Goal: Entertainment & Leisure: Browse casually

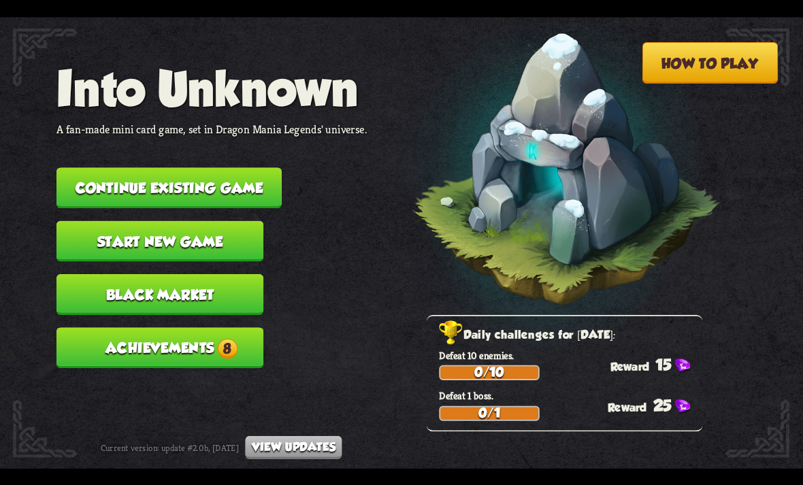
click at [142, 341] on button "Achievements 8" at bounding box center [159, 347] width 207 height 41
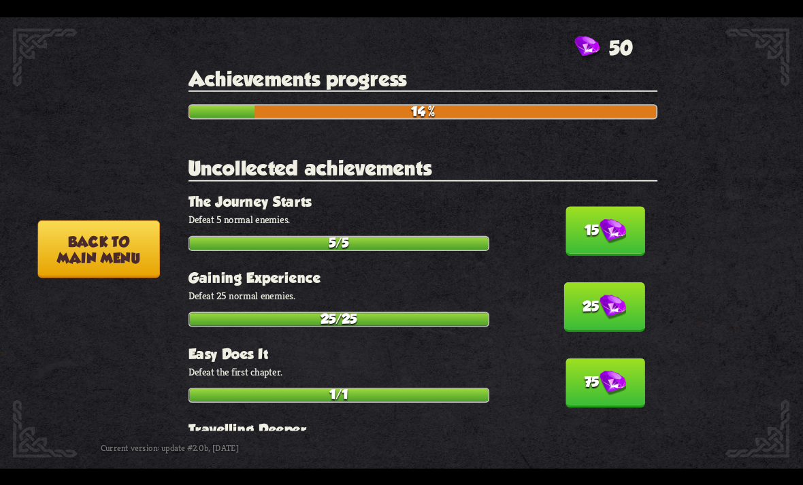
click at [617, 231] on img at bounding box center [613, 230] width 27 height 25
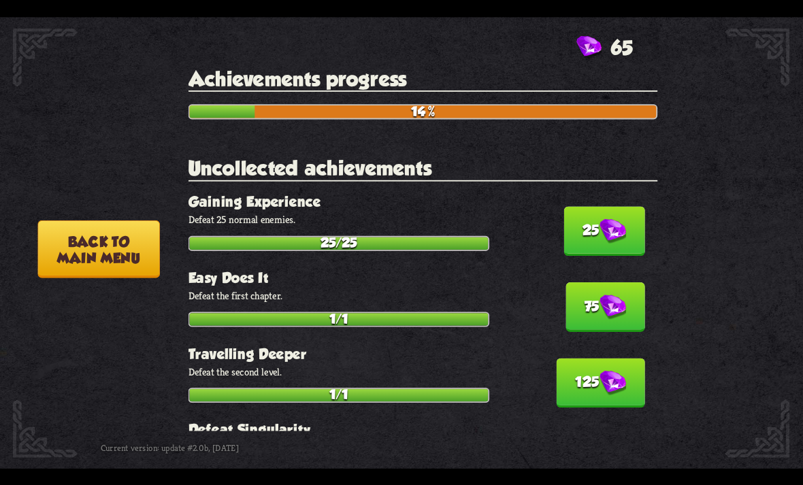
click at [613, 295] on img at bounding box center [613, 307] width 27 height 25
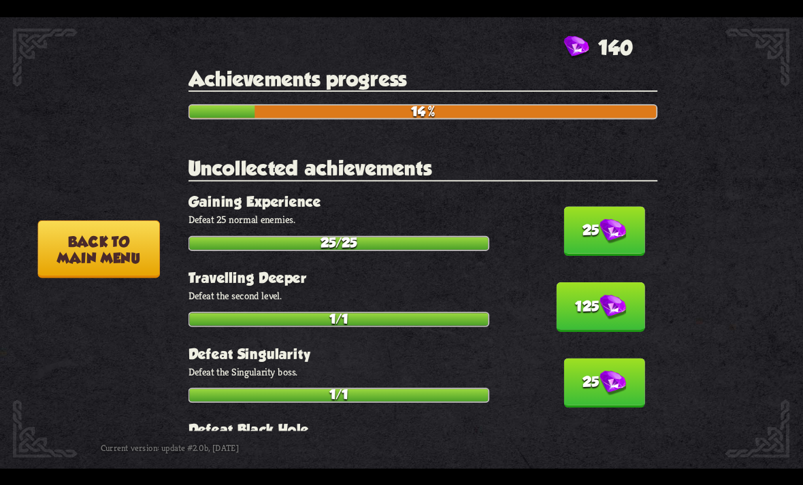
click at [625, 223] on img at bounding box center [613, 230] width 27 height 25
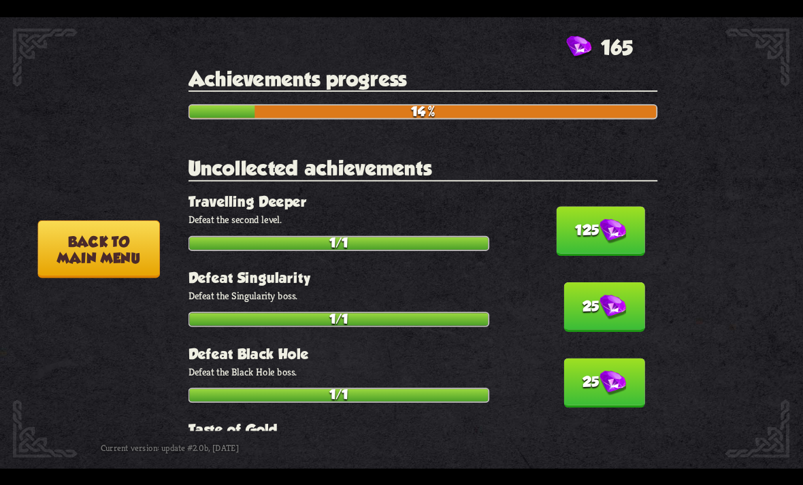
click at [605, 295] on img at bounding box center [613, 307] width 27 height 25
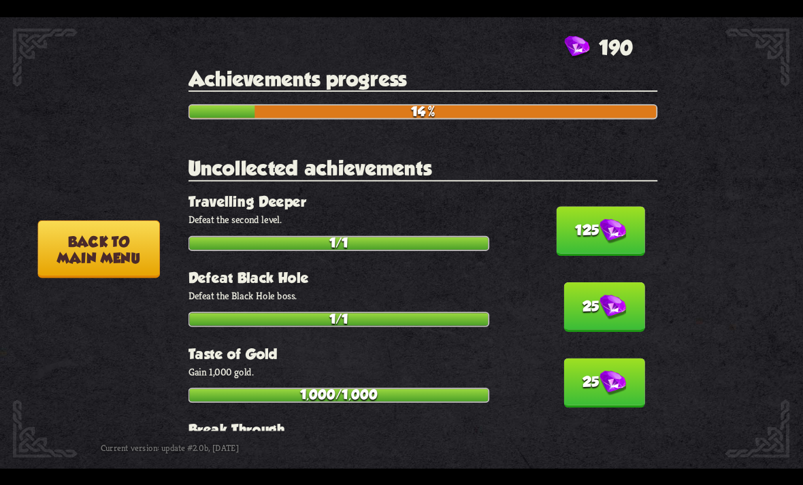
click at [634, 218] on button "125" at bounding box center [601, 231] width 88 height 50
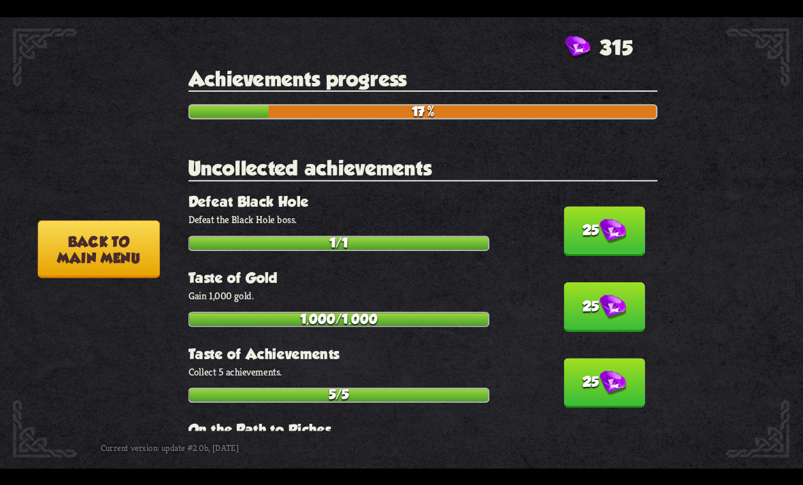
click at [629, 214] on button "25" at bounding box center [604, 231] width 81 height 50
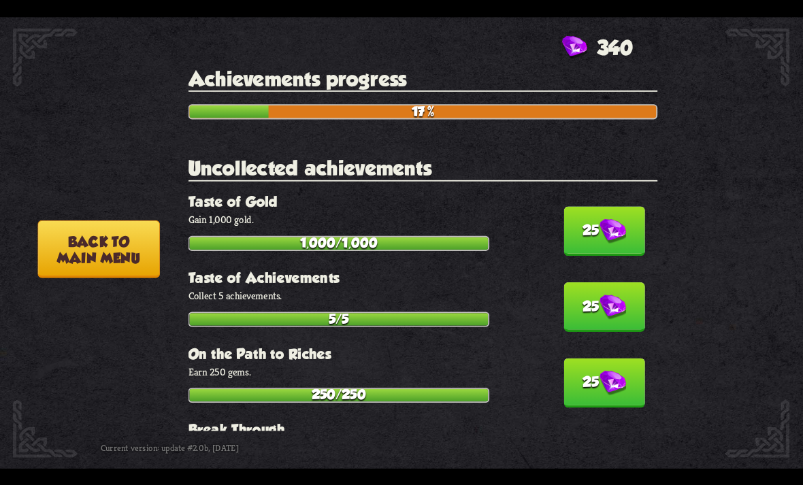
click at [624, 218] on img at bounding box center [613, 230] width 27 height 25
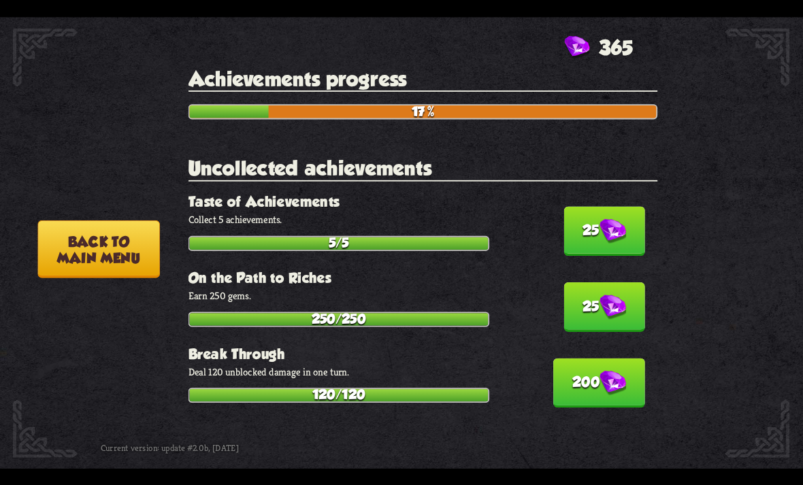
click at [625, 228] on img at bounding box center [613, 230] width 27 height 25
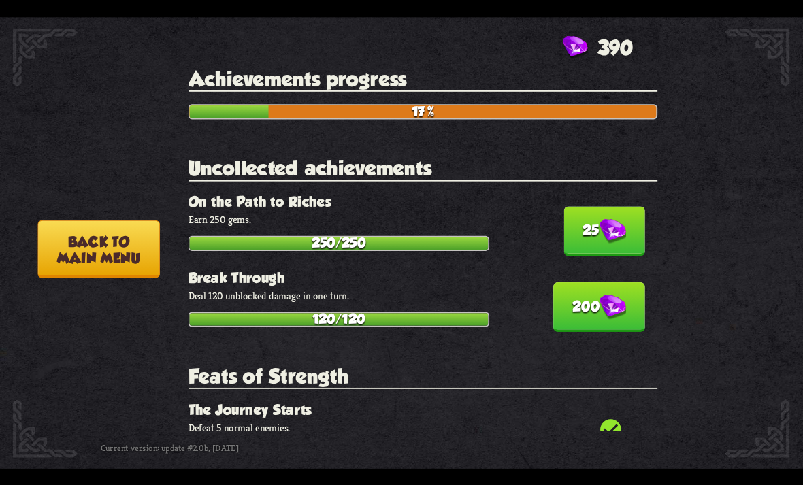
click at [625, 228] on img at bounding box center [613, 230] width 27 height 25
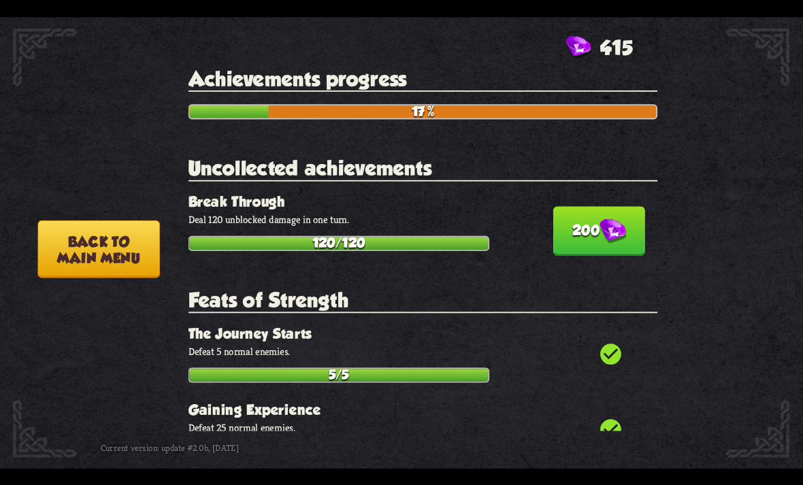
click at [625, 227] on img at bounding box center [613, 230] width 27 height 25
click at [59, 244] on button "Back to main menu" at bounding box center [98, 249] width 122 height 58
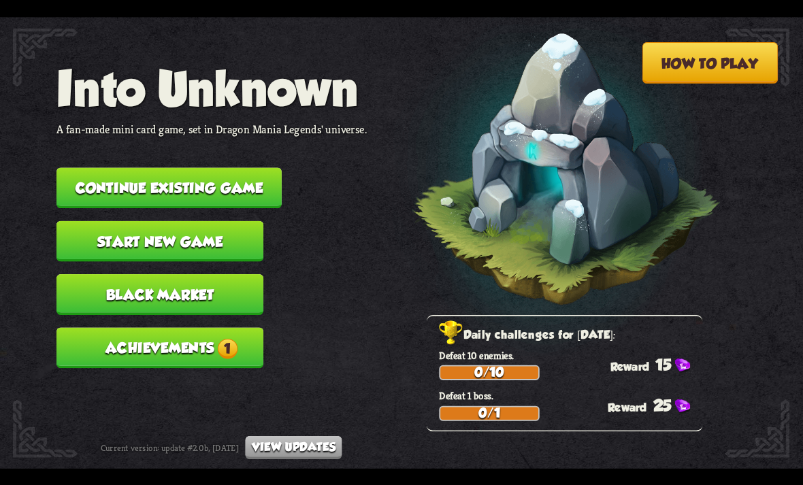
click at [148, 335] on button "Achievements 1" at bounding box center [159, 347] width 207 height 41
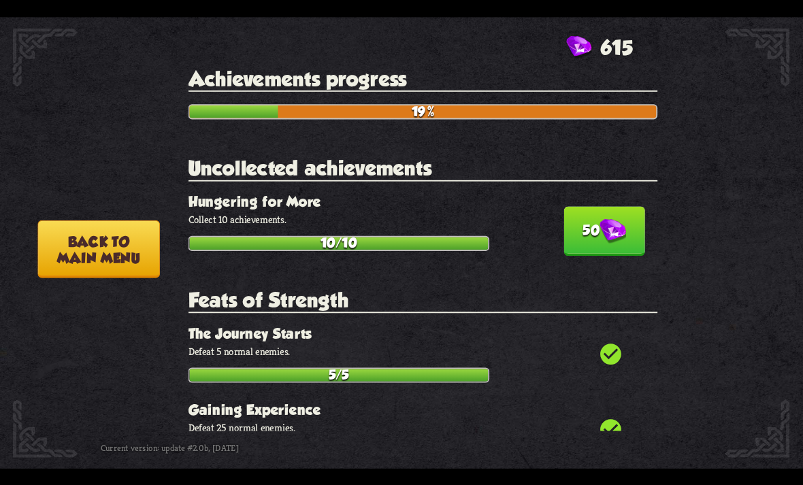
click at [602, 234] on img at bounding box center [613, 230] width 27 height 25
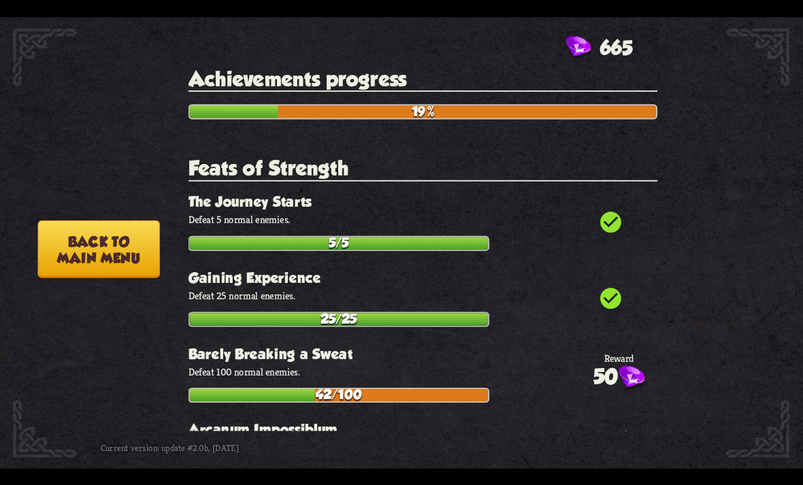
click at [76, 244] on button "Back to main menu" at bounding box center [98, 249] width 122 height 58
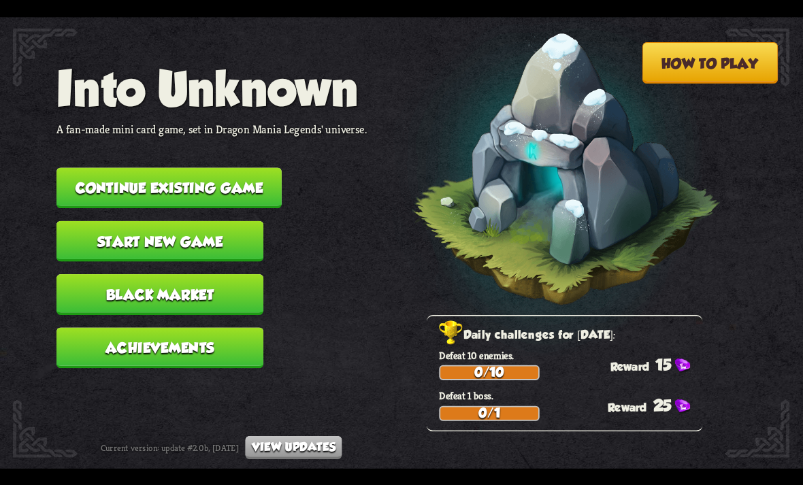
click at [110, 176] on button "Continue existing game" at bounding box center [168, 187] width 225 height 41
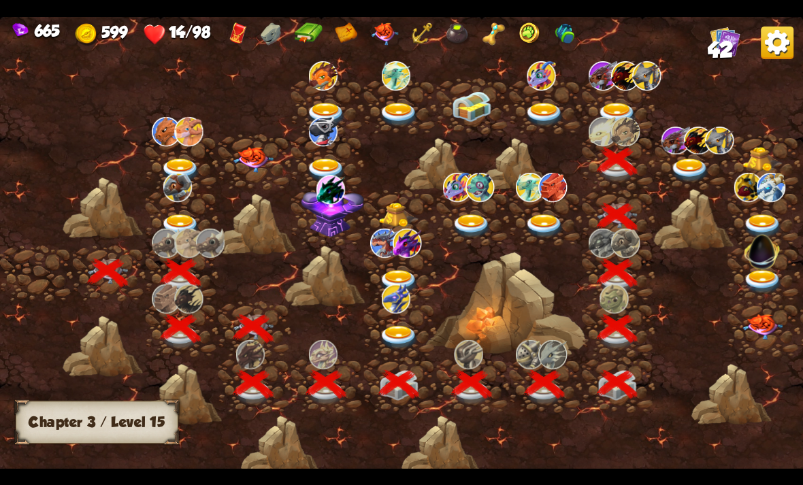
scroll to position [0, 207]
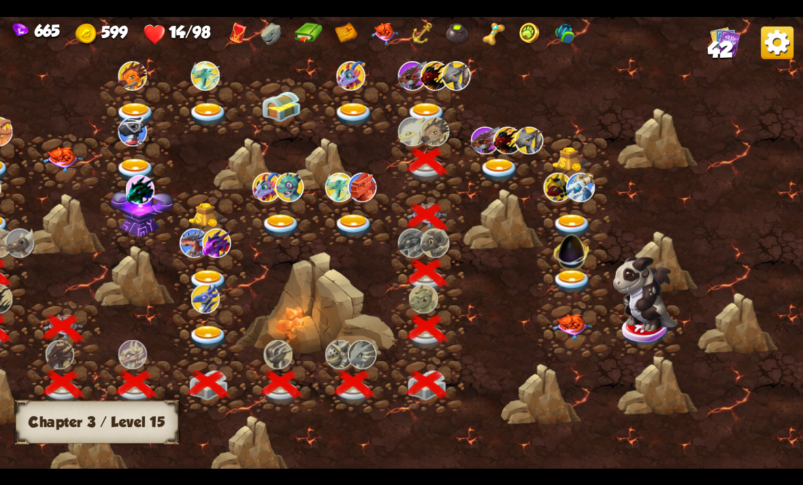
click at [495, 167] on img at bounding box center [499, 171] width 40 height 24
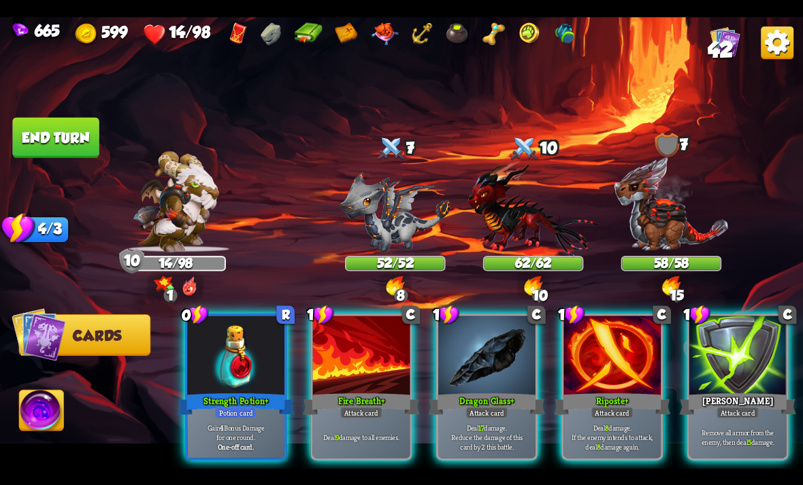
click at [217, 370] on div at bounding box center [235, 357] width 97 height 82
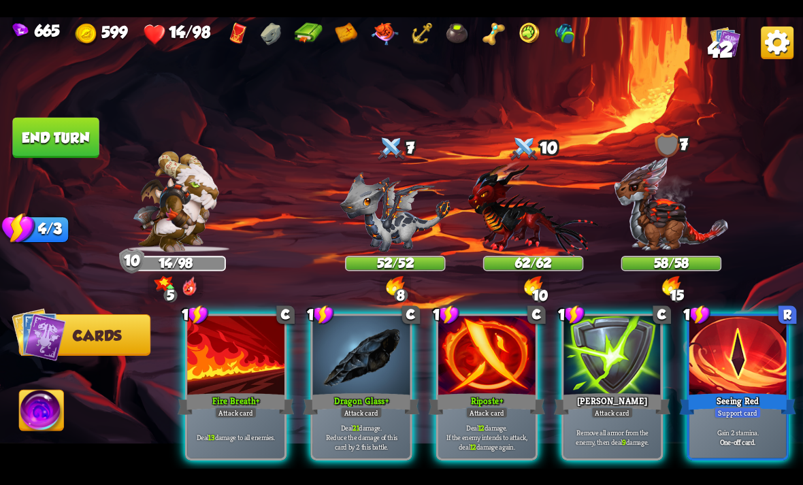
click at [497, 407] on div "Attack card" at bounding box center [487, 413] width 42 height 12
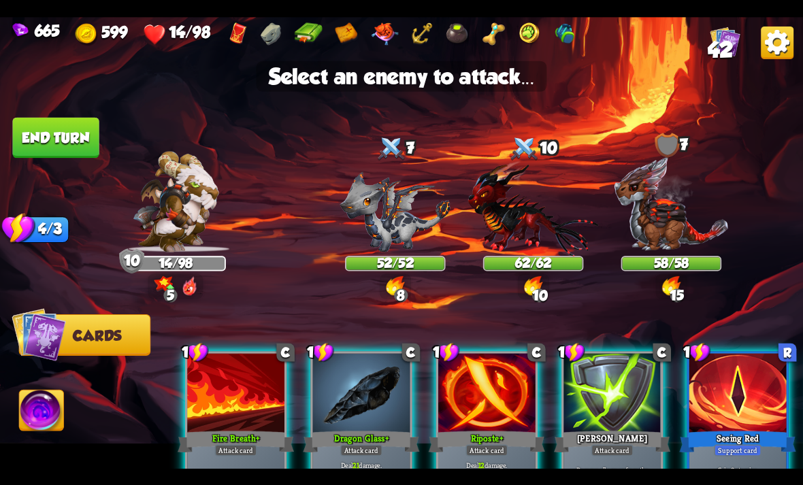
click at [563, 224] on img at bounding box center [533, 208] width 131 height 96
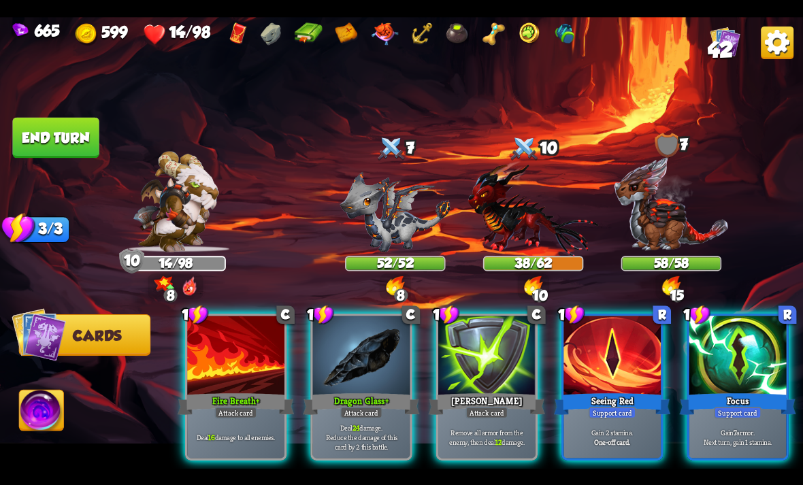
click at [387, 425] on p "Deal 24 damage. Reduce the damage of this card by 2 this battle." at bounding box center [361, 437] width 93 height 29
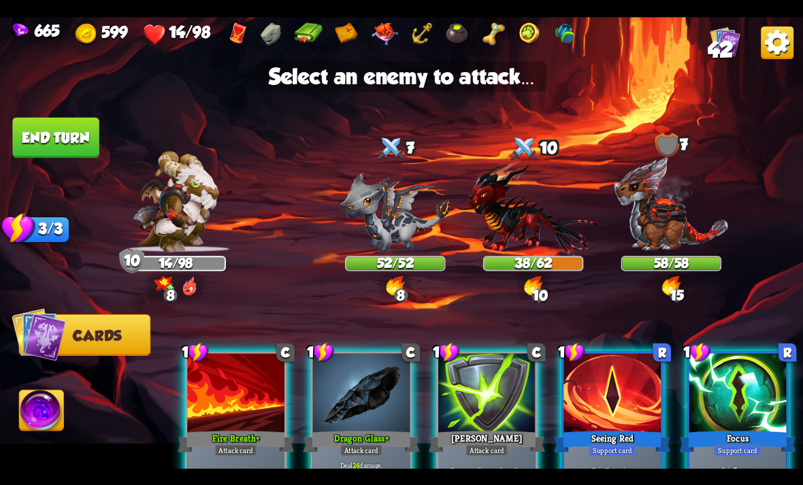
click at [539, 235] on img at bounding box center [533, 208] width 131 height 96
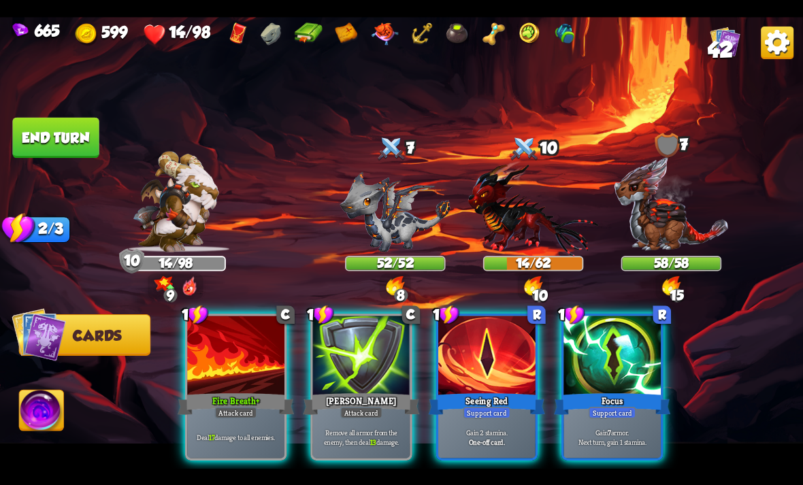
click at [272, 446] on div "1 C Fire Breath+ Attack card Deal 17 damage to all enemies." at bounding box center [235, 387] width 101 height 147
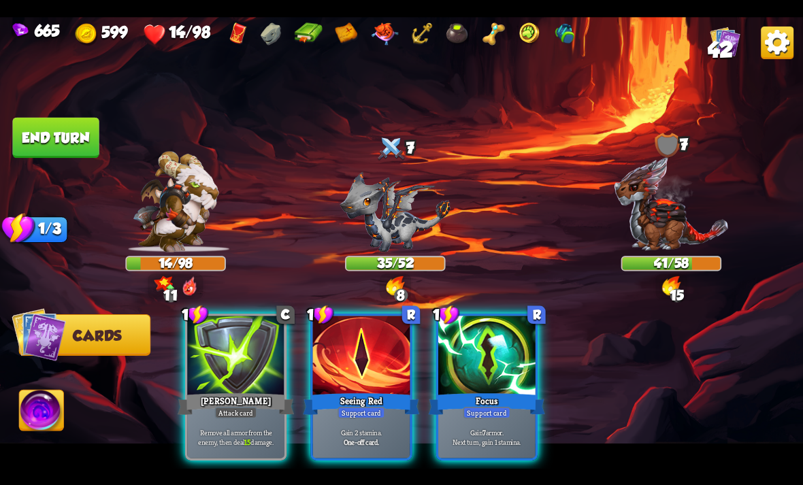
click at [513, 352] on div at bounding box center [486, 357] width 97 height 82
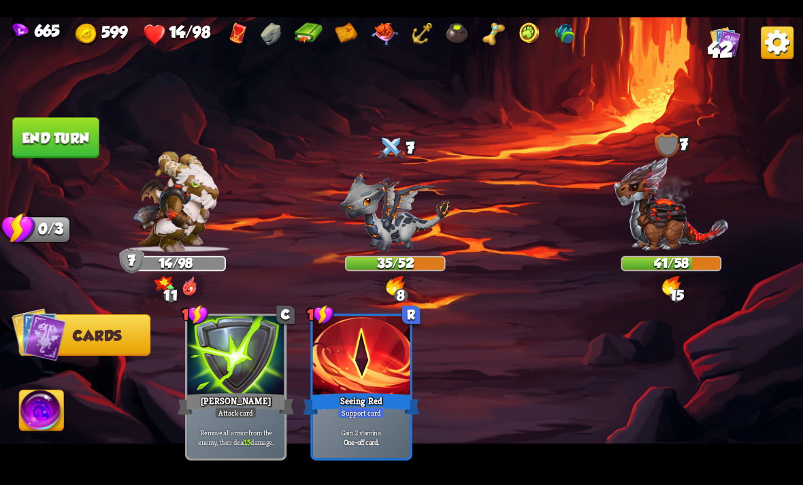
click at [74, 137] on button "End turn" at bounding box center [55, 137] width 86 height 41
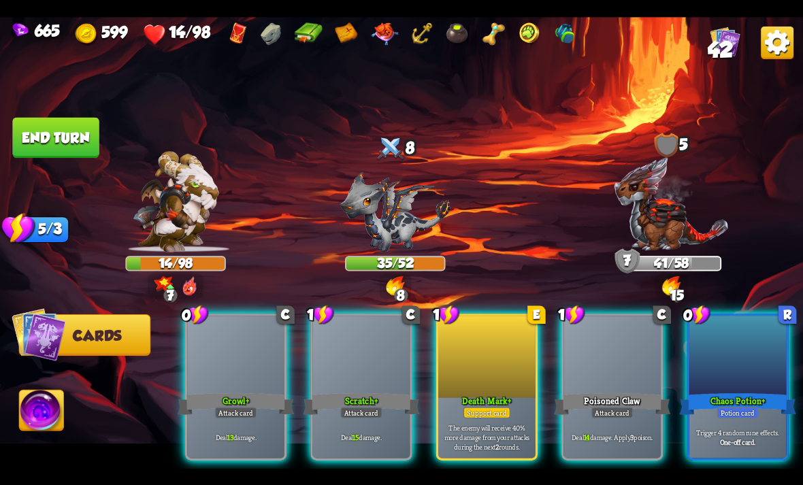
click at [745, 391] on div "Chaos Potion+" at bounding box center [738, 404] width 116 height 26
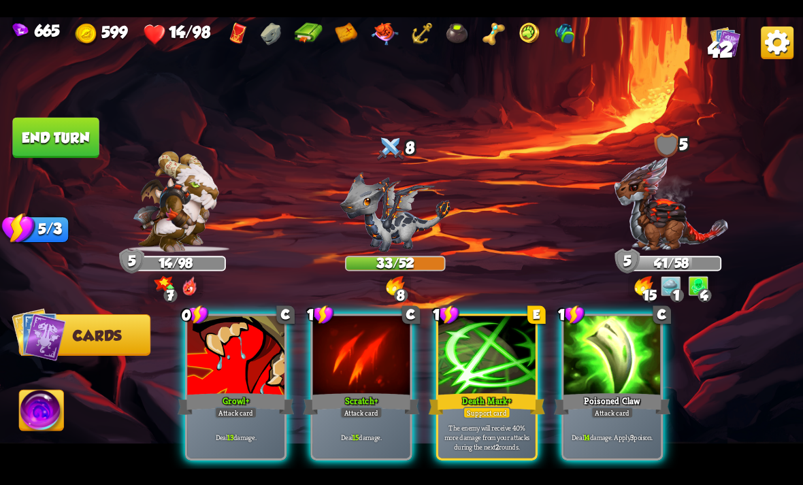
click at [608, 328] on div at bounding box center [612, 357] width 97 height 82
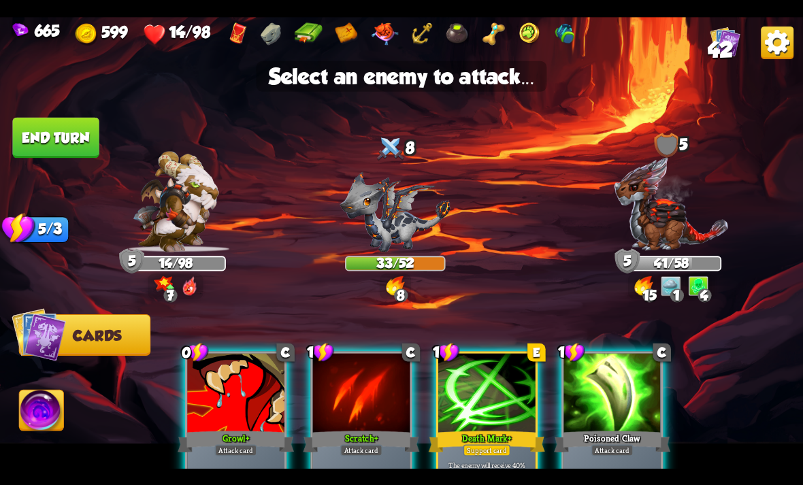
click at [400, 228] on img at bounding box center [395, 212] width 110 height 81
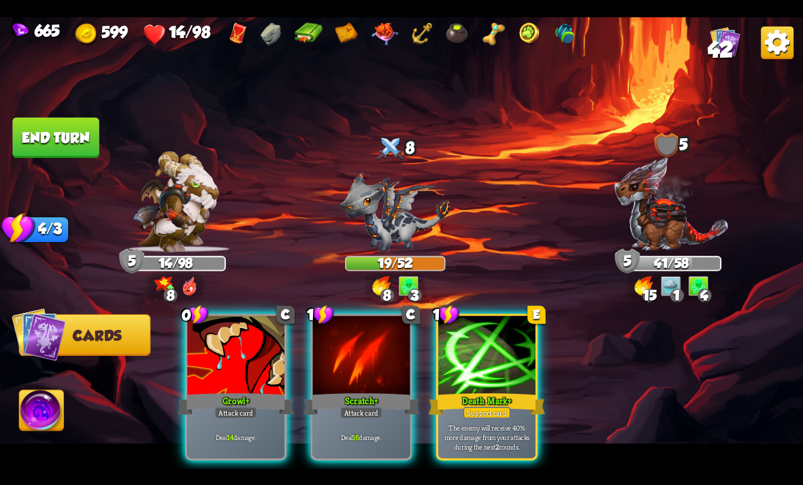
click at [343, 391] on div "Scratch+" at bounding box center [361, 404] width 116 height 26
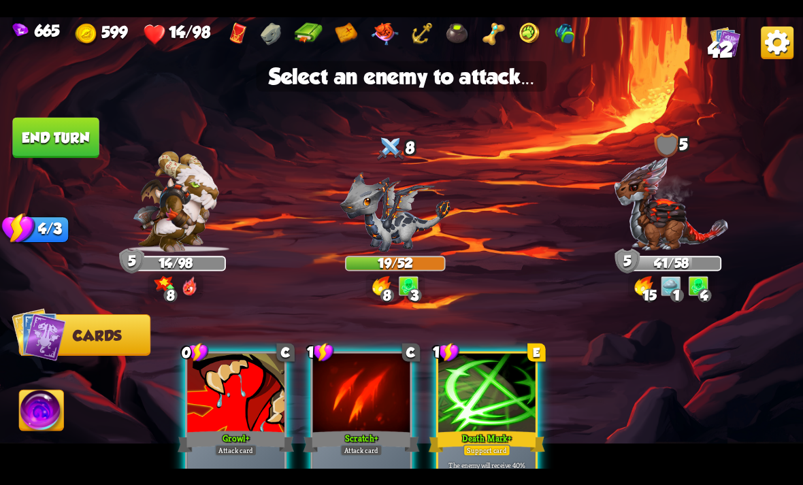
click at [413, 234] on img at bounding box center [395, 212] width 110 height 81
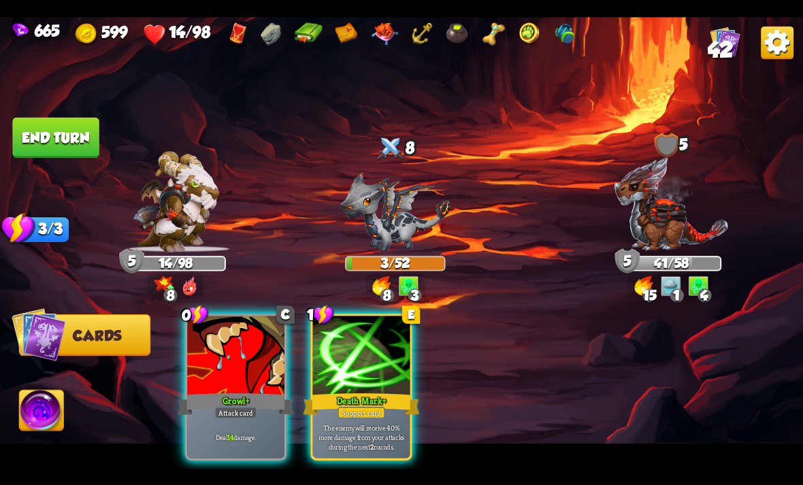
click at [260, 432] on p "Deal 14 damage." at bounding box center [236, 437] width 93 height 10
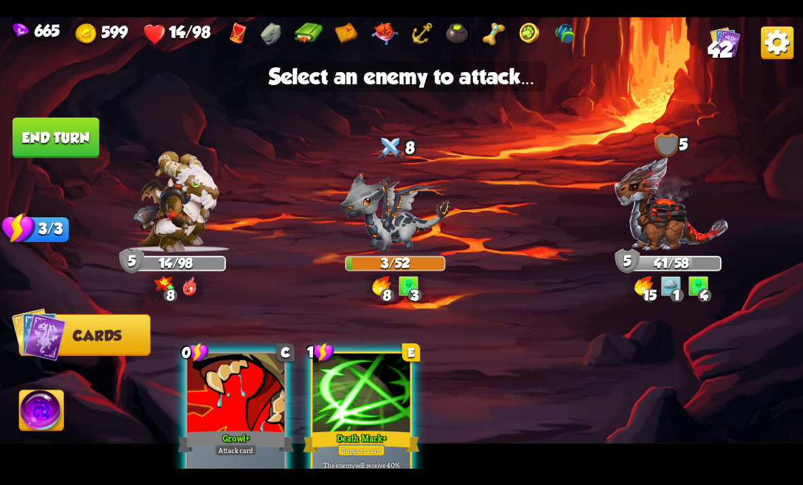
click at [668, 195] on img at bounding box center [672, 204] width 116 height 96
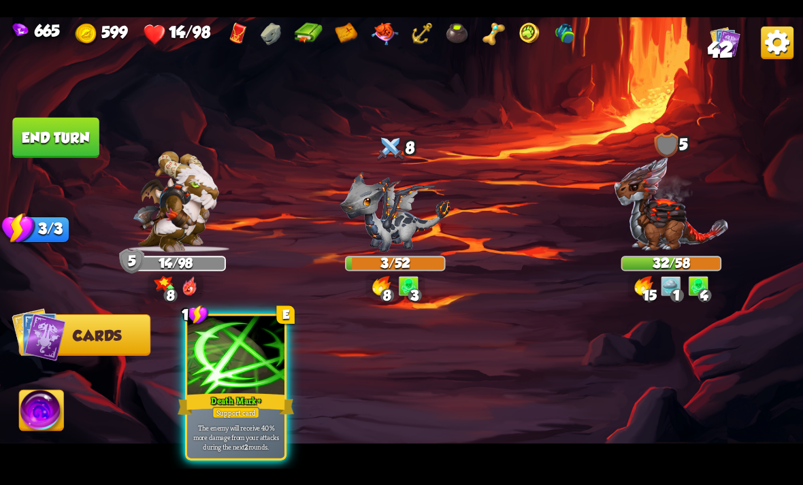
click at [36, 455] on img at bounding box center [401, 243] width 803 height 452
click at [52, 421] on img at bounding box center [42, 412] width 44 height 45
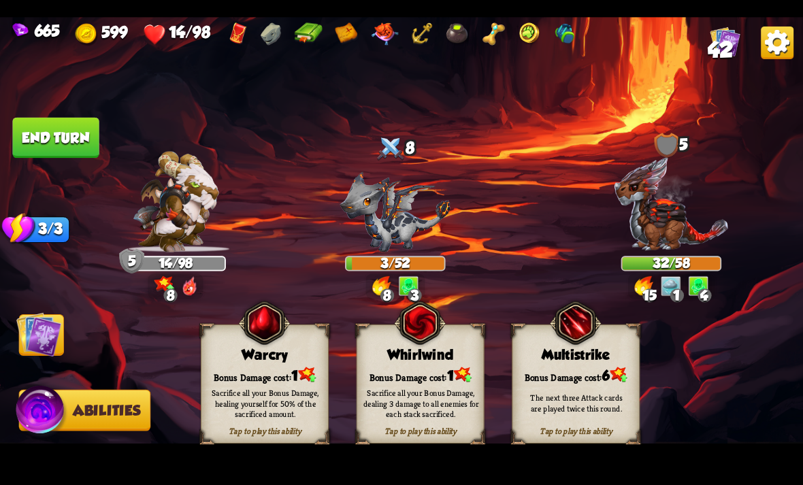
click at [255, 387] on div "Sacrifice all your Bonus Damage, healing yourself for 50% of the sacrificed amo…" at bounding box center [266, 403] width 116 height 32
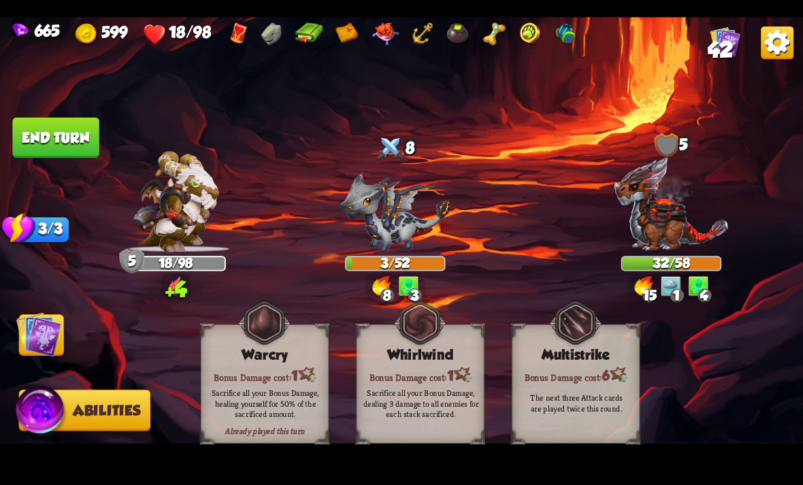
click at [91, 146] on button "End turn" at bounding box center [55, 137] width 86 height 41
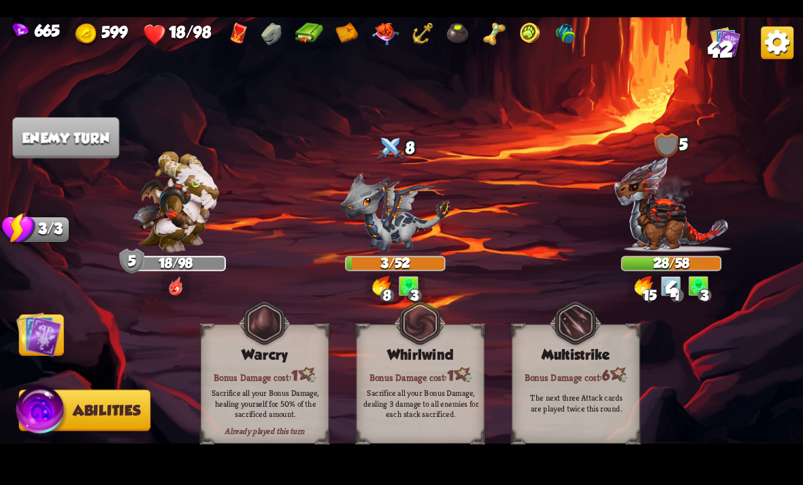
click at [41, 349] on img at bounding box center [38, 334] width 45 height 45
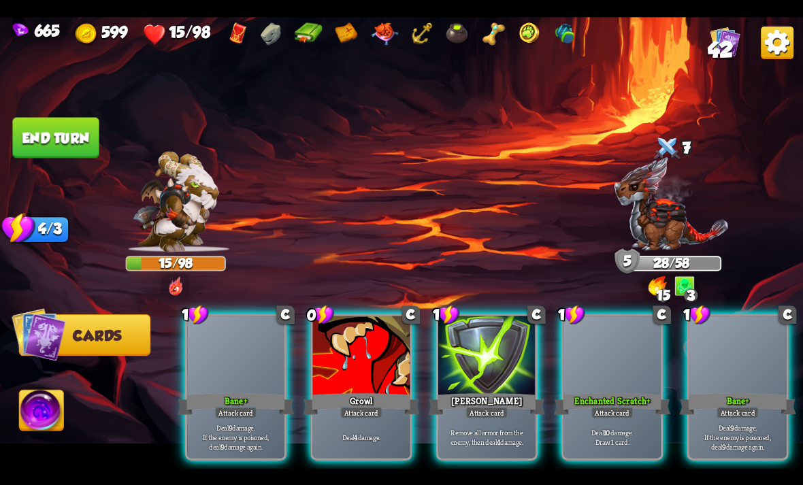
click at [381, 416] on div "Deal 4 damage." at bounding box center [361, 437] width 97 height 42
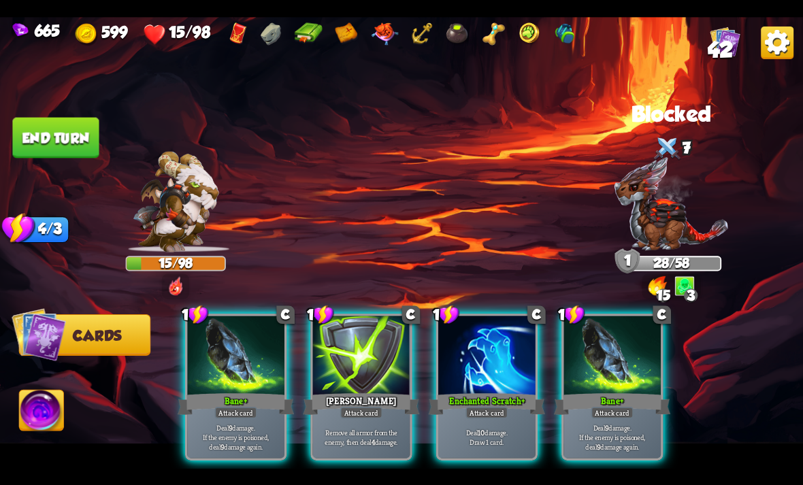
click at [381, 427] on p "Remove all armor from the enemy, then deal 4 damage." at bounding box center [361, 436] width 93 height 19
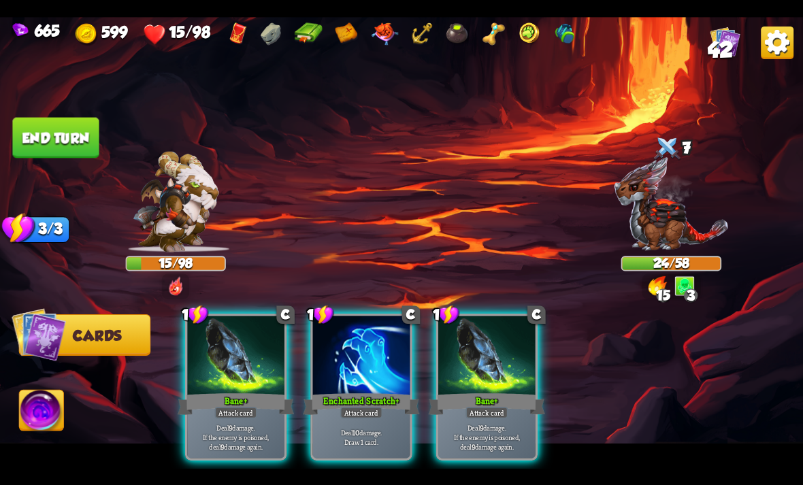
click at [513, 358] on div at bounding box center [486, 357] width 97 height 82
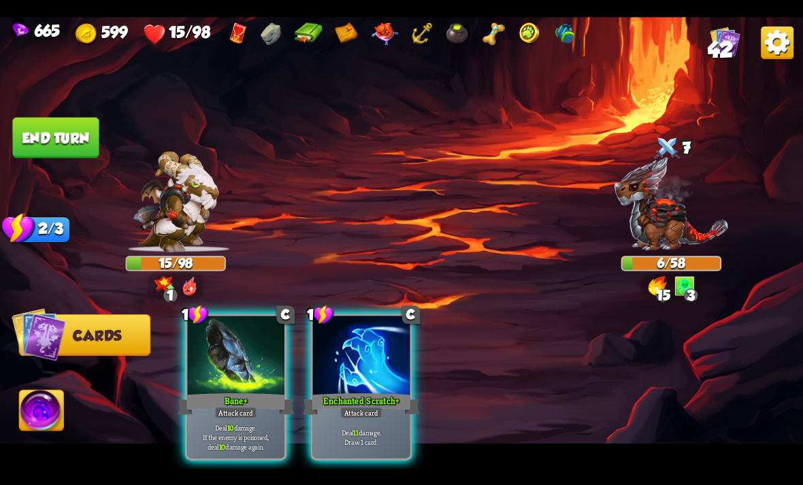
click at [42, 417] on img at bounding box center [42, 412] width 44 height 45
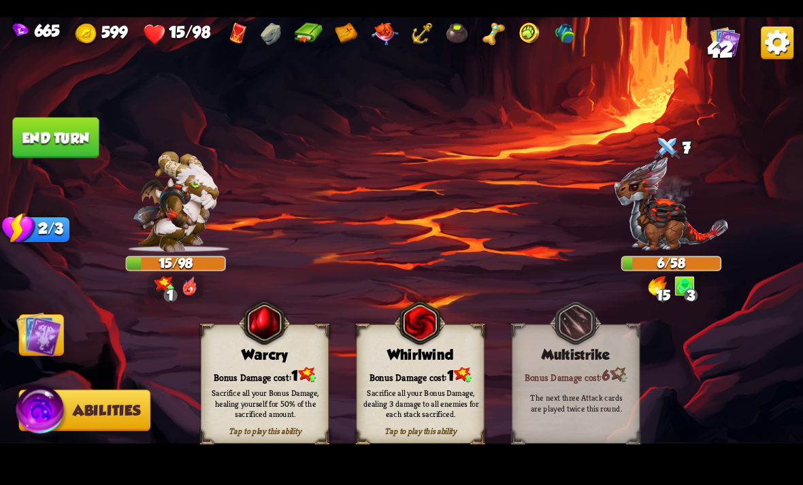
click at [256, 371] on div "Bonus Damage cost: 1" at bounding box center [264, 374] width 127 height 18
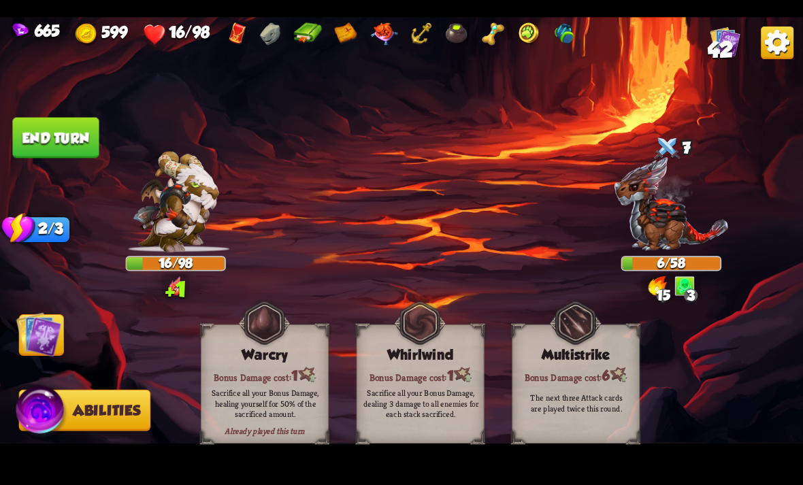
click at [44, 342] on img at bounding box center [38, 334] width 45 height 45
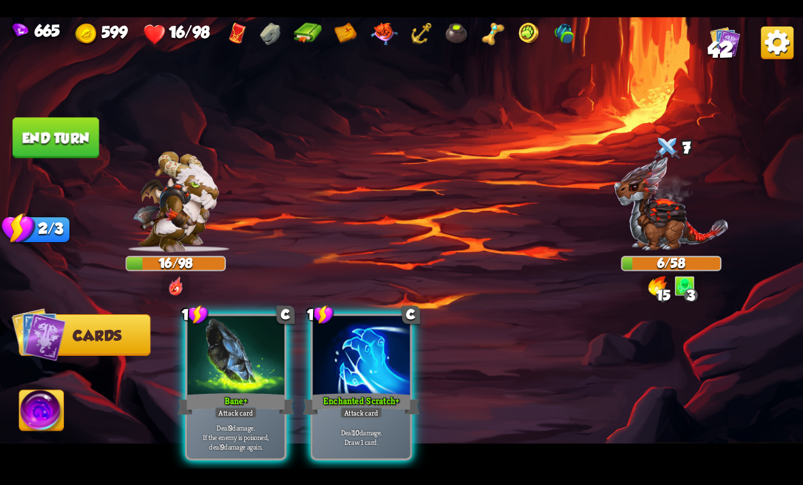
click at [379, 345] on div at bounding box center [361, 357] width 97 height 82
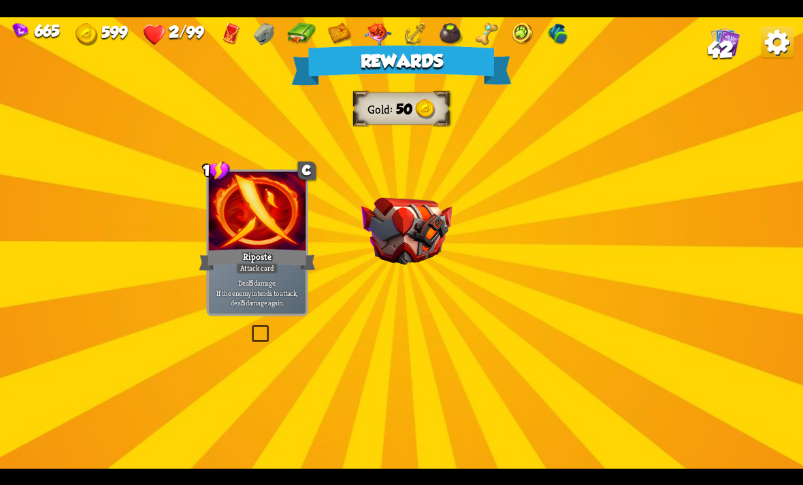
click at [438, 250] on img at bounding box center [406, 230] width 91 height 67
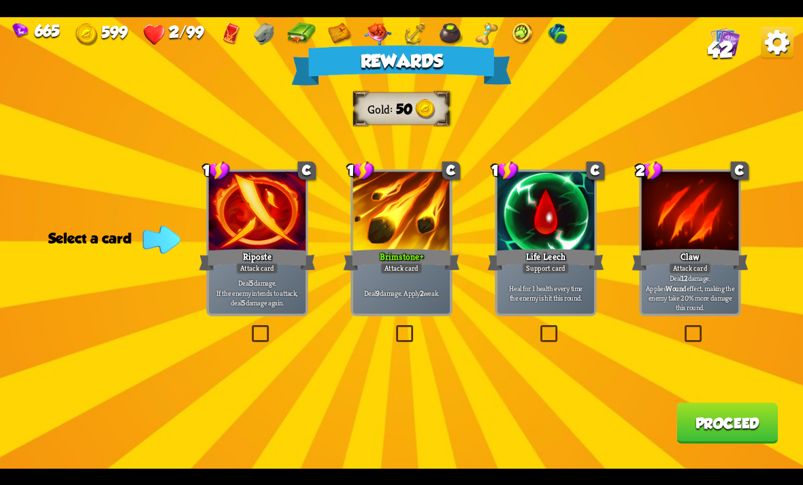
click at [570, 253] on div "Life Leech" at bounding box center [545, 259] width 116 height 26
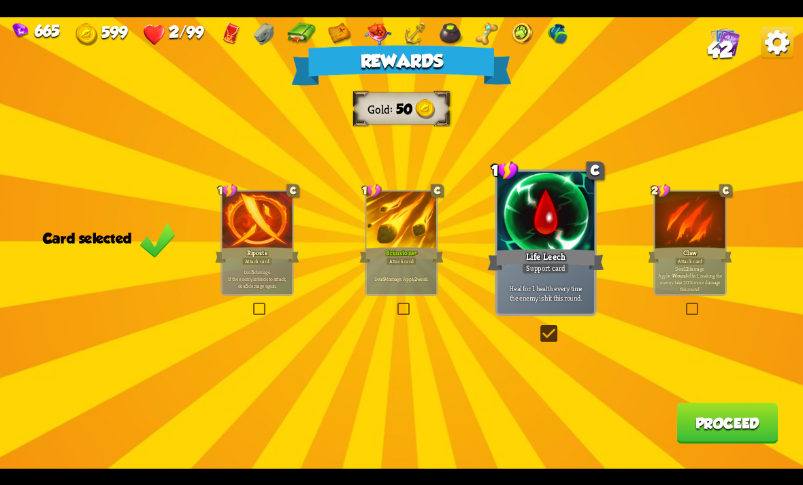
click at [701, 433] on button "Proceed" at bounding box center [727, 423] width 101 height 41
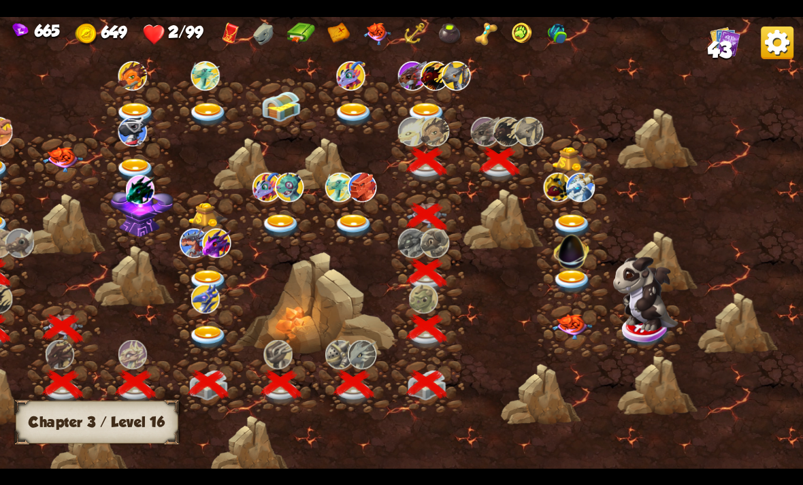
click at [579, 157] on img at bounding box center [572, 159] width 40 height 25
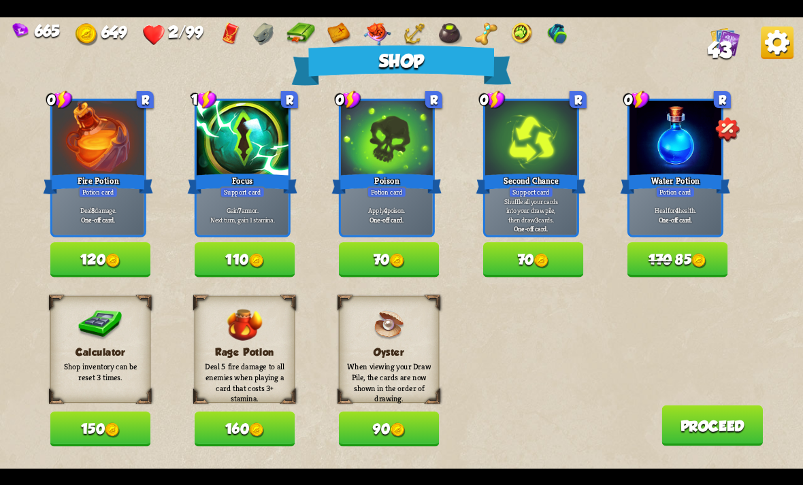
click at [679, 263] on button "170 85" at bounding box center [678, 259] width 101 height 35
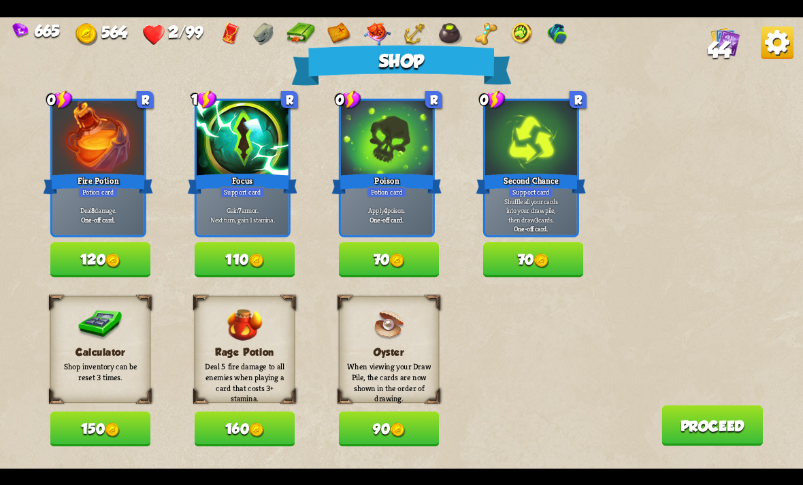
click at [279, 262] on button "110" at bounding box center [245, 259] width 101 height 35
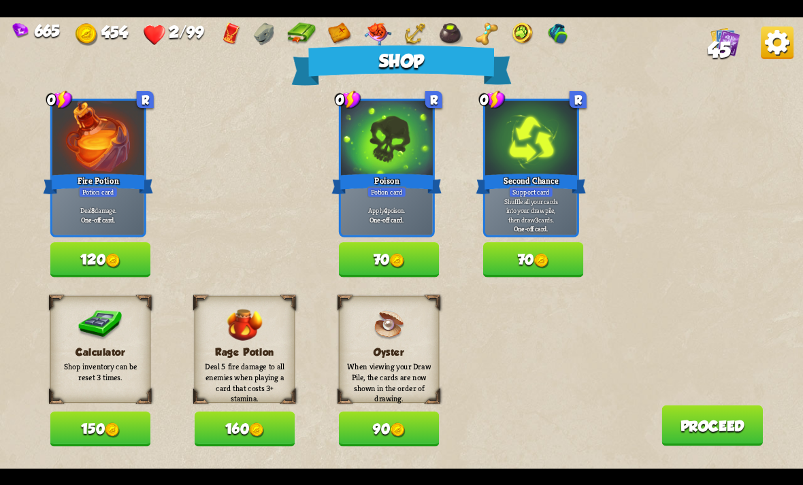
click at [524, 259] on button "70" at bounding box center [533, 259] width 101 height 35
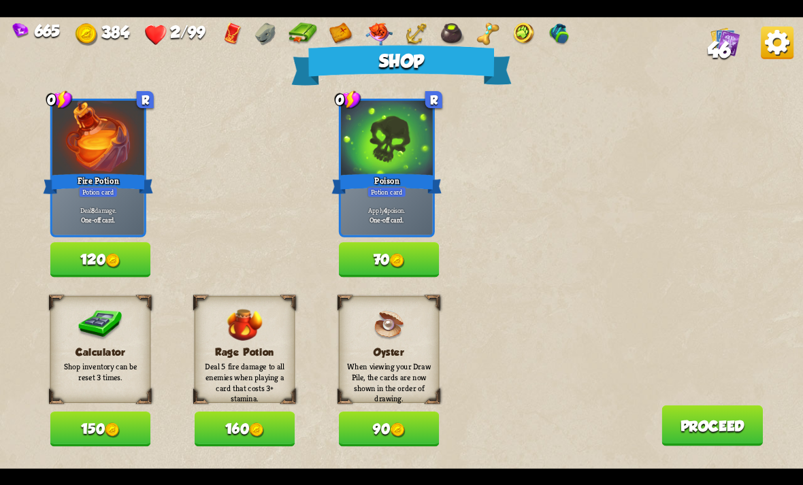
click at [134, 440] on button "150" at bounding box center [100, 429] width 101 height 35
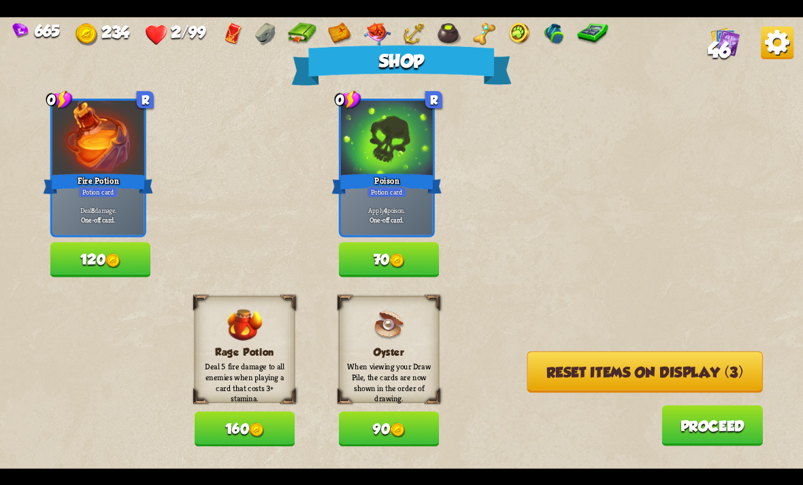
click at [611, 365] on button "Reset items on display (3)" at bounding box center [645, 372] width 236 height 42
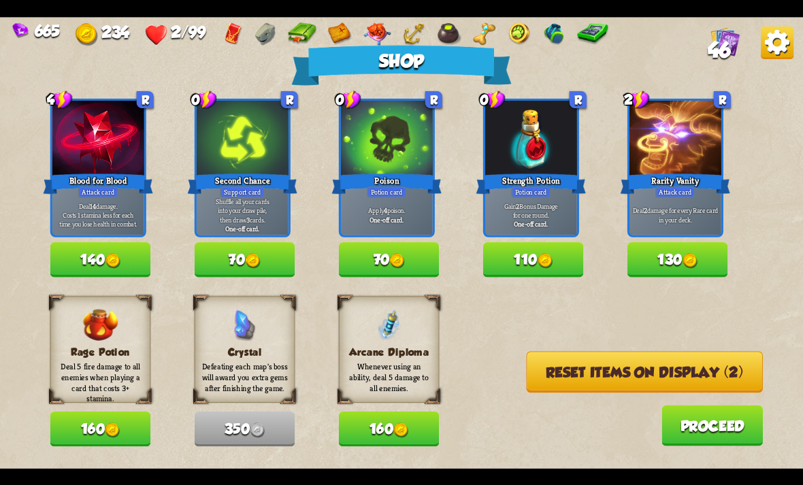
click at [571, 382] on button "Reset items on display (2)" at bounding box center [644, 372] width 237 height 42
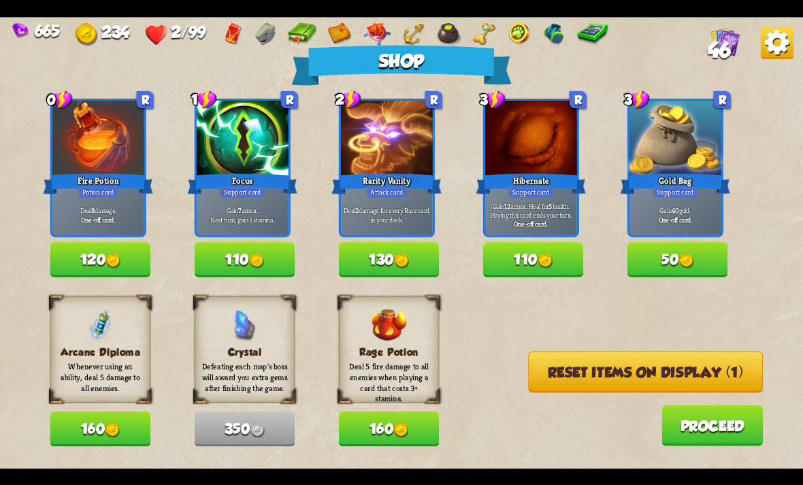
click at [515, 256] on button "110" at bounding box center [533, 259] width 101 height 35
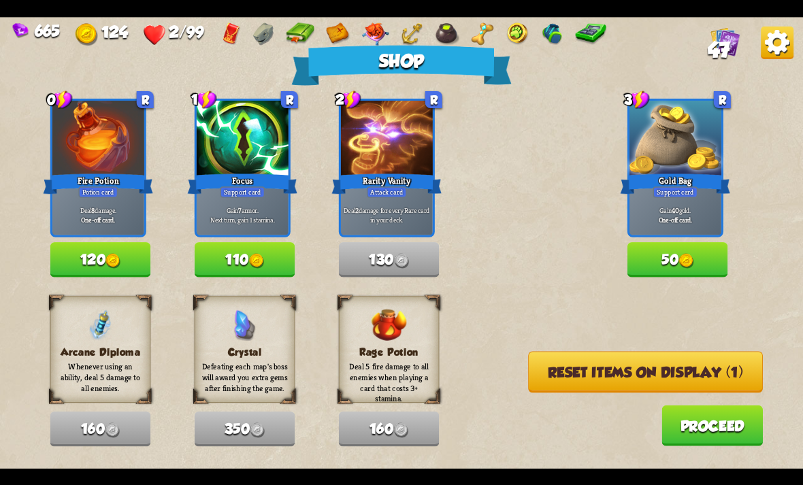
click at [739, 362] on button "Reset items on display (1)" at bounding box center [645, 372] width 235 height 42
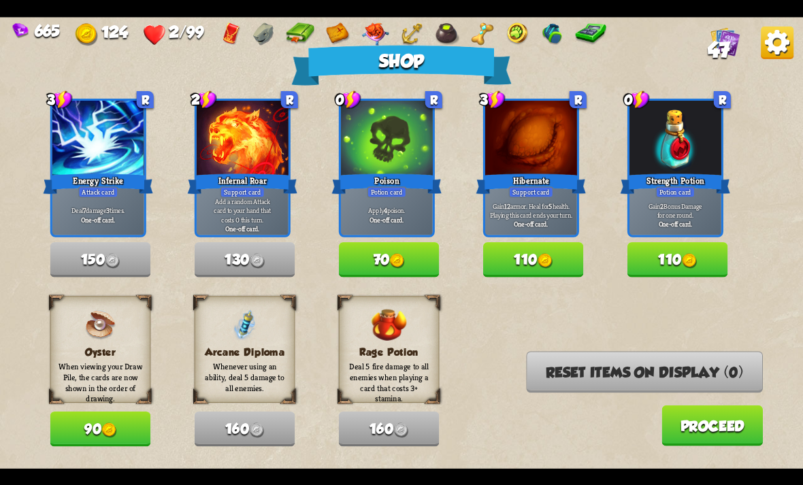
click at [680, 254] on button "110" at bounding box center [678, 259] width 101 height 35
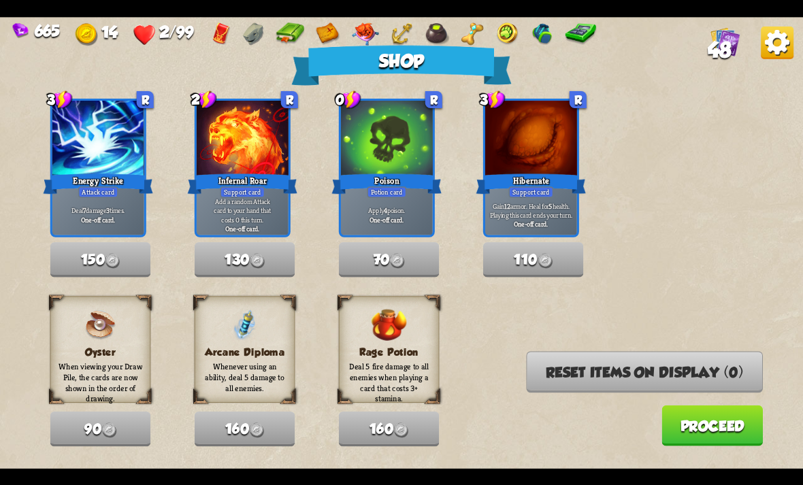
click at [717, 431] on button "Proceed" at bounding box center [712, 425] width 101 height 41
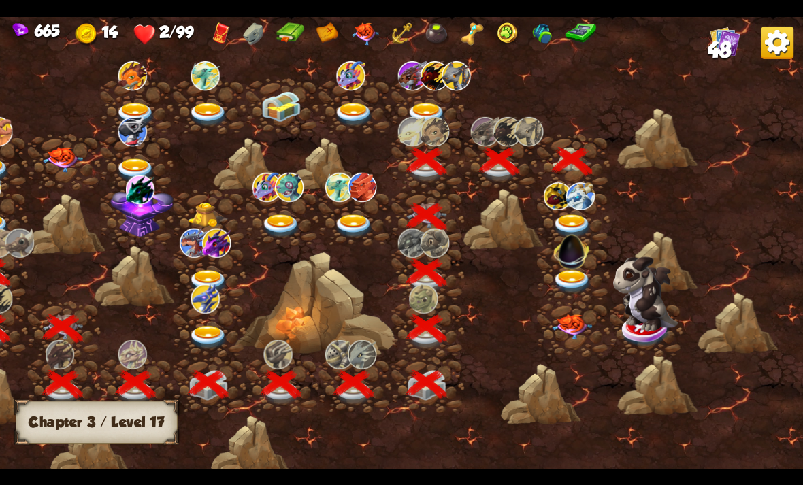
click at [564, 233] on img at bounding box center [571, 248] width 43 height 43
click at [561, 223] on img at bounding box center [572, 226] width 40 height 24
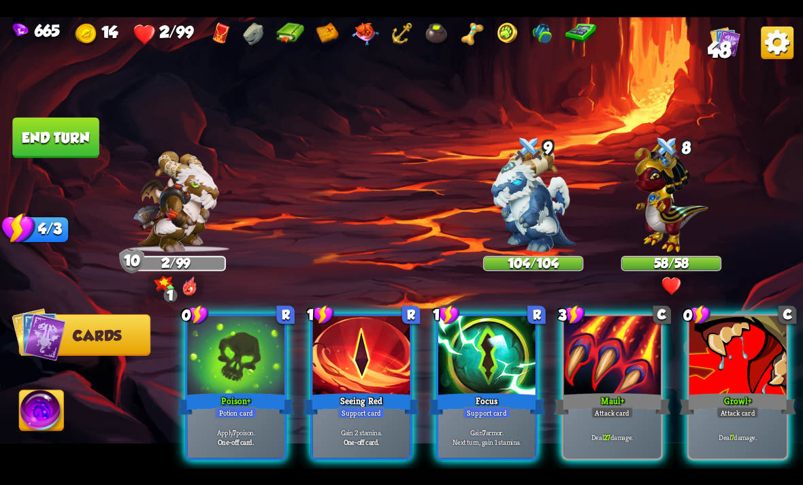
click at [253, 427] on p "Apply 7 poison." at bounding box center [236, 432] width 93 height 10
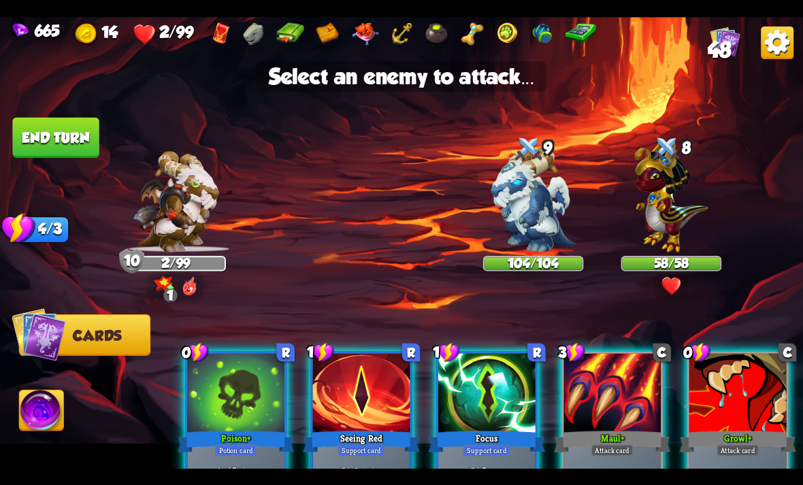
click at [666, 212] on img at bounding box center [672, 195] width 74 height 114
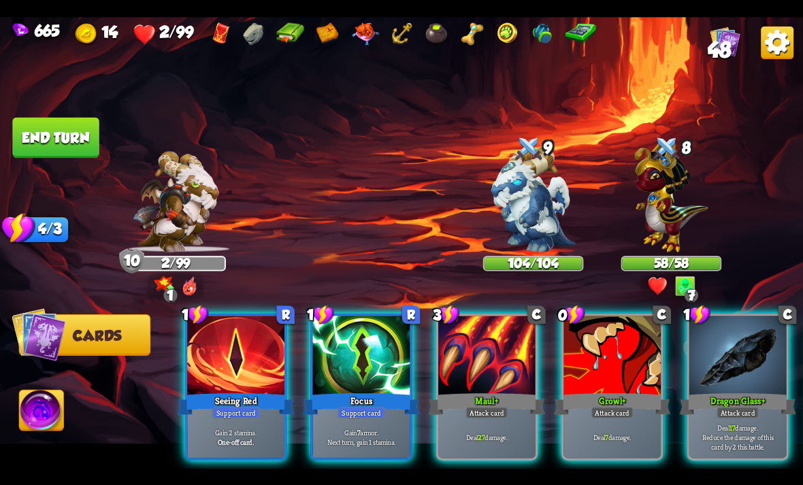
click at [608, 366] on div at bounding box center [612, 357] width 97 height 82
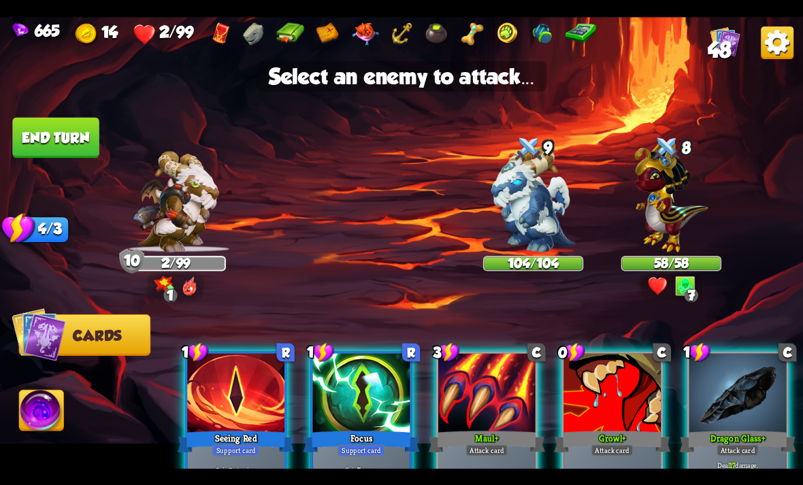
click at [670, 211] on img at bounding box center [672, 195] width 74 height 114
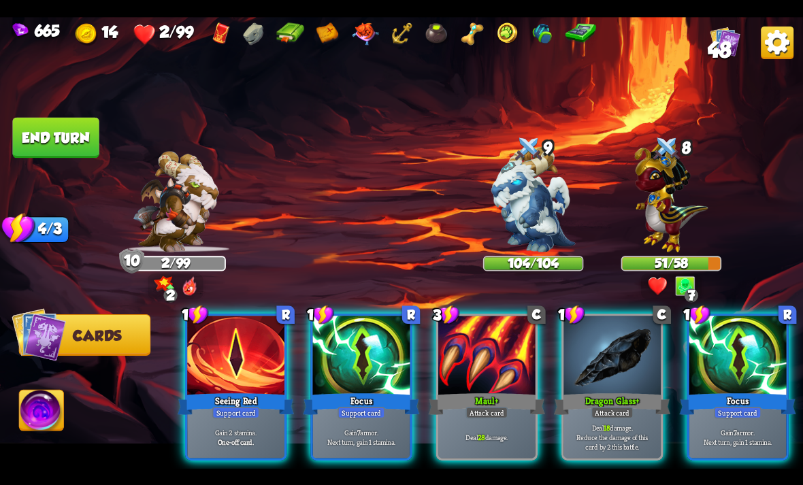
click at [233, 391] on div "Seeing Red" at bounding box center [236, 404] width 116 height 26
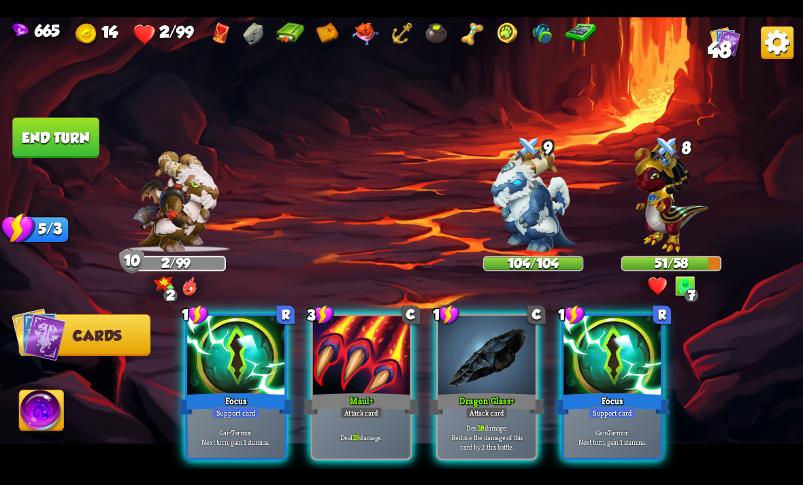
click at [494, 346] on div at bounding box center [486, 357] width 97 height 82
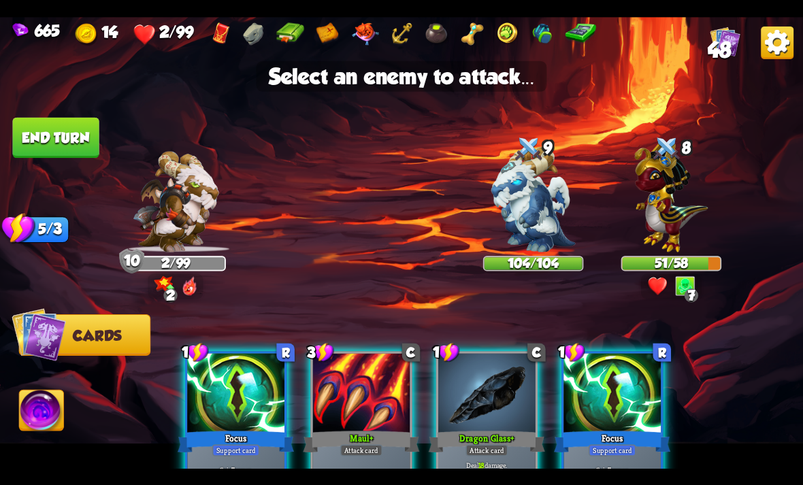
click at [671, 211] on img at bounding box center [672, 195] width 74 height 114
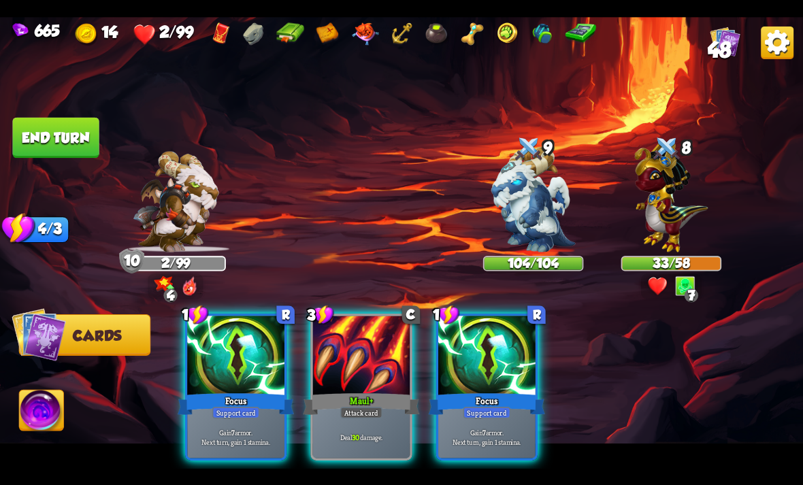
click at [381, 416] on div "Deal 30 damage." at bounding box center [361, 437] width 97 height 42
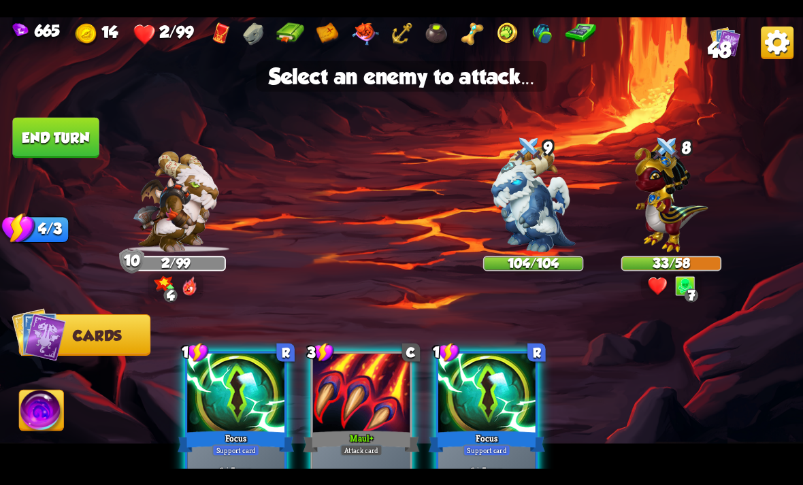
click at [672, 207] on img at bounding box center [672, 195] width 74 height 114
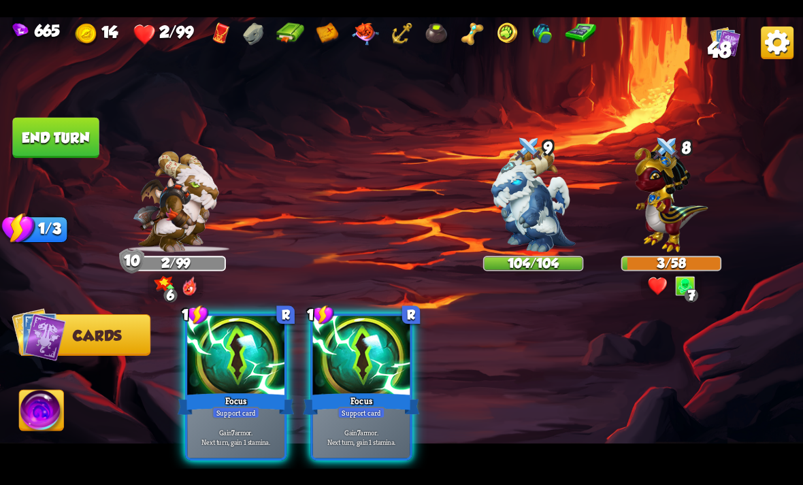
click at [385, 357] on div at bounding box center [361, 357] width 97 height 82
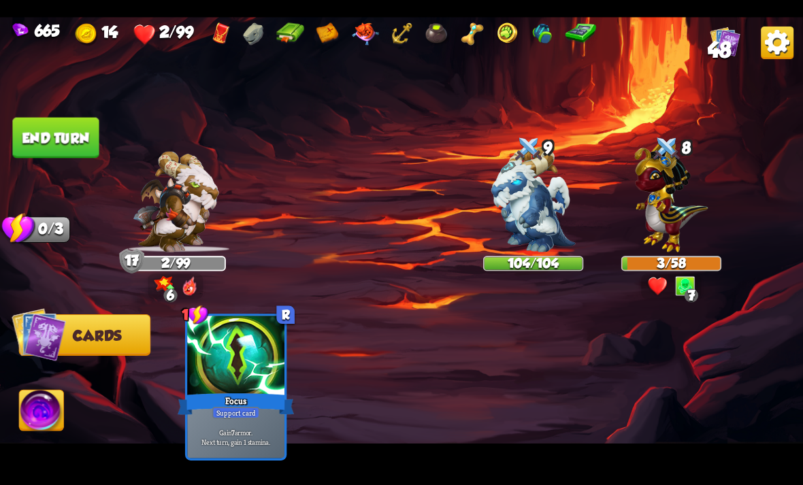
click at [78, 132] on button "End turn" at bounding box center [55, 137] width 86 height 41
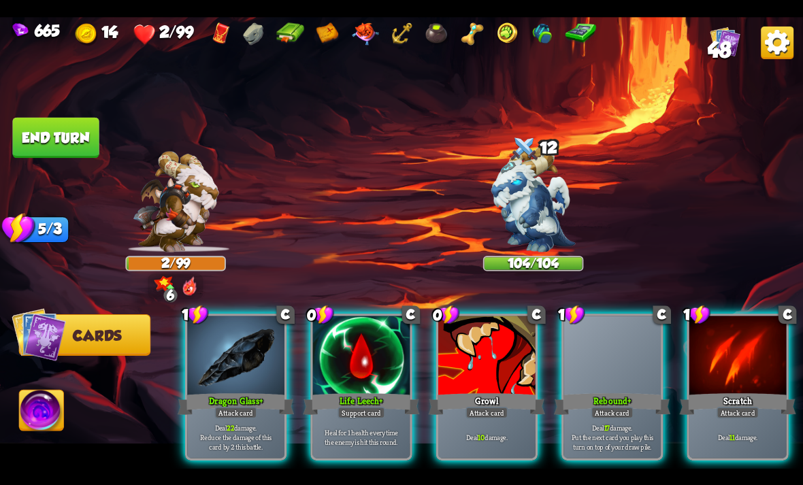
click at [359, 407] on div "Support card" at bounding box center [362, 413] width 48 height 12
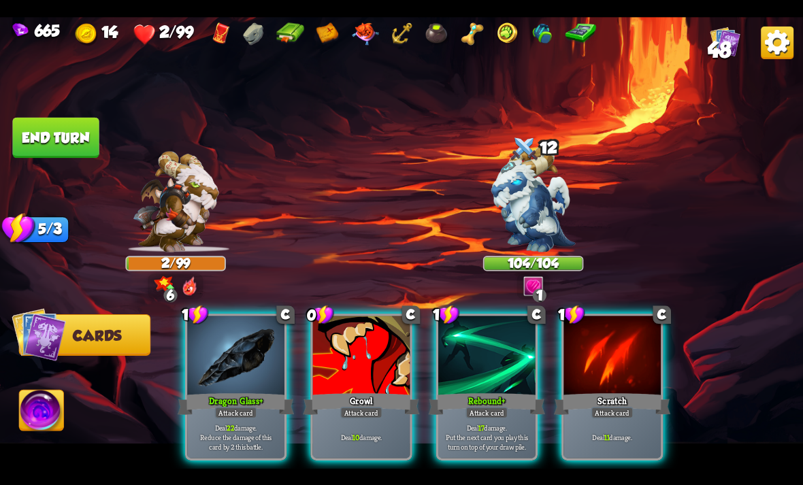
click at [353, 416] on div "Deal 10 damage." at bounding box center [361, 437] width 97 height 42
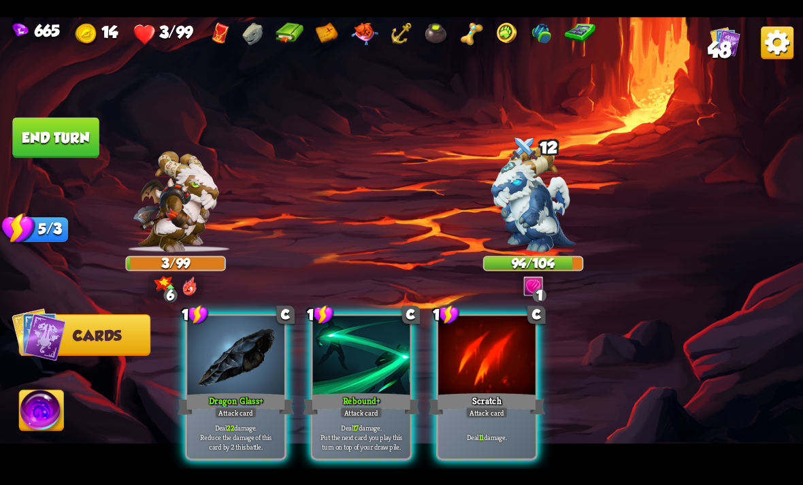
click at [281, 434] on p "Deal 22 damage. Reduce the damage of this card by 2 this battle." at bounding box center [236, 437] width 93 height 29
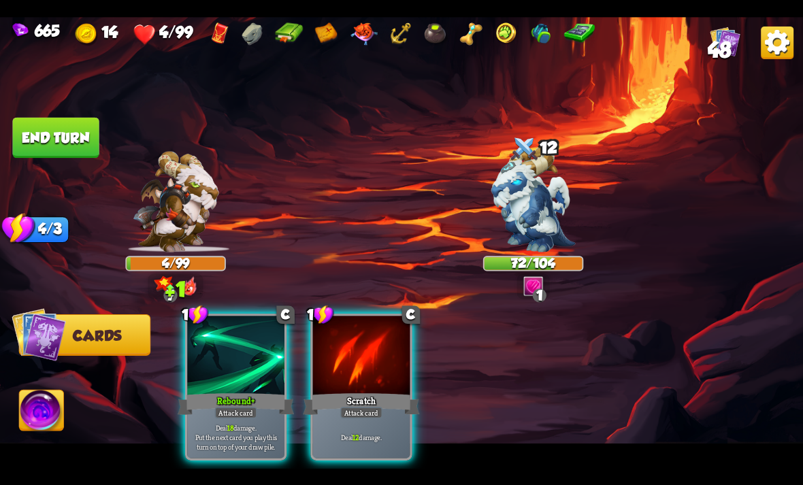
click at [271, 447] on div "1 C Rebound+ Attack card Deal 18 damage. Put the next card you play this turn o…" at bounding box center [235, 387] width 101 height 147
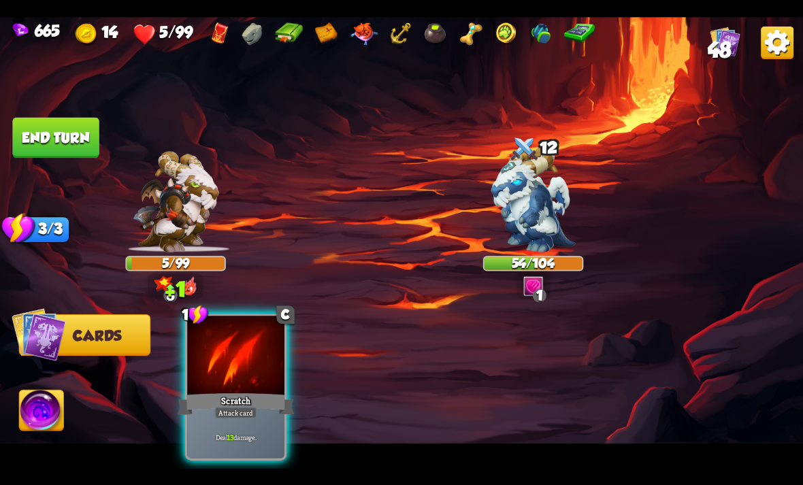
click at [233, 428] on div "Deal 13 damage." at bounding box center [235, 437] width 97 height 42
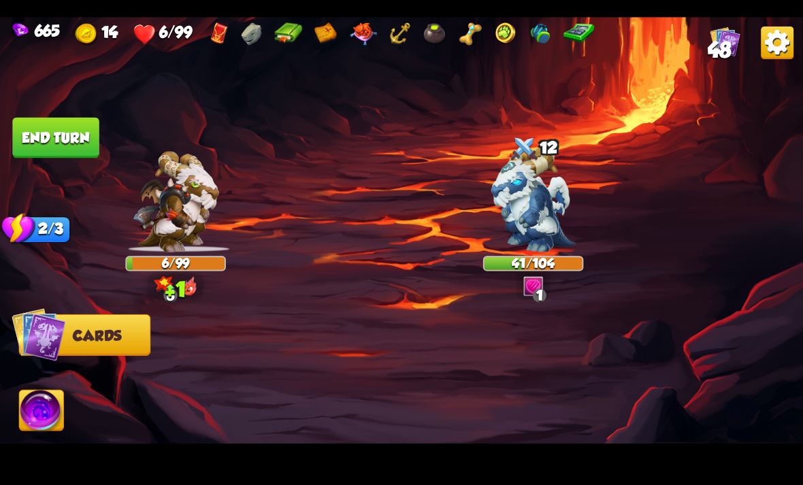
click at [40, 421] on img at bounding box center [42, 412] width 44 height 45
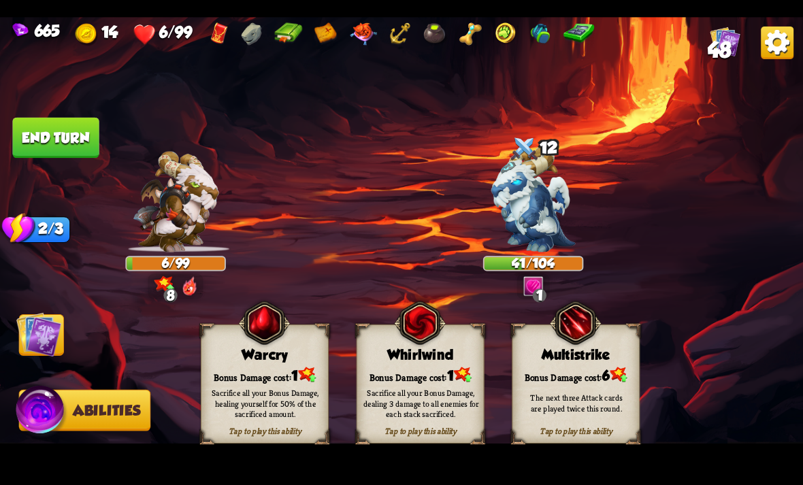
click at [221, 372] on div "Bonus Damage cost: 1" at bounding box center [264, 374] width 127 height 18
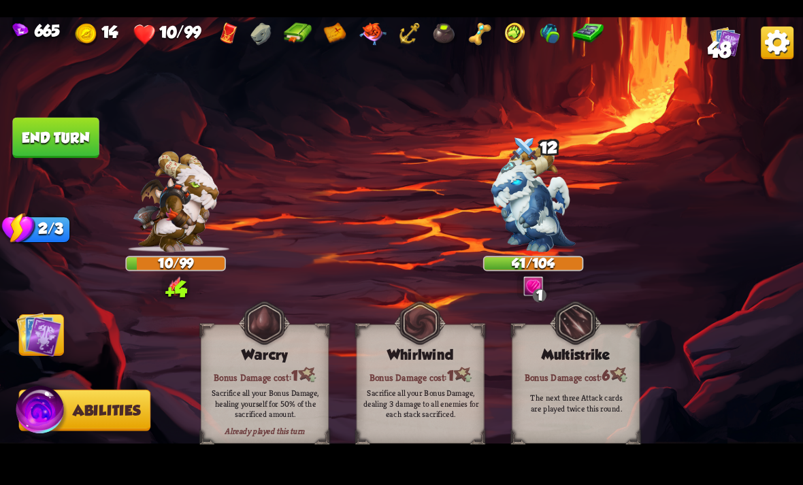
click at [63, 131] on button "End turn" at bounding box center [55, 137] width 86 height 41
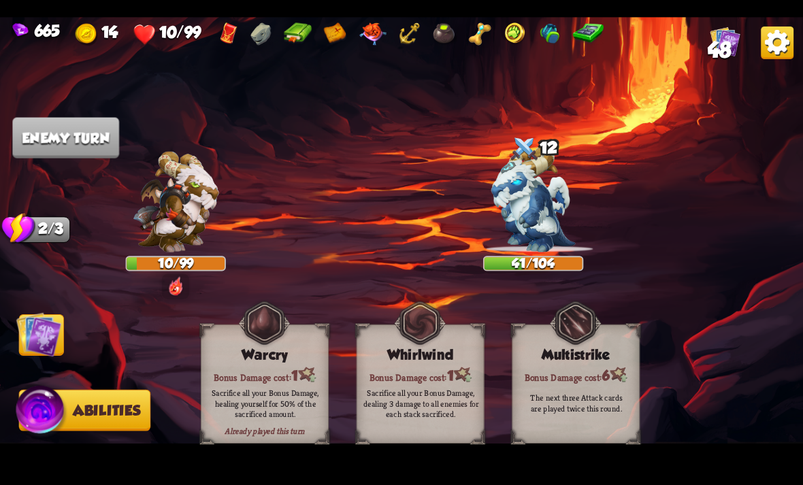
click at [35, 323] on img at bounding box center [38, 334] width 45 height 45
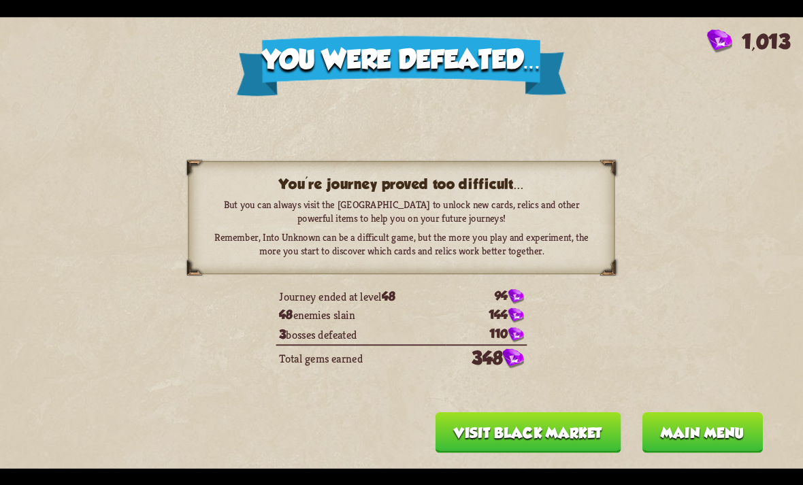
click at [578, 434] on button "Visit Black Market" at bounding box center [529, 432] width 186 height 41
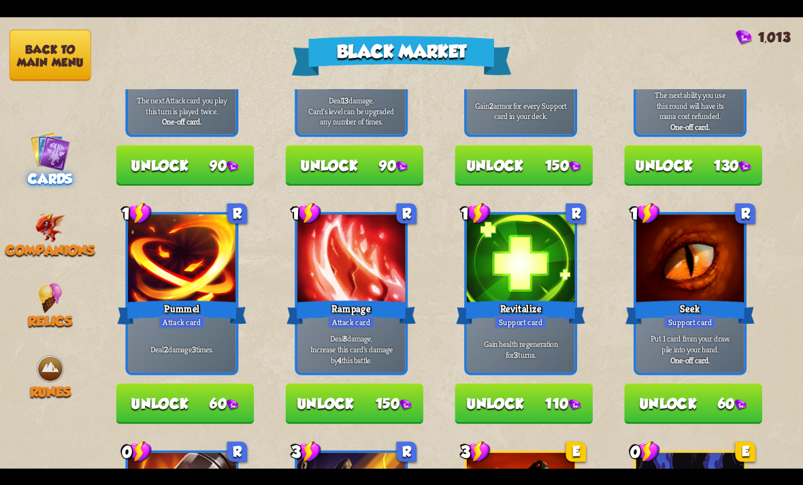
scroll to position [436, 0]
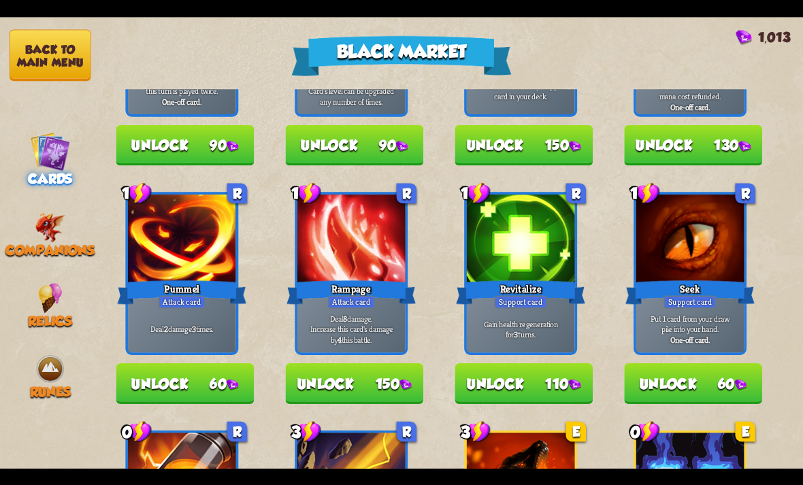
click at [253, 385] on button "Unlock 60" at bounding box center [185, 383] width 138 height 41
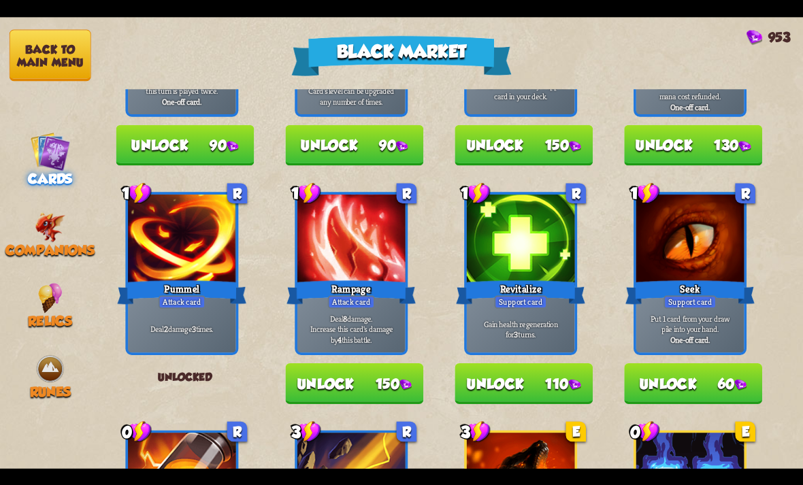
click at [504, 387] on button "Unlock 110" at bounding box center [524, 383] width 138 height 41
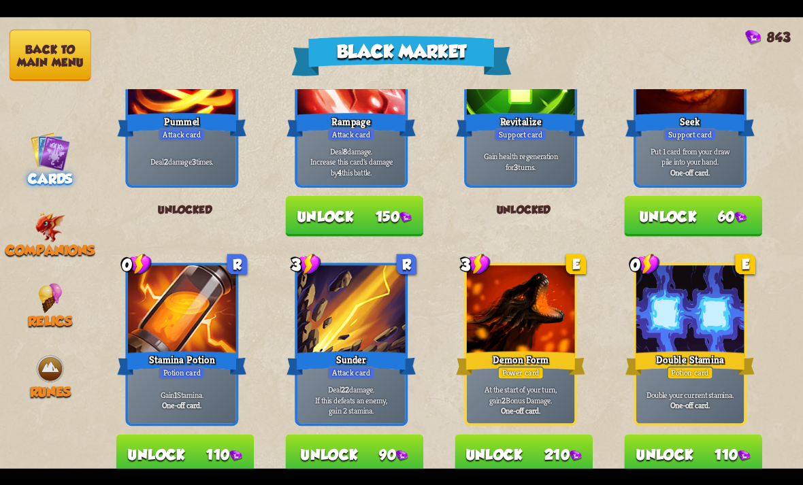
scroll to position [616, 0]
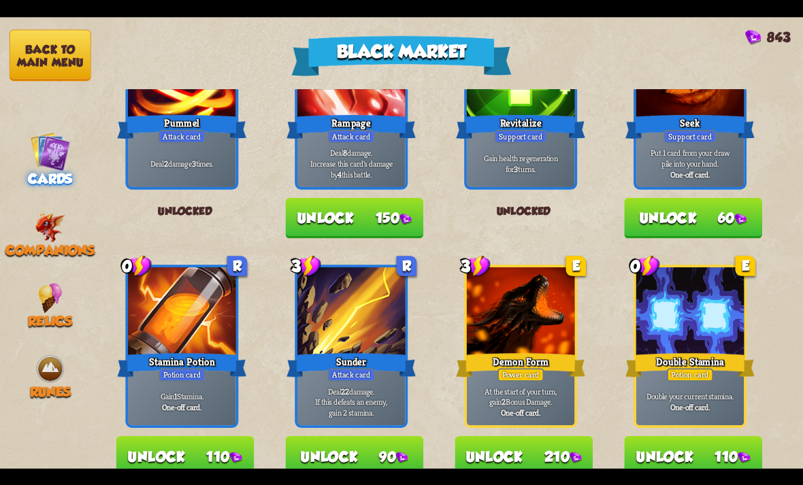
click at [671, 453] on button "Unlock 110" at bounding box center [693, 456] width 138 height 41
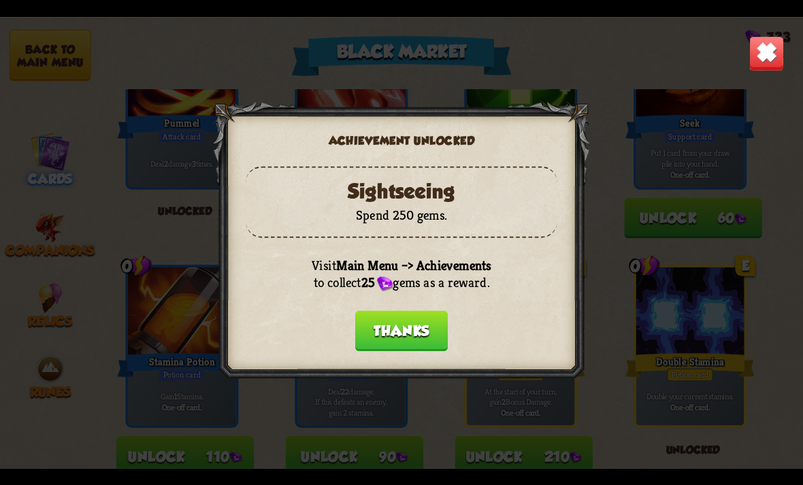
click at [437, 325] on button "Thanks" at bounding box center [401, 330] width 93 height 41
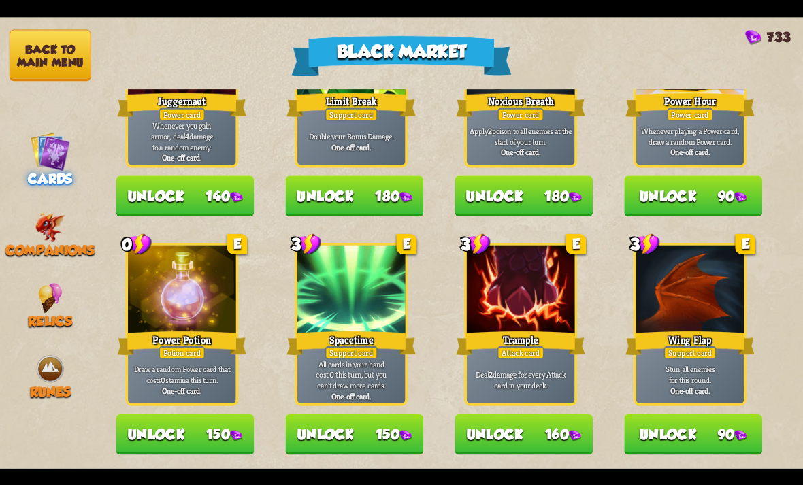
scroll to position [1416, 0]
click at [352, 433] on button "Unlock 150" at bounding box center [354, 434] width 138 height 41
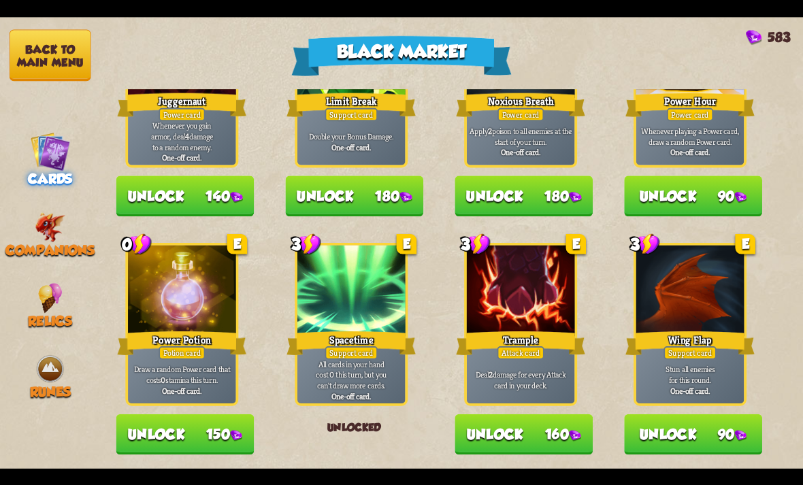
click at [225, 451] on button "Unlock 150" at bounding box center [185, 434] width 138 height 41
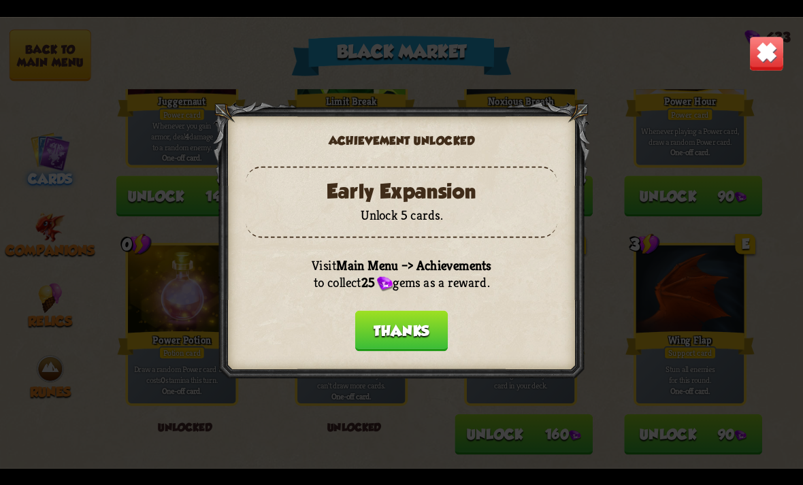
click at [416, 329] on button "Thanks" at bounding box center [401, 330] width 93 height 41
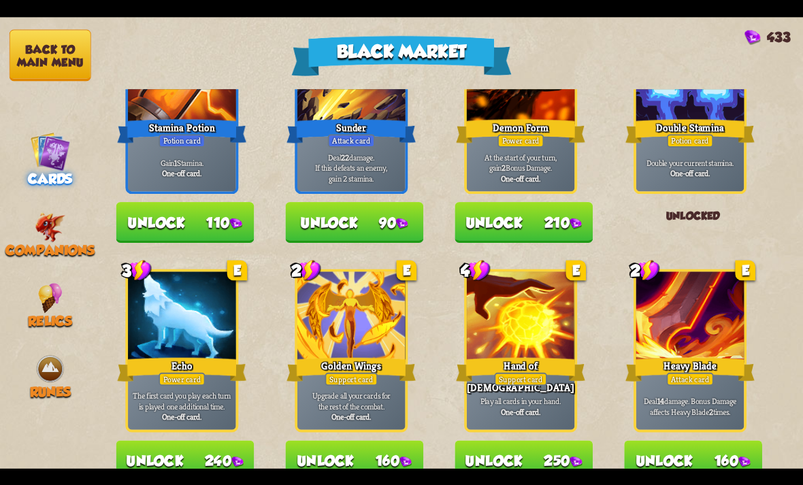
scroll to position [875, 0]
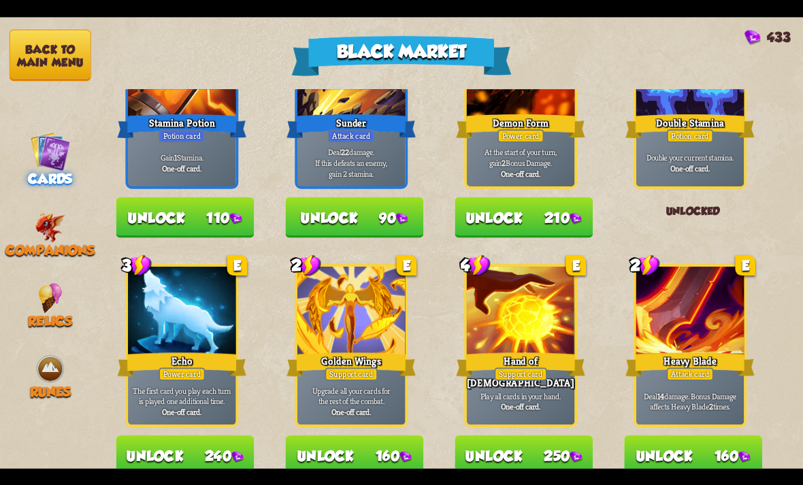
click at [49, 160] on img at bounding box center [50, 151] width 40 height 40
click at [49, 142] on img at bounding box center [50, 151] width 40 height 40
click at [39, 313] on span "Relics" at bounding box center [50, 321] width 44 height 16
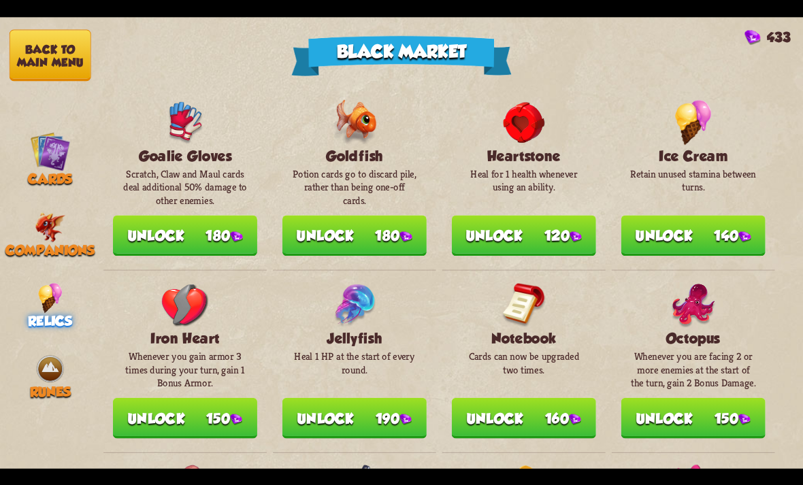
scroll to position [625, 0]
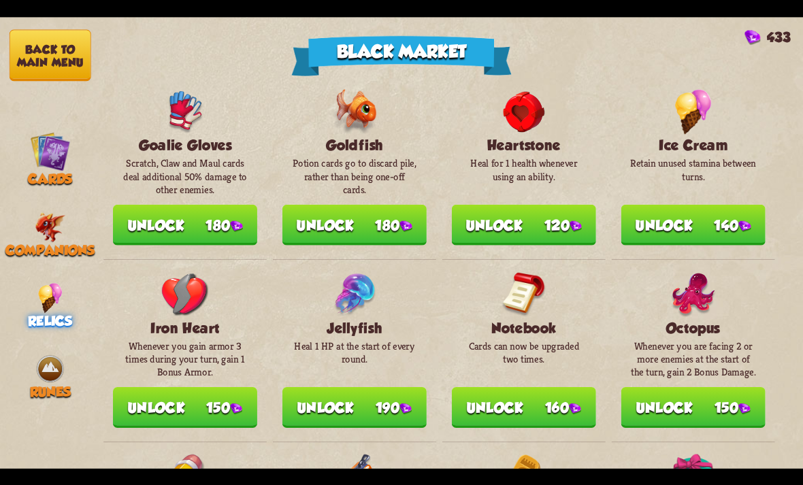
click at [571, 407] on img at bounding box center [575, 409] width 12 height 12
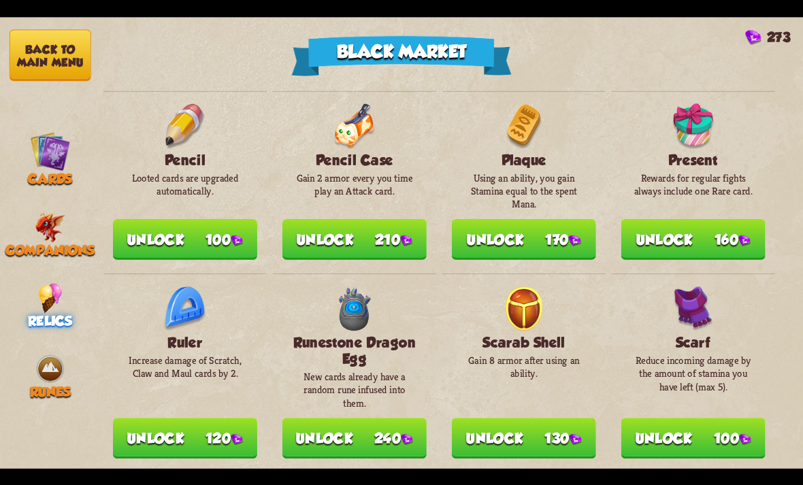
scroll to position [1006, 0]
click at [342, 440] on button "Unlock 240" at bounding box center [354, 437] width 144 height 41
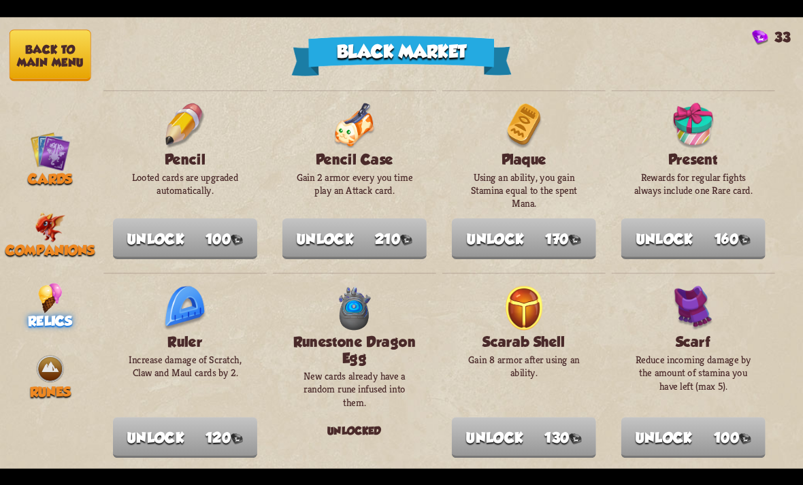
click at [42, 354] on img at bounding box center [50, 369] width 30 height 30
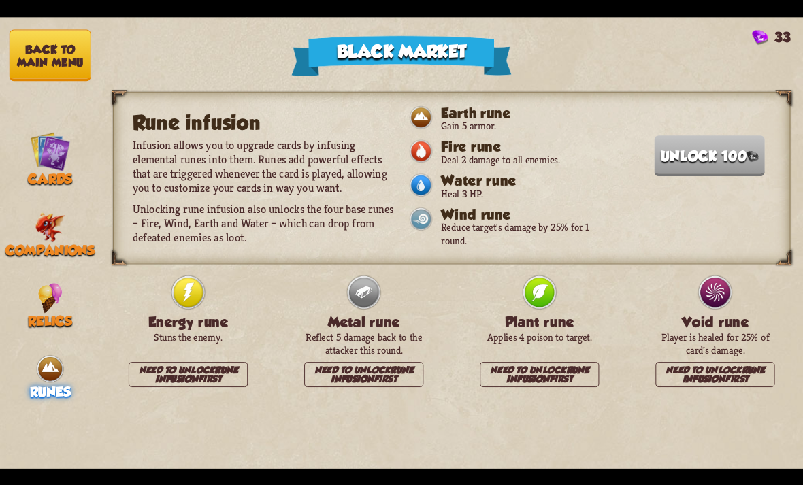
click at [37, 61] on button "Back to main menu" at bounding box center [51, 55] width 82 height 52
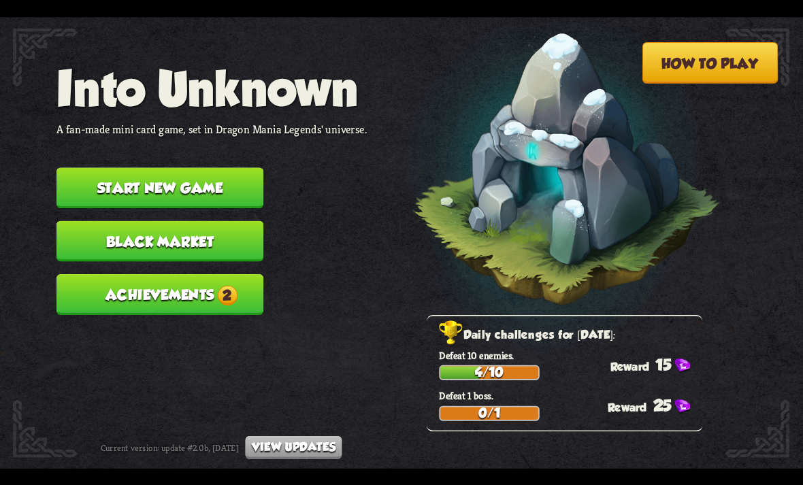
click at [135, 297] on button "Achievements 2" at bounding box center [159, 294] width 207 height 41
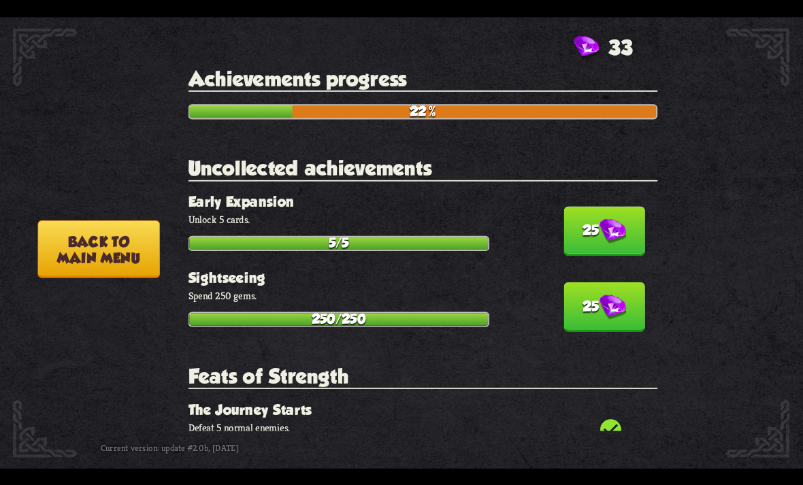
click at [607, 295] on img at bounding box center [613, 307] width 27 height 25
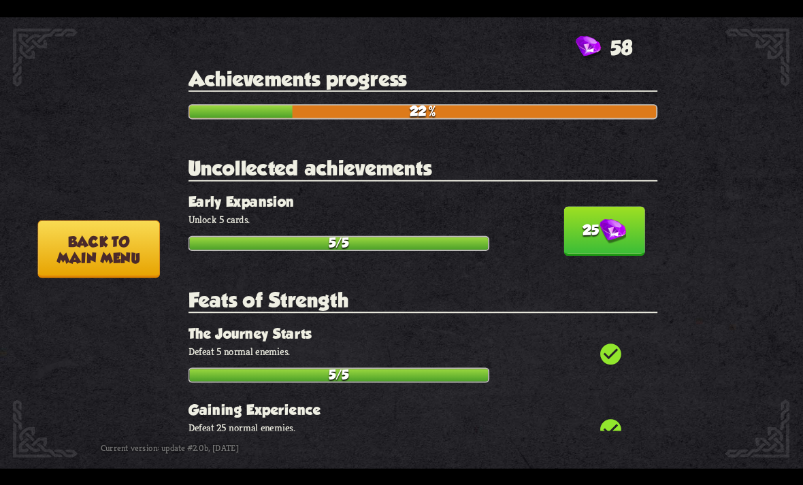
click at [618, 220] on img at bounding box center [613, 230] width 27 height 25
click at [83, 247] on button "Back to main menu" at bounding box center [98, 249] width 122 height 58
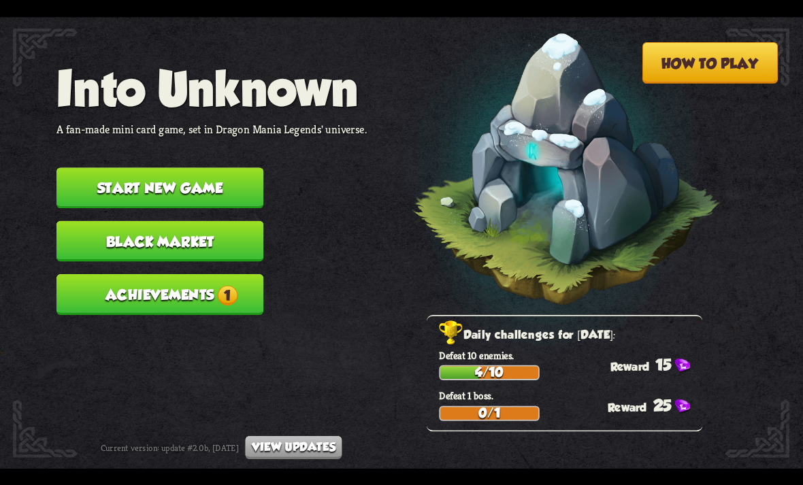
click at [101, 274] on button "Achievements 1" at bounding box center [159, 294] width 207 height 41
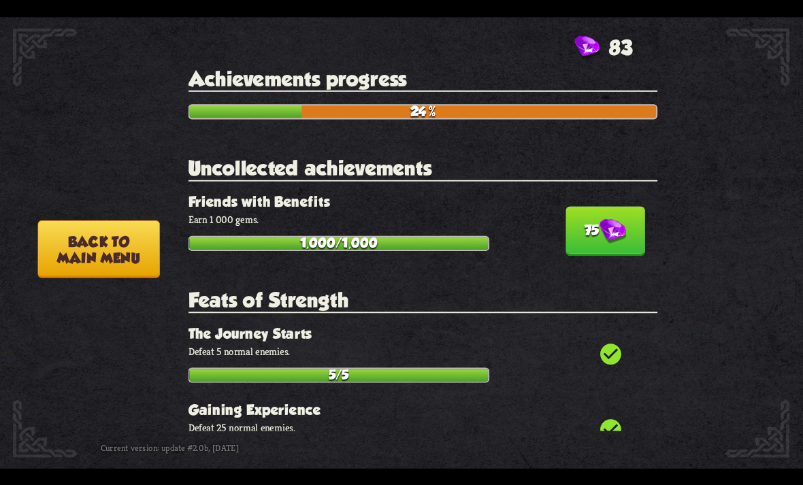
click at [98, 267] on button "Back to main menu" at bounding box center [98, 249] width 122 height 58
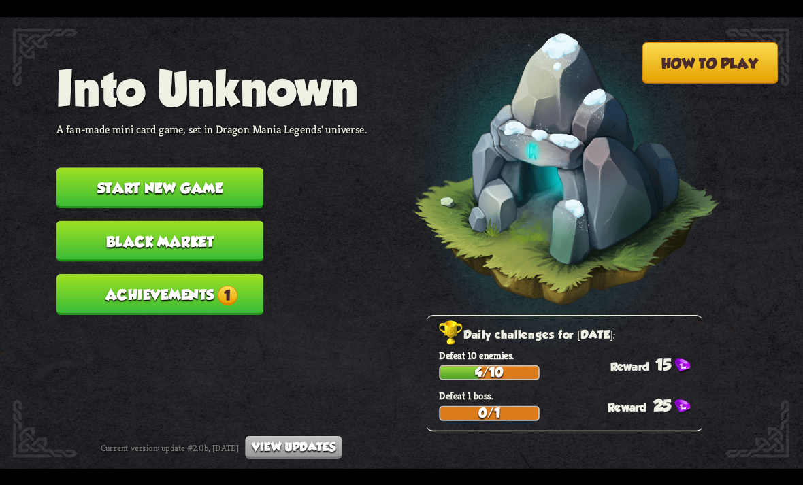
click at [98, 274] on button "Achievements 1" at bounding box center [159, 294] width 207 height 41
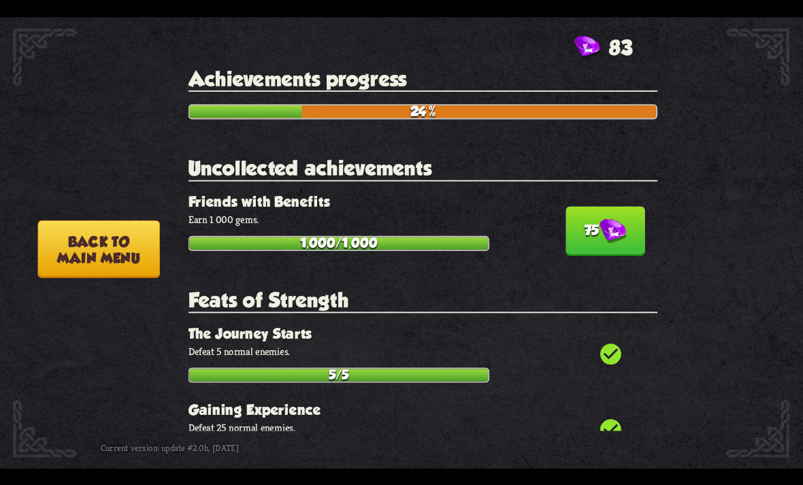
click at [612, 206] on button "75" at bounding box center [606, 231] width 80 height 50
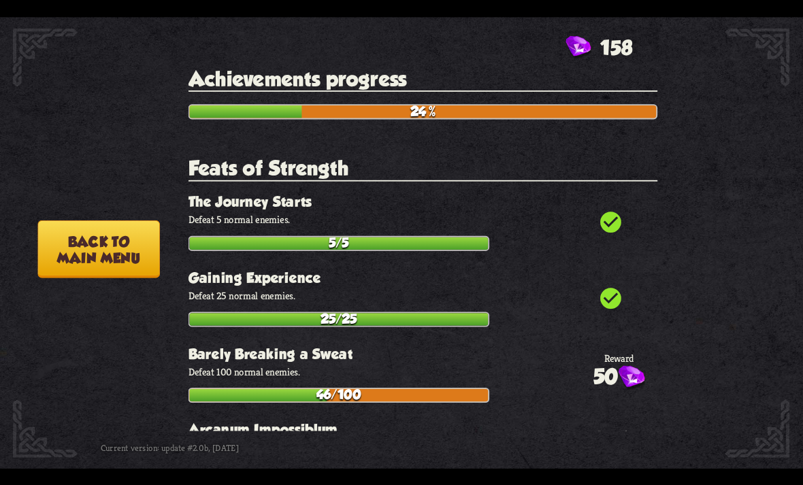
click at [91, 261] on button "Back to main menu" at bounding box center [98, 249] width 122 height 58
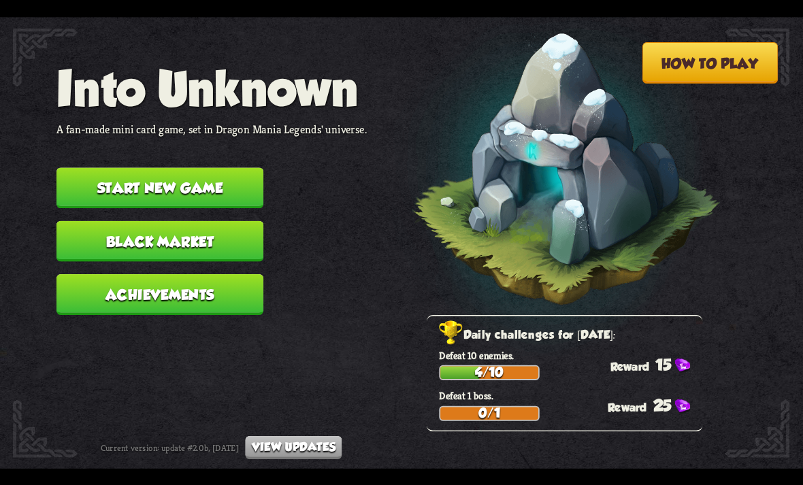
click at [88, 232] on button "Black Market" at bounding box center [159, 241] width 207 height 41
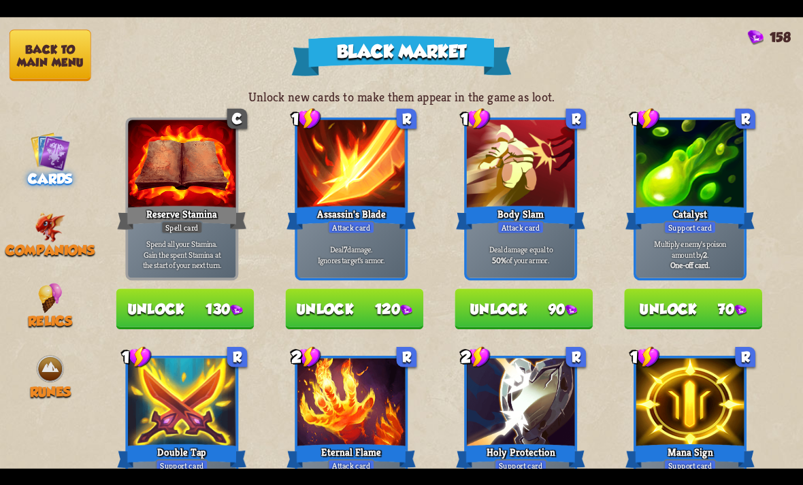
click at [44, 359] on img at bounding box center [50, 369] width 30 height 30
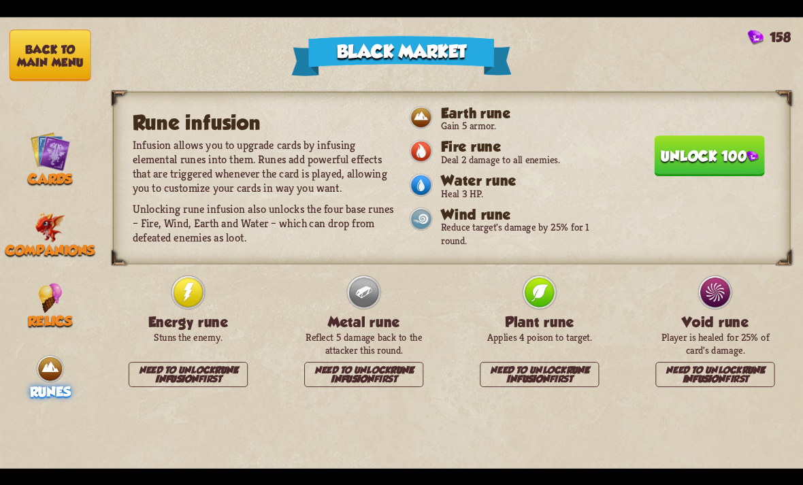
click at [734, 144] on button "Unlock 100" at bounding box center [709, 155] width 110 height 41
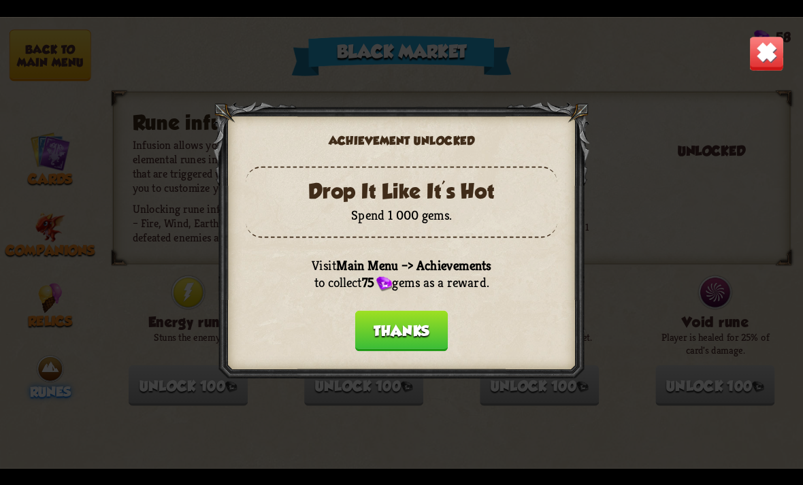
click at [402, 331] on button "Thanks" at bounding box center [401, 330] width 93 height 41
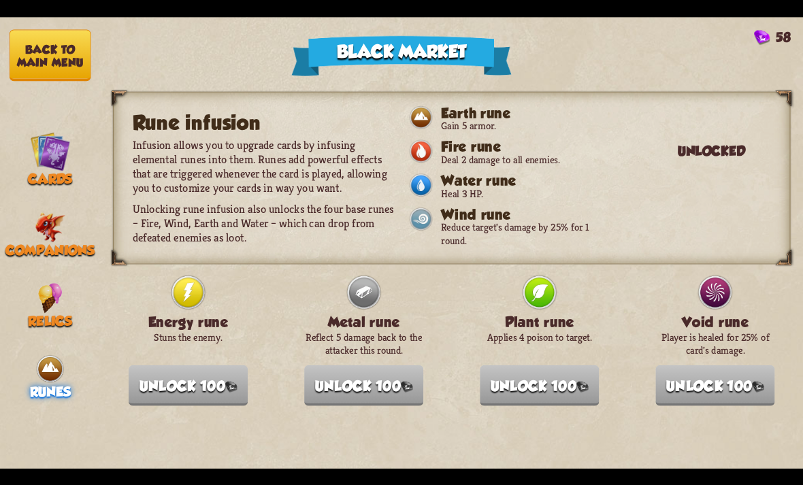
click at [47, 302] on img at bounding box center [50, 298] width 25 height 30
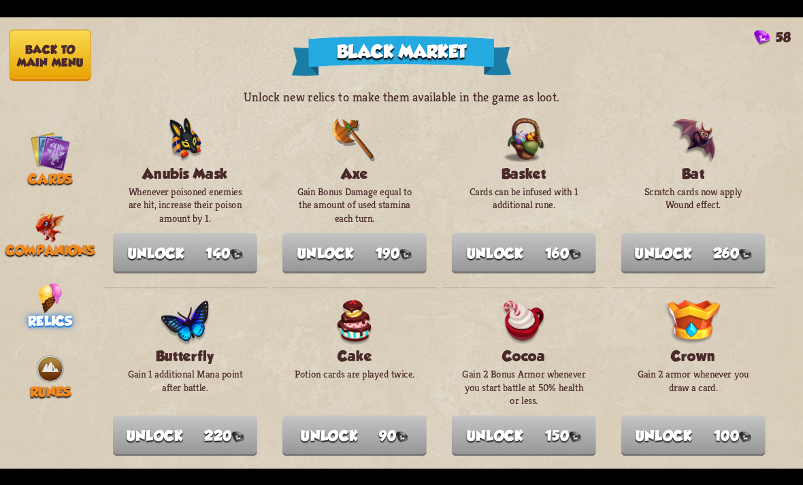
click at [792, 27] on div "Unlock new relics to make them available in the game as loot. Anubis Mask Whene…" at bounding box center [452, 243] width 703 height 452
click at [65, 63] on button "Back to main menu" at bounding box center [51, 55] width 82 height 52
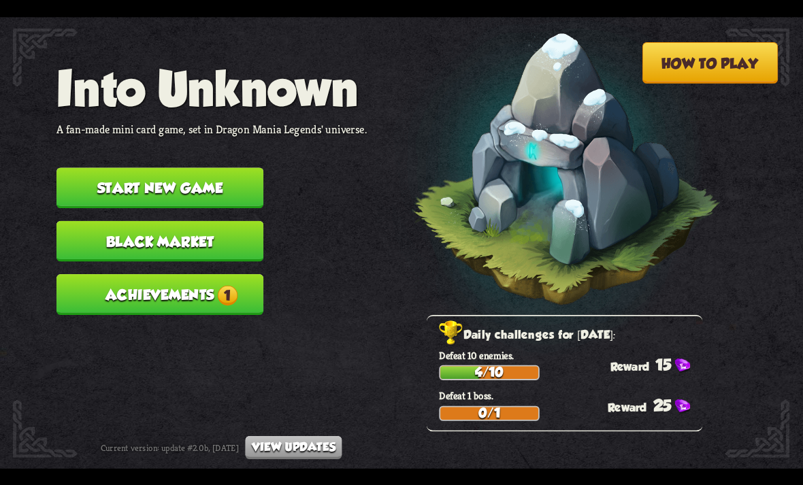
click at [150, 276] on button "Achievements 1" at bounding box center [159, 294] width 207 height 41
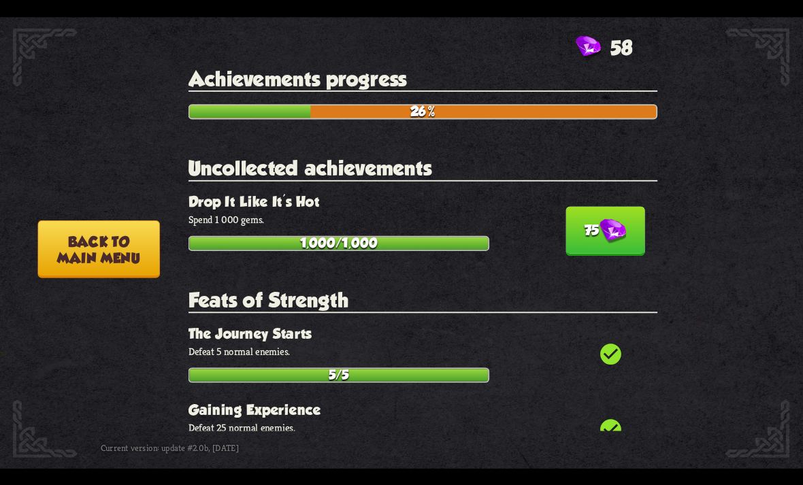
click at [610, 229] on img at bounding box center [613, 230] width 27 height 25
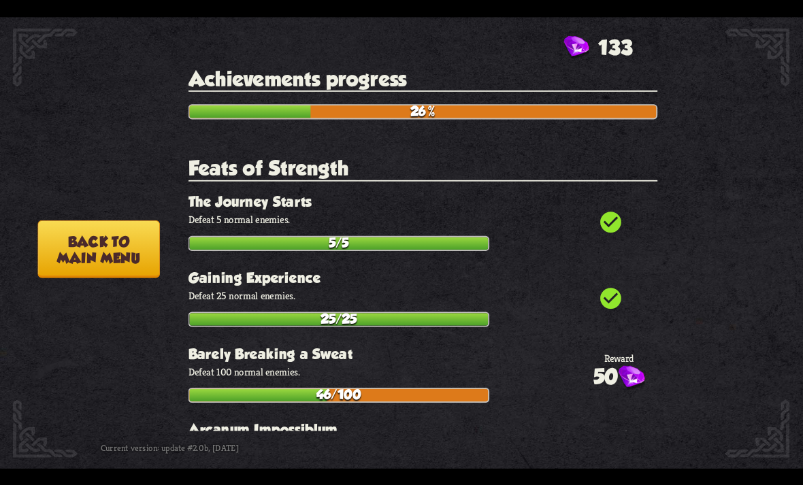
click at [91, 256] on button "Back to main menu" at bounding box center [98, 249] width 122 height 58
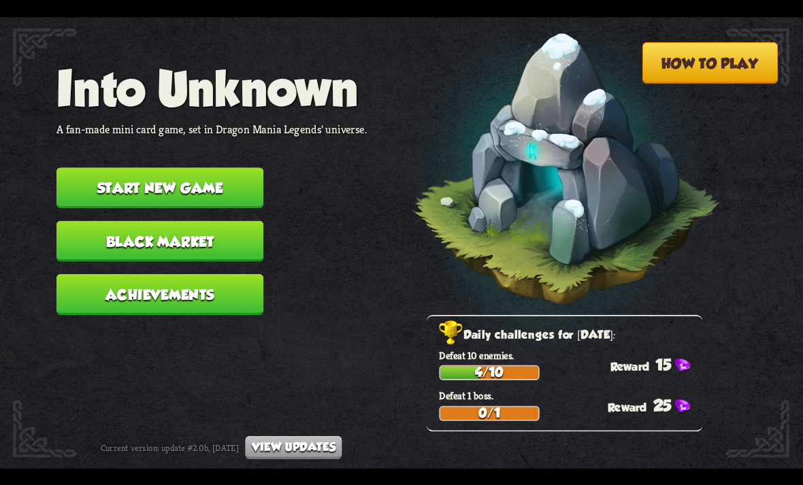
click at [76, 229] on button "Black Market" at bounding box center [159, 241] width 207 height 41
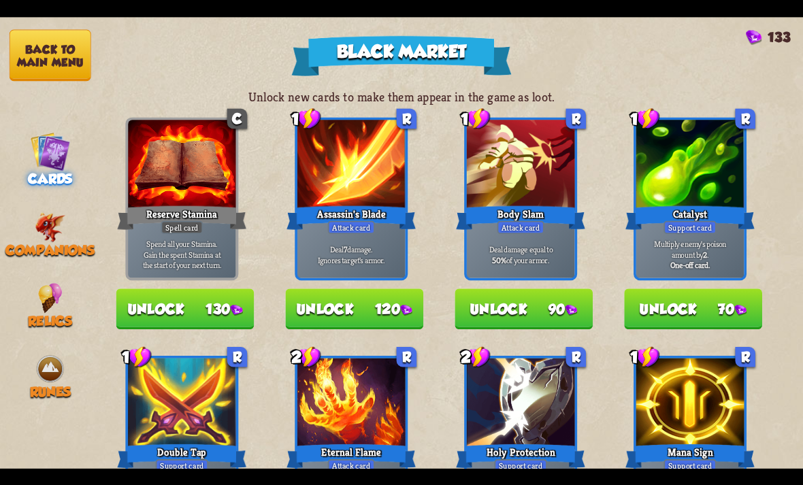
click at [36, 355] on img at bounding box center [50, 369] width 30 height 30
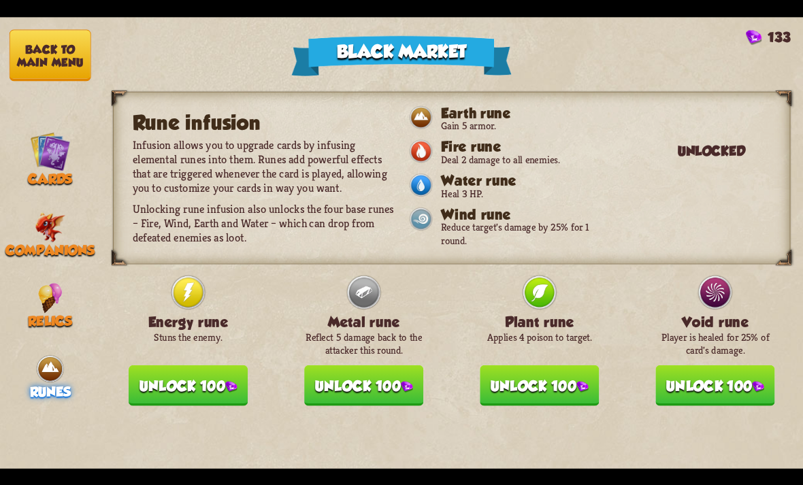
click at [735, 365] on button "Unlock 100" at bounding box center [714, 385] width 119 height 41
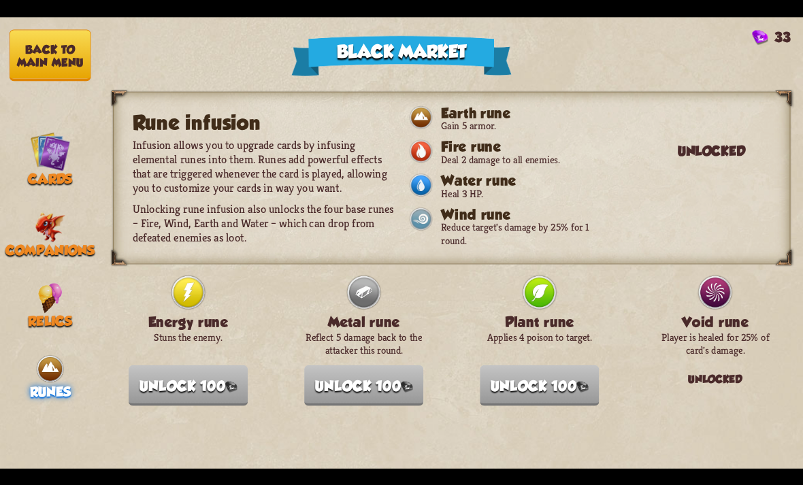
click at [70, 242] on span "Companions" at bounding box center [49, 250] width 89 height 16
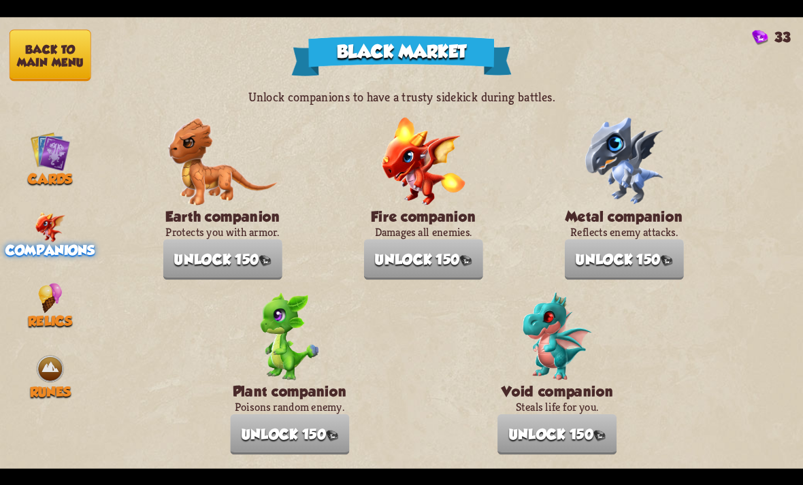
click at [39, 59] on button "Back to main menu" at bounding box center [51, 55] width 82 height 52
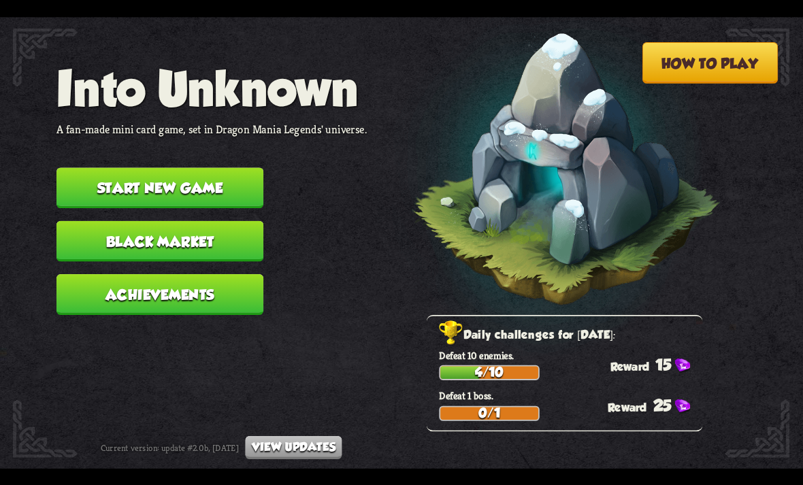
click at [146, 181] on button "Start new game" at bounding box center [159, 187] width 207 height 41
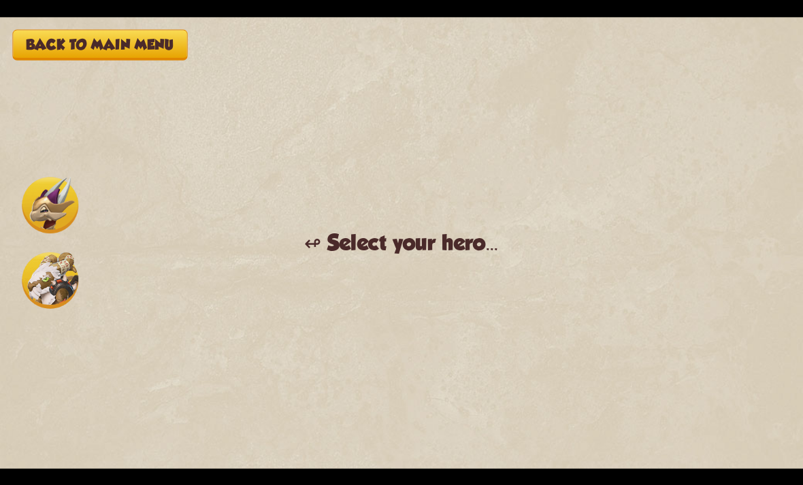
click at [47, 218] on img at bounding box center [50, 205] width 56 height 56
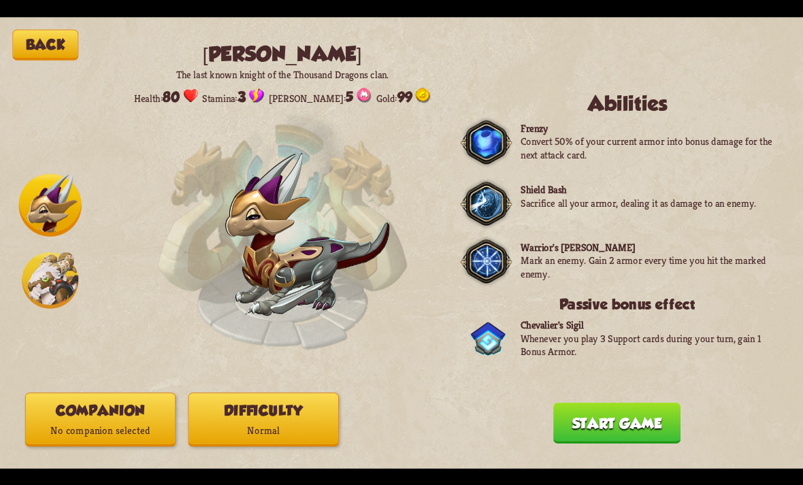
click at [47, 287] on img at bounding box center [50, 280] width 56 height 56
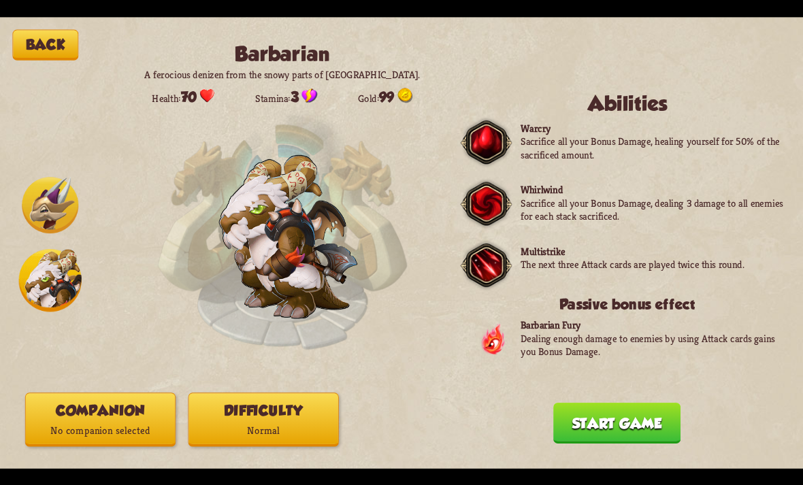
click at [227, 410] on button "Difficulty Normal" at bounding box center [264, 420] width 150 height 54
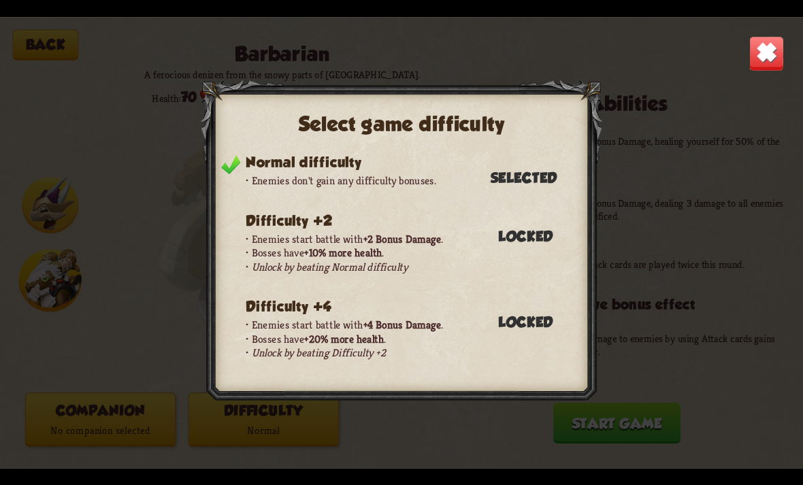
click at [674, 381] on div "Select game difficulty Normal difficulty Enemies don't gain any difficulty bonu…" at bounding box center [401, 243] width 803 height 452
click at [642, 423] on div "Select game difficulty Normal difficulty Enemies don't gain any difficulty bonu…" at bounding box center [401, 243] width 803 height 452
click at [758, 69] on img at bounding box center [766, 52] width 35 height 35
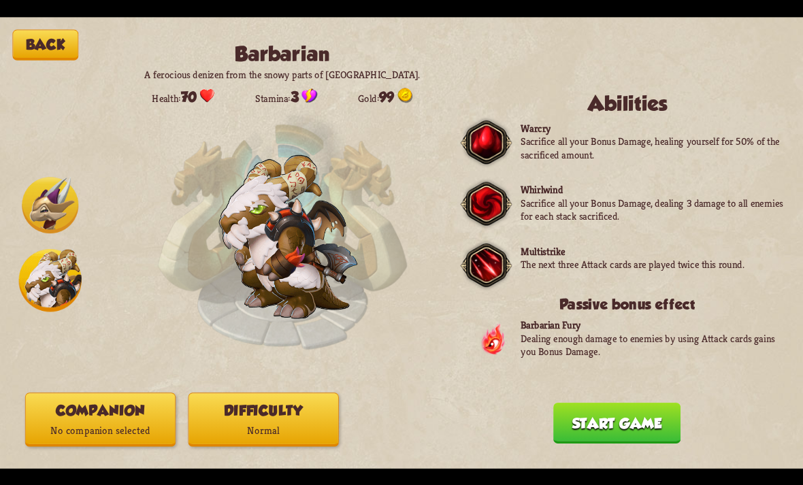
click at [602, 416] on button "Start game" at bounding box center [616, 423] width 127 height 41
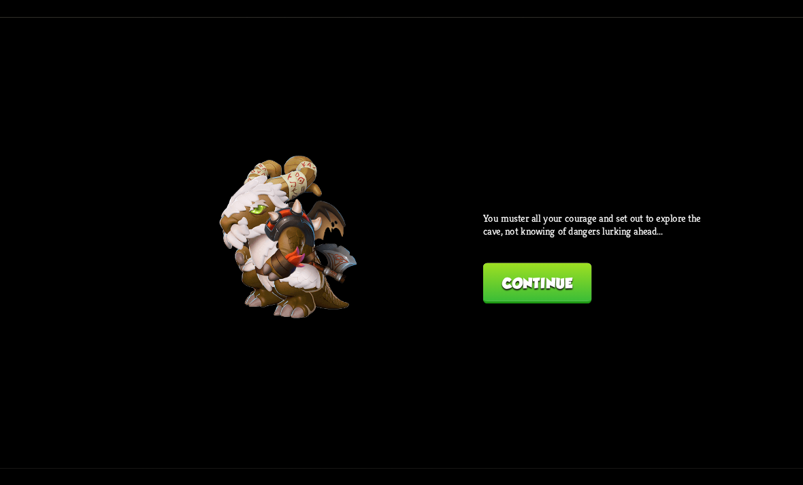
click at [559, 281] on button "Continue" at bounding box center [537, 283] width 108 height 41
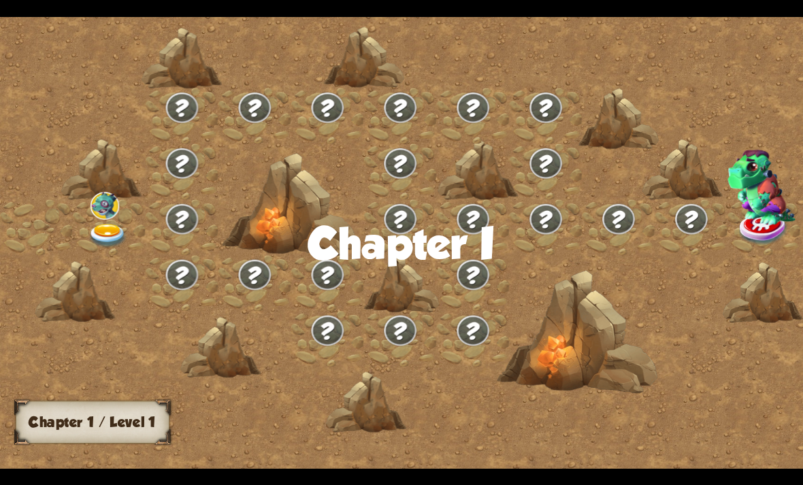
click at [110, 235] on img at bounding box center [108, 236] width 40 height 24
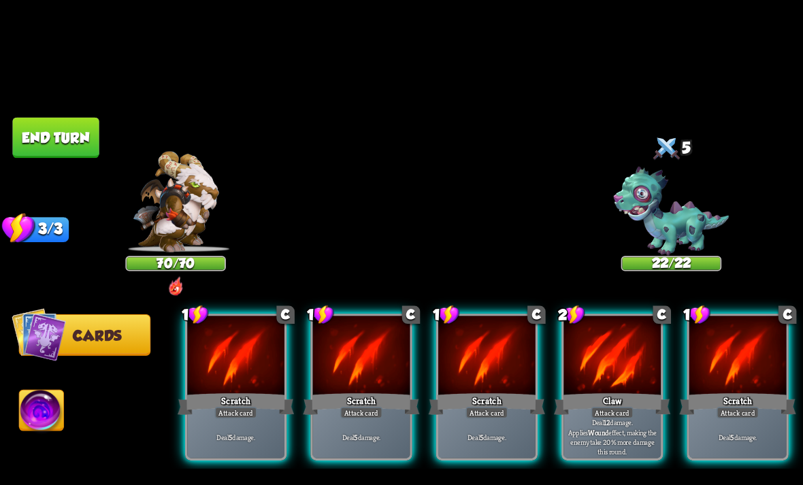
click at [625, 366] on div at bounding box center [612, 357] width 97 height 82
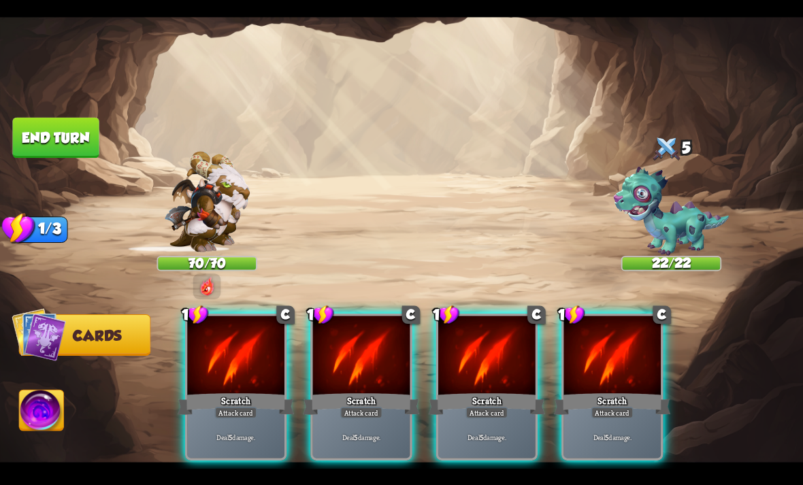
click at [611, 363] on div at bounding box center [612, 357] width 97 height 82
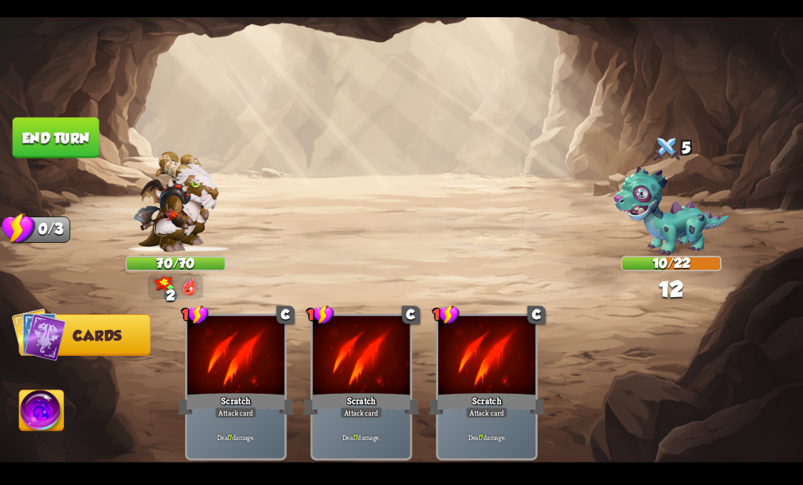
click at [38, 403] on img at bounding box center [42, 412] width 44 height 45
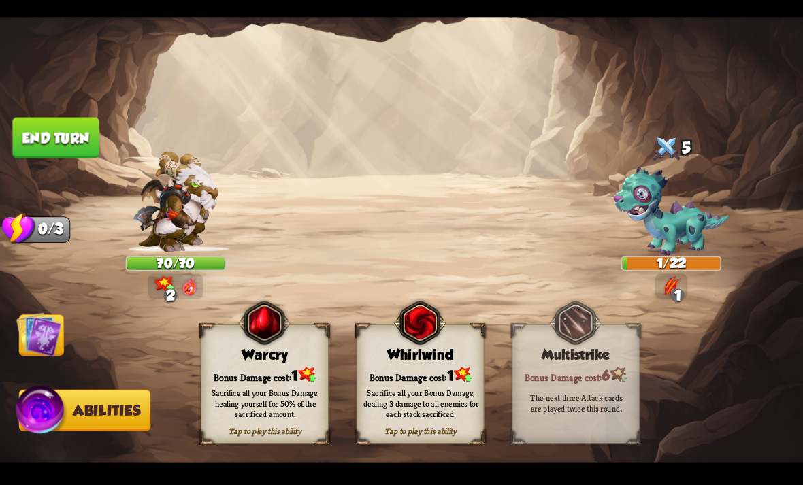
click at [414, 348] on img at bounding box center [420, 323] width 52 height 52
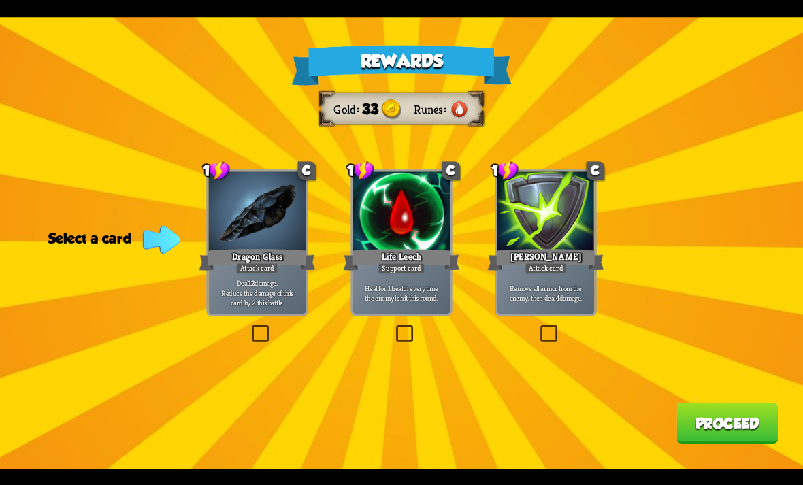
click at [263, 279] on p "Deal 12 damage. Reduce the damage of this card by 2 this battle." at bounding box center [257, 292] width 93 height 29
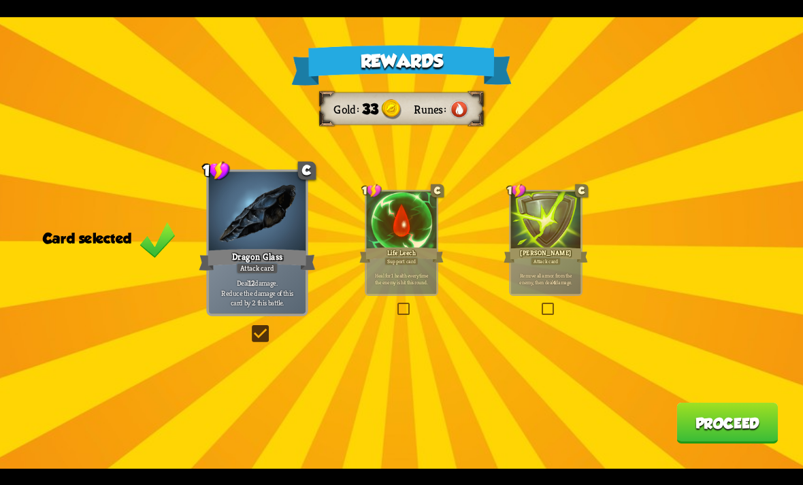
click at [669, 412] on div "Rewards Gold 33 Runes Card selected 1 C Dragon Glass Attack card Deal 12 damage…" at bounding box center [401, 243] width 803 height 452
click at [721, 423] on button "Proceed" at bounding box center [727, 423] width 101 height 41
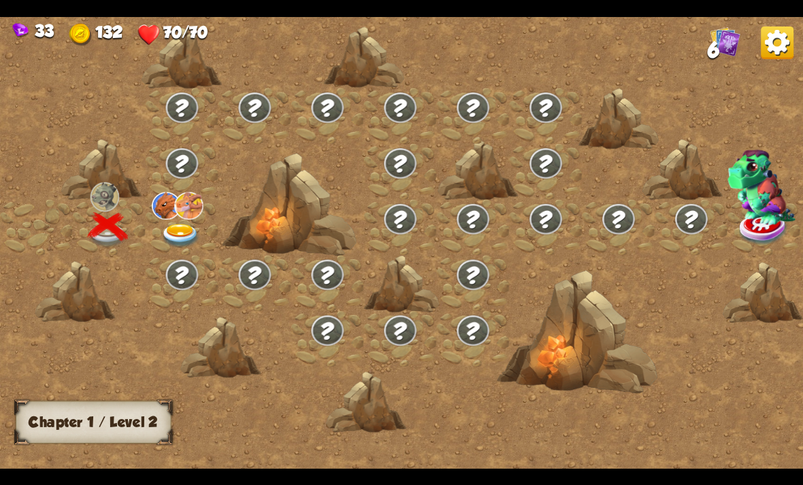
click at [187, 227] on img at bounding box center [181, 236] width 40 height 24
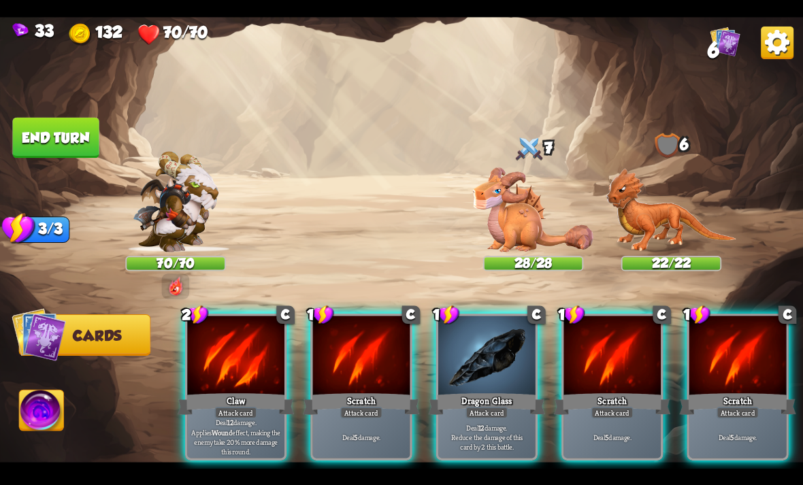
click at [248, 407] on div "Attack card" at bounding box center [236, 413] width 42 height 12
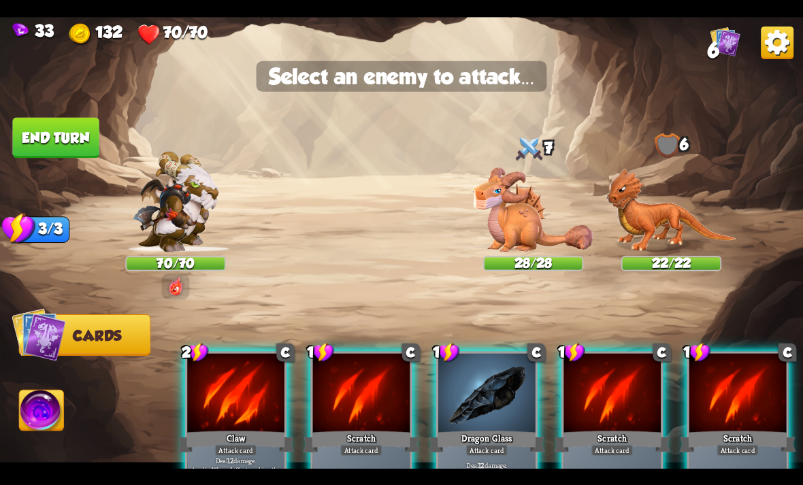
click at [543, 204] on img at bounding box center [533, 209] width 120 height 85
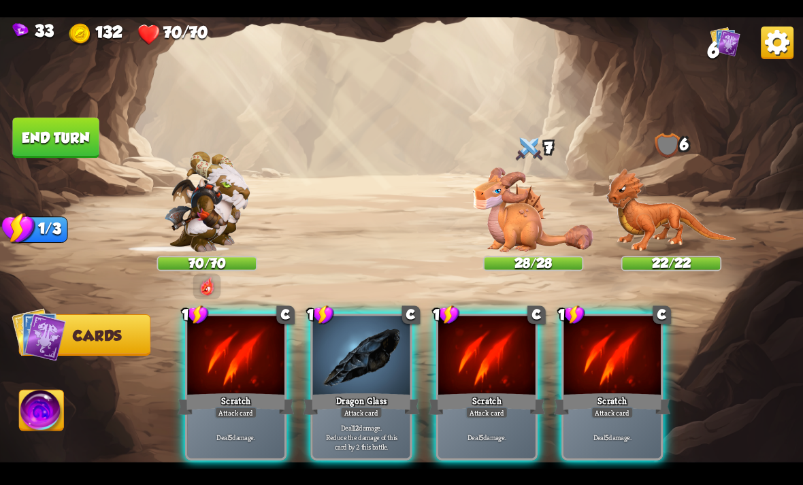
click at [523, 225] on img at bounding box center [533, 209] width 120 height 85
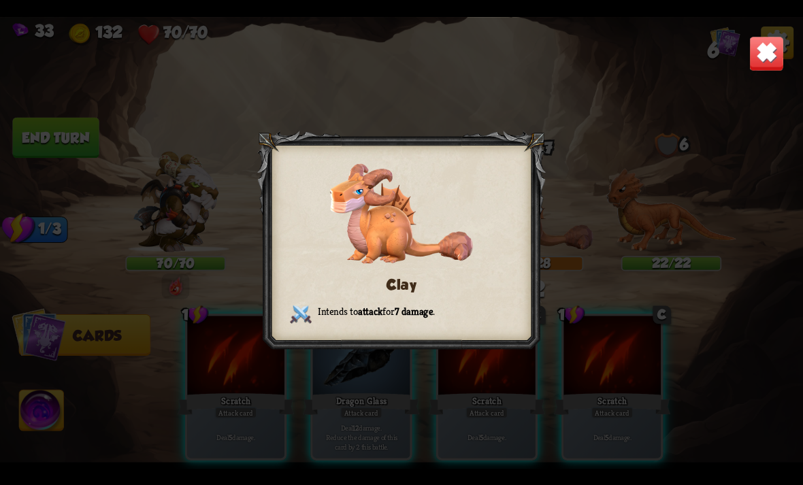
click at [767, 66] on img at bounding box center [766, 52] width 35 height 35
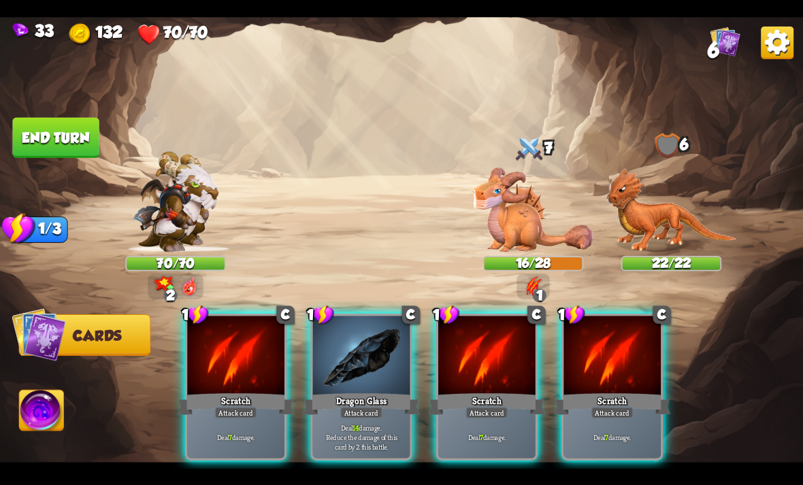
click at [369, 407] on div "Attack card" at bounding box center [361, 413] width 42 height 12
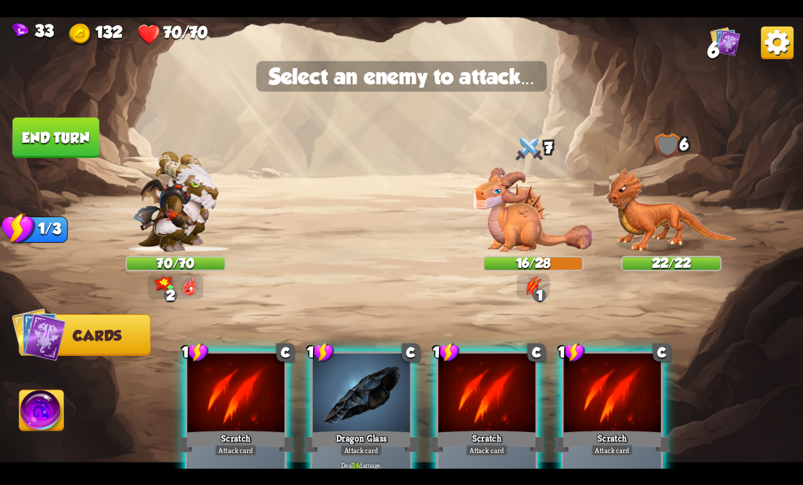
click at [551, 207] on img at bounding box center [533, 209] width 120 height 85
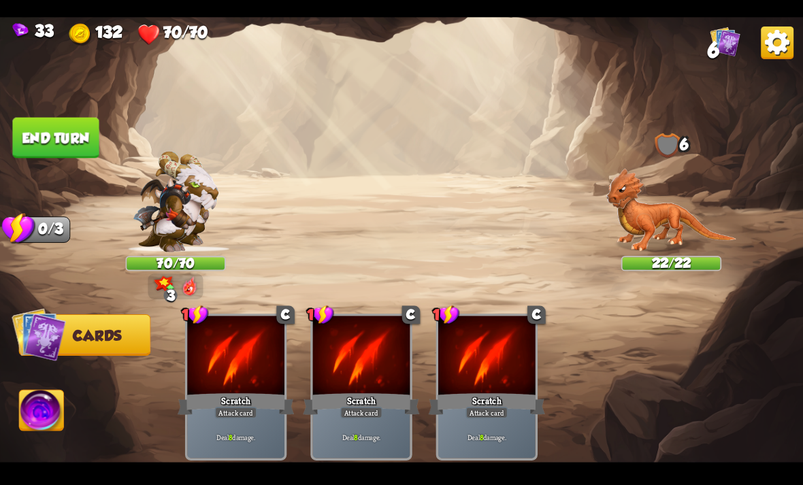
click at [97, 132] on button "End turn" at bounding box center [55, 137] width 86 height 41
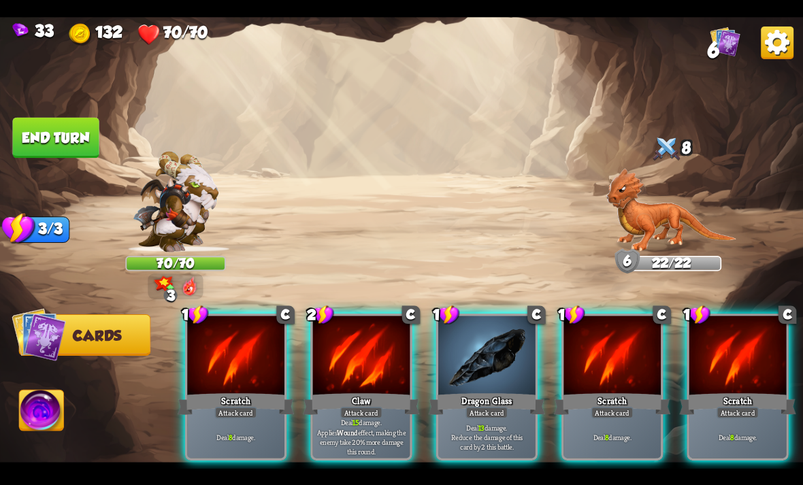
click at [382, 407] on div "Attack card" at bounding box center [361, 413] width 42 height 12
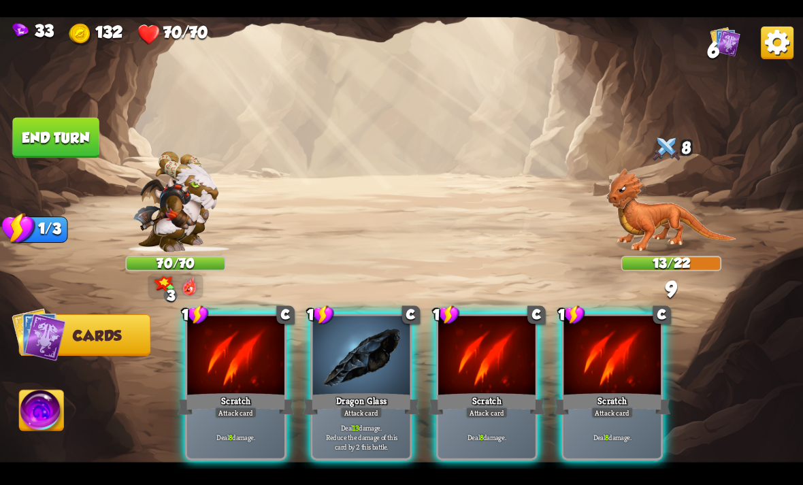
click at [370, 423] on p "Deal 13 damage. Reduce the damage of this card by 2 this battle." at bounding box center [361, 437] width 93 height 29
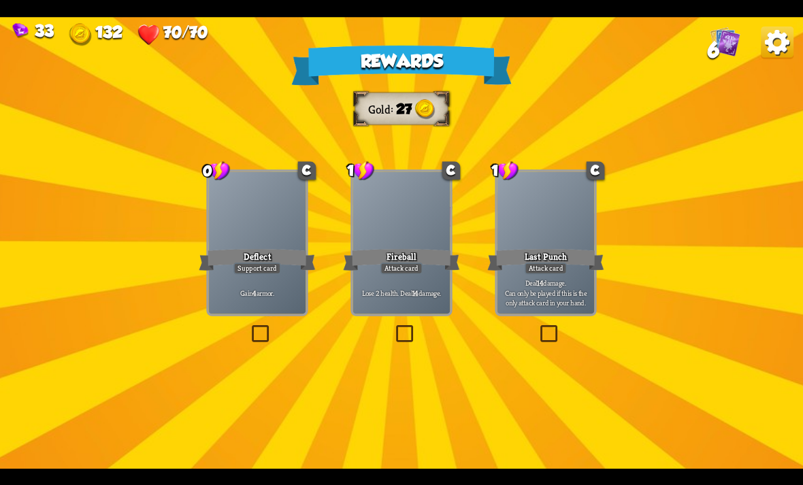
click at [257, 280] on div "Gain 4 armor." at bounding box center [257, 293] width 97 height 42
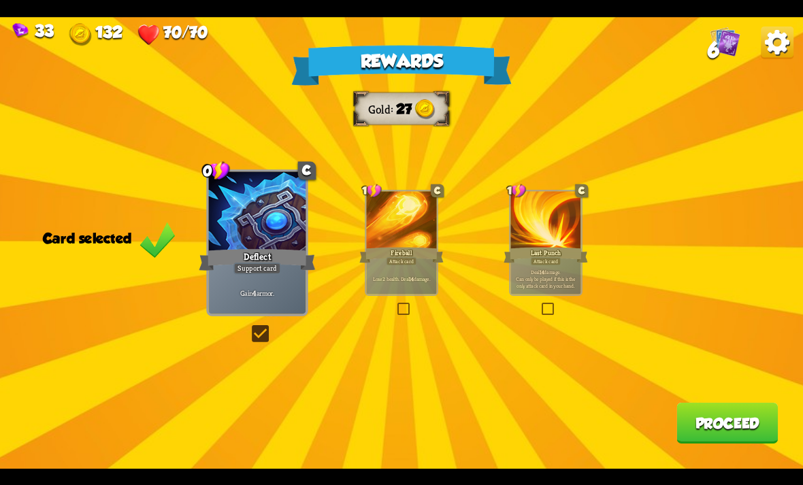
click at [734, 436] on button "Proceed" at bounding box center [727, 423] width 101 height 41
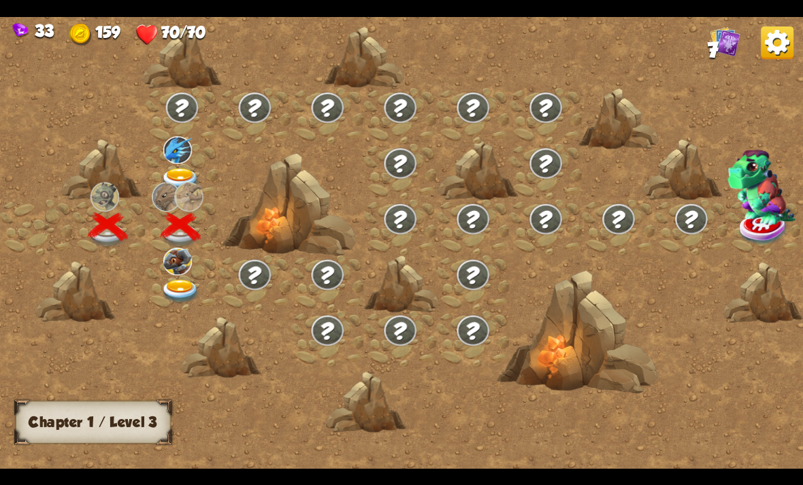
click at [182, 287] on img at bounding box center [181, 292] width 40 height 24
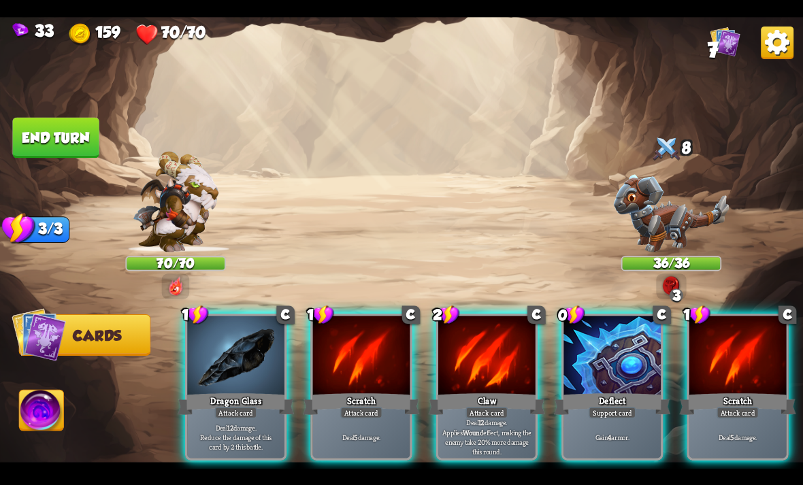
click at [624, 362] on div at bounding box center [612, 357] width 97 height 82
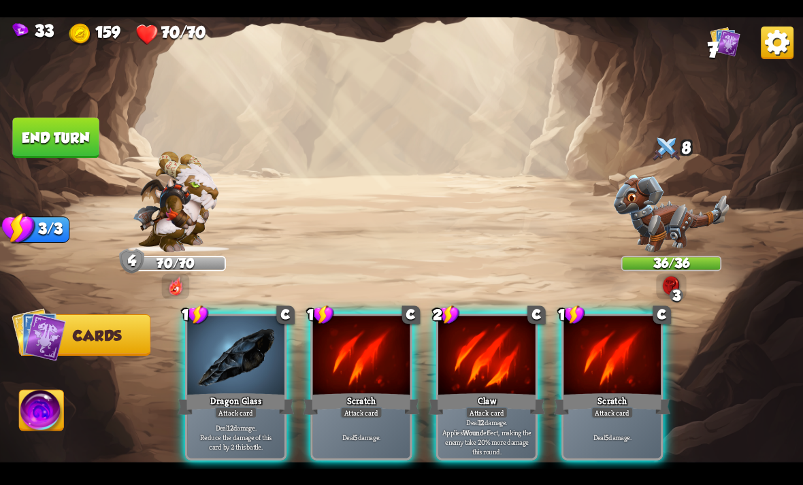
click at [496, 416] on div "Deal 12 damage. Applies Wound effect, making the enemy take 20% more damage thi…" at bounding box center [486, 437] width 97 height 42
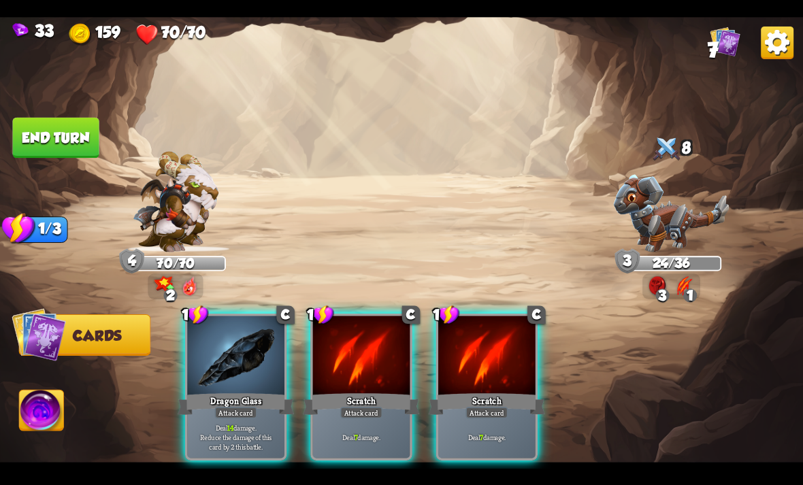
click at [263, 391] on div "Dragon Glass" at bounding box center [236, 404] width 116 height 26
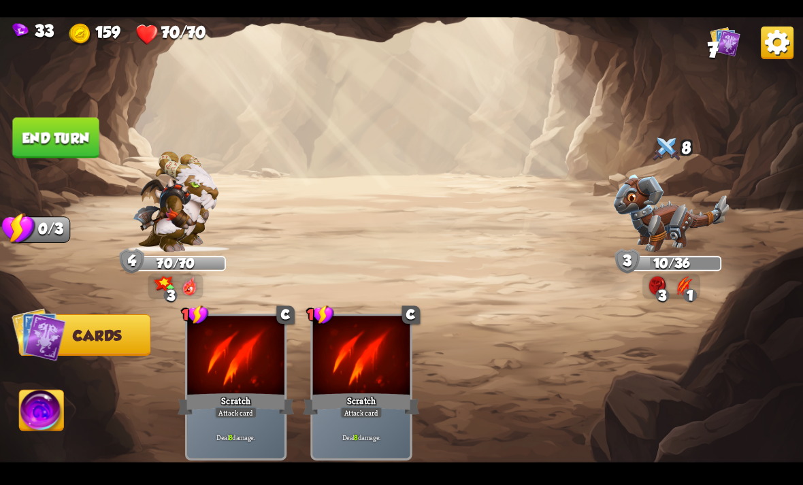
click at [60, 423] on img at bounding box center [42, 412] width 44 height 45
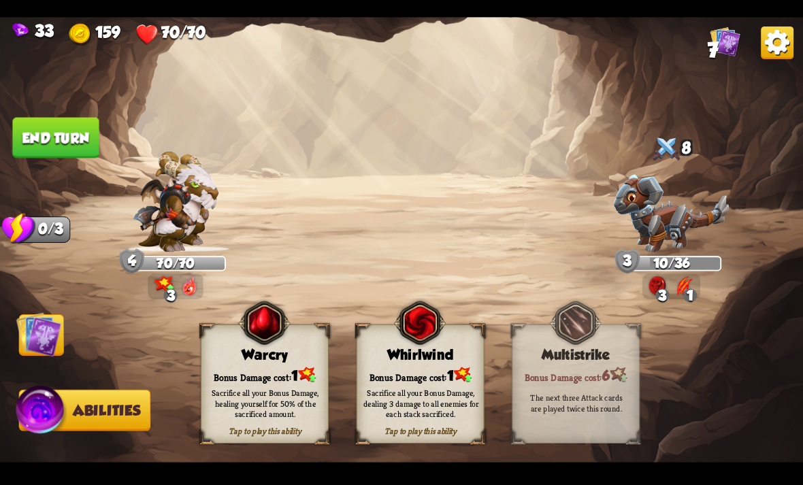
click at [430, 349] on img at bounding box center [420, 323] width 52 height 52
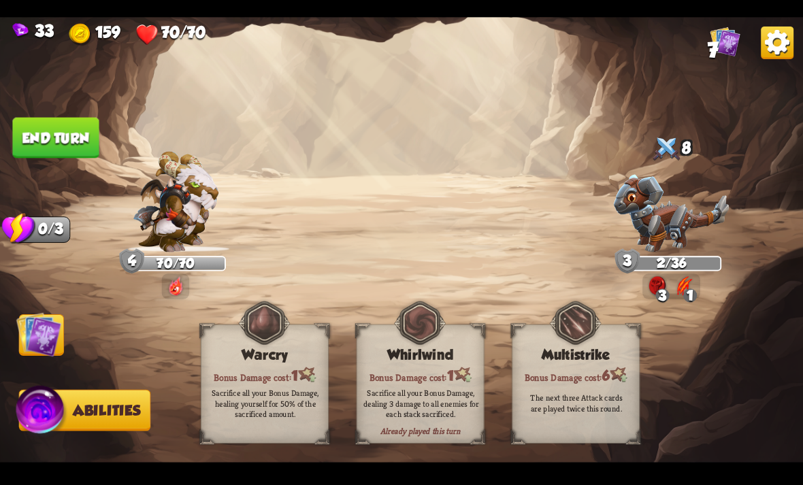
click at [86, 128] on button "End turn" at bounding box center [55, 137] width 86 height 41
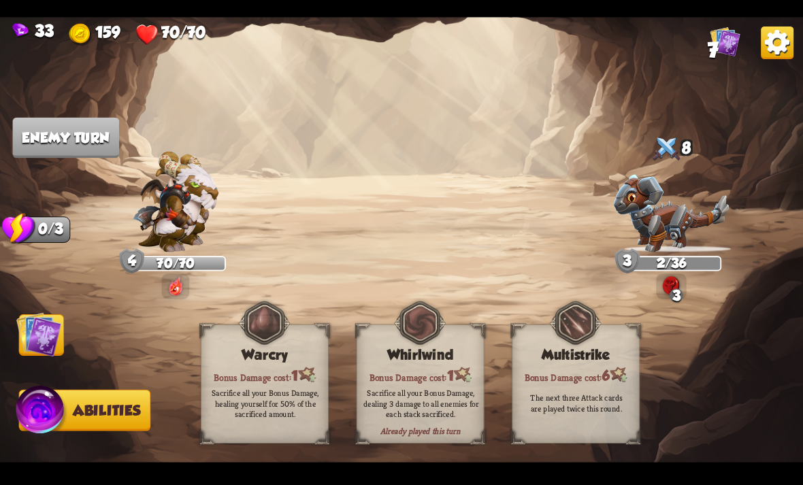
click at [48, 341] on img at bounding box center [38, 334] width 45 height 45
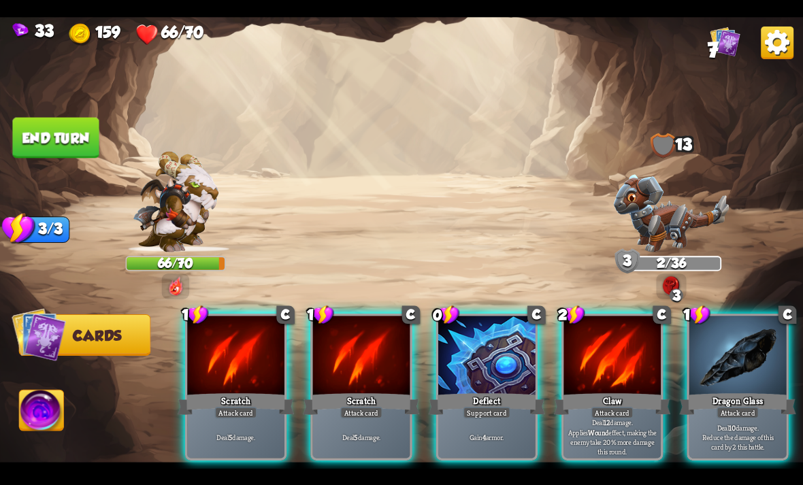
click at [752, 423] on p "Deal 10 damage. Reduce the damage of this card by 2 this battle." at bounding box center [737, 437] width 93 height 29
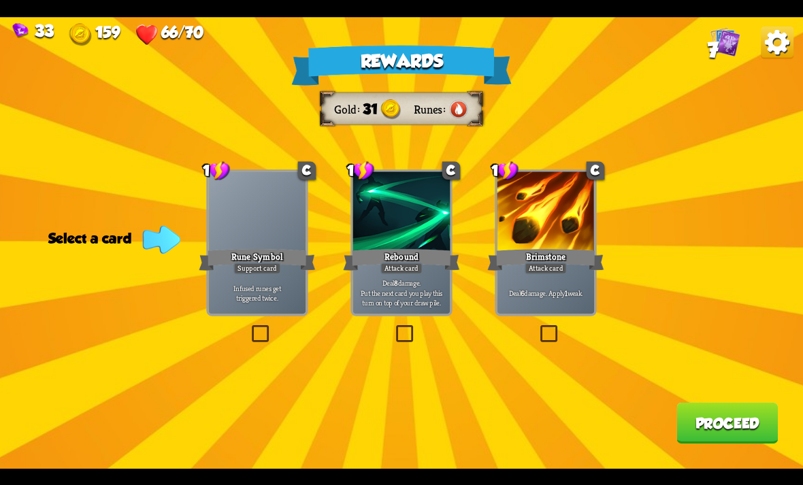
click at [394, 300] on p "Deal 8 damage. Put the next card you play this turn on top of your draw pile." at bounding box center [401, 292] width 93 height 29
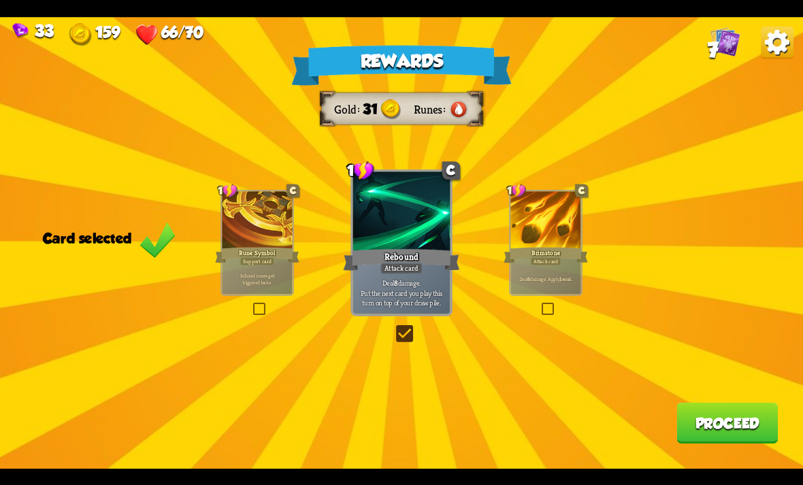
click at [735, 423] on button "Proceed" at bounding box center [727, 423] width 101 height 41
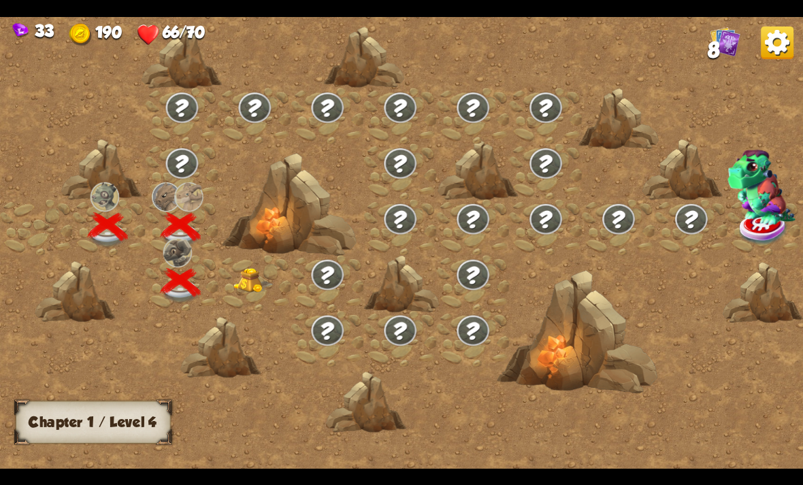
click at [256, 291] on img at bounding box center [253, 280] width 40 height 25
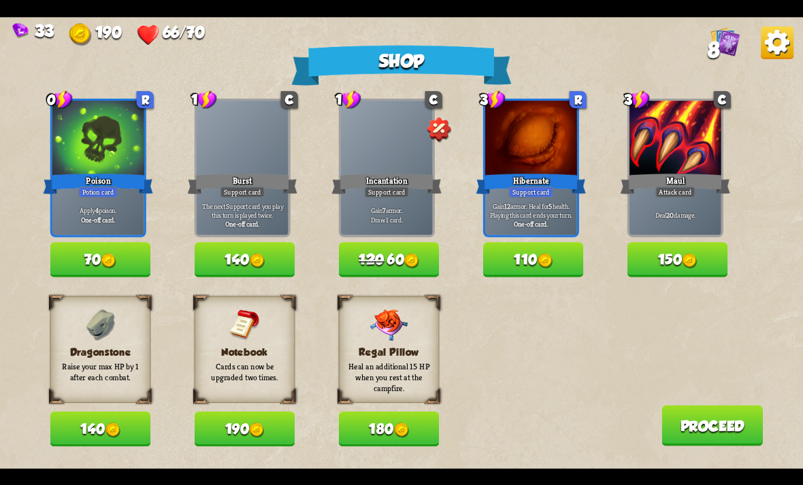
click at [244, 436] on button "190" at bounding box center [245, 429] width 101 height 35
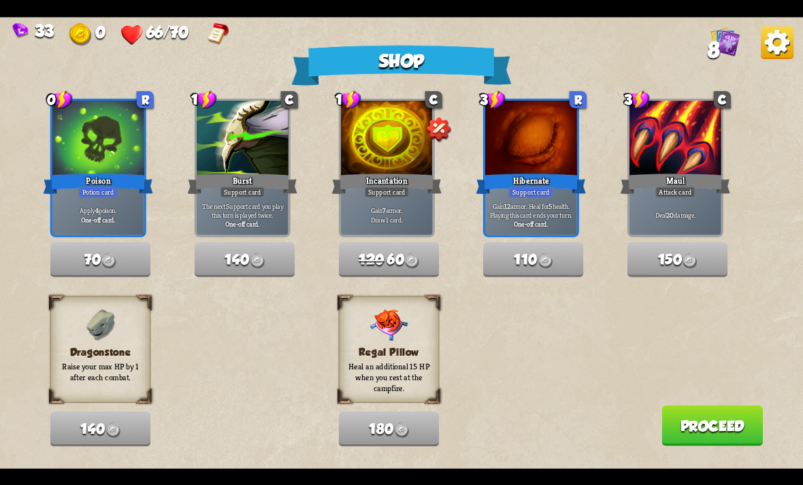
click at [731, 419] on button "Proceed" at bounding box center [712, 425] width 101 height 41
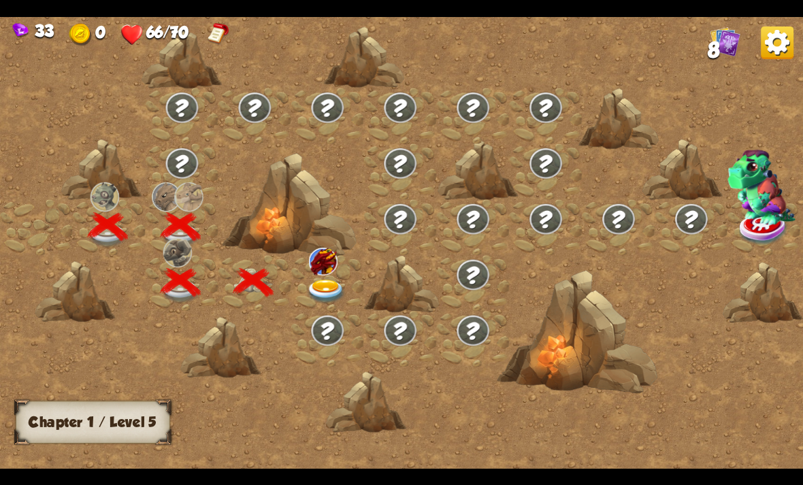
click at [331, 299] on img at bounding box center [326, 292] width 40 height 24
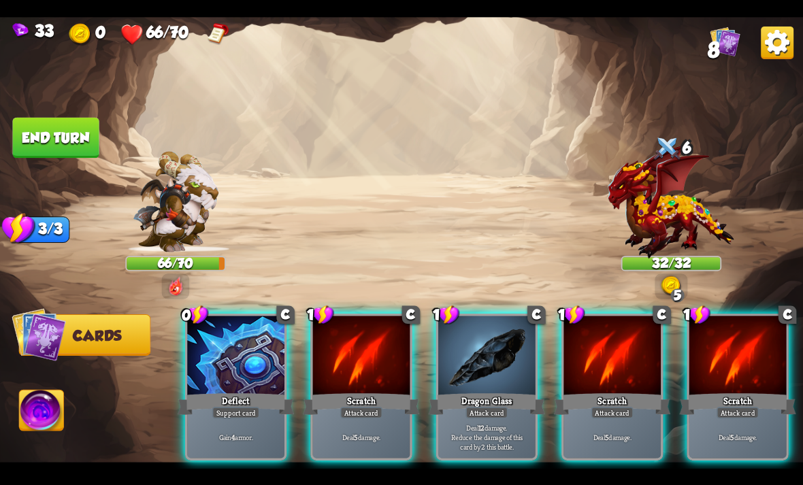
click at [245, 407] on div "Support card" at bounding box center [236, 413] width 48 height 12
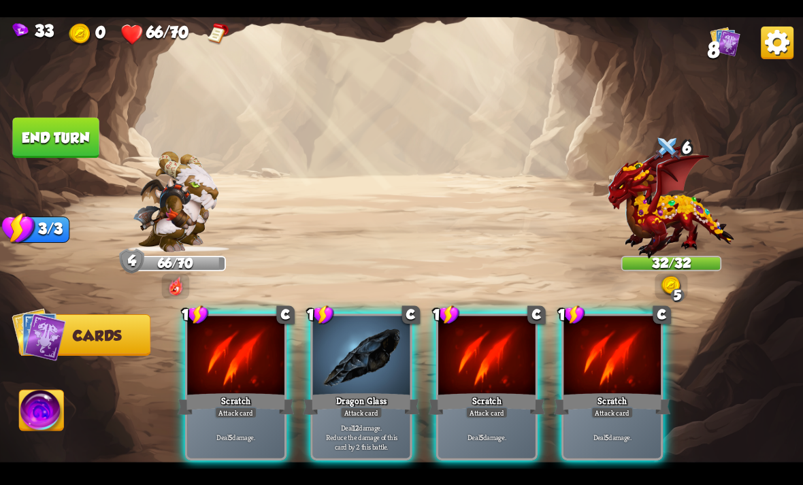
click at [360, 407] on div "Attack card" at bounding box center [361, 413] width 42 height 12
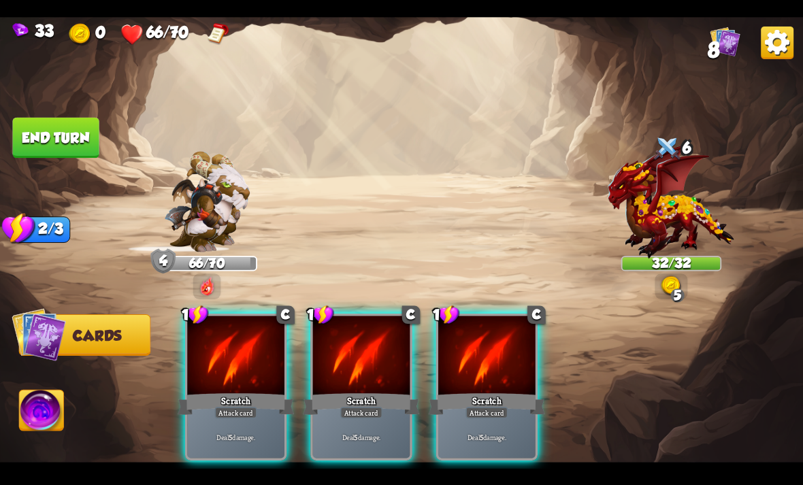
click at [377, 391] on div "Scratch" at bounding box center [361, 404] width 116 height 26
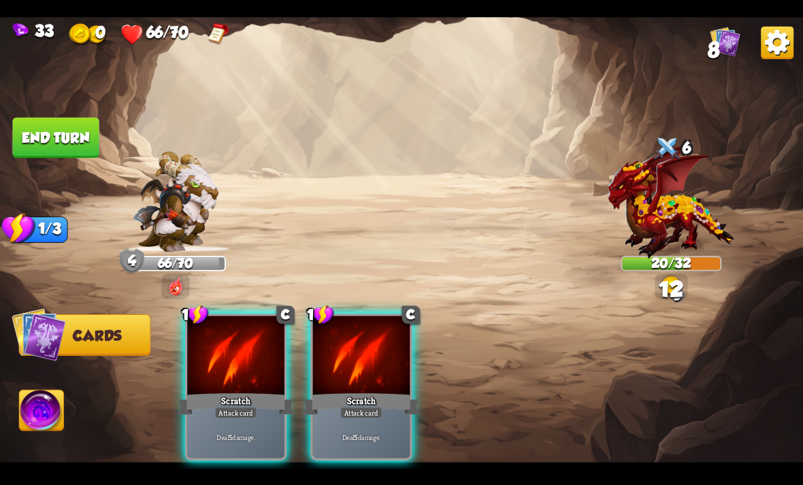
click at [373, 391] on div "Scratch" at bounding box center [361, 404] width 116 height 26
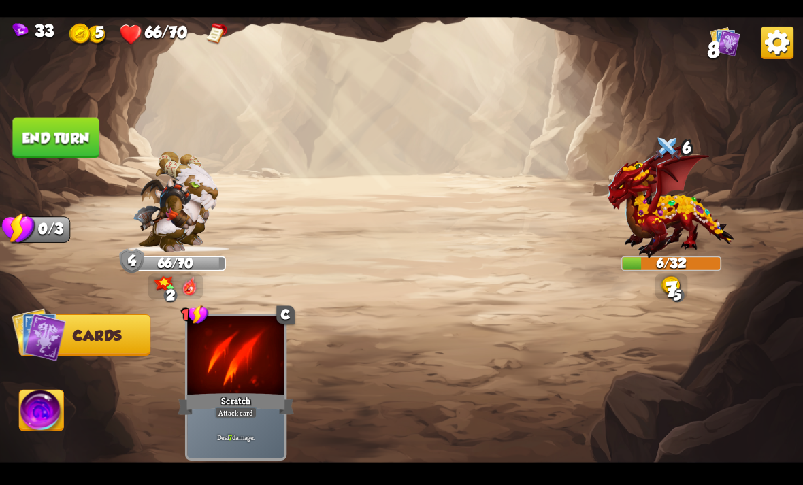
click at [43, 430] on img at bounding box center [42, 412] width 44 height 45
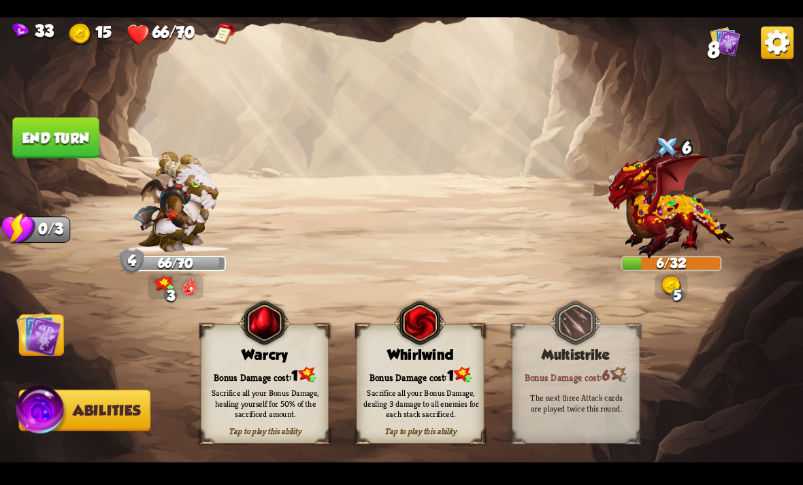
click at [434, 370] on div "Bonus Damage cost: 1" at bounding box center [420, 374] width 127 height 18
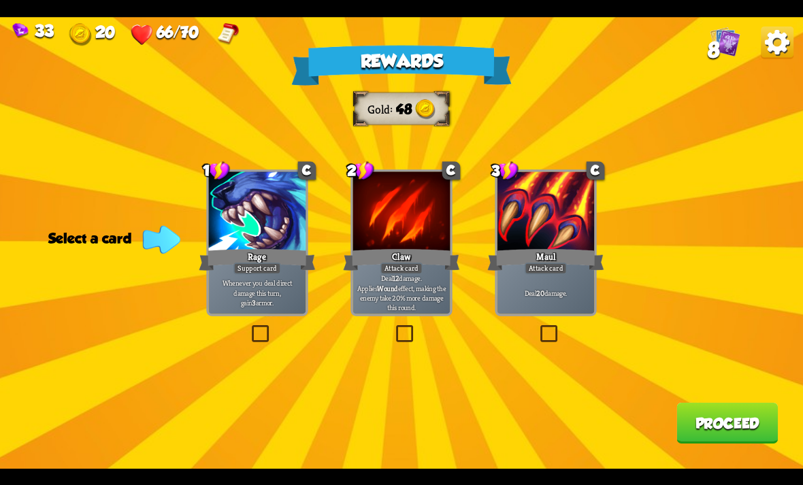
click at [403, 268] on div "Attack card" at bounding box center [401, 269] width 42 height 12
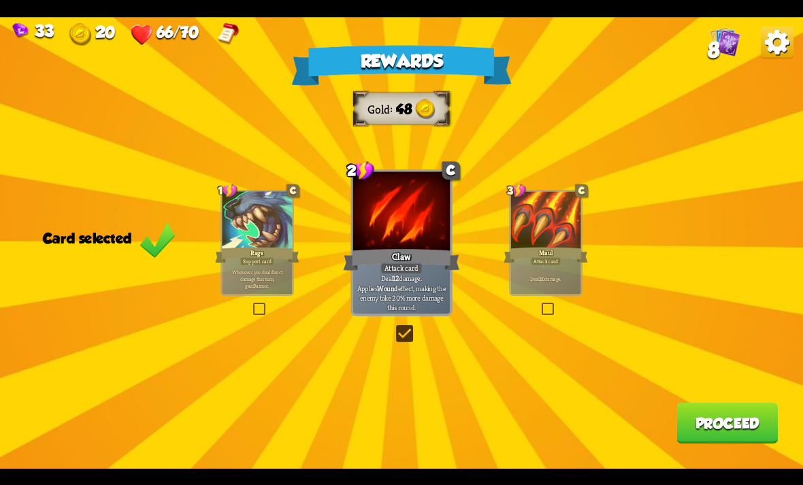
click at [728, 416] on button "Proceed" at bounding box center [727, 423] width 101 height 41
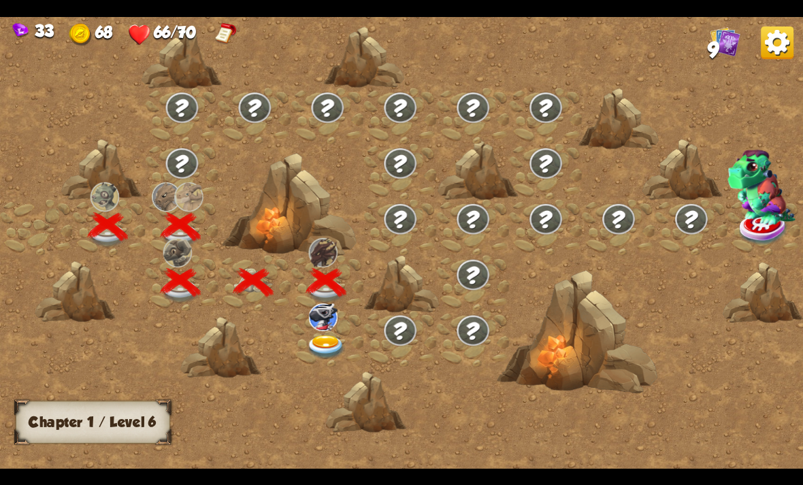
click at [340, 357] on img at bounding box center [326, 348] width 40 height 24
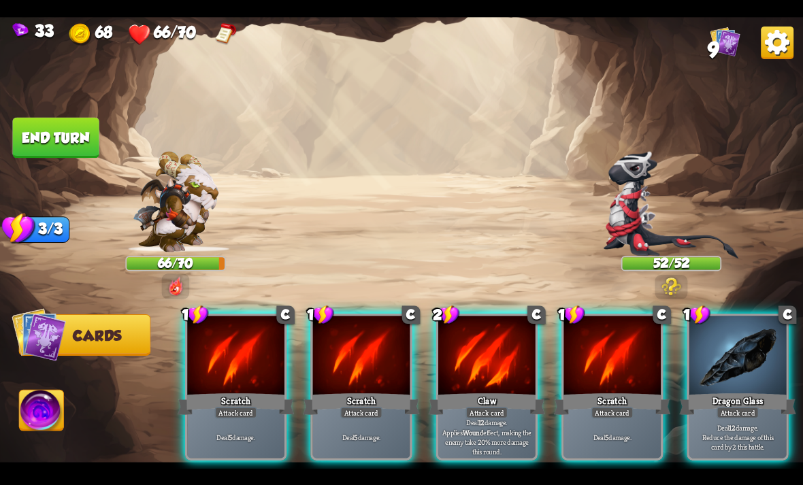
click at [670, 278] on img at bounding box center [672, 286] width 20 height 19
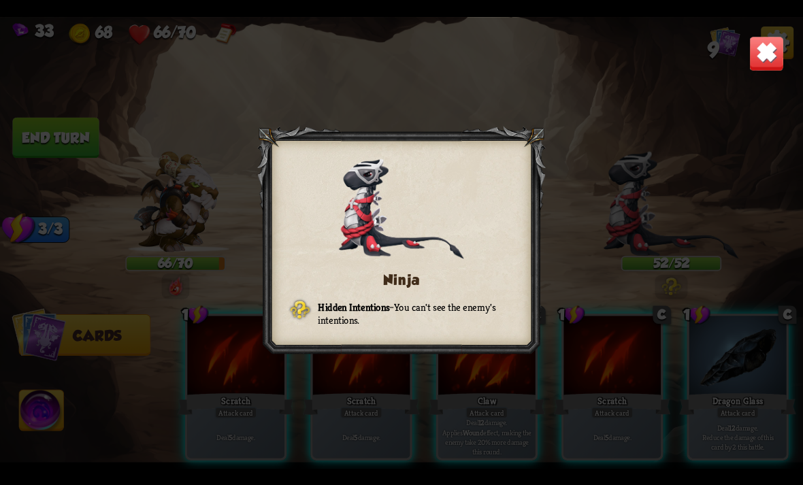
click at [758, 60] on img at bounding box center [766, 52] width 35 height 35
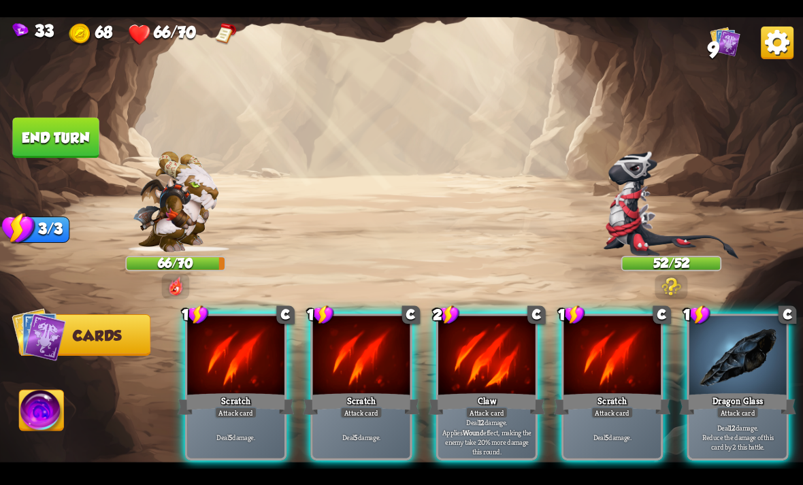
click at [493, 350] on div at bounding box center [486, 357] width 97 height 82
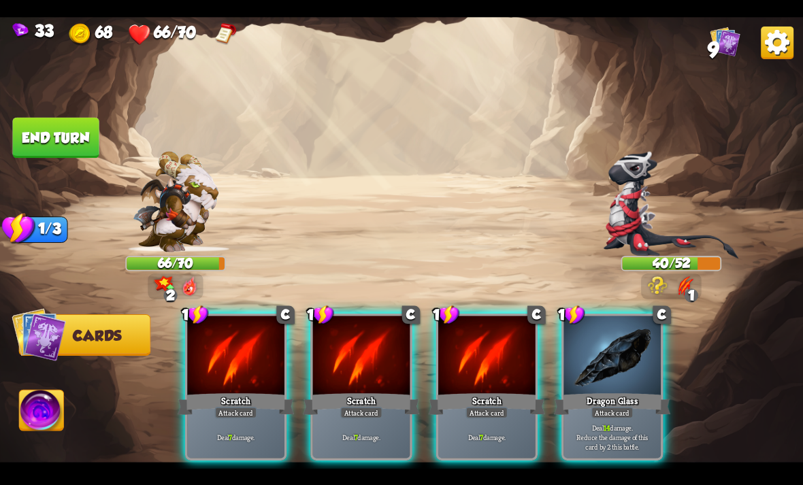
click at [638, 398] on div "Dragon Glass" at bounding box center [612, 404] width 116 height 26
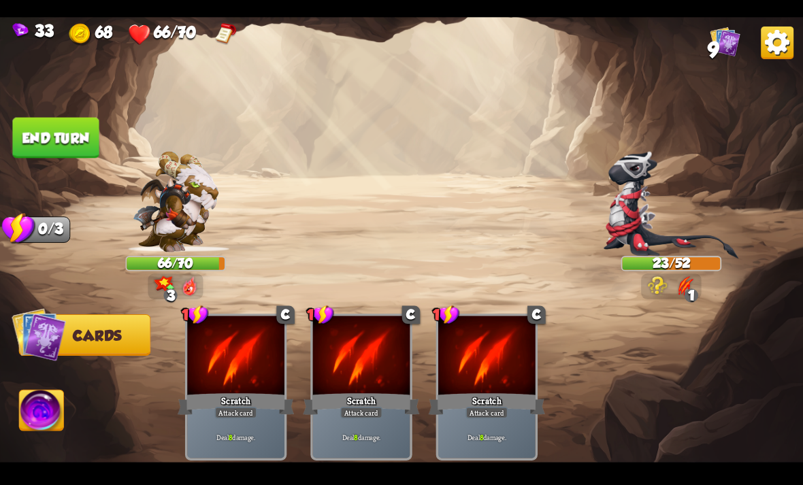
click at [84, 131] on button "End turn" at bounding box center [55, 137] width 86 height 41
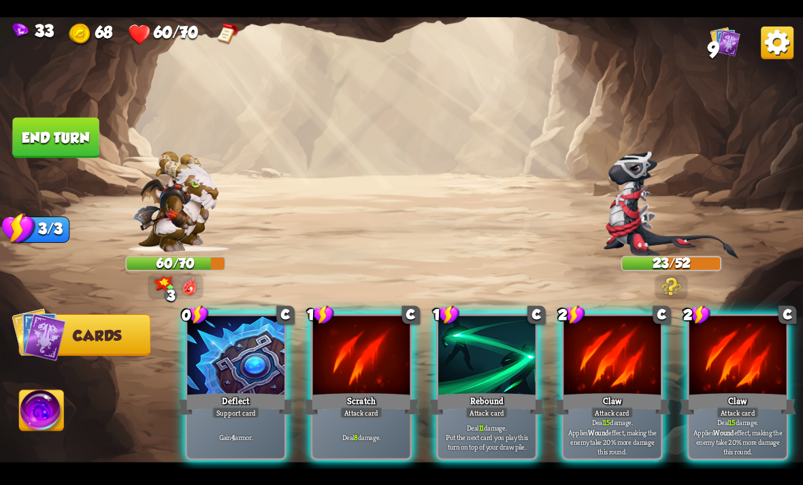
click at [593, 424] on p "Deal 15 damage. Applies Wound effect, making the enemy take 20% more damage thi…" at bounding box center [612, 437] width 93 height 38
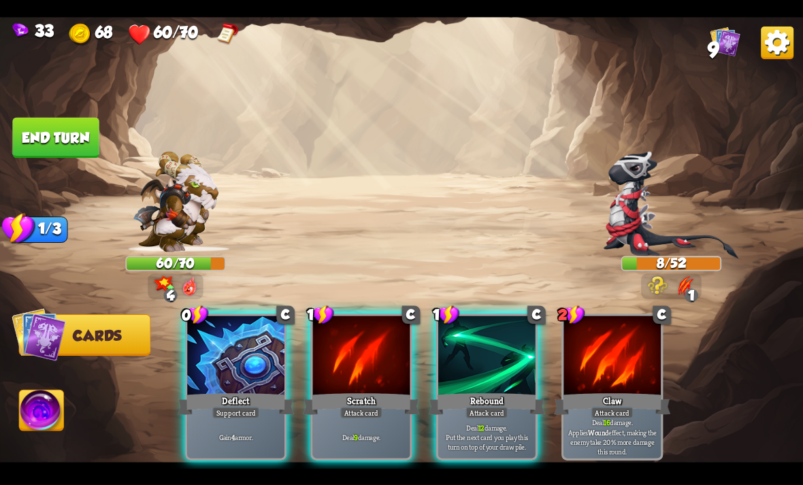
click at [32, 423] on img at bounding box center [42, 412] width 44 height 45
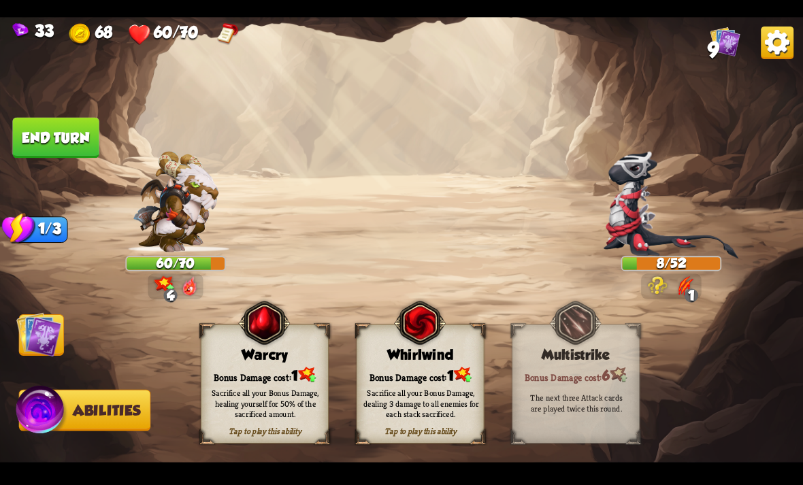
click at [240, 408] on div "Sacrifice all your Bonus Damage, healing yourself for 50% of the sacrificed amo…" at bounding box center [266, 403] width 116 height 32
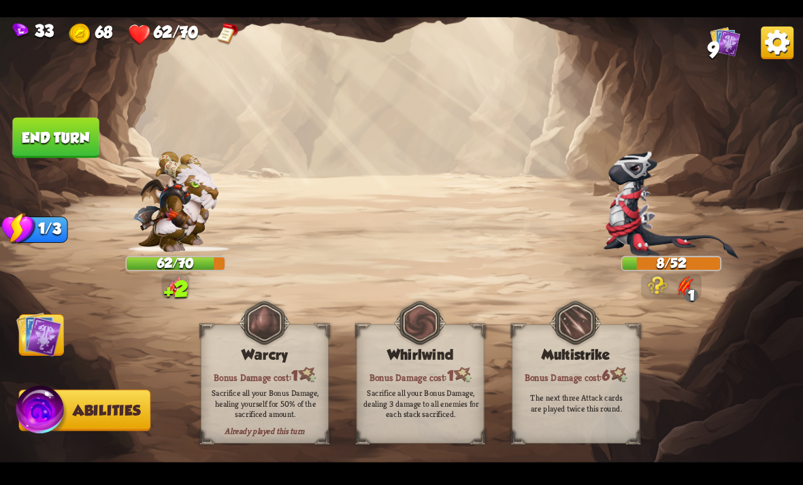
click at [39, 342] on img at bounding box center [38, 334] width 45 height 45
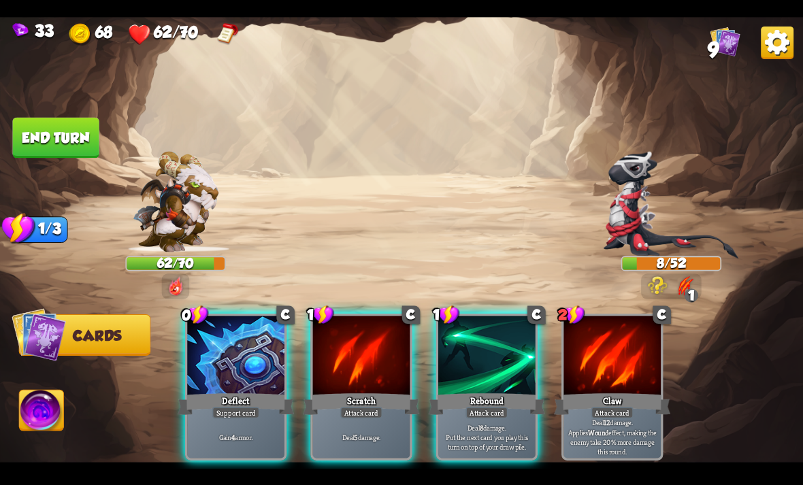
click at [496, 423] on p "Deal 8 damage. Put the next card you play this turn on top of your draw pile." at bounding box center [487, 437] width 93 height 29
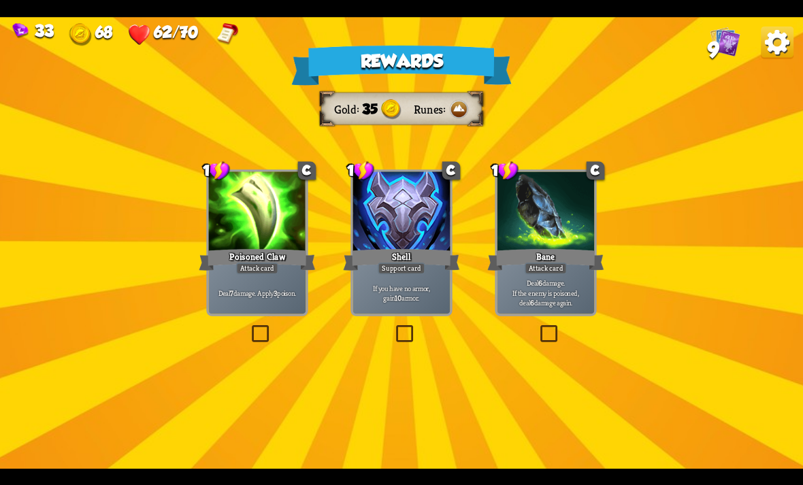
click at [272, 289] on p "Deal 7 damage. Apply 3 poison." at bounding box center [257, 293] width 93 height 10
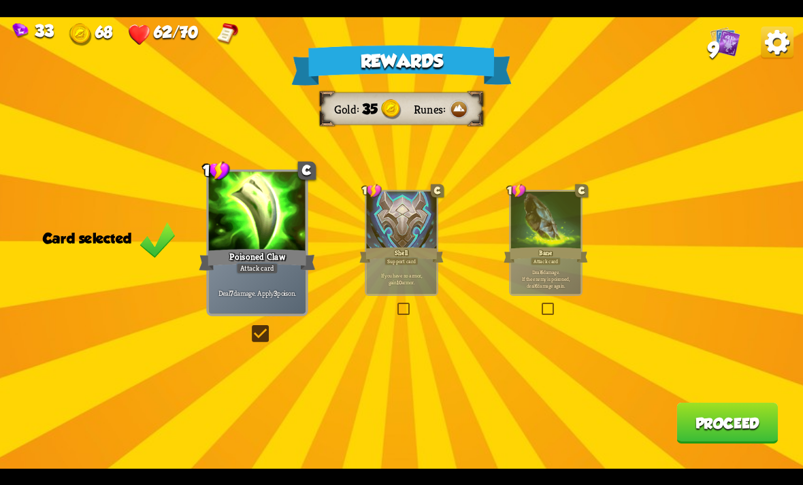
click at [745, 429] on button "Proceed" at bounding box center [727, 423] width 101 height 41
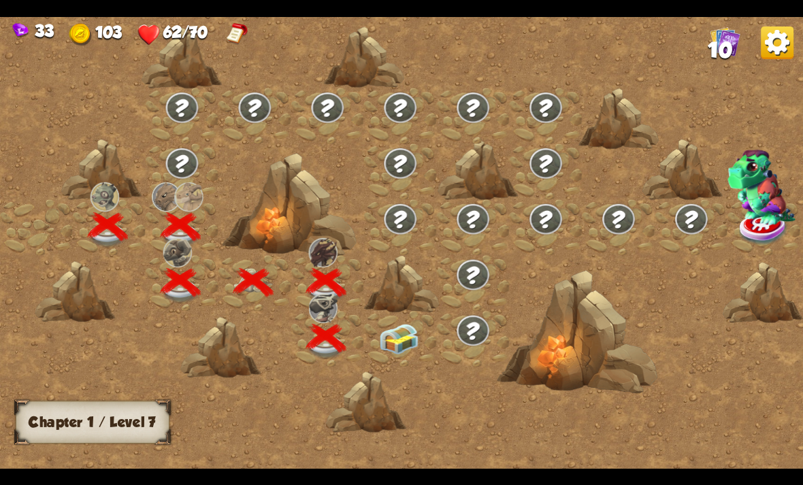
click at [414, 342] on img at bounding box center [399, 339] width 40 height 31
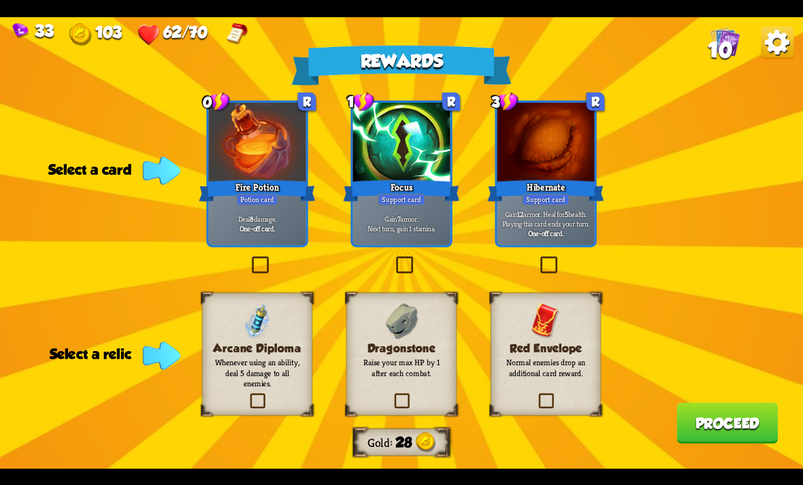
click at [579, 174] on div at bounding box center [546, 144] width 97 height 82
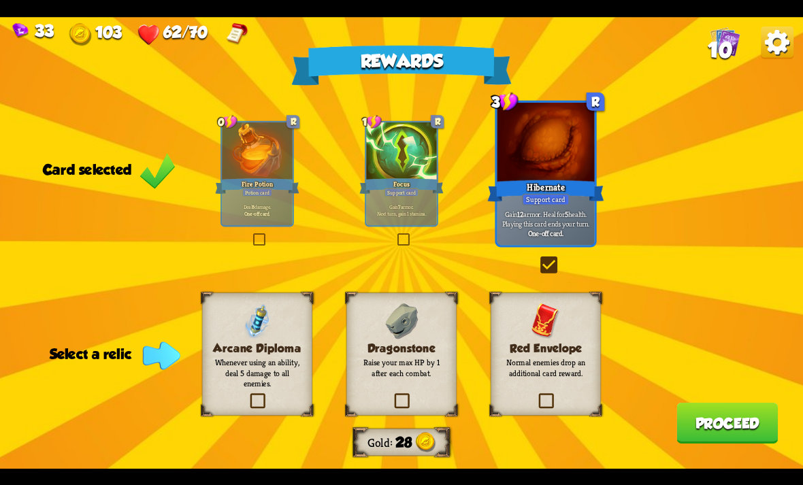
click at [403, 206] on p "Gain 7 armor. Next turn, gain 1 stamina." at bounding box center [401, 210] width 67 height 14
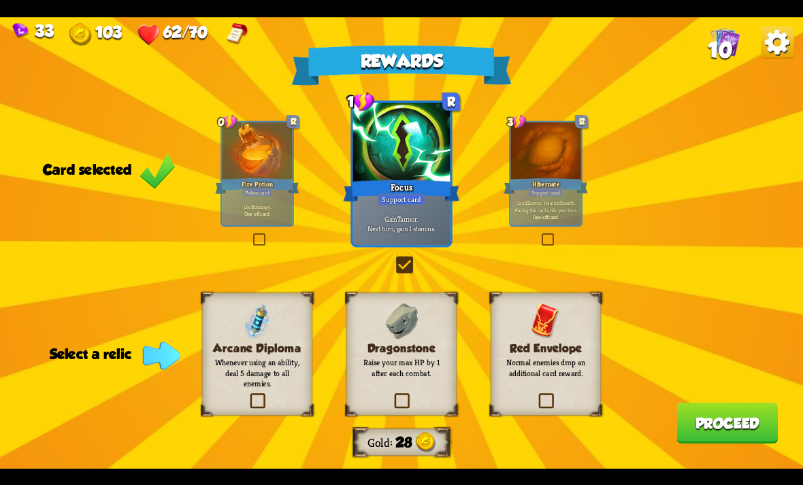
click at [569, 327] on div "Red Envelope Normal enemies drop an additional card reward." at bounding box center [546, 354] width 110 height 123
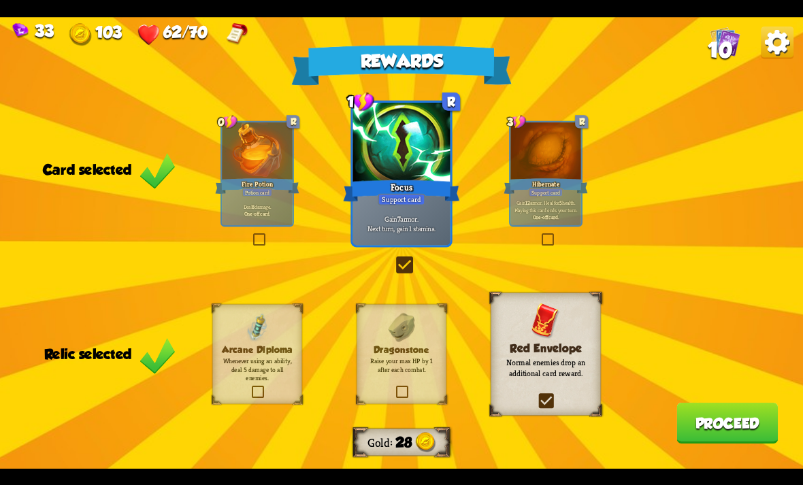
click at [696, 426] on button "Proceed" at bounding box center [727, 423] width 101 height 41
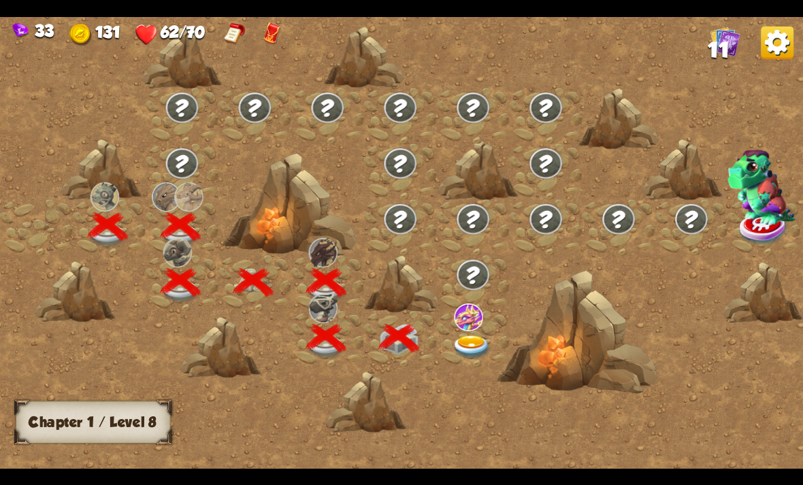
click at [470, 341] on img at bounding box center [472, 348] width 40 height 24
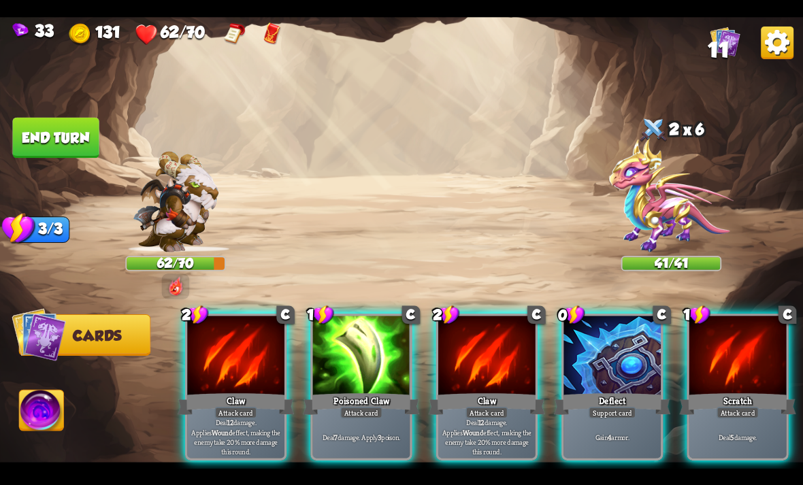
click at [478, 407] on div "Attack card" at bounding box center [487, 413] width 42 height 12
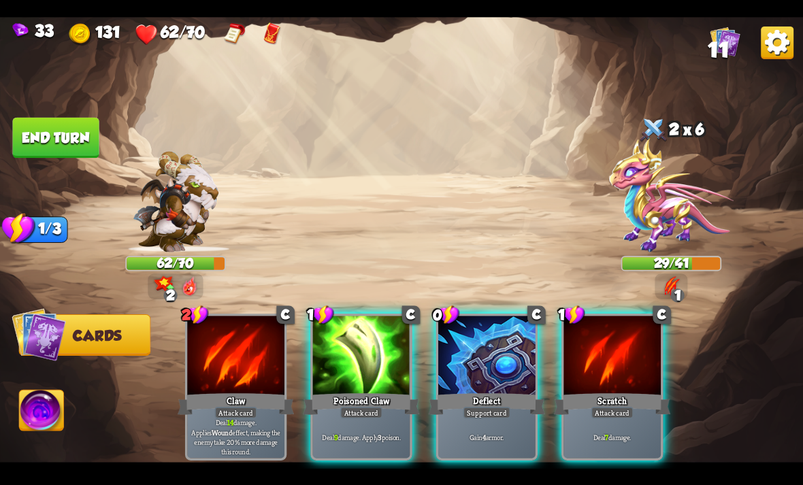
click at [515, 391] on div "Deflect" at bounding box center [487, 404] width 116 height 26
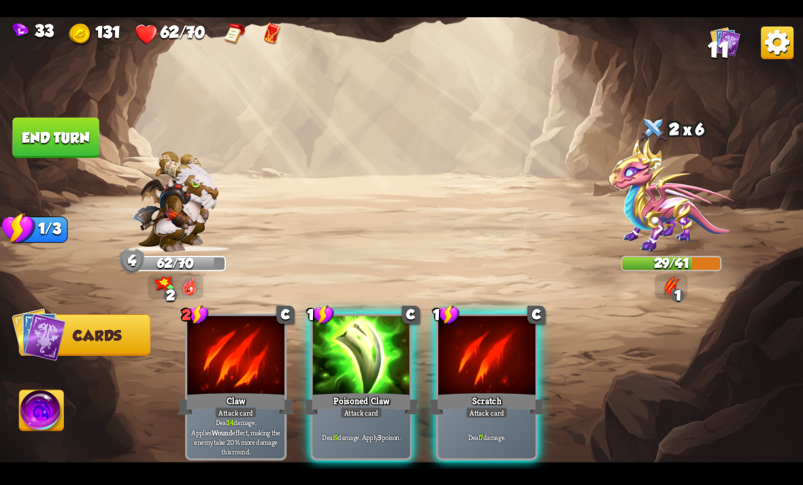
click at [387, 416] on div "Deal 9 damage. Apply 3 poison." at bounding box center [361, 437] width 97 height 42
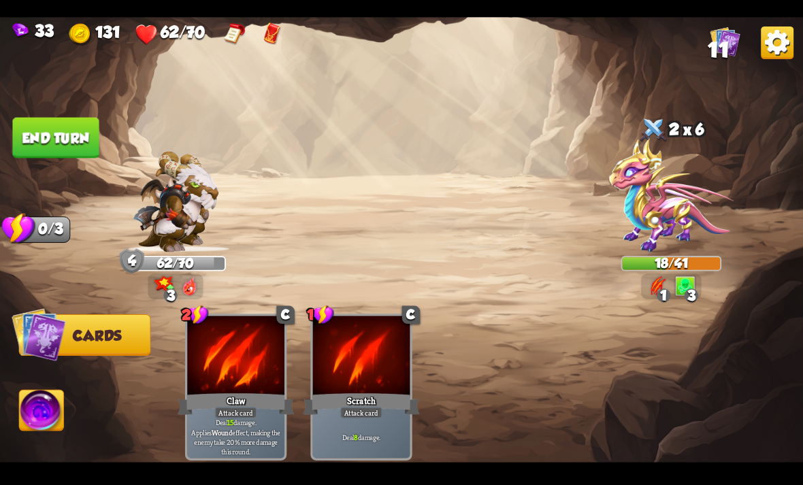
click at [43, 417] on img at bounding box center [42, 412] width 44 height 45
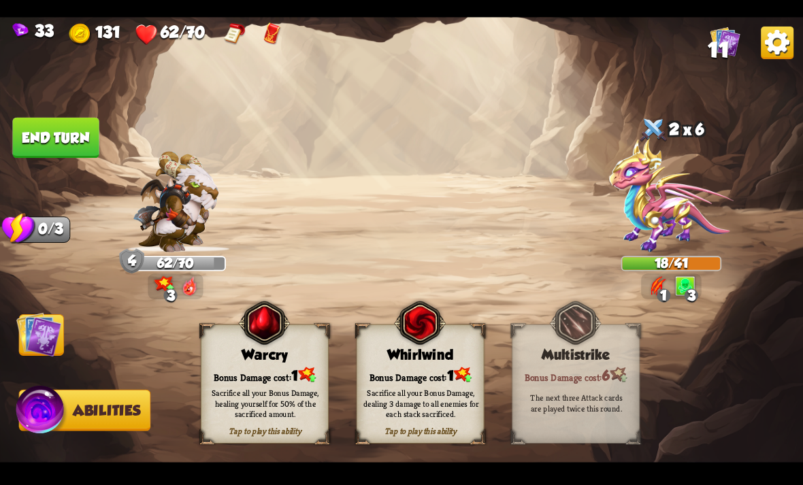
click at [76, 125] on button "End turn" at bounding box center [55, 137] width 86 height 41
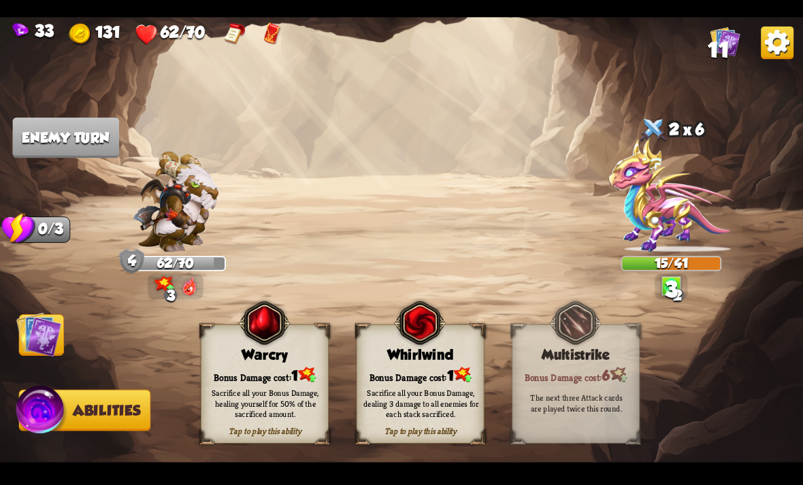
click at [42, 331] on img at bounding box center [38, 334] width 45 height 45
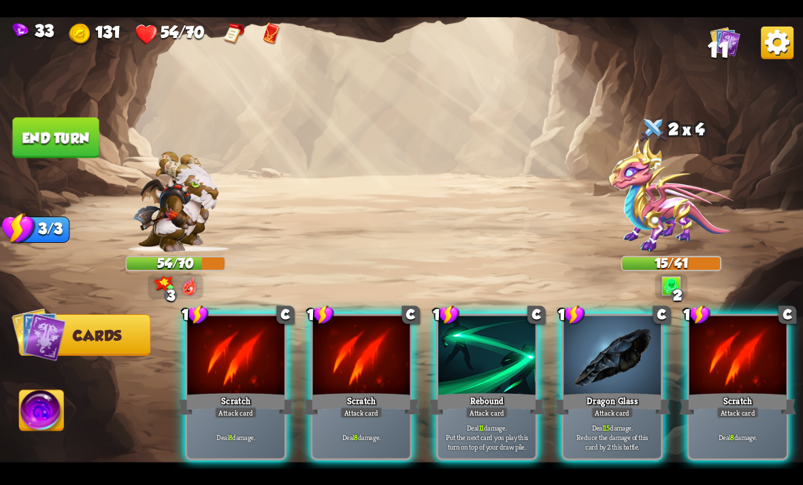
click at [485, 423] on p "Deal 11 damage. Put the next card you play this turn on top of your draw pile." at bounding box center [487, 437] width 93 height 29
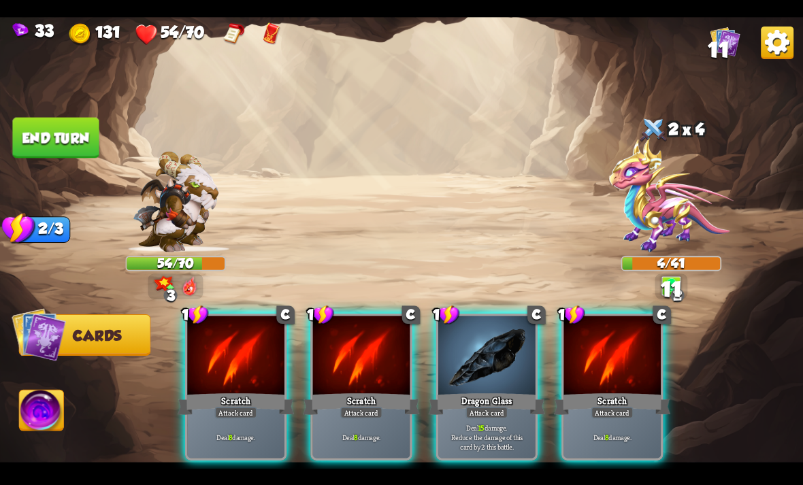
click at [67, 424] on img at bounding box center [401, 243] width 803 height 452
click at [33, 427] on img at bounding box center [42, 412] width 44 height 45
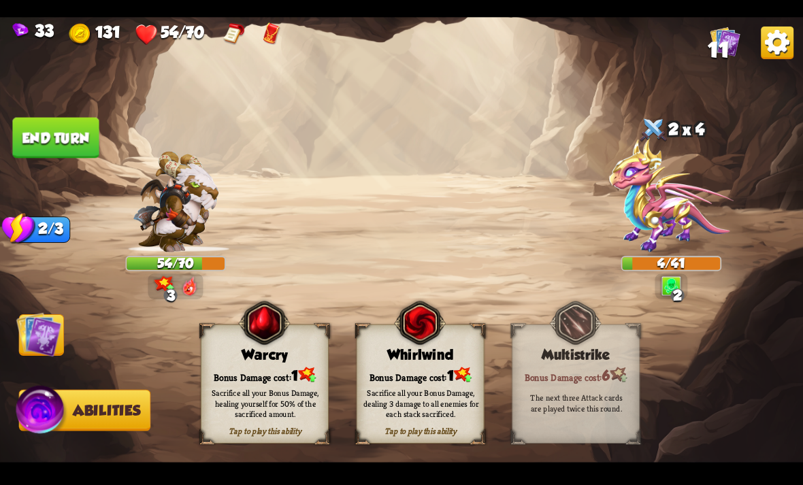
click at [280, 389] on div "Sacrifice all your Bonus Damage, healing yourself for 50% of the sacrificed amo…" at bounding box center [266, 403] width 116 height 32
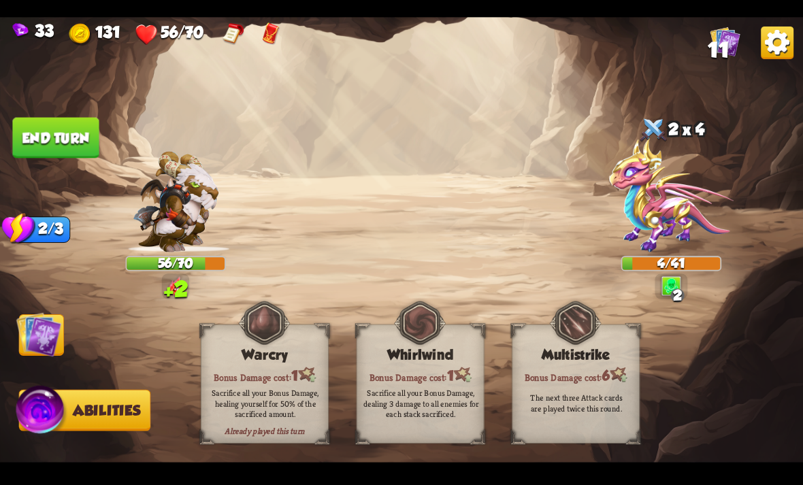
click at [56, 355] on img at bounding box center [38, 334] width 45 height 45
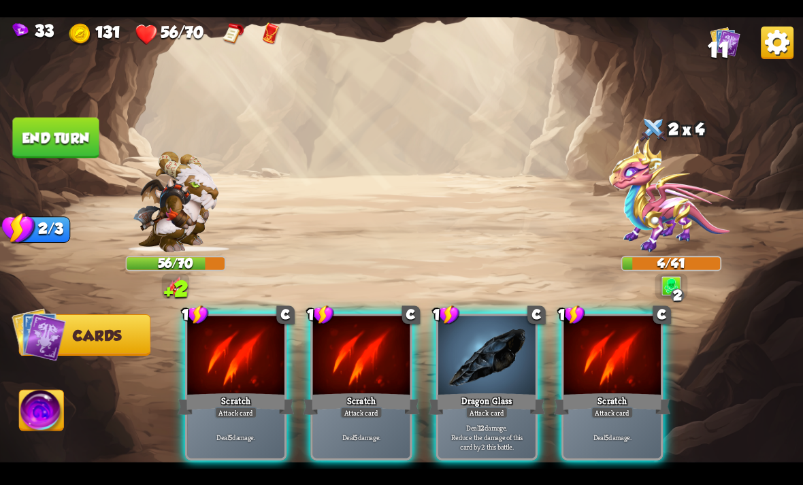
click at [263, 416] on div "Deal 5 damage." at bounding box center [235, 437] width 97 height 42
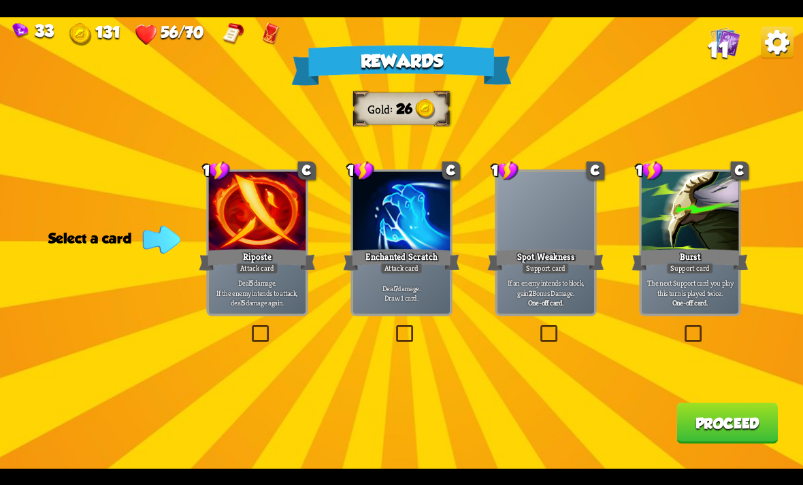
click at [281, 267] on div "Riposte" at bounding box center [257, 259] width 116 height 26
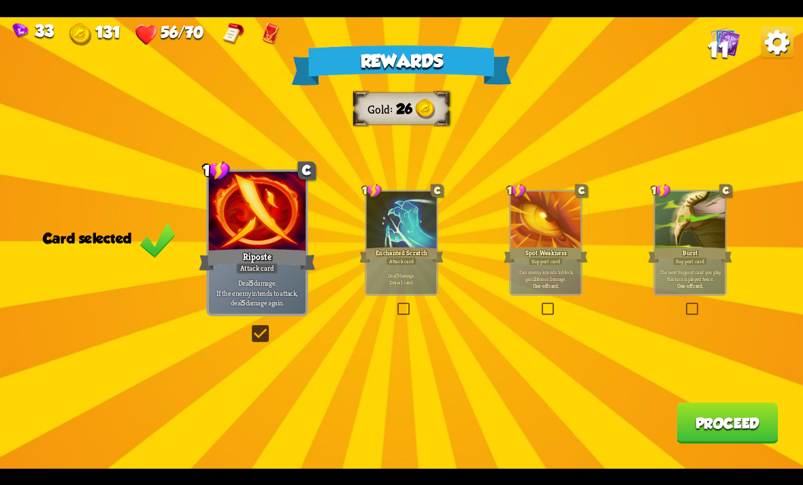
click at [760, 442] on button "Proceed" at bounding box center [727, 423] width 101 height 41
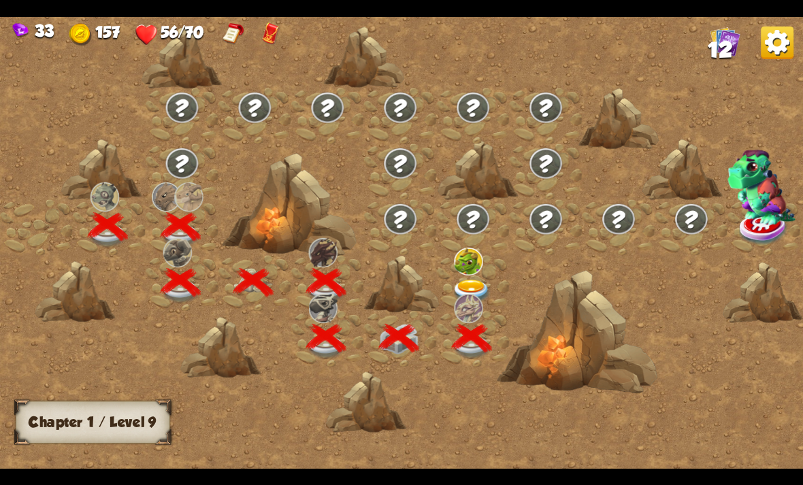
click at [484, 288] on img at bounding box center [472, 292] width 40 height 24
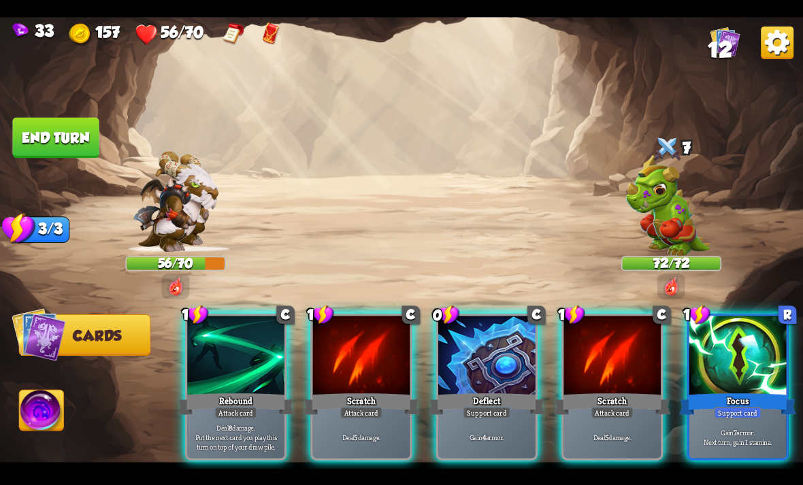
click at [498, 363] on div at bounding box center [486, 357] width 97 height 82
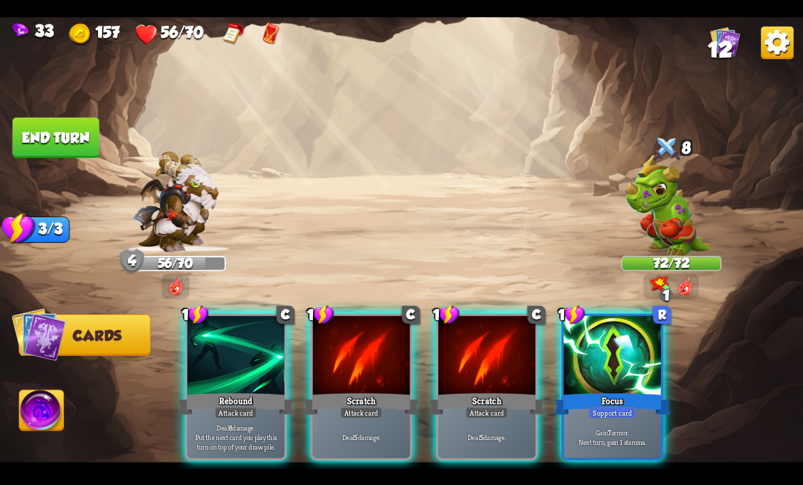
click at [651, 427] on p "Gain 7 armor. Next turn, gain 1 stamina." at bounding box center [612, 436] width 93 height 19
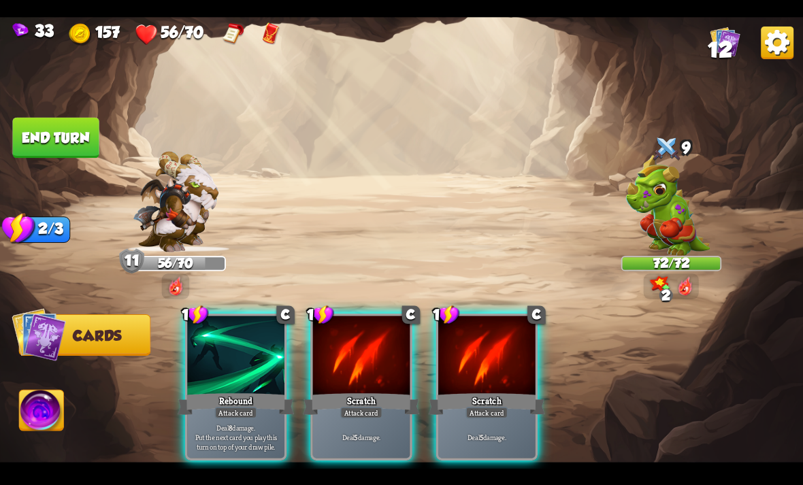
click at [476, 368] on div at bounding box center [486, 357] width 97 height 82
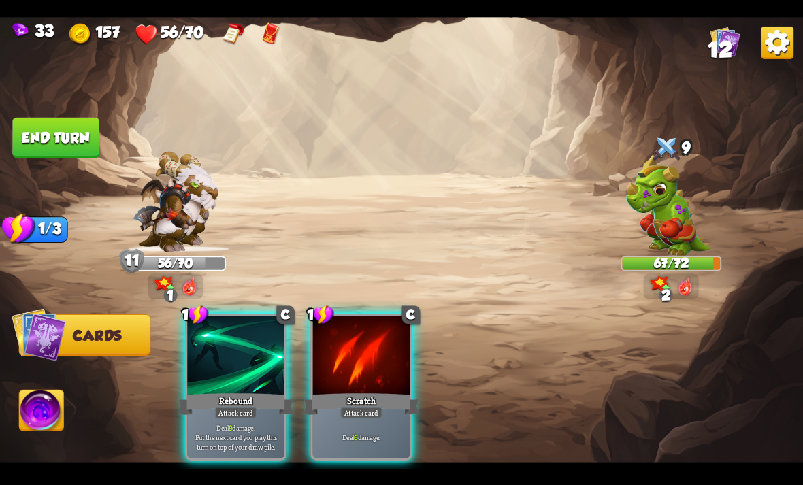
click at [362, 346] on div at bounding box center [361, 357] width 97 height 82
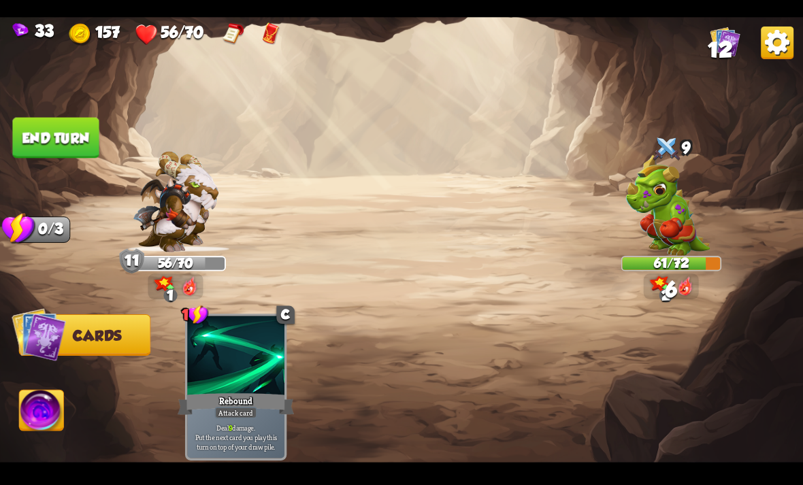
click at [71, 144] on button "End turn" at bounding box center [55, 137] width 86 height 41
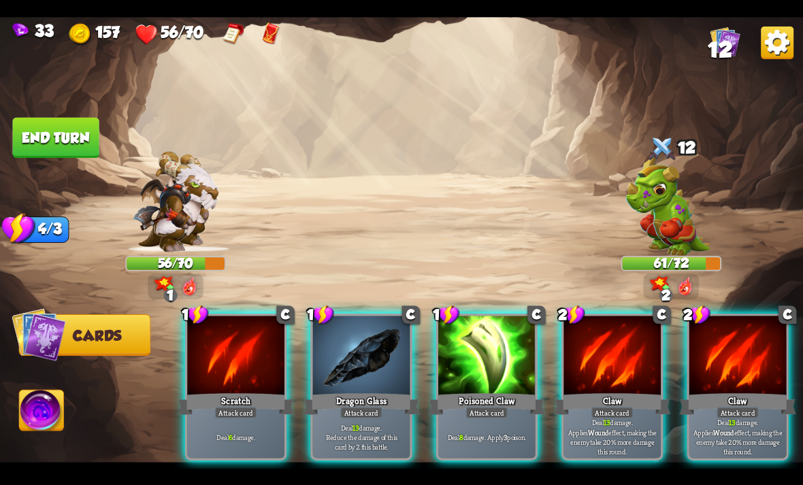
click at [608, 407] on div "Attack card" at bounding box center [612, 413] width 42 height 12
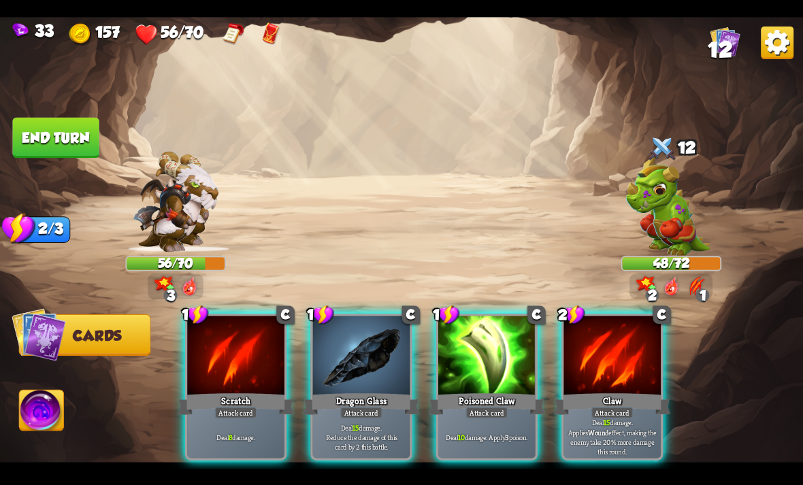
click at [510, 391] on div "Poisoned Claw" at bounding box center [487, 404] width 116 height 26
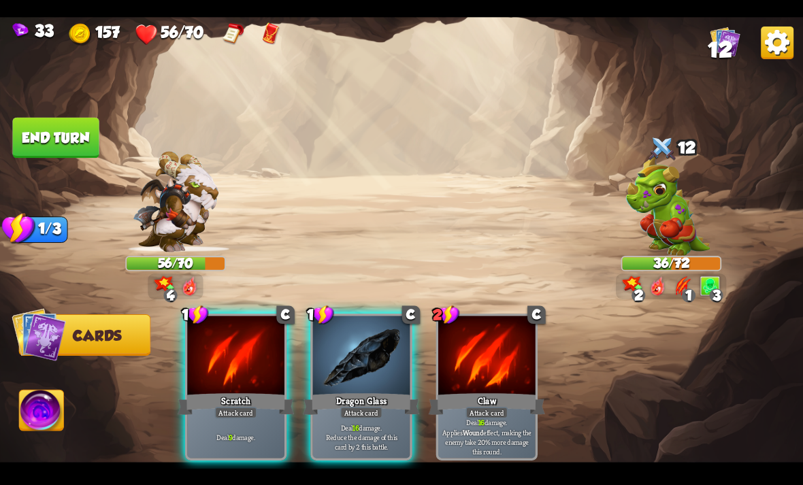
click at [399, 423] on p "Deal 16 damage. Reduce the damage of this card by 2 this battle." at bounding box center [361, 437] width 93 height 29
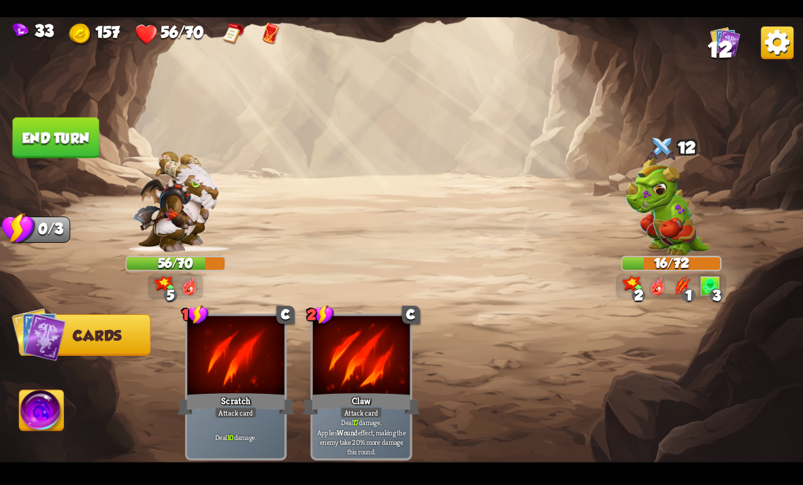
click at [59, 411] on img at bounding box center [42, 412] width 44 height 45
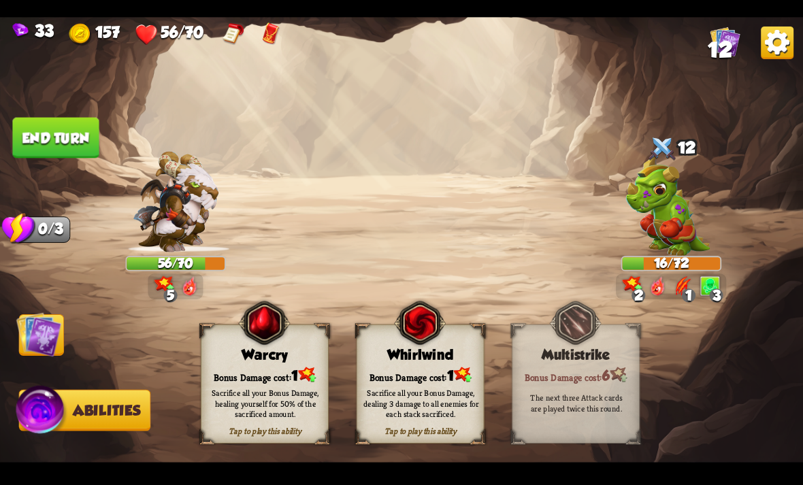
click at [405, 387] on div "Sacrifice all your Bonus Damage, dealing 3 damage to all enemies for each stack…" at bounding box center [421, 403] width 128 height 50
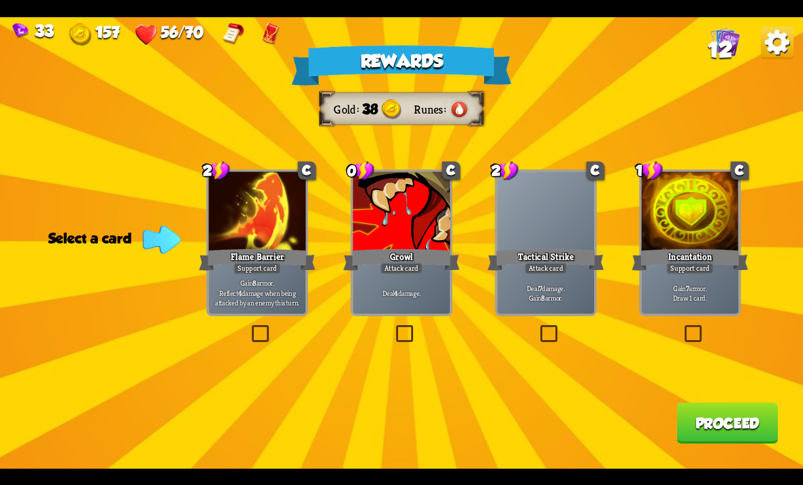
click at [409, 289] on p "Deal 4 damage." at bounding box center [401, 293] width 93 height 10
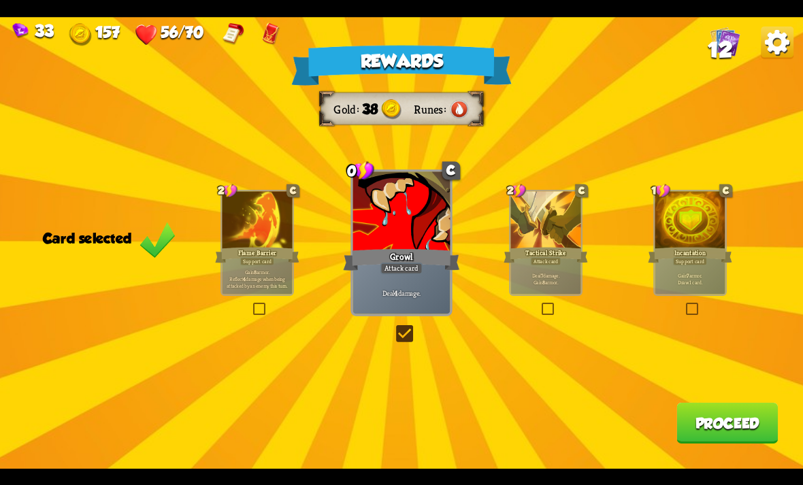
click at [731, 423] on button "Proceed" at bounding box center [727, 423] width 101 height 41
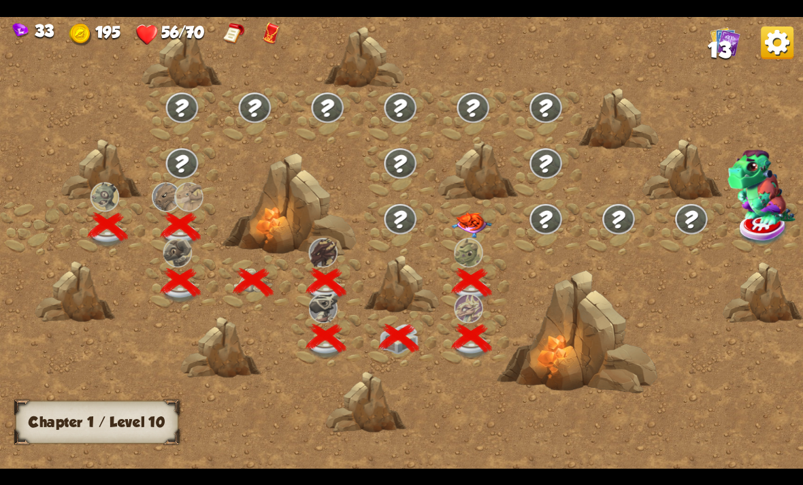
click at [472, 223] on img at bounding box center [472, 225] width 40 height 26
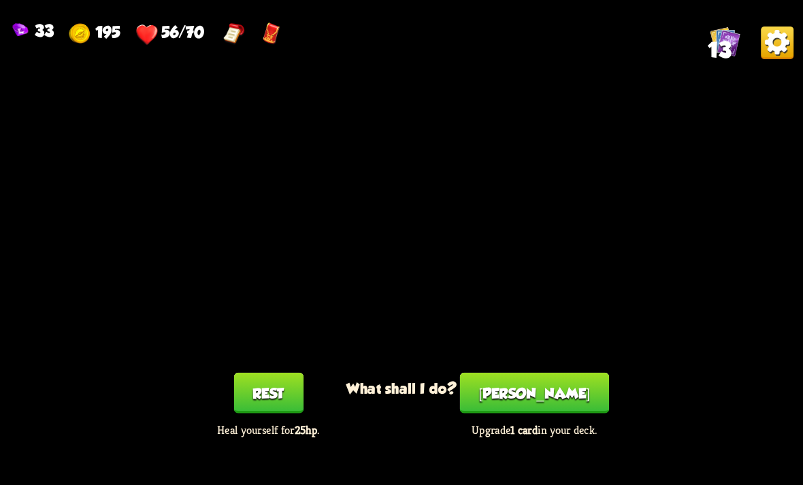
click at [509, 388] on button "[PERSON_NAME]" at bounding box center [534, 392] width 149 height 41
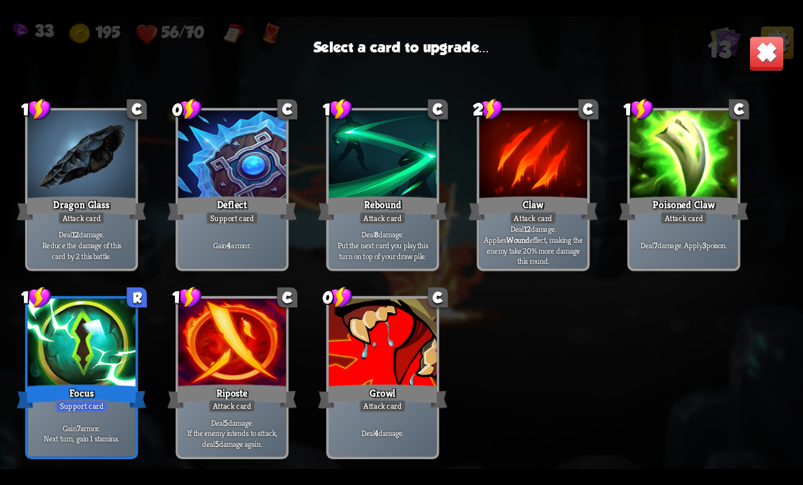
scroll to position [225, 0]
click at [91, 404] on div "Support card" at bounding box center [81, 406] width 52 height 13
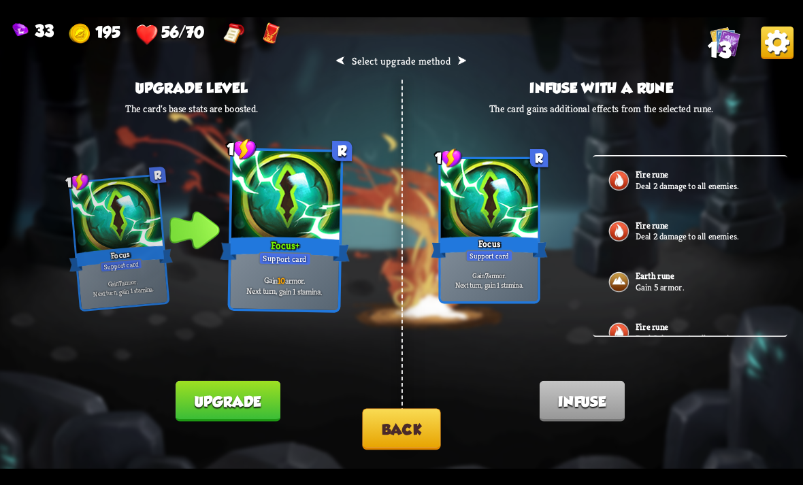
click at [256, 401] on button "Upgrade" at bounding box center [228, 400] width 104 height 41
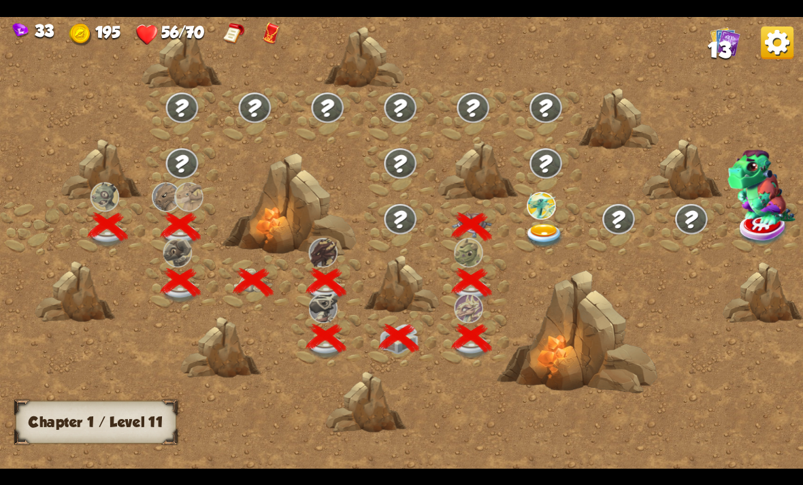
scroll to position [0, 207]
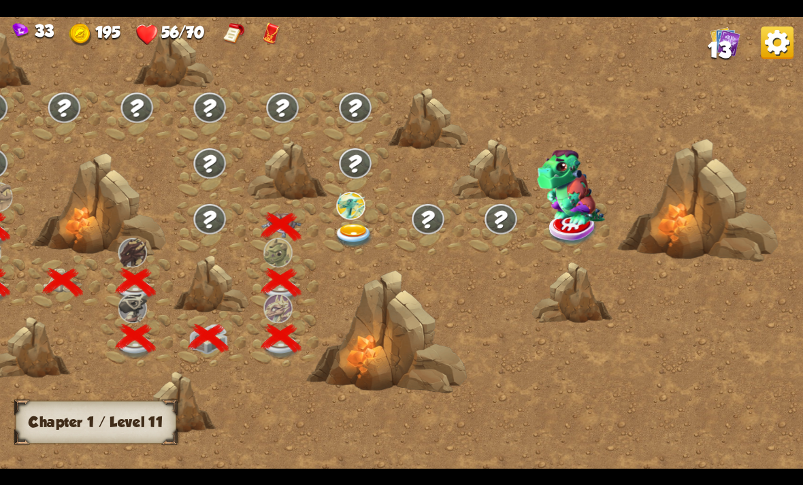
click at [344, 229] on img at bounding box center [353, 236] width 40 height 24
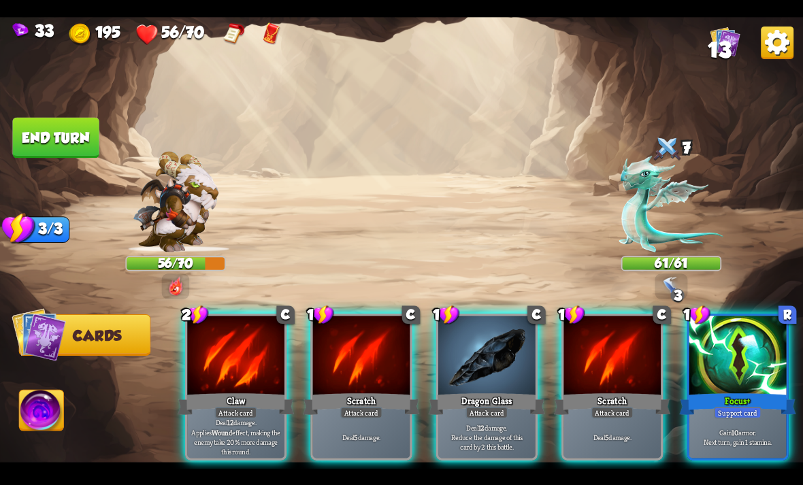
click at [747, 407] on div "Support card" at bounding box center [738, 413] width 48 height 12
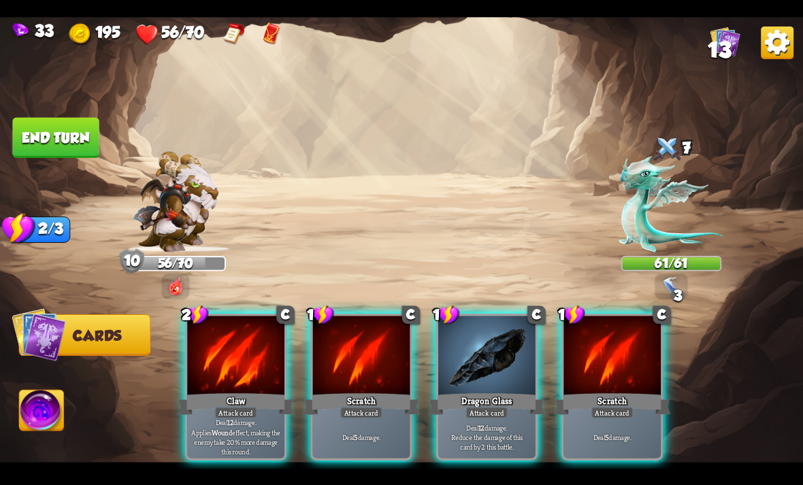
click at [490, 423] on p "Deal 12 damage. Reduce the damage of this card by 2 this battle." at bounding box center [487, 437] width 93 height 29
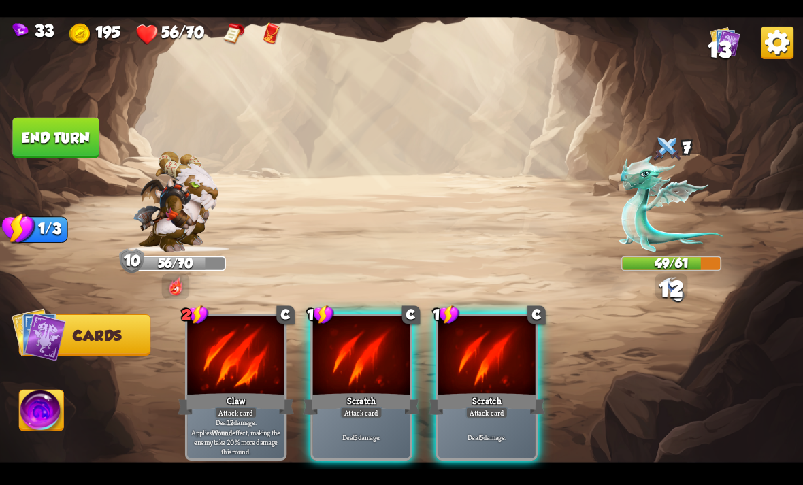
click at [353, 432] on div "Deal 5 damage." at bounding box center [361, 437] width 97 height 42
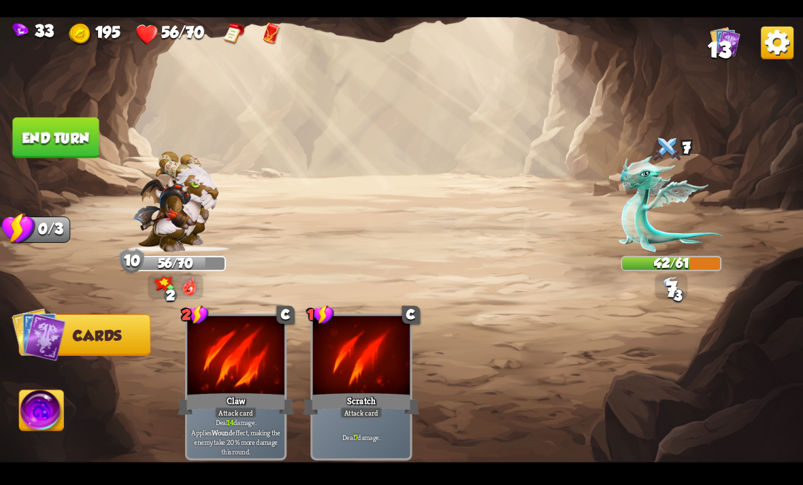
click at [72, 137] on button "End turn" at bounding box center [55, 137] width 86 height 41
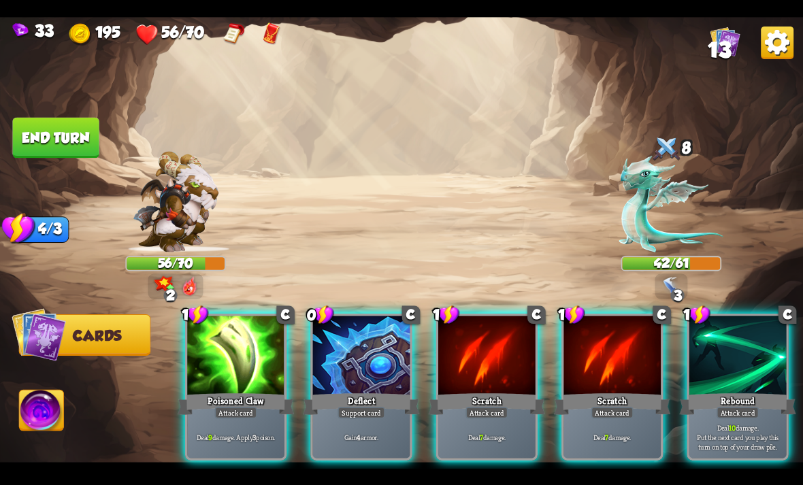
click at [766, 363] on div at bounding box center [737, 357] width 97 height 82
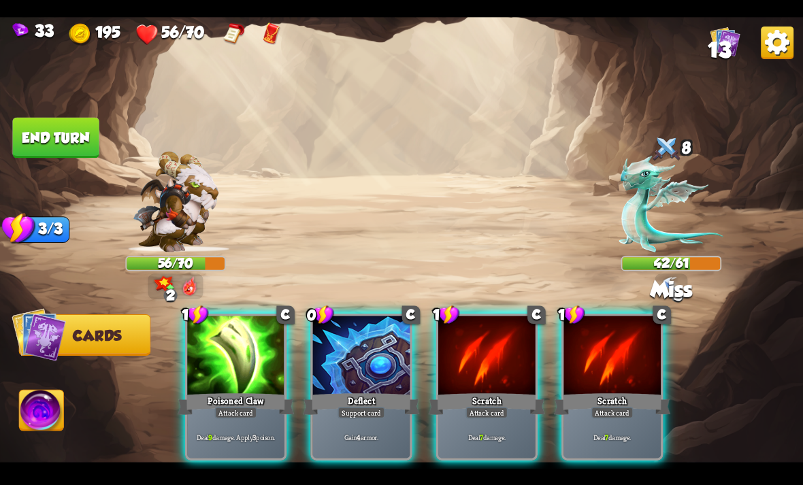
click at [377, 416] on div "Gain 4 armor." at bounding box center [361, 437] width 97 height 42
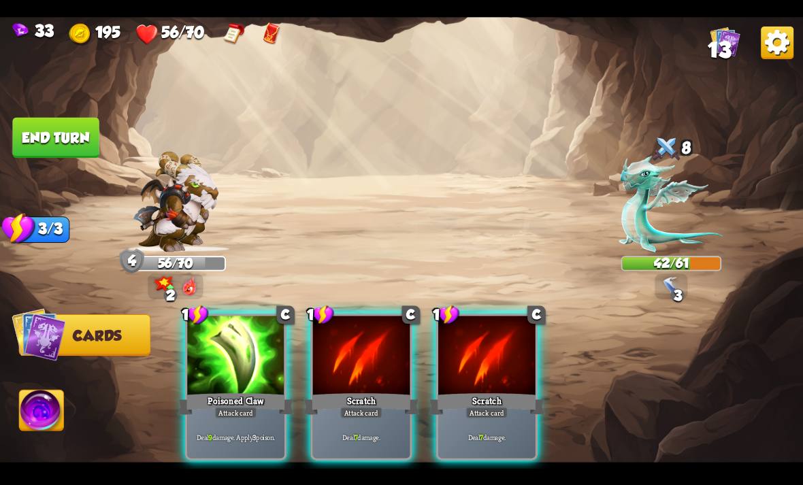
click at [250, 361] on div at bounding box center [235, 357] width 97 height 82
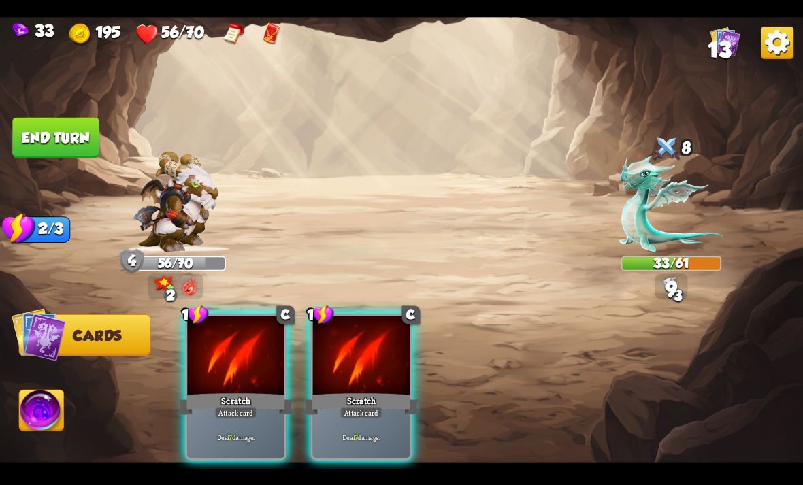
click at [225, 407] on div "Attack card" at bounding box center [236, 413] width 42 height 12
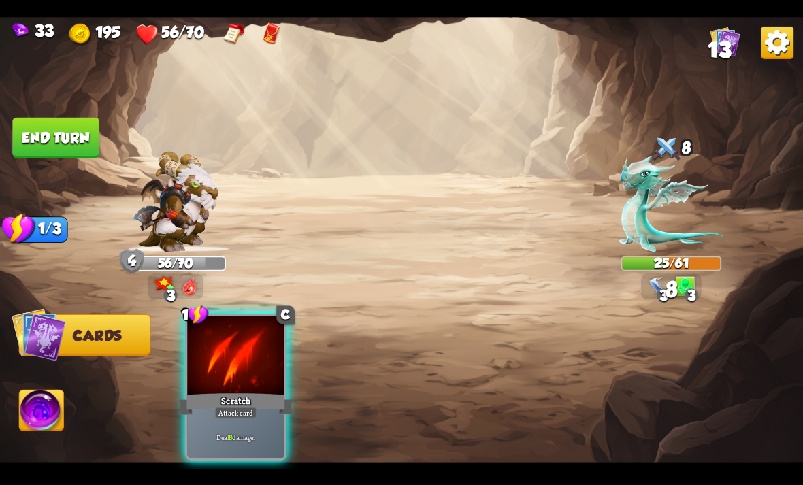
click at [263, 369] on div at bounding box center [235, 357] width 97 height 82
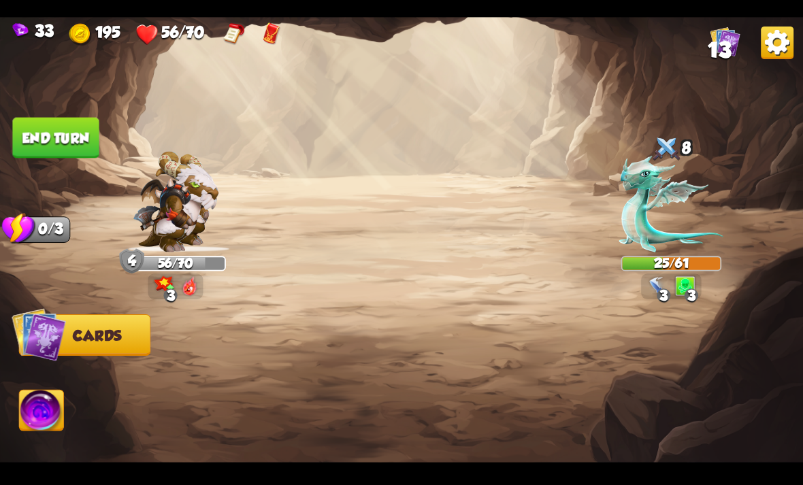
click at [99, 122] on button "End turn" at bounding box center [55, 137] width 86 height 41
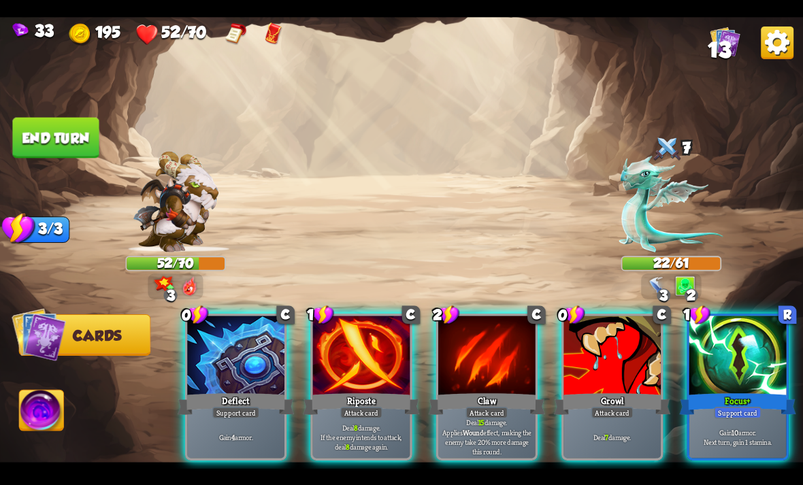
click at [506, 391] on div "Claw" at bounding box center [487, 404] width 116 height 26
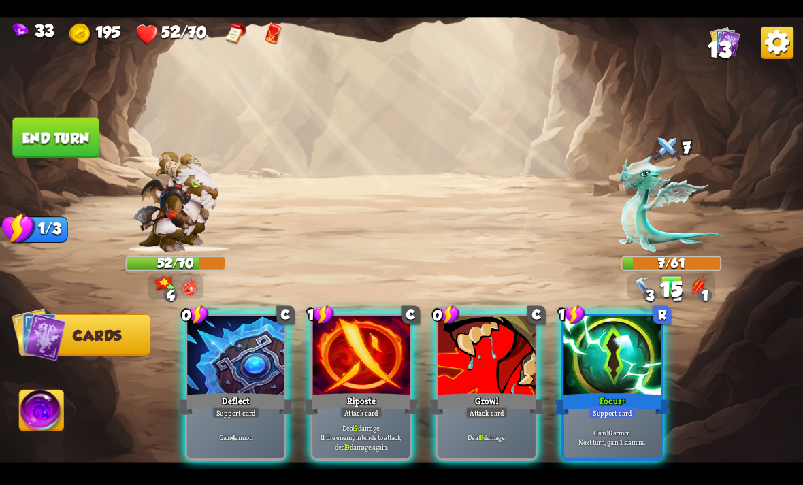
click at [508, 391] on div "Growl" at bounding box center [487, 404] width 116 height 26
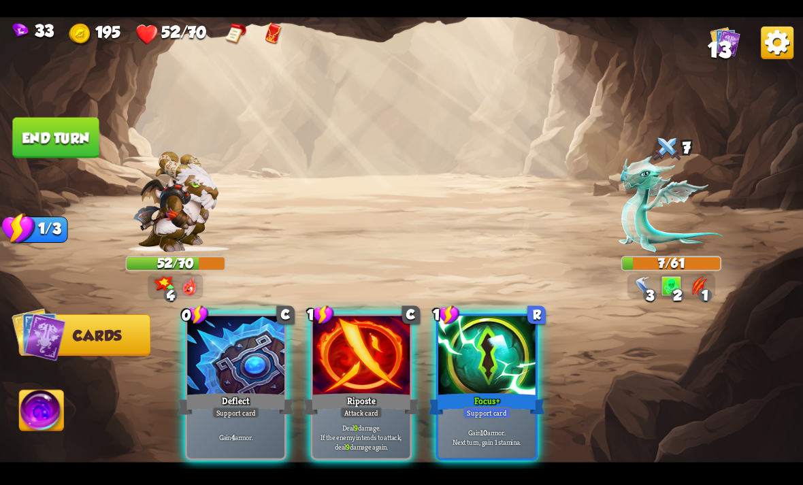
click at [262, 432] on p "Gain 4 armor." at bounding box center [236, 437] width 93 height 10
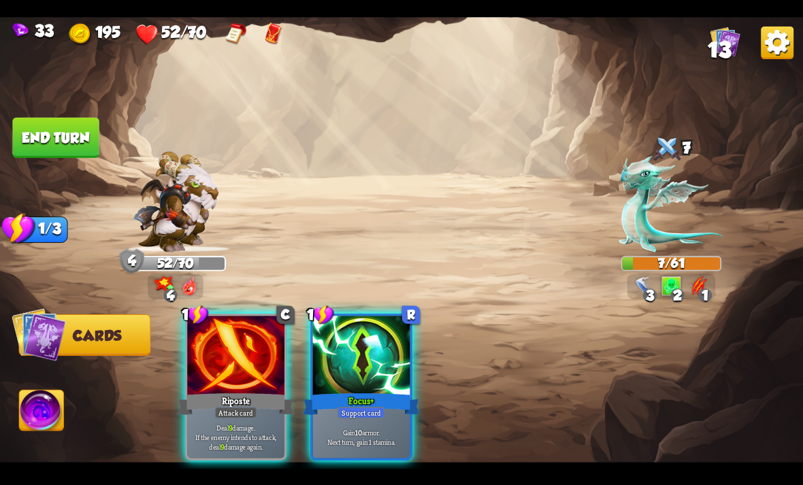
click at [261, 435] on p "Deal 9 damage. If the enemy intends to attack, deal 9 damage again." at bounding box center [236, 437] width 93 height 29
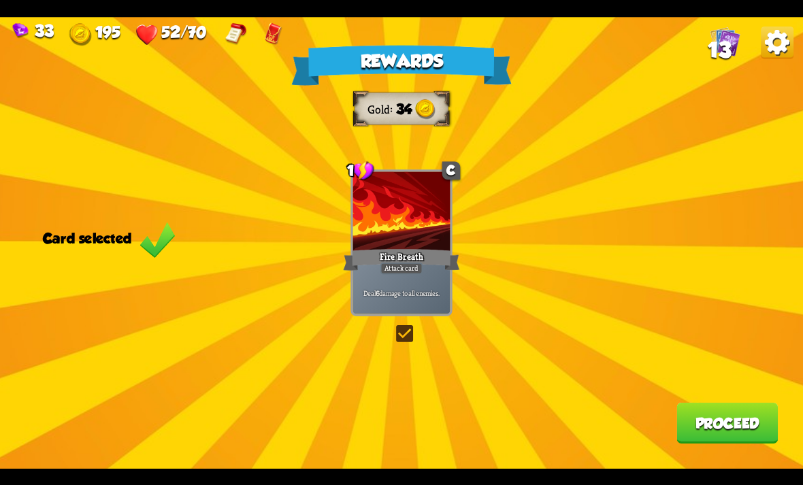
click at [398, 293] on p "Deal 6 damage to all enemies." at bounding box center [401, 293] width 93 height 10
click at [746, 426] on button "Proceed" at bounding box center [727, 423] width 101 height 41
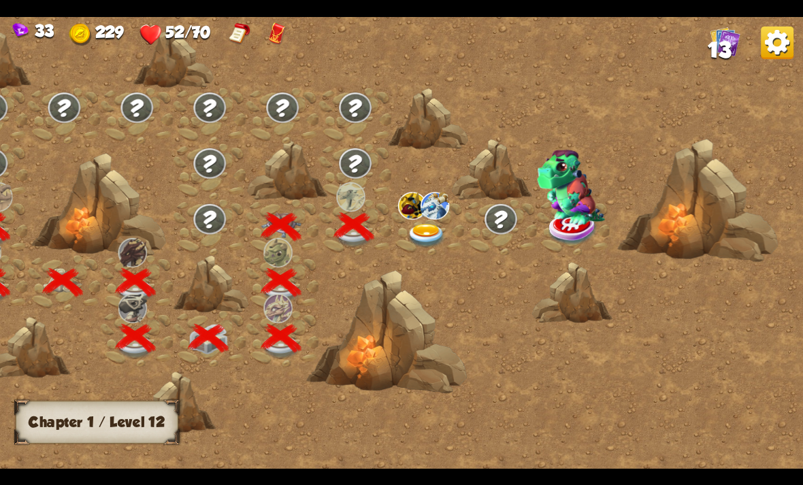
click at [427, 241] on img at bounding box center [426, 236] width 40 height 24
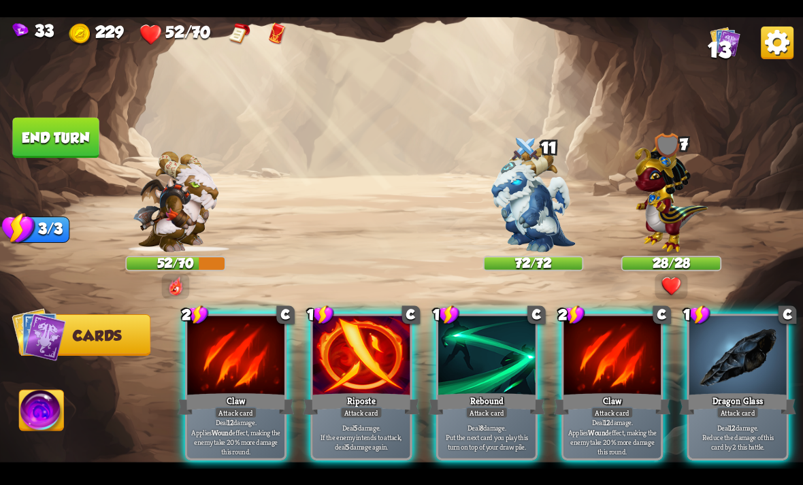
click at [246, 416] on div "Deal 12 damage. Applies Wound effect, making the enemy take 20% more damage thi…" at bounding box center [235, 437] width 97 height 42
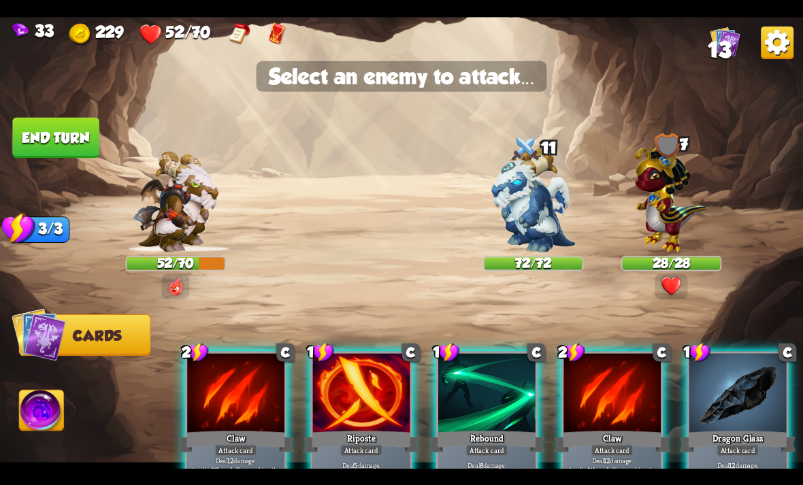
click at [681, 225] on img at bounding box center [672, 195] width 74 height 114
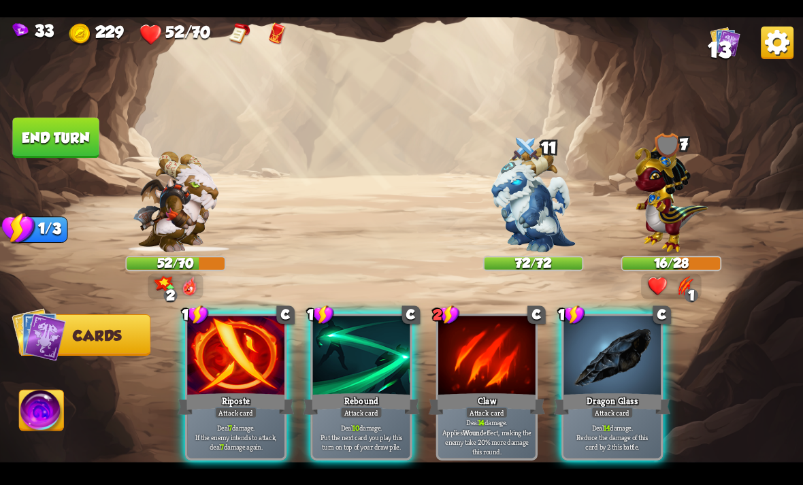
click at [617, 423] on p "Deal 14 damage. Reduce the damage of this card by 2 this battle." at bounding box center [612, 437] width 93 height 29
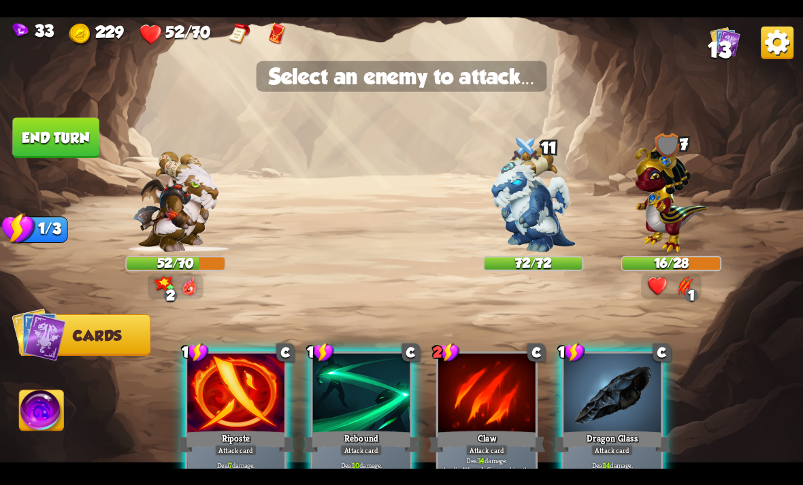
click at [679, 205] on img at bounding box center [672, 195] width 74 height 114
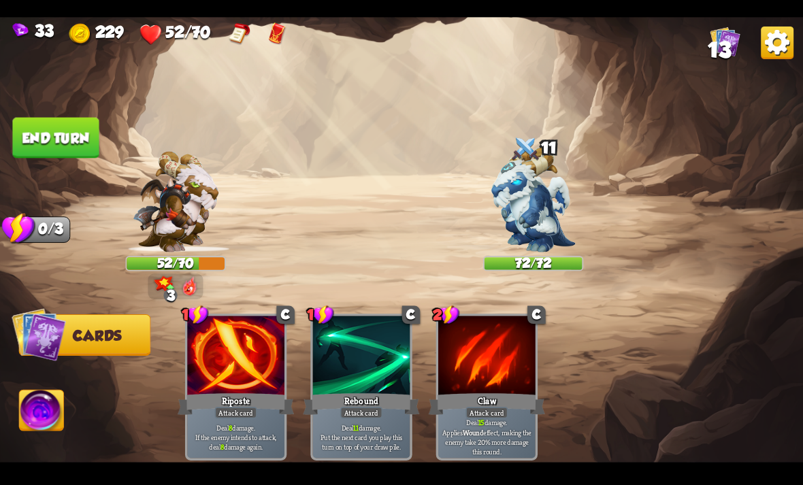
click at [49, 432] on img at bounding box center [42, 412] width 44 height 45
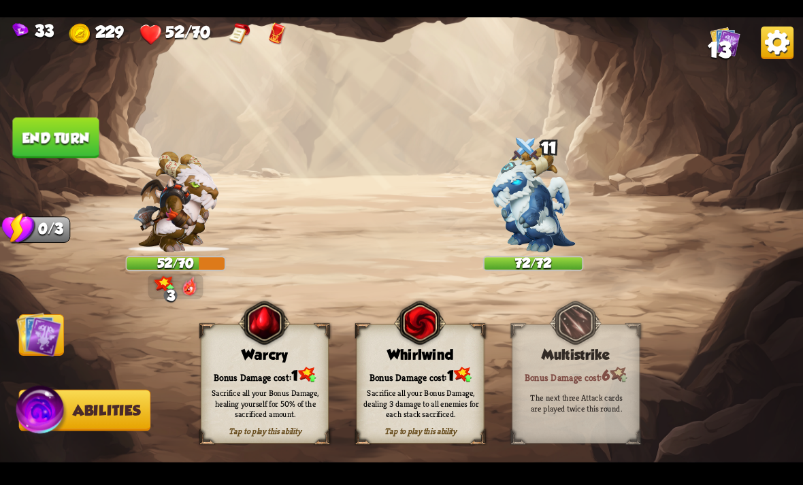
click at [78, 128] on button "End turn" at bounding box center [55, 137] width 86 height 41
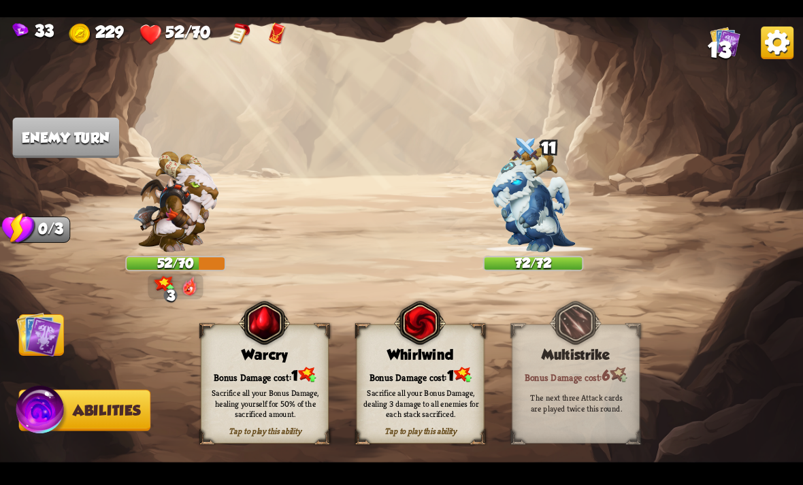
click at [37, 347] on img at bounding box center [38, 334] width 45 height 45
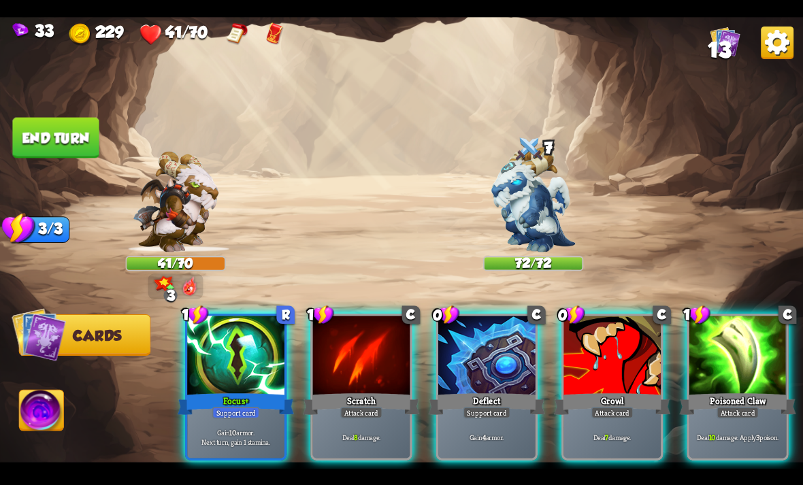
click at [728, 407] on div "Attack card" at bounding box center [738, 413] width 42 height 12
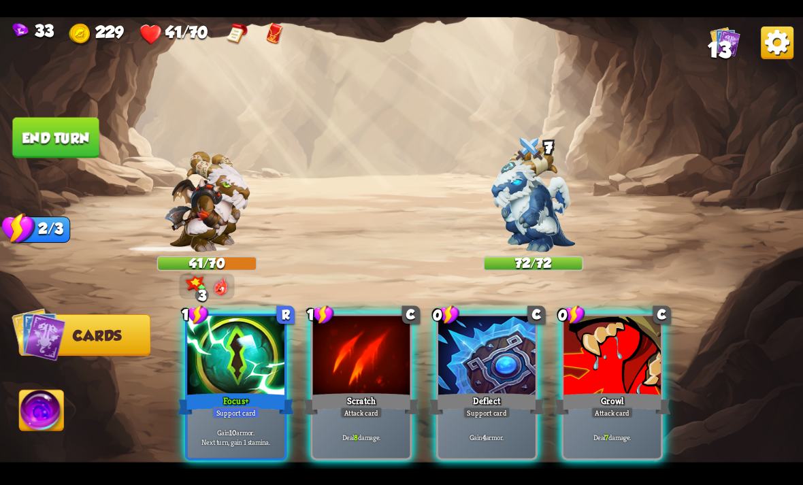
click at [644, 391] on div "Growl" at bounding box center [612, 404] width 116 height 26
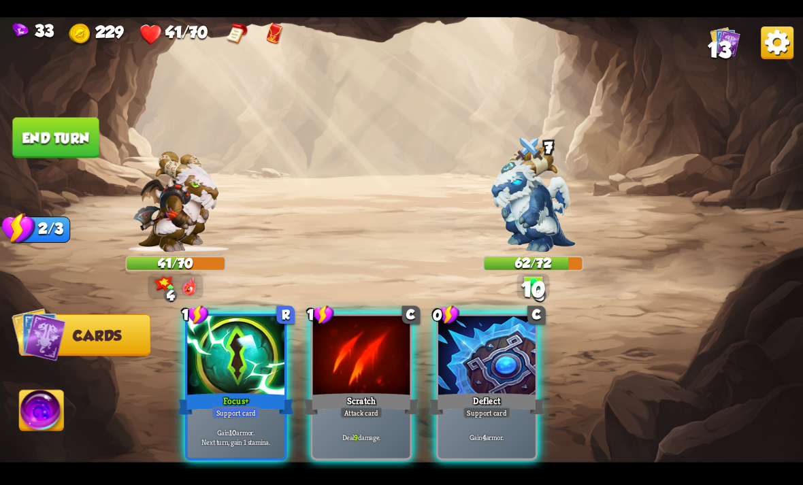
click at [367, 407] on div "Attack card" at bounding box center [361, 413] width 42 height 12
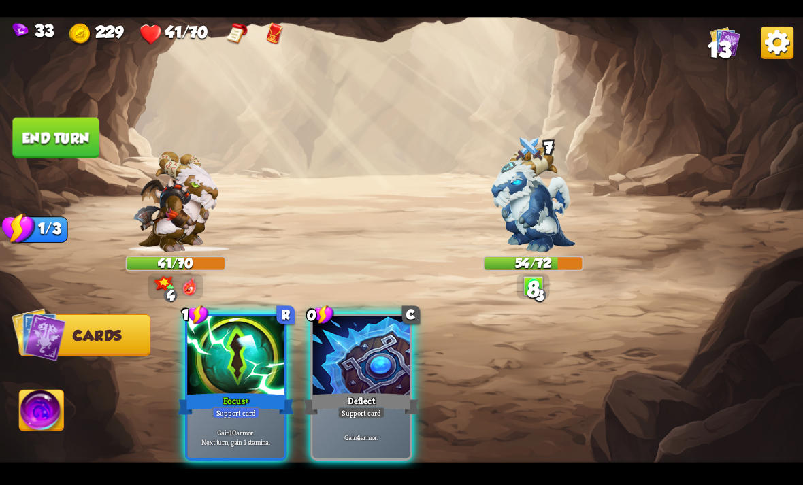
click at [242, 427] on p "Gain 10 armor. Next turn, gain 1 stamina." at bounding box center [236, 436] width 93 height 19
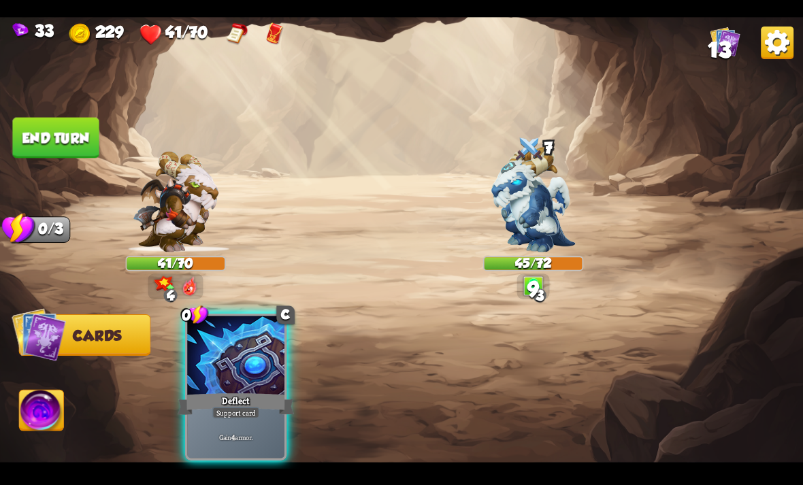
click at [61, 144] on button "End turn" at bounding box center [55, 137] width 86 height 41
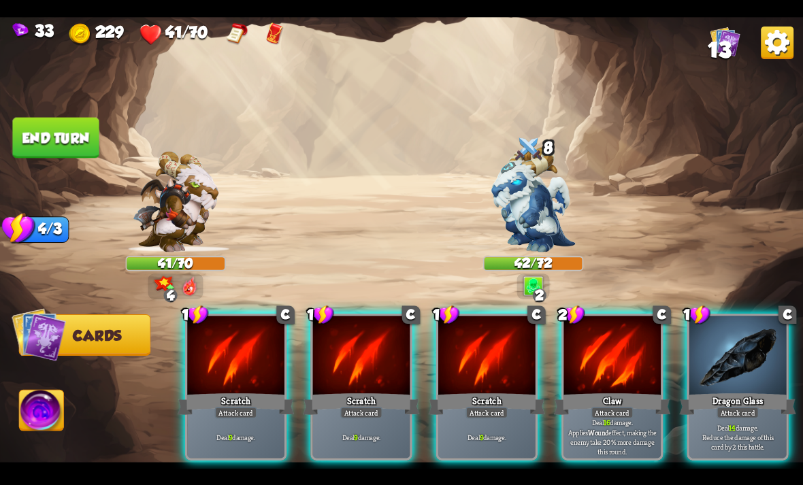
click at [619, 416] on div "Deal 16 damage. Applies Wound effect, making the enemy take 20% more damage thi…" at bounding box center [612, 437] width 97 height 42
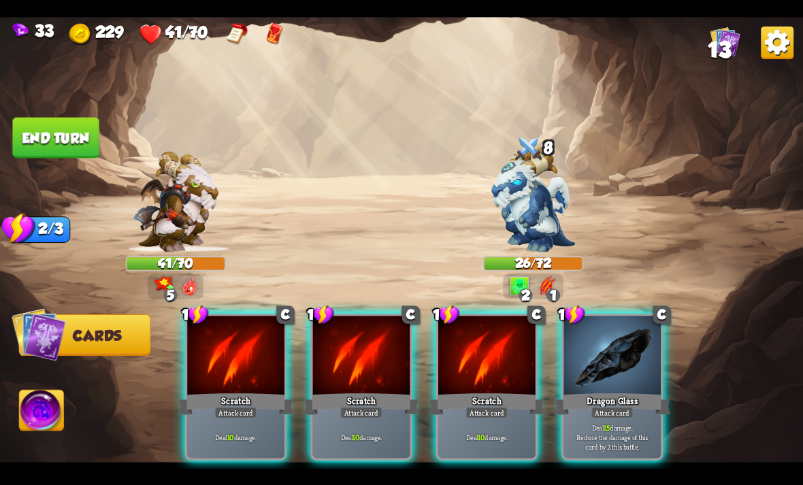
click at [621, 407] on div "Attack card" at bounding box center [612, 413] width 42 height 12
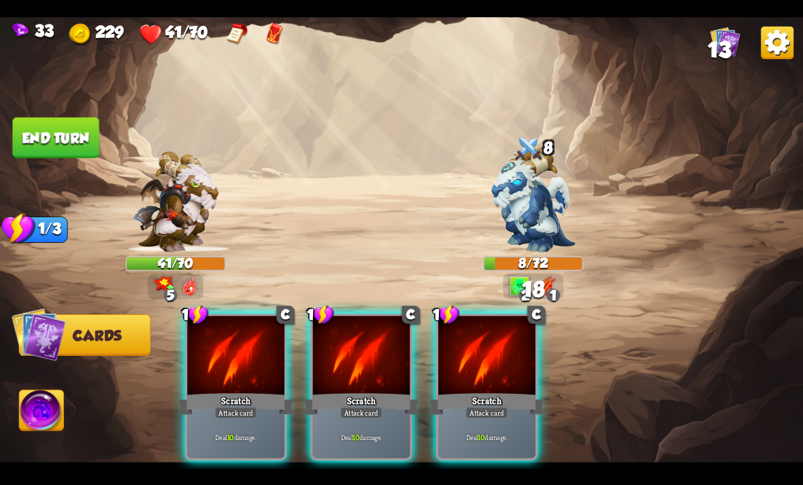
click at [55, 421] on img at bounding box center [42, 412] width 44 height 45
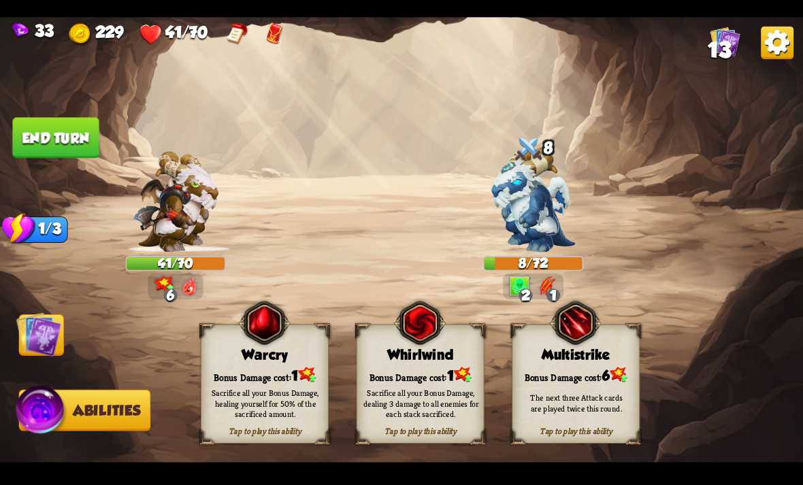
click at [427, 391] on div "Sacrifice all your Bonus Damage, dealing 3 damage to all enemies for each stack…" at bounding box center [421, 403] width 116 height 32
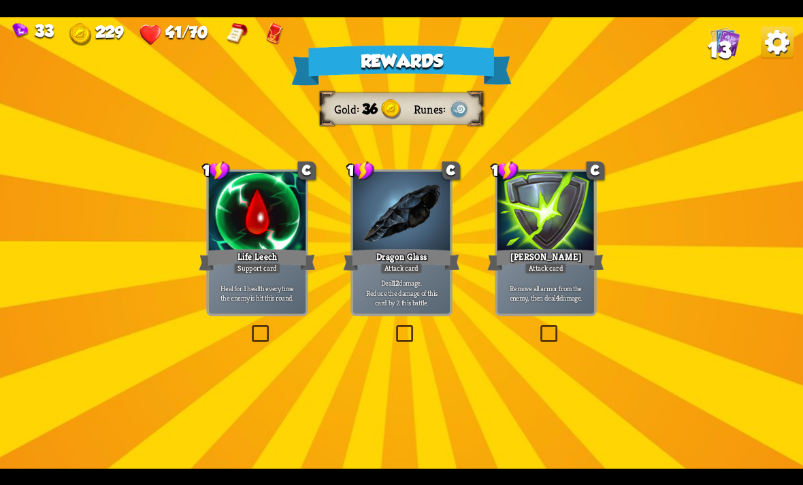
click at [391, 287] on p "Deal 12 damage. Reduce the damage of this card by 2 this battle." at bounding box center [401, 292] width 93 height 29
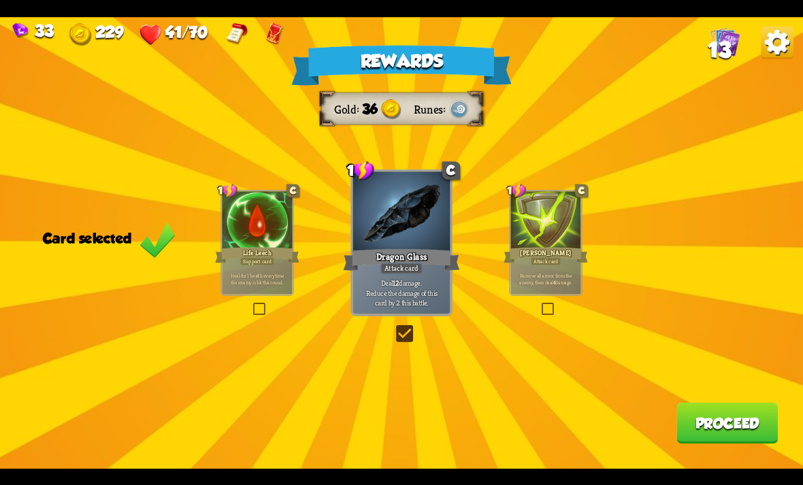
click at [753, 431] on button "Proceed" at bounding box center [727, 423] width 101 height 41
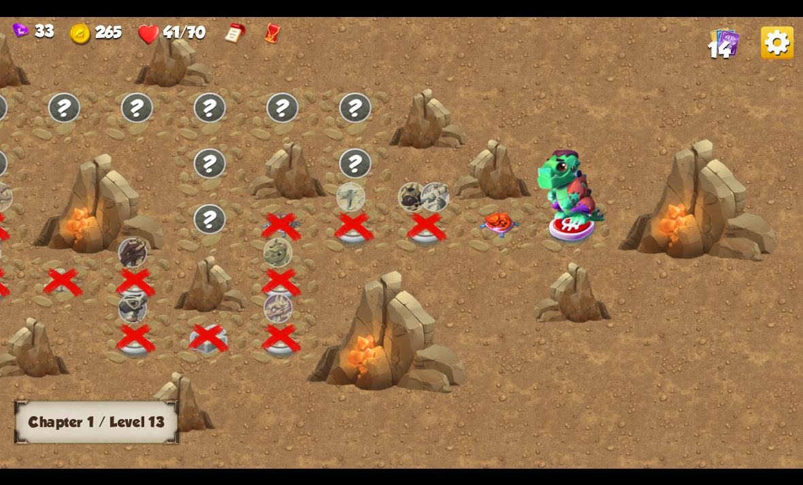
click at [501, 229] on img at bounding box center [499, 225] width 40 height 26
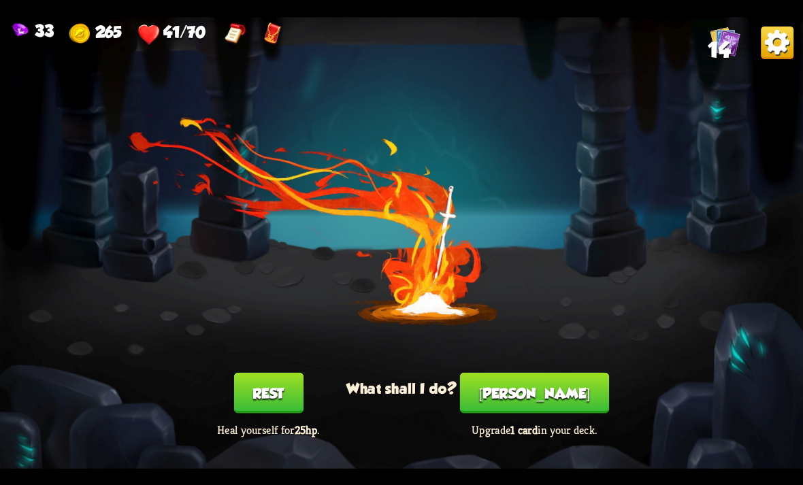
click at [296, 405] on button "Rest" at bounding box center [267, 392] width 69 height 41
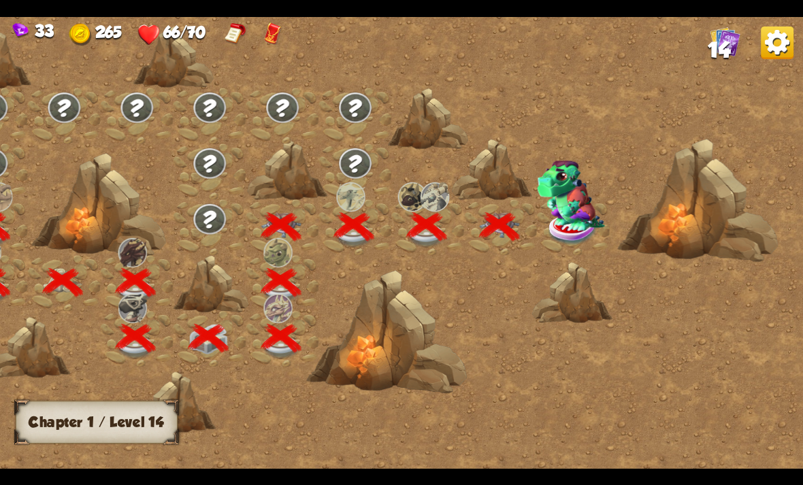
click at [566, 197] on img at bounding box center [571, 195] width 68 height 71
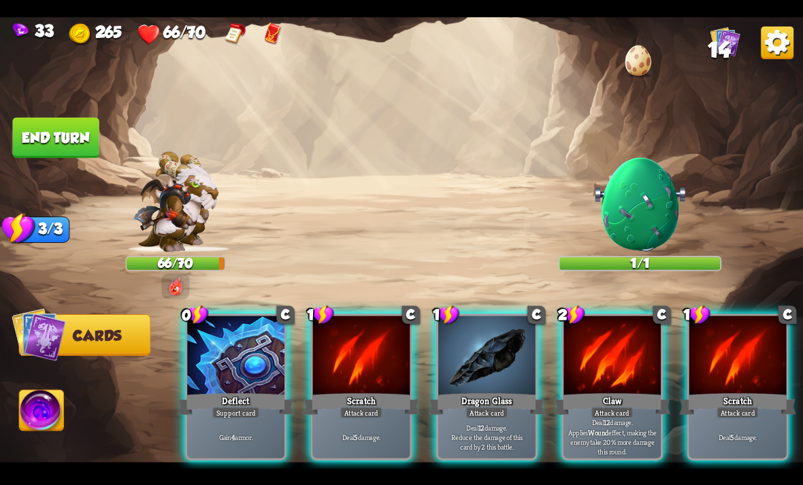
click at [753, 344] on div at bounding box center [737, 357] width 97 height 82
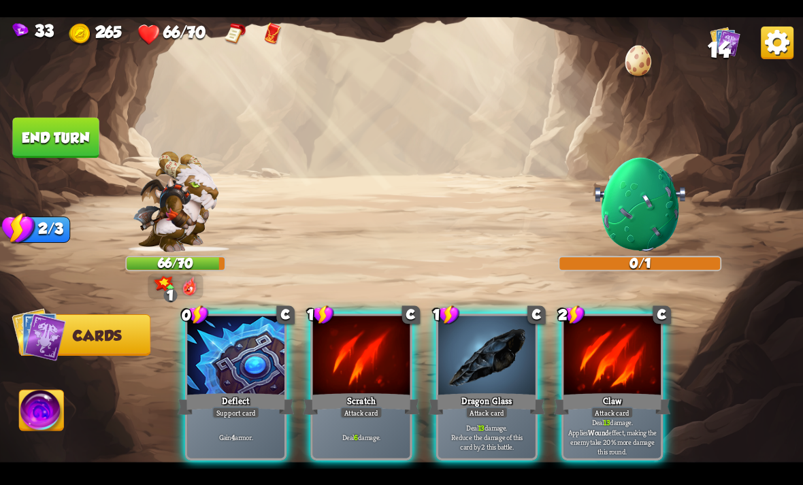
click at [506, 368] on div at bounding box center [486, 357] width 97 height 82
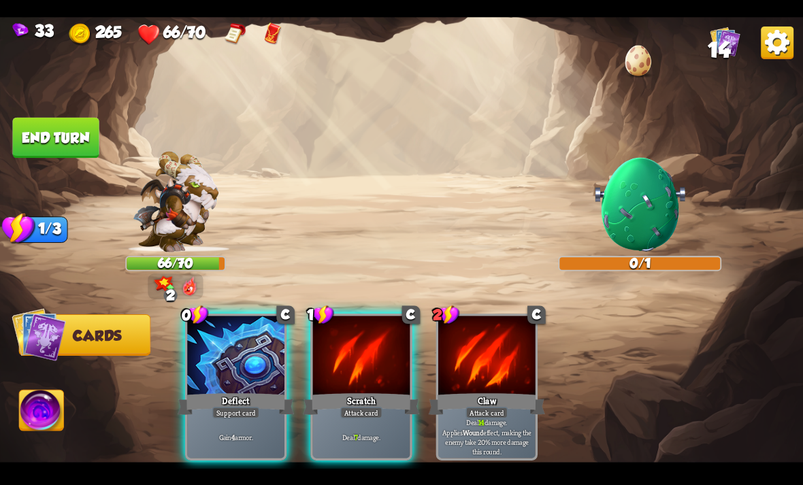
click at [355, 407] on div "Attack card" at bounding box center [361, 413] width 42 height 12
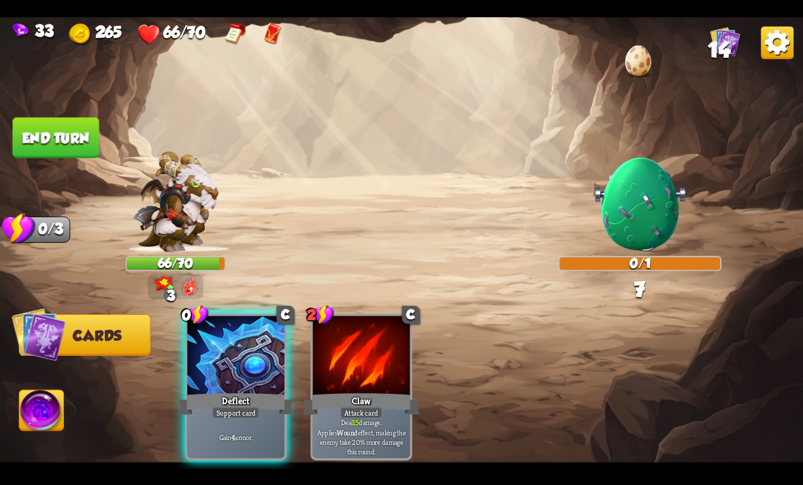
click at [69, 147] on button "End turn" at bounding box center [55, 137] width 86 height 41
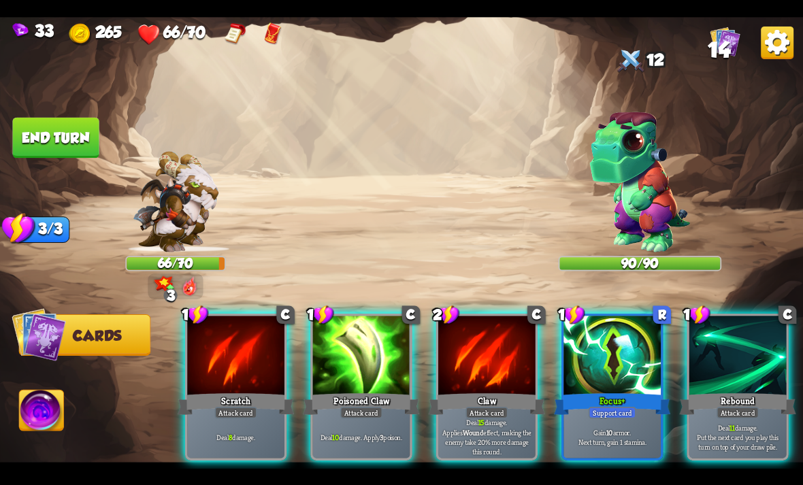
click at [619, 433] on div "Gain 10 armor. Next turn, gain 1 stamina." at bounding box center [612, 437] width 97 height 42
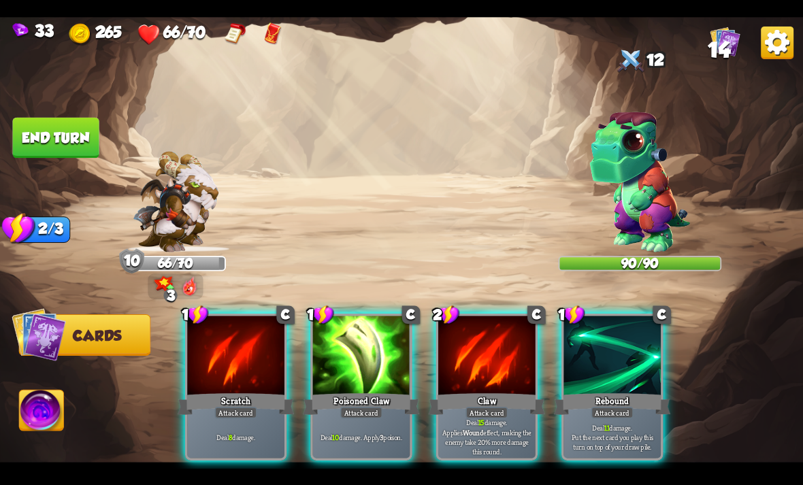
click at [619, 423] on p "Deal 11 damage. Put the next card you play this turn on top of your draw pile." at bounding box center [612, 437] width 93 height 29
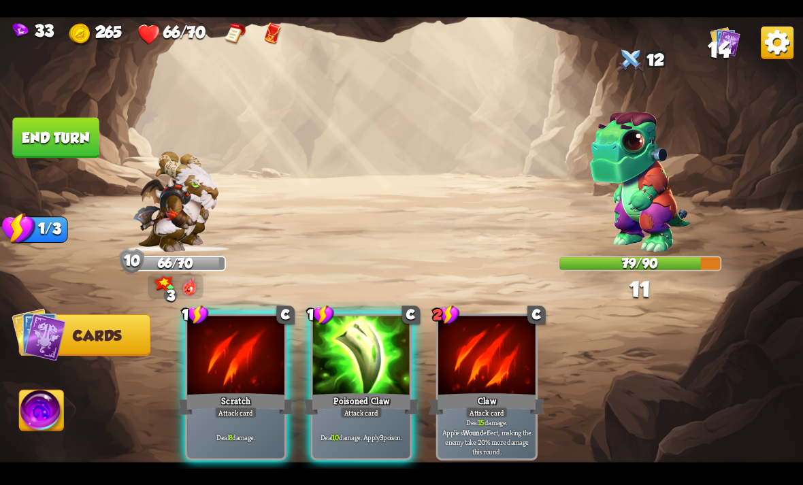
click at [377, 360] on div at bounding box center [361, 357] width 97 height 82
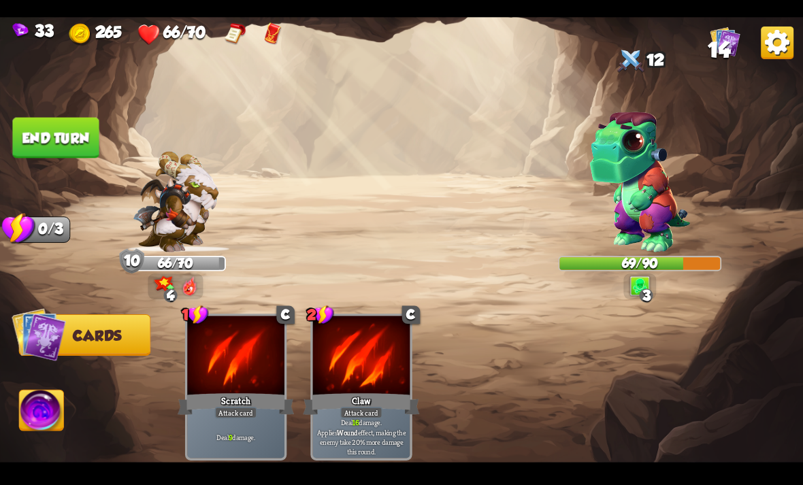
click at [88, 138] on button "End turn" at bounding box center [55, 137] width 86 height 41
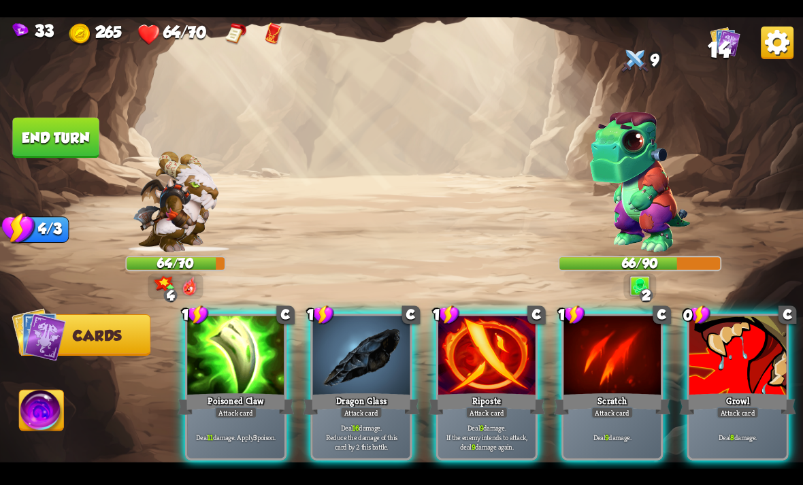
click at [747, 407] on div "Attack card" at bounding box center [738, 413] width 42 height 12
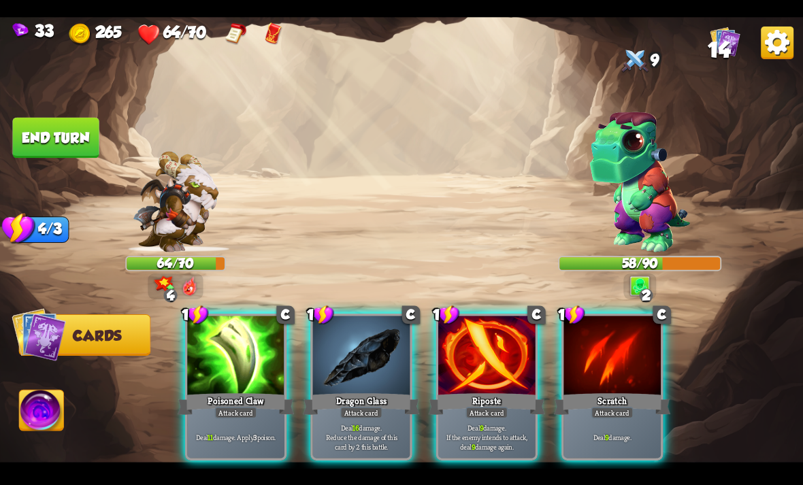
click at [262, 396] on div "Poisoned Claw" at bounding box center [236, 404] width 116 height 26
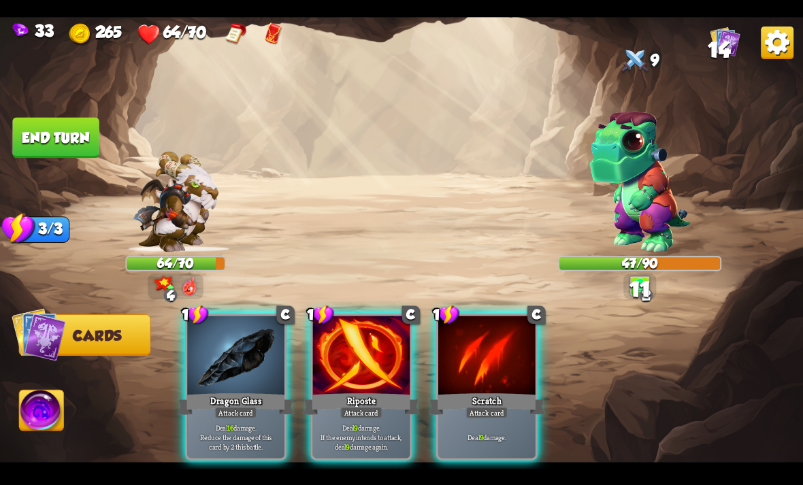
click at [223, 423] on p "Deal 16 damage. Reduce the damage of this card by 2 this battle." at bounding box center [236, 437] width 93 height 29
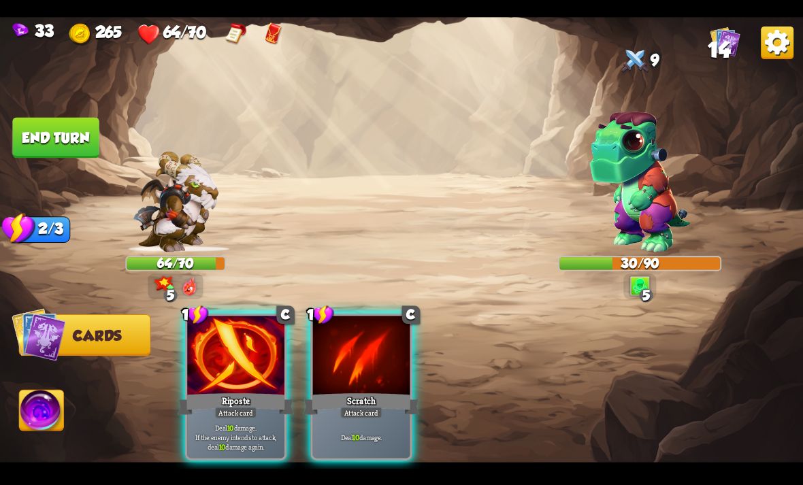
click at [241, 435] on p "Deal 10 damage. If the enemy intends to attack, deal 10 damage again." at bounding box center [236, 437] width 93 height 29
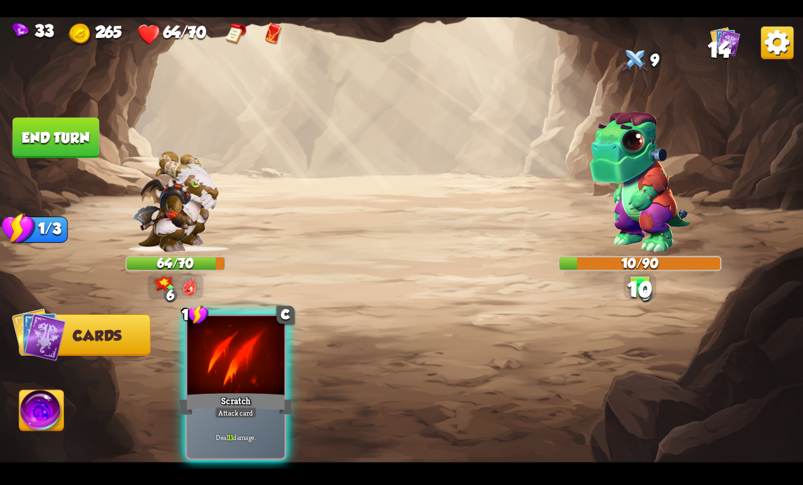
click at [54, 410] on img at bounding box center [42, 412] width 44 height 45
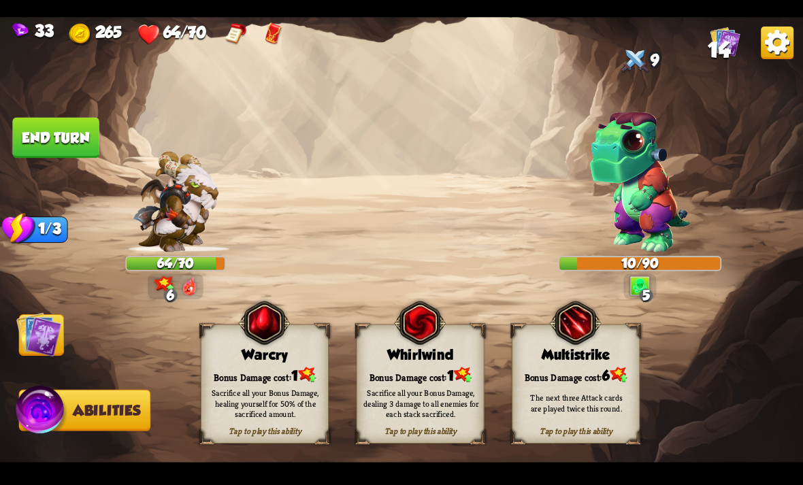
click at [458, 385] on div "Sacrifice all your Bonus Damage, dealing 3 damage to all enemies for each stack…" at bounding box center [421, 403] width 128 height 50
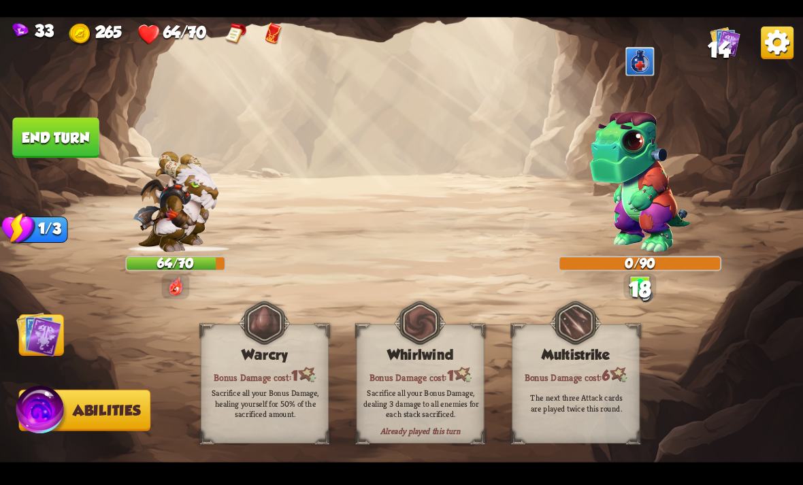
click at [66, 357] on img at bounding box center [401, 243] width 803 height 452
click at [88, 137] on button "End turn" at bounding box center [55, 137] width 86 height 41
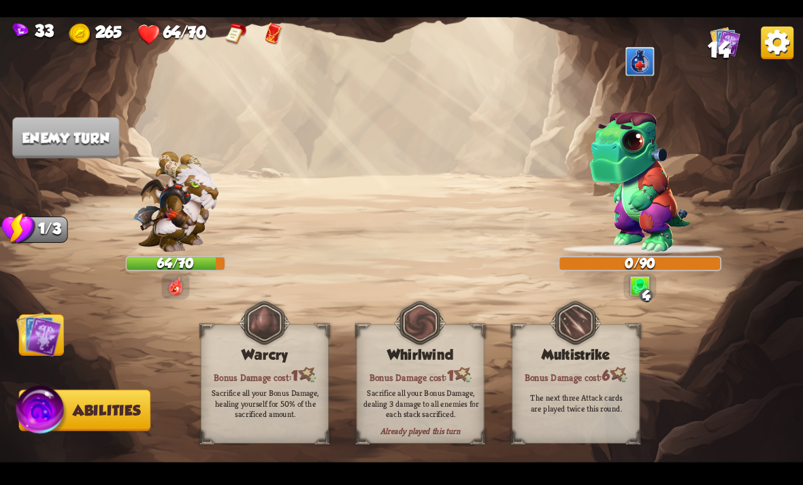
click at [39, 340] on img at bounding box center [38, 334] width 45 height 45
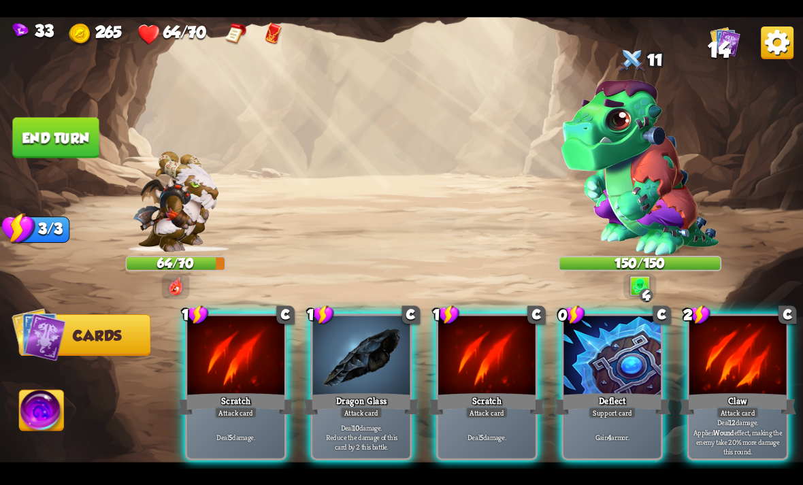
click at [615, 407] on div "Support card" at bounding box center [613, 413] width 48 height 12
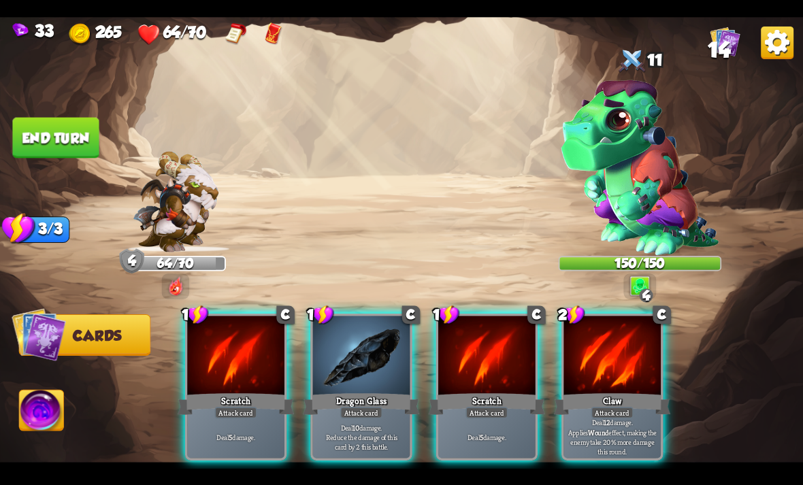
click at [630, 368] on div at bounding box center [612, 357] width 97 height 82
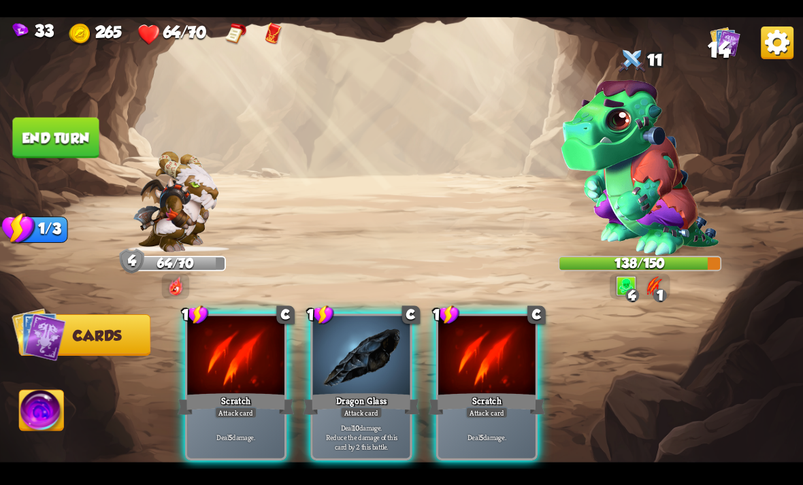
click at [381, 416] on div "Deal 10 damage. Reduce the damage of this card by 2 this battle." at bounding box center [361, 437] width 97 height 42
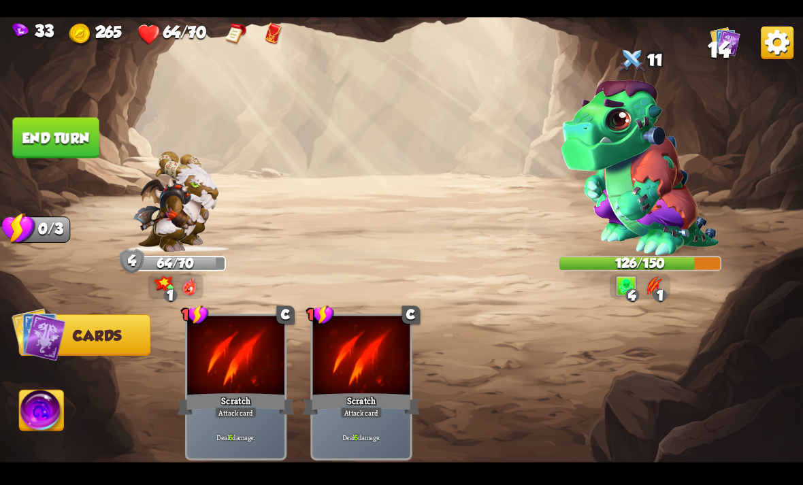
click at [74, 129] on button "End turn" at bounding box center [55, 137] width 86 height 41
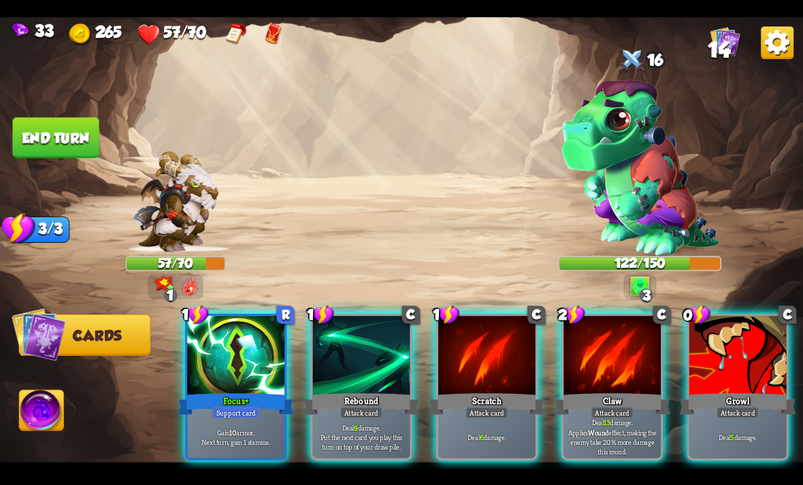
click at [244, 427] on p "Gain 10 armor. Next turn, gain 1 stamina." at bounding box center [236, 436] width 93 height 19
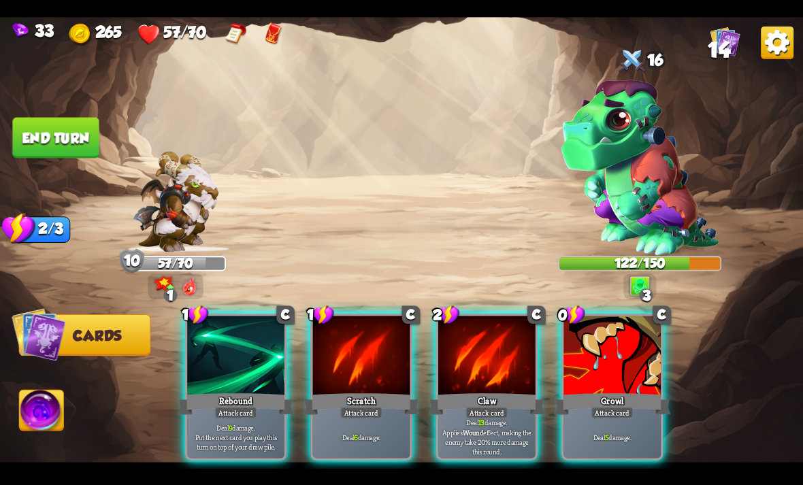
click at [623, 391] on div "Growl" at bounding box center [612, 404] width 116 height 26
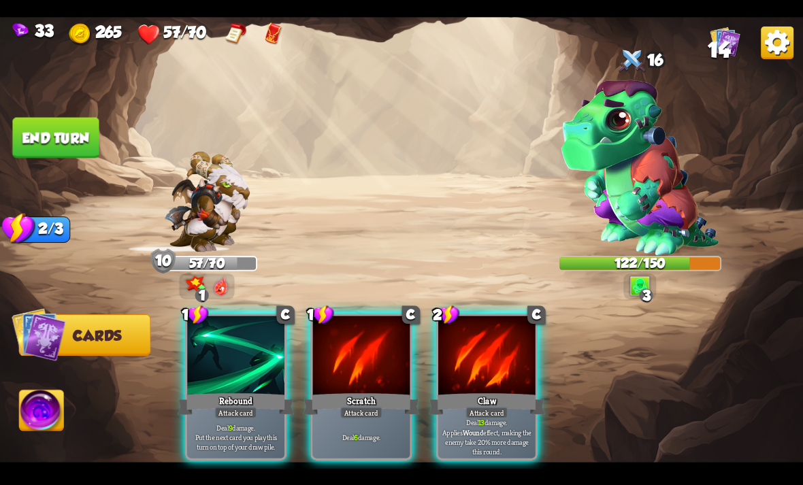
click at [355, 407] on div "Attack card" at bounding box center [361, 413] width 42 height 12
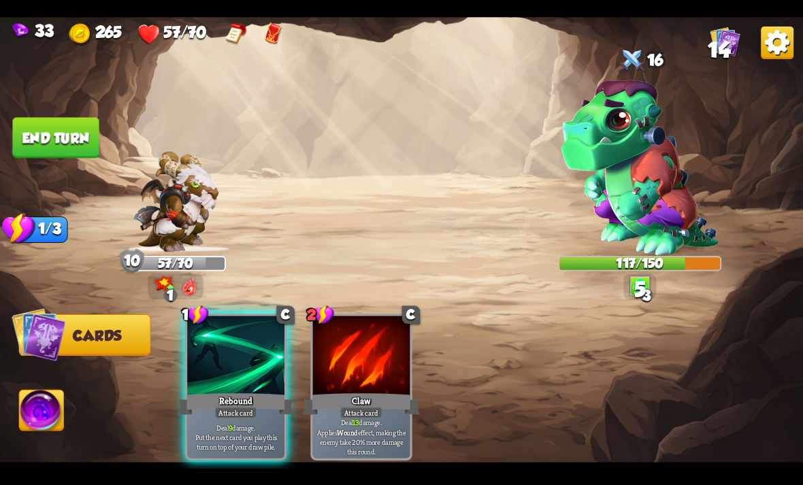
click at [217, 423] on p "Deal 9 damage. Put the next card you play this turn on top of your draw pile." at bounding box center [236, 437] width 93 height 29
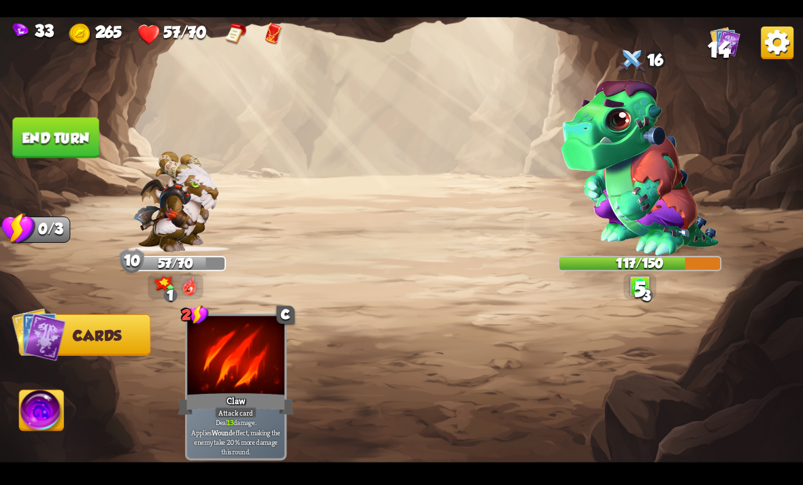
click at [88, 139] on button "End turn" at bounding box center [55, 137] width 86 height 41
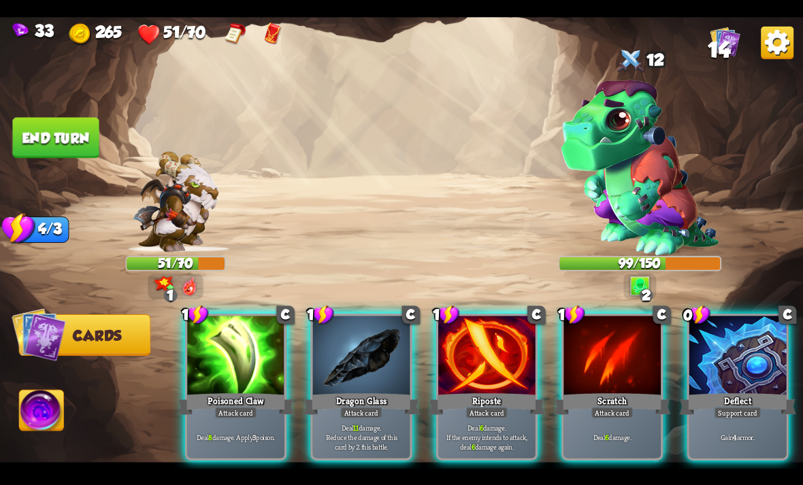
click at [744, 391] on div "Deflect" at bounding box center [738, 404] width 116 height 26
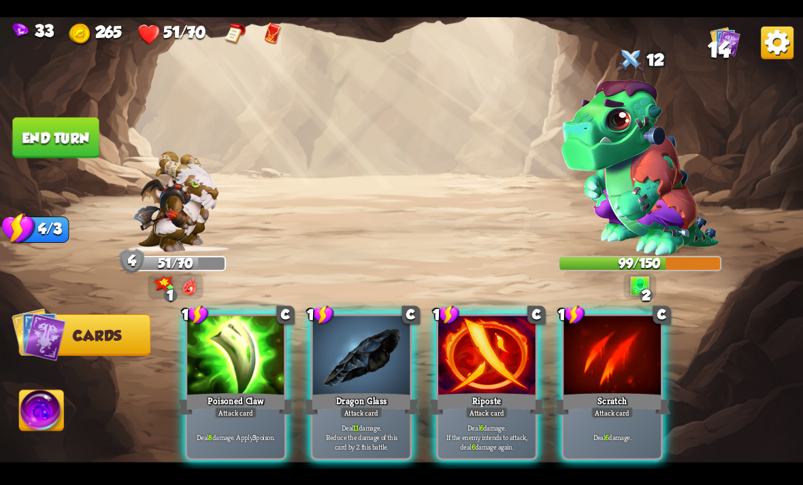
click at [278, 444] on div "Deal 8 damage. Apply 3 poison." at bounding box center [235, 437] width 97 height 42
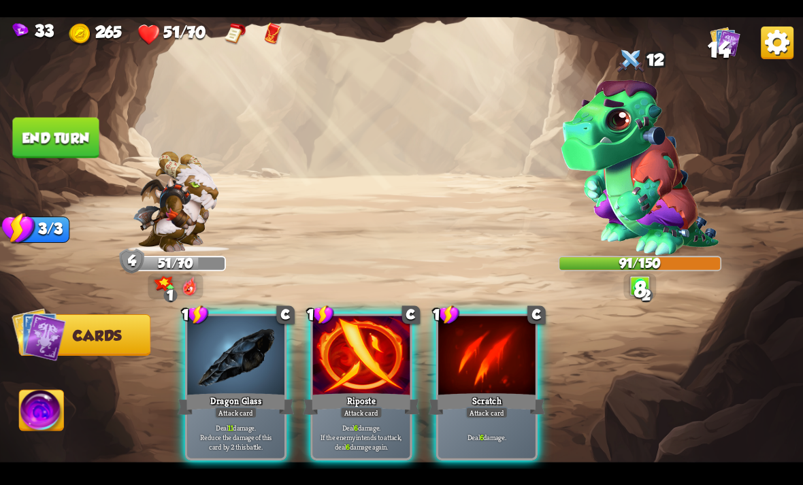
click at [357, 423] on p "Deal 6 damage. If the enemy intends to attack, deal 6 damage again." at bounding box center [361, 437] width 93 height 29
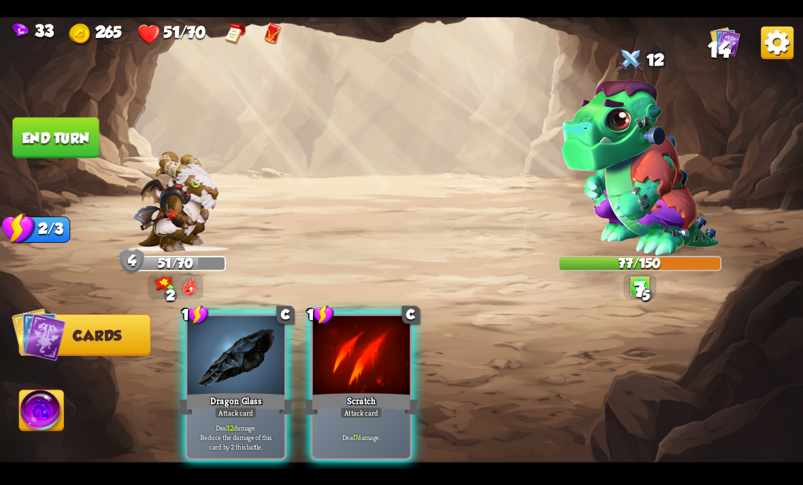
click at [262, 439] on div "Deal 12 damage. Reduce the damage of this card by 2 this battle." at bounding box center [235, 437] width 97 height 42
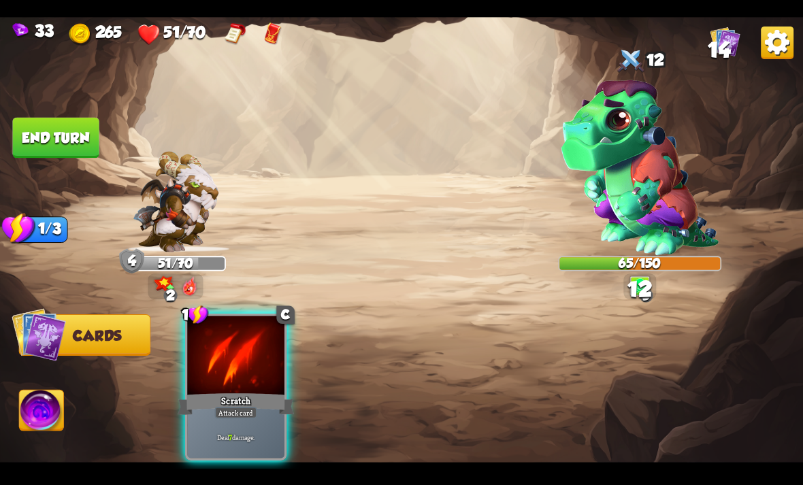
click at [260, 438] on div "Deal 7 damage." at bounding box center [235, 437] width 97 height 42
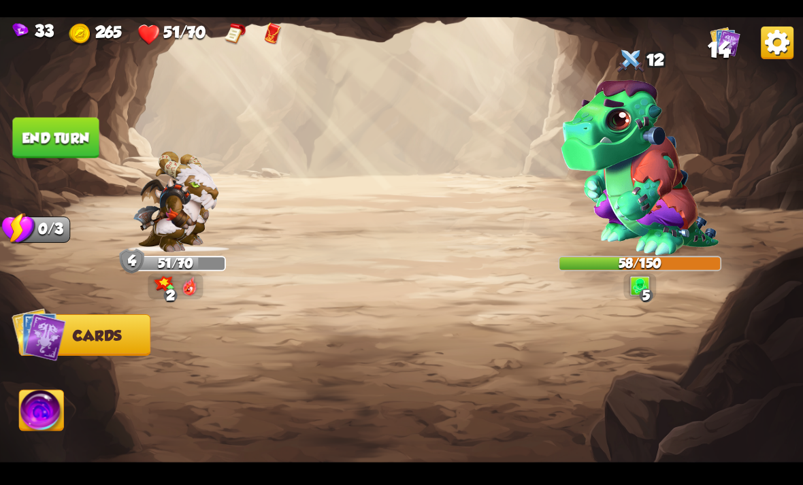
click at [67, 154] on button "End turn" at bounding box center [55, 137] width 86 height 41
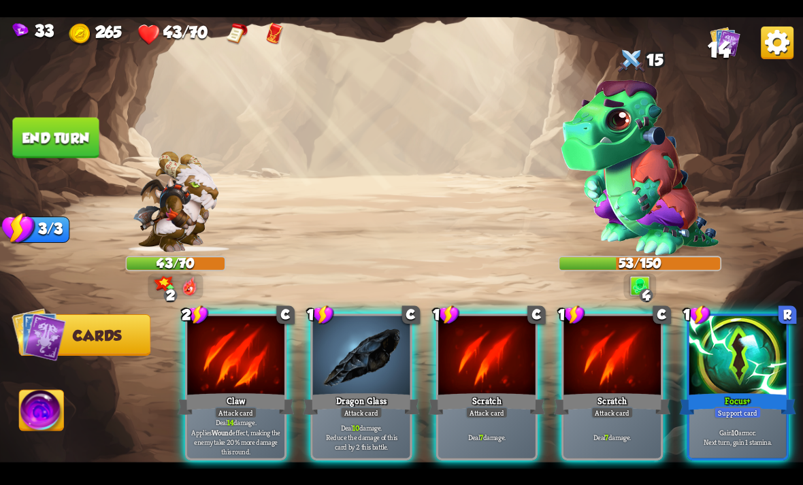
click at [757, 368] on div at bounding box center [737, 357] width 97 height 82
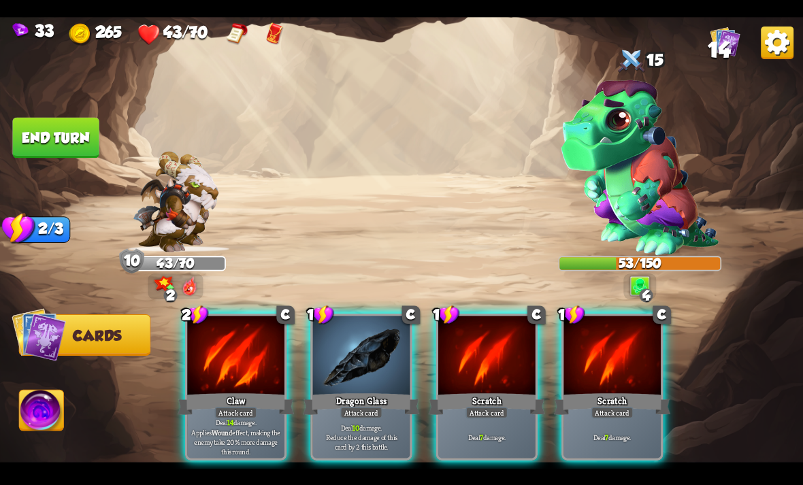
click at [374, 423] on p "Deal 10 damage. Reduce the damage of this card by 2 this battle." at bounding box center [361, 437] width 93 height 29
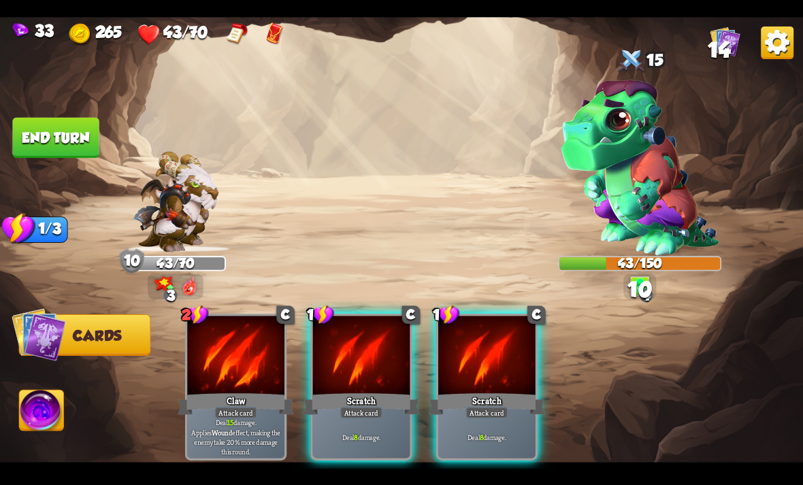
click at [374, 432] on p "Deal 8 damage." at bounding box center [361, 437] width 93 height 10
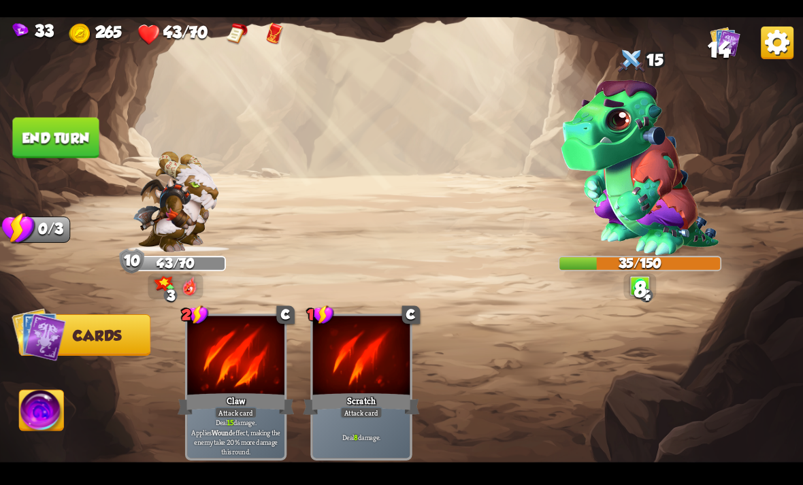
click at [75, 134] on button "End turn" at bounding box center [55, 137] width 86 height 41
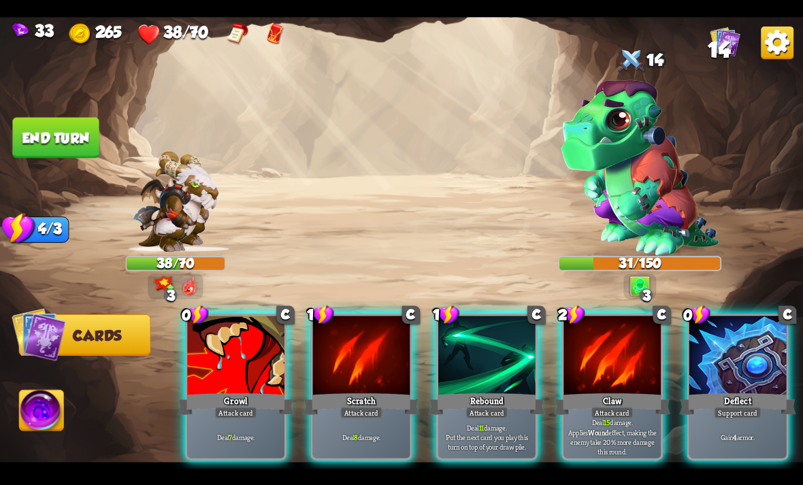
click at [642, 368] on div at bounding box center [612, 357] width 97 height 82
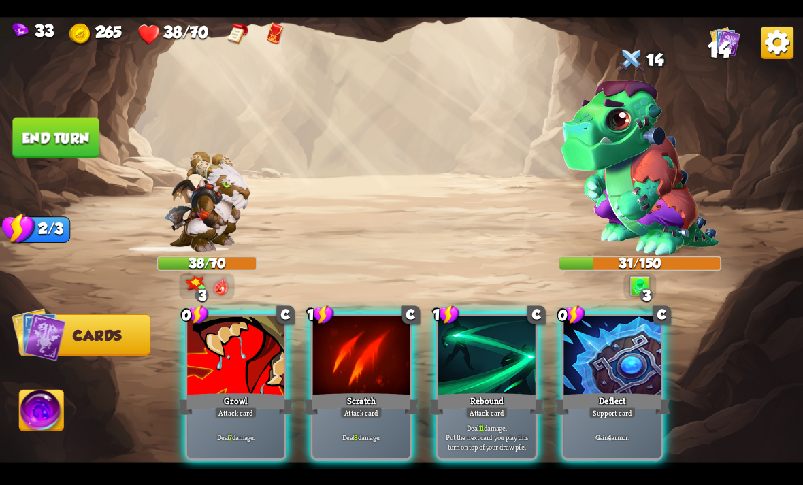
click at [640, 391] on div "Deflect" at bounding box center [612, 404] width 116 height 26
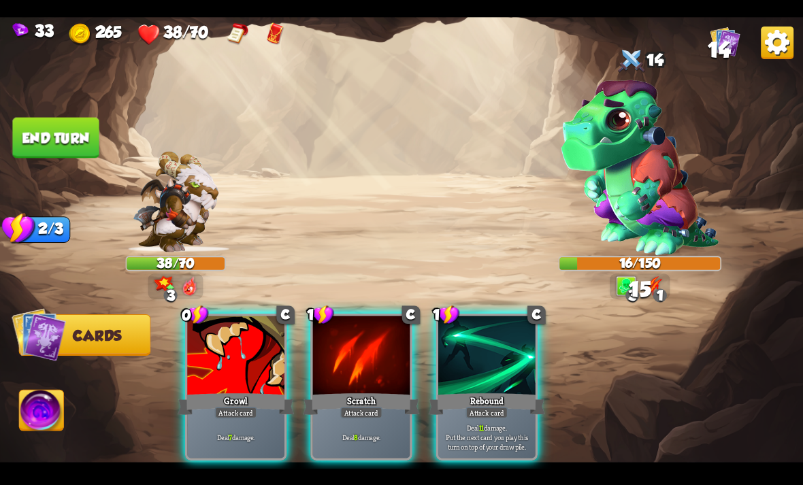
click at [260, 432] on p "Deal 7 damage." at bounding box center [236, 437] width 93 height 10
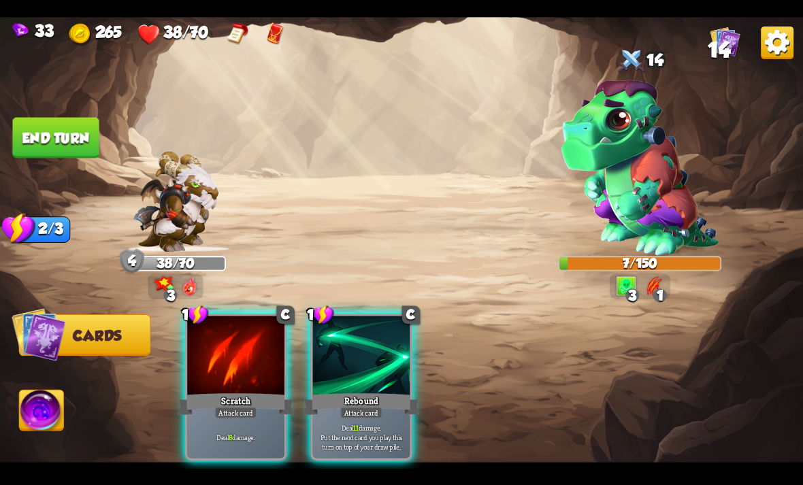
click at [40, 422] on img at bounding box center [42, 412] width 44 height 45
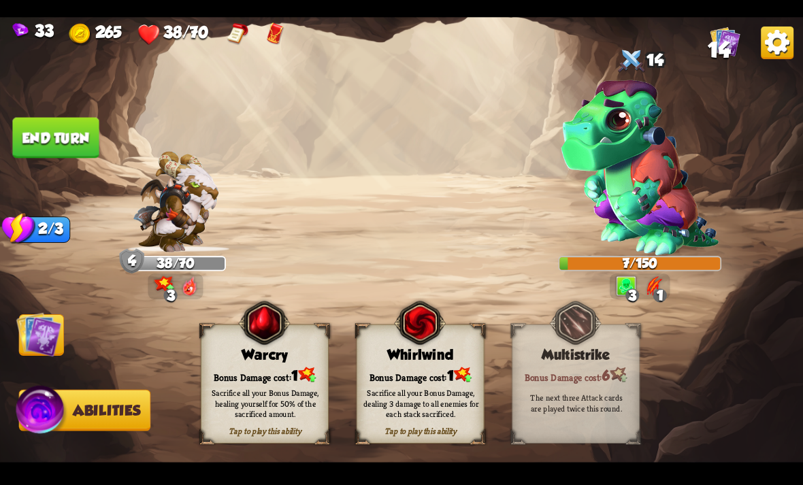
click at [280, 391] on div "Sacrifice all your Bonus Damage, healing yourself for 50% of the sacrificed amo…" at bounding box center [266, 403] width 116 height 32
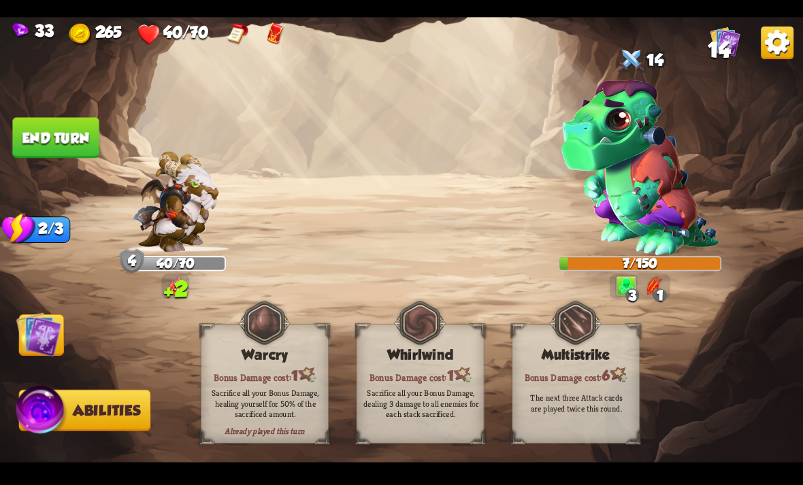
click at [59, 340] on img at bounding box center [38, 334] width 45 height 45
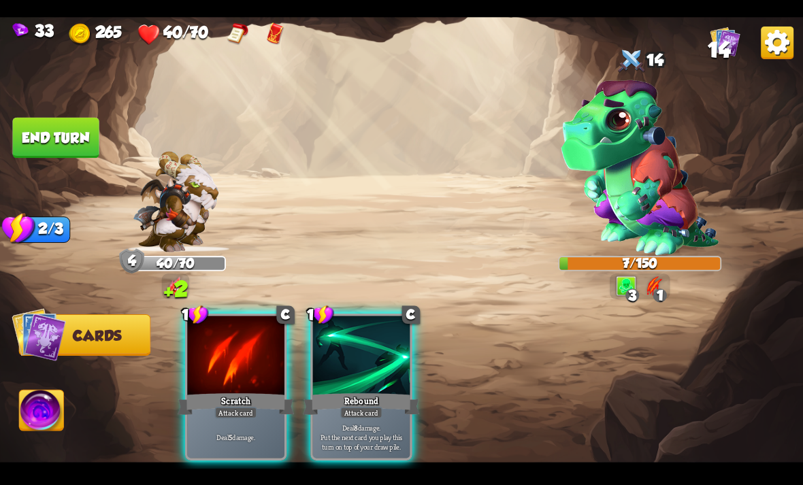
click at [212, 416] on div "Deal 5 damage." at bounding box center [235, 437] width 97 height 42
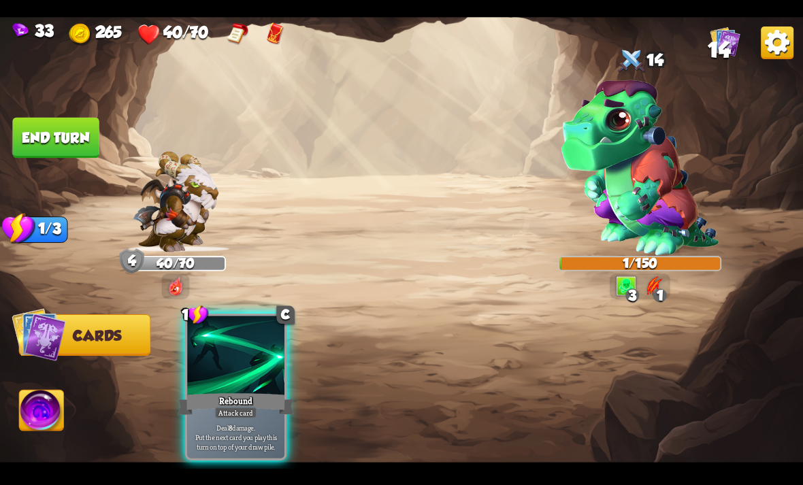
click at [51, 159] on img at bounding box center [401, 243] width 803 height 452
click at [54, 156] on img at bounding box center [401, 243] width 803 height 452
click at [34, 146] on button "End turn" at bounding box center [55, 137] width 86 height 41
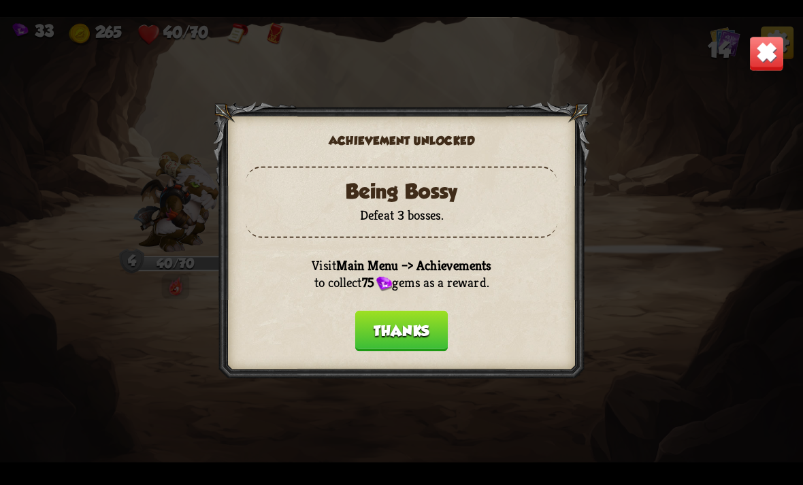
click at [404, 329] on button "Thanks" at bounding box center [401, 330] width 93 height 41
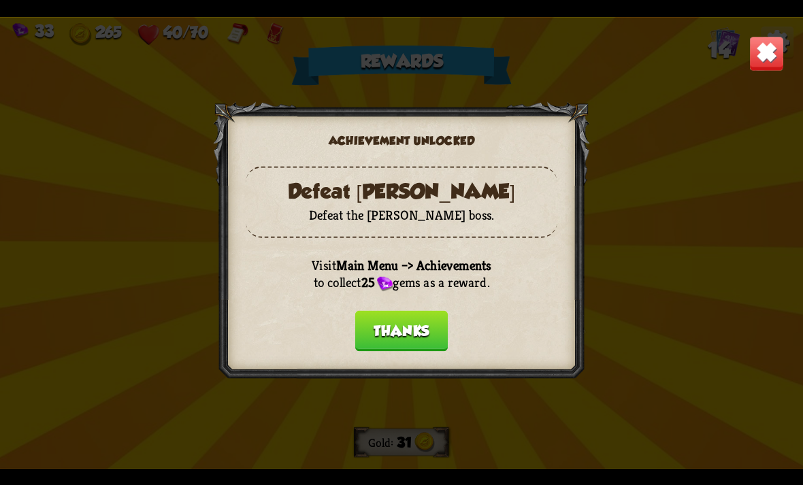
click at [403, 315] on button "Thanks" at bounding box center [401, 330] width 93 height 41
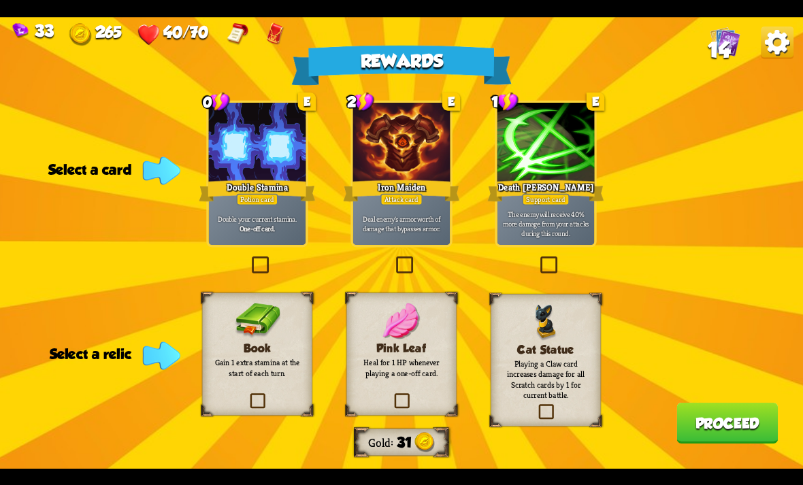
click at [229, 203] on div "Double Stamina" at bounding box center [257, 191] width 116 height 26
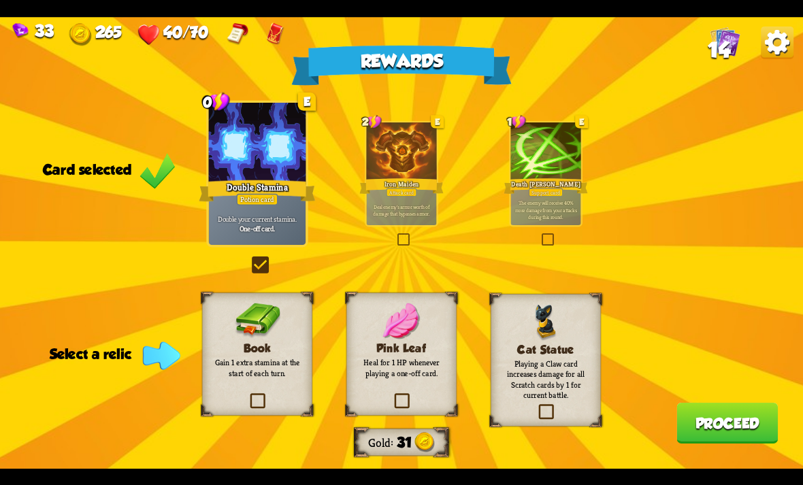
click at [248, 325] on img at bounding box center [257, 321] width 46 height 36
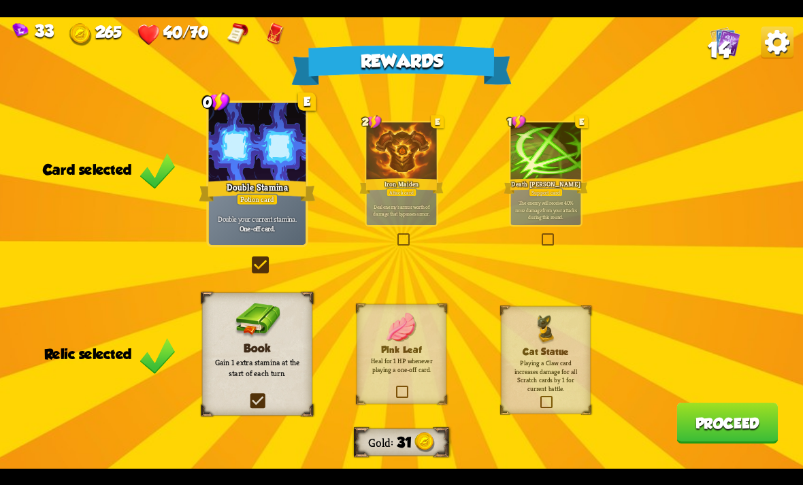
click at [745, 441] on button "Proceed" at bounding box center [727, 423] width 101 height 41
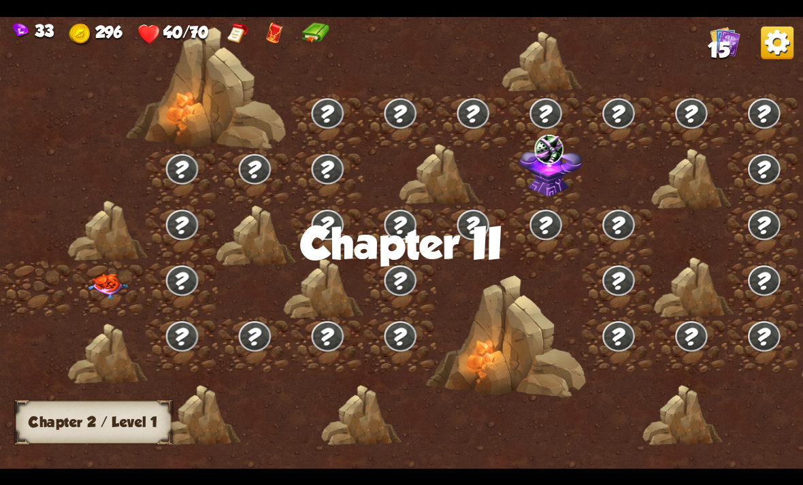
click at [108, 279] on img at bounding box center [108, 287] width 40 height 26
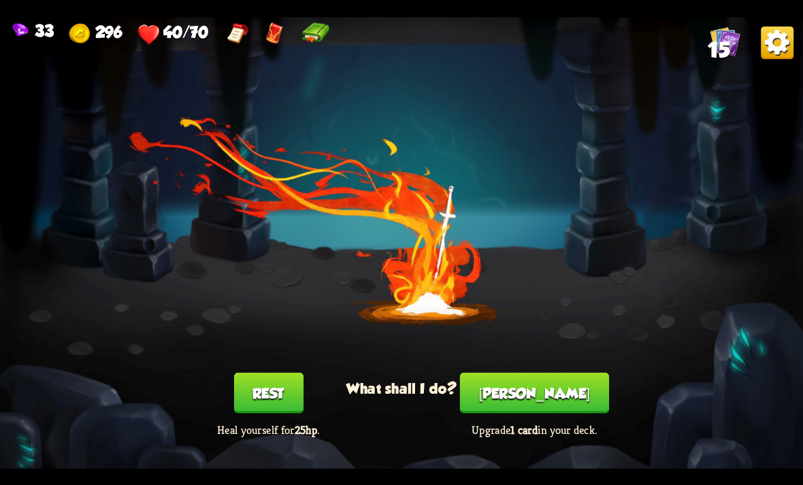
click at [287, 393] on button "Rest" at bounding box center [267, 392] width 69 height 41
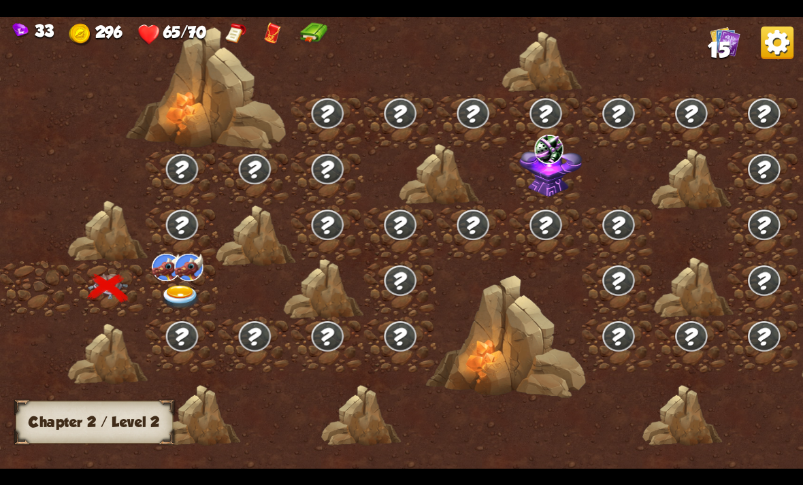
click at [174, 280] on img at bounding box center [166, 266] width 29 height 27
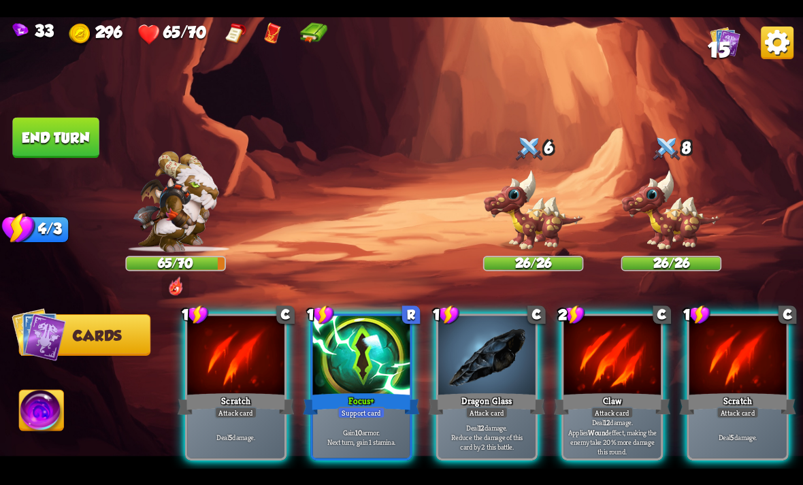
click at [608, 407] on div "Attack card" at bounding box center [612, 413] width 42 height 12
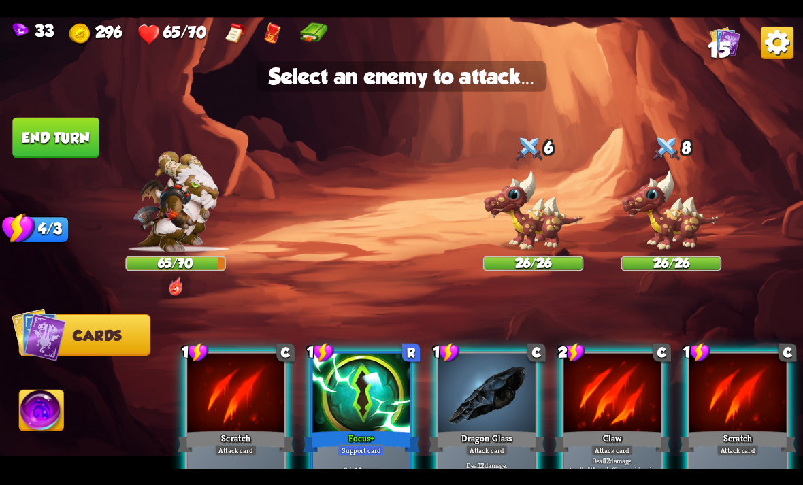
click at [544, 213] on img at bounding box center [533, 210] width 101 height 83
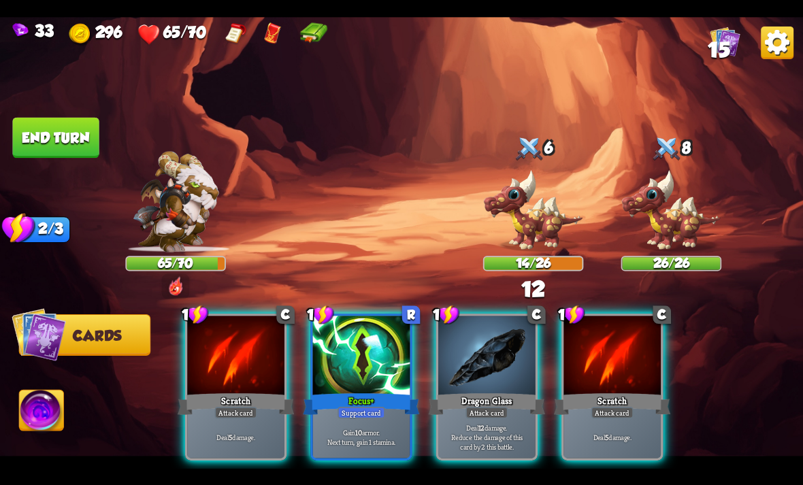
click at [508, 336] on div at bounding box center [486, 357] width 97 height 82
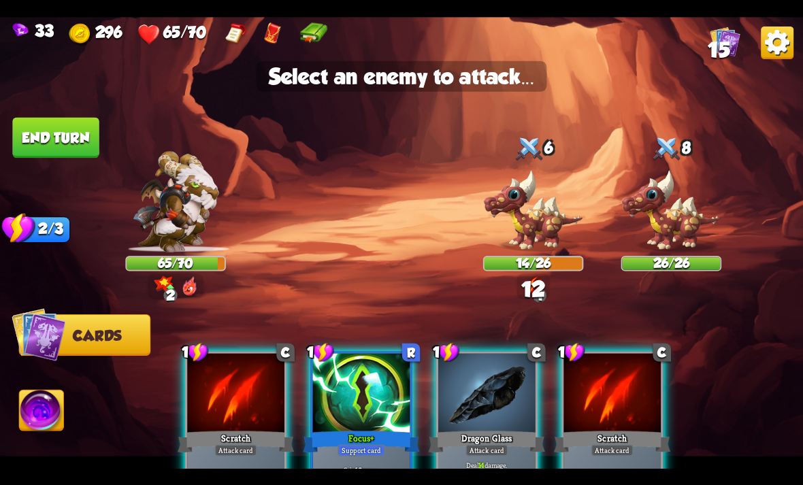
click at [547, 221] on img at bounding box center [533, 210] width 101 height 83
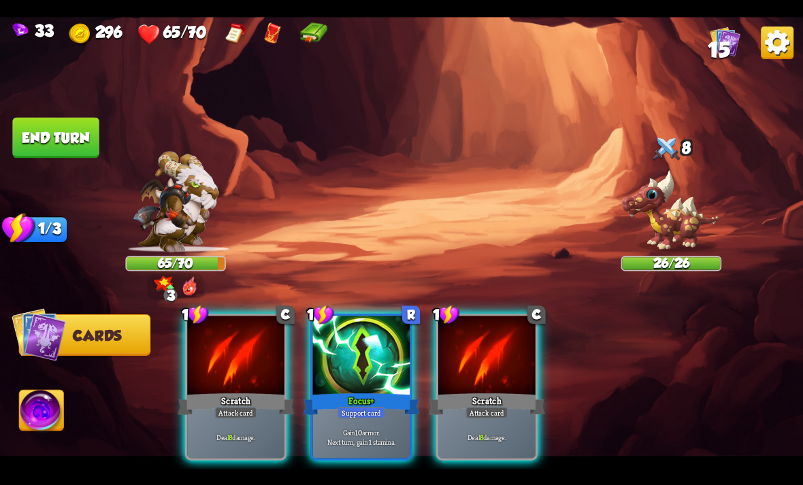
click at [388, 366] on div at bounding box center [361, 357] width 97 height 82
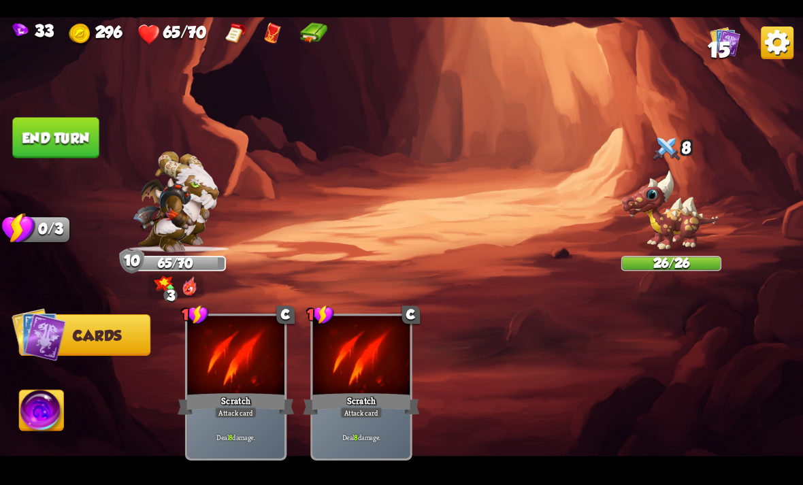
click at [72, 129] on button "End turn" at bounding box center [55, 137] width 86 height 41
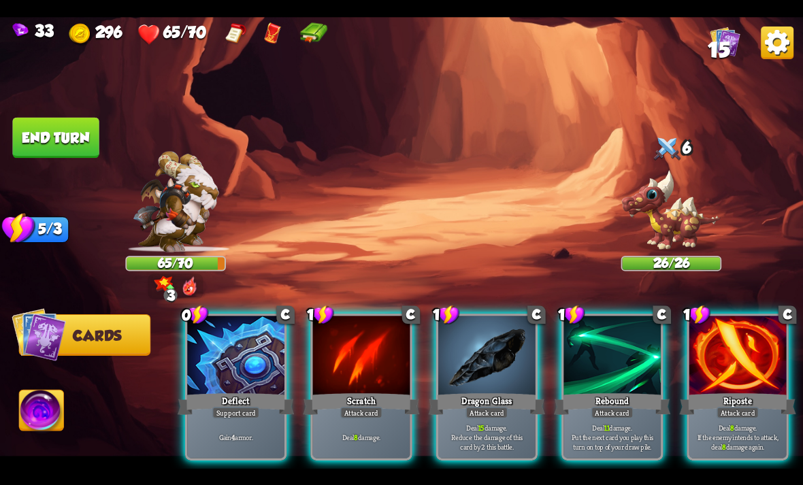
click at [505, 416] on div "Deal 15 damage. Reduce the damage of this card by 2 this battle." at bounding box center [486, 437] width 97 height 42
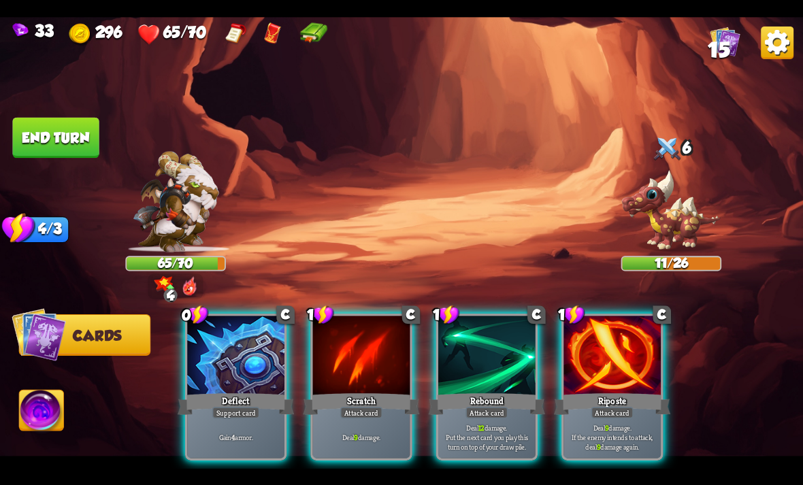
click at [391, 391] on div "Scratch" at bounding box center [361, 404] width 116 height 26
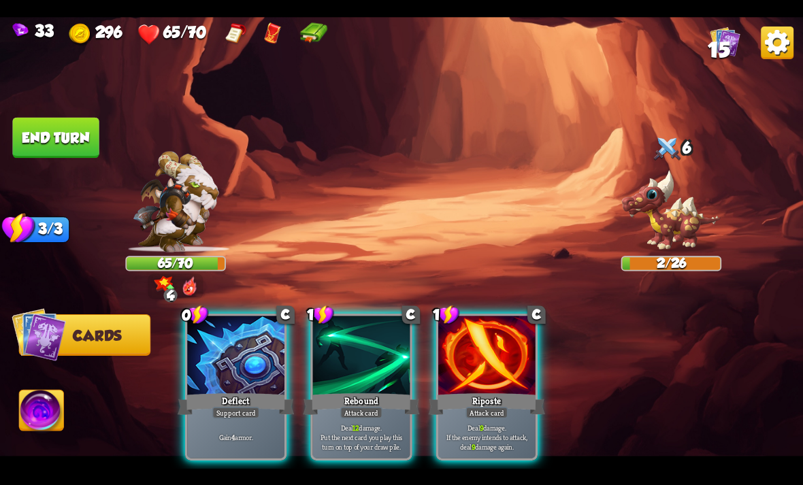
click at [44, 423] on img at bounding box center [42, 412] width 44 height 45
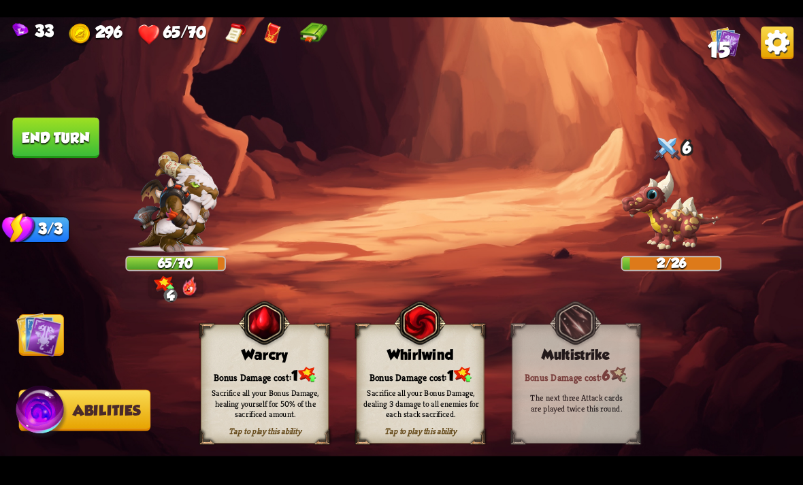
click at [278, 374] on div "Bonus Damage cost: 1" at bounding box center [264, 374] width 127 height 18
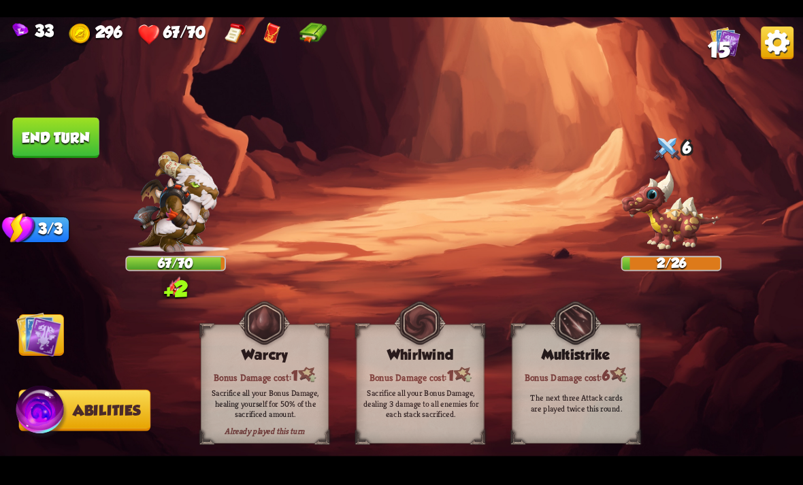
click at [48, 345] on img at bounding box center [38, 334] width 45 height 45
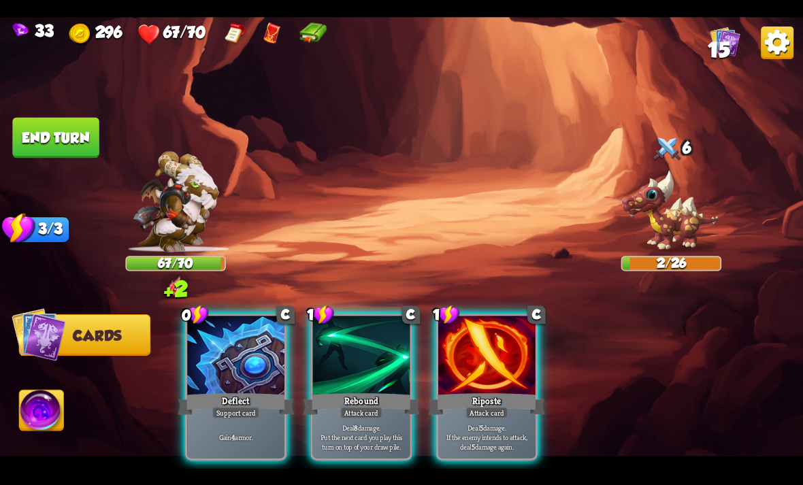
click at [355, 391] on div "Rebound" at bounding box center [361, 404] width 116 height 26
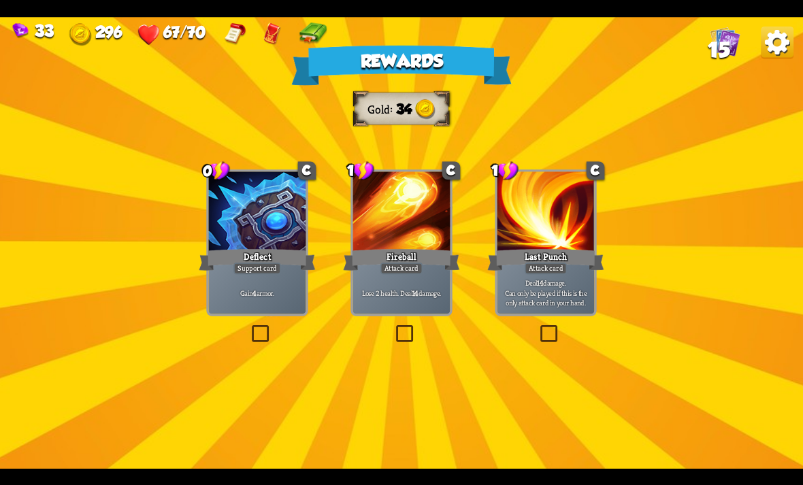
click at [271, 289] on p "Gain 4 armor." at bounding box center [257, 293] width 93 height 10
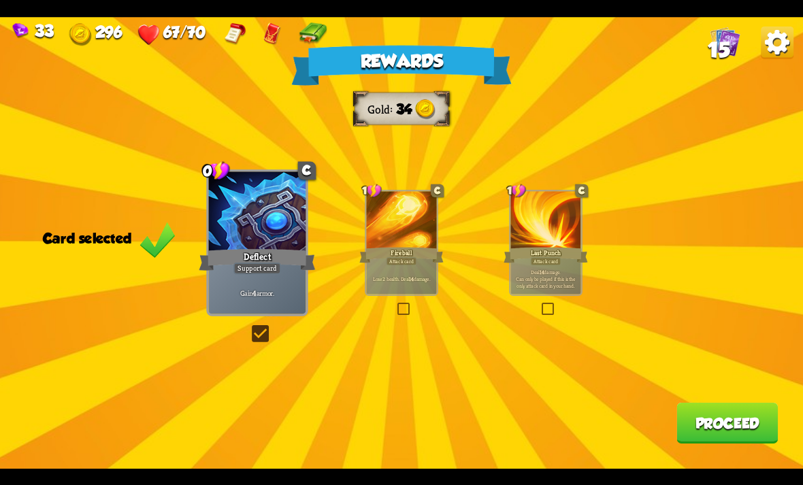
click at [745, 442] on button "Proceed" at bounding box center [727, 423] width 101 height 41
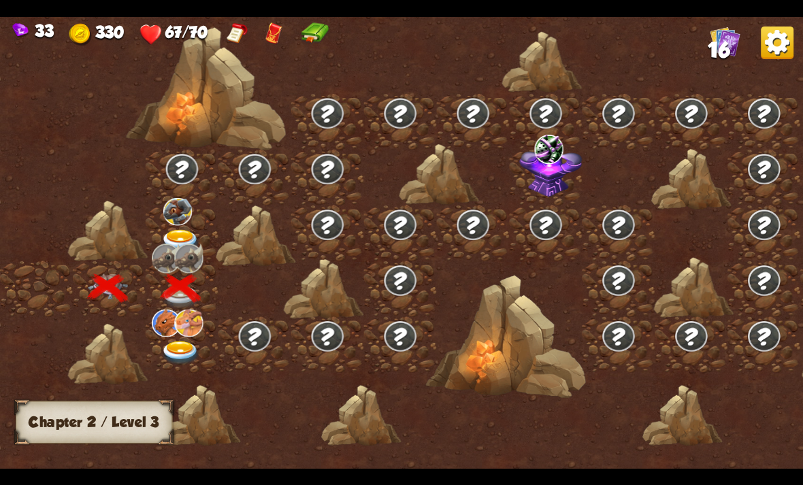
click at [194, 233] on img at bounding box center [181, 241] width 40 height 24
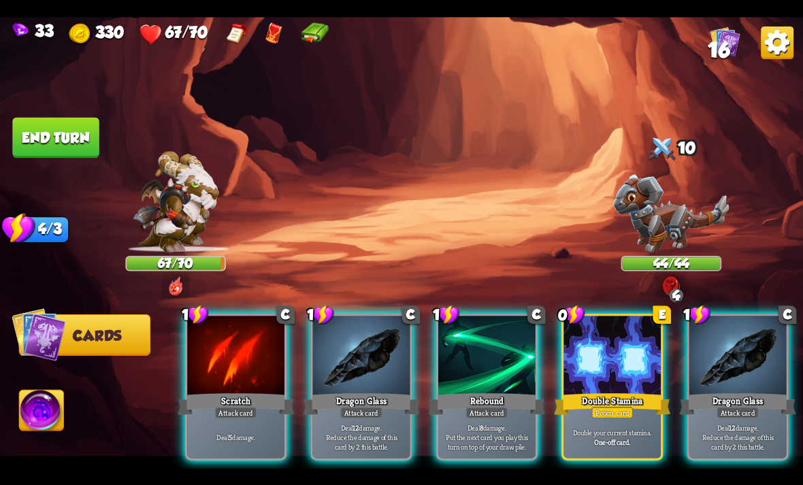
click at [625, 362] on div at bounding box center [612, 357] width 97 height 82
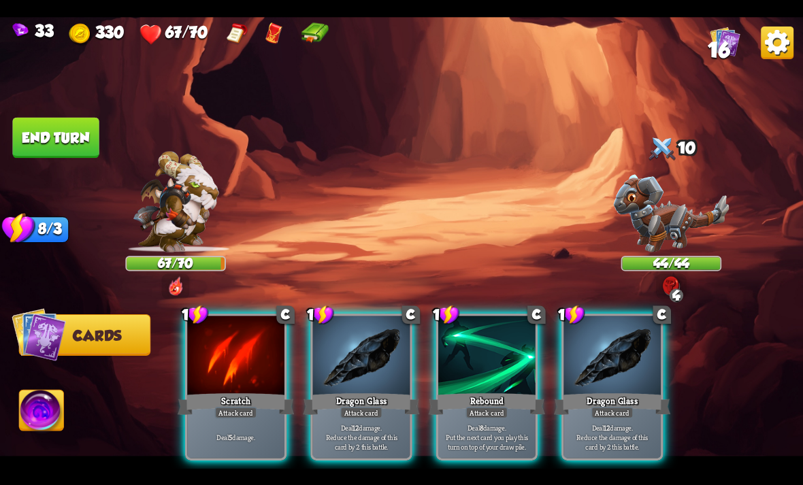
click at [636, 391] on div "Dragon Glass" at bounding box center [612, 404] width 116 height 26
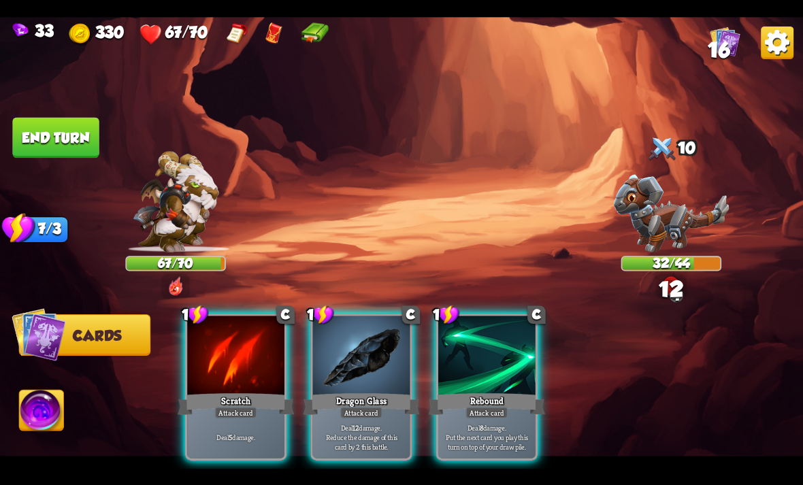
click at [508, 391] on div "Rebound" at bounding box center [487, 404] width 116 height 26
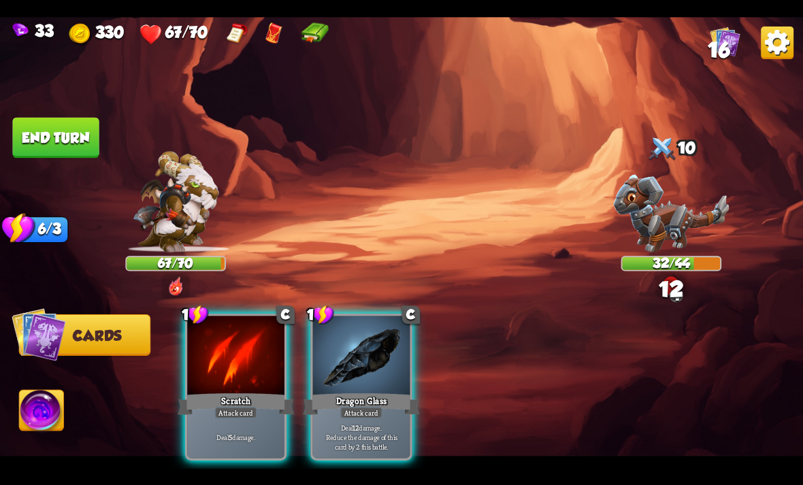
click at [372, 365] on div at bounding box center [361, 357] width 97 height 82
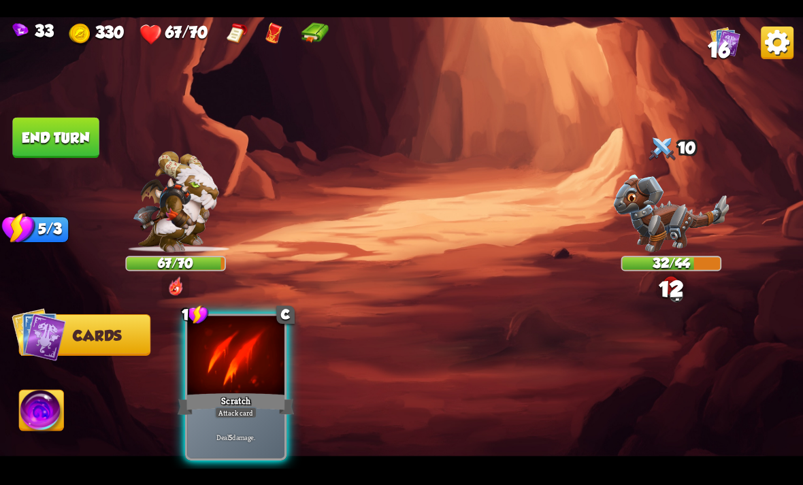
click at [230, 353] on div at bounding box center [235, 357] width 97 height 82
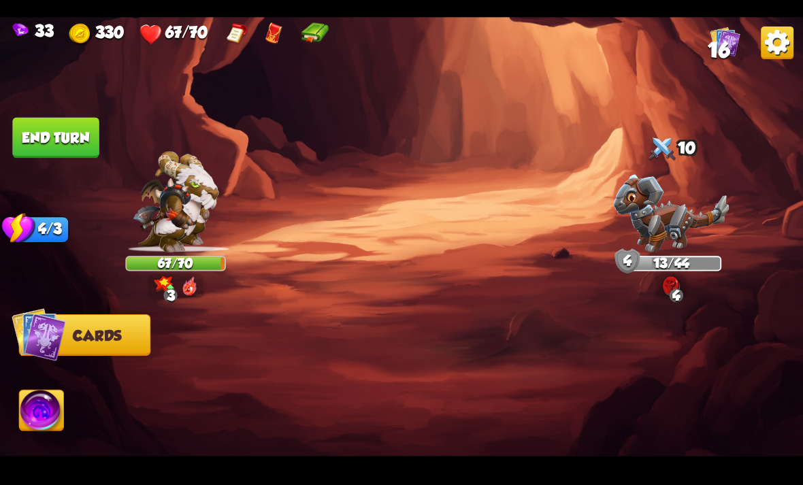
click at [60, 410] on img at bounding box center [42, 412] width 44 height 45
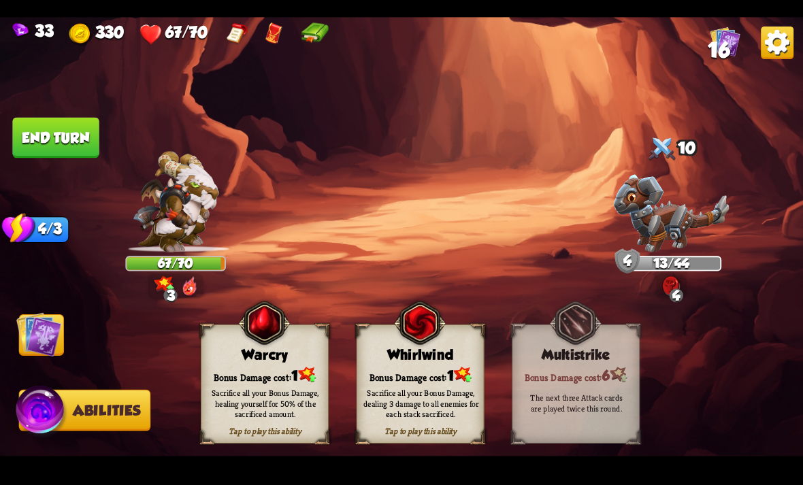
click at [86, 137] on button "End turn" at bounding box center [55, 137] width 86 height 41
click at [54, 334] on img at bounding box center [38, 334] width 45 height 45
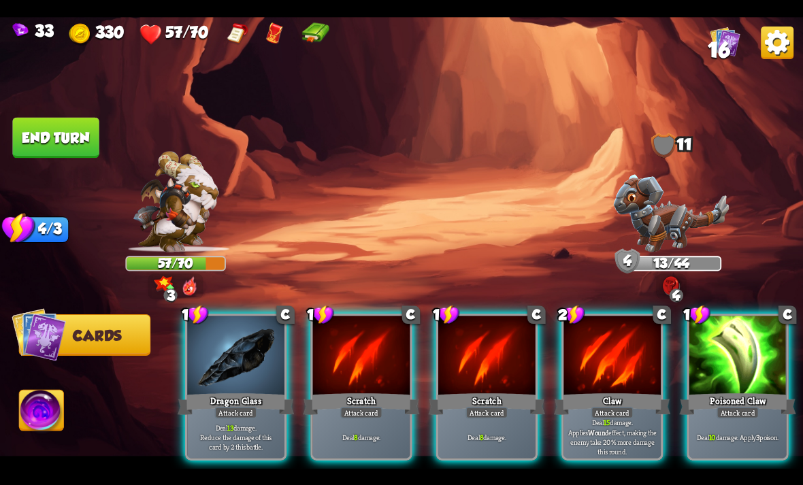
click at [764, 391] on div "Poisoned Claw" at bounding box center [738, 404] width 116 height 26
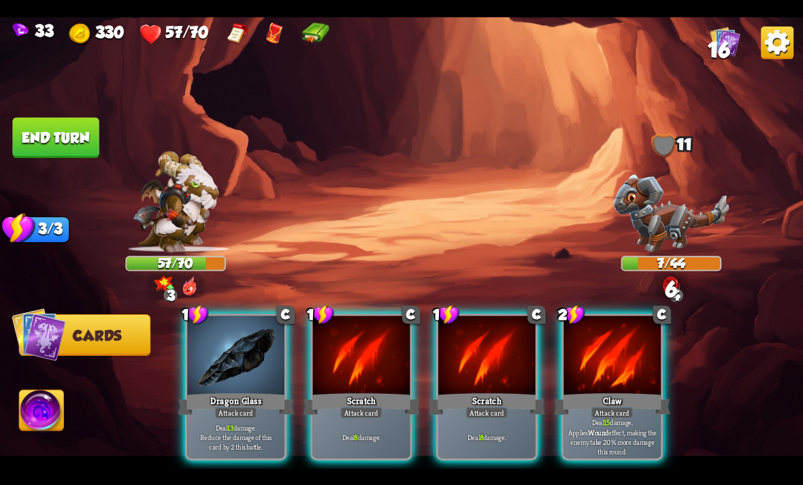
click at [253, 431] on p "Deal 13 damage. Reduce the damage of this card by 2 this battle." at bounding box center [236, 437] width 93 height 29
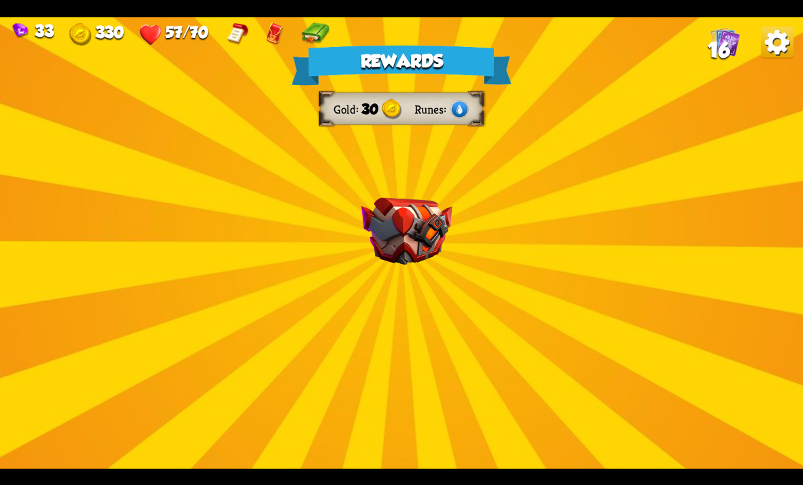
click at [450, 236] on img at bounding box center [406, 230] width 91 height 67
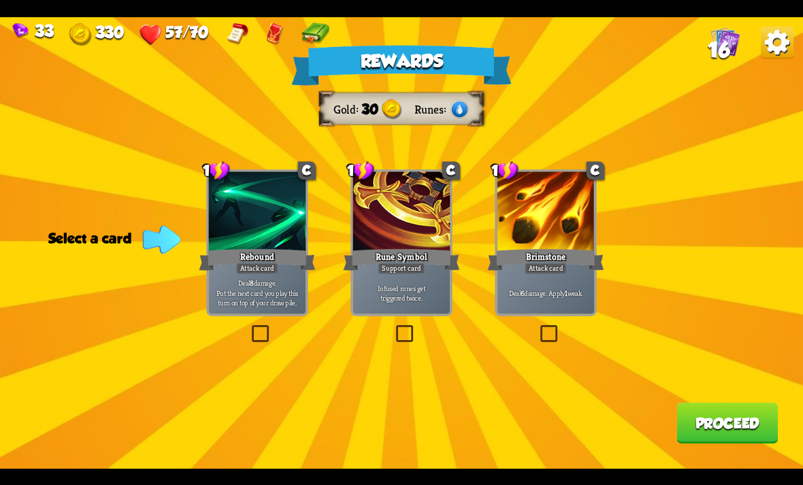
click at [240, 272] on div "Attack card" at bounding box center [257, 269] width 42 height 12
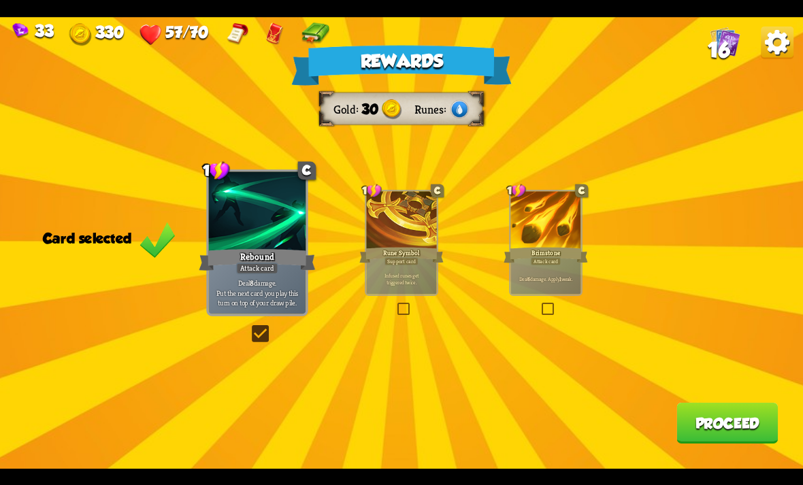
click at [728, 426] on button "Proceed" at bounding box center [727, 423] width 101 height 41
